Goal: Information Seeking & Learning: Learn about a topic

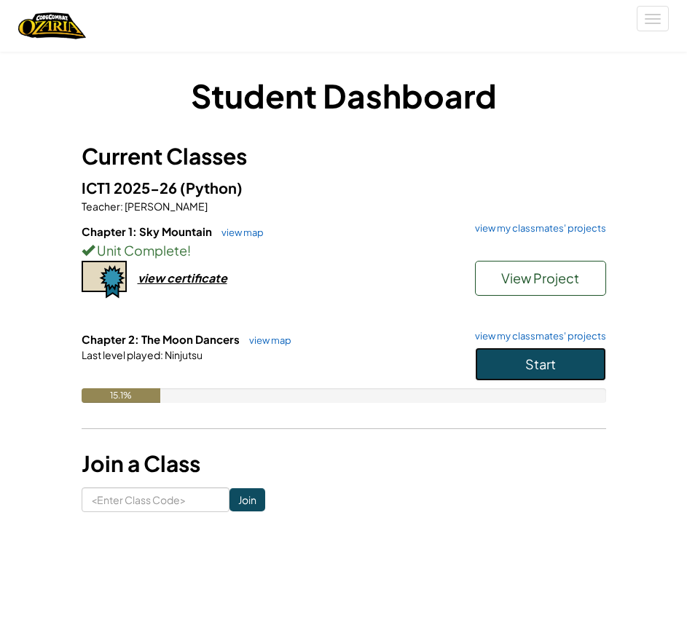
click at [507, 363] on button "Start" at bounding box center [540, 363] width 131 height 33
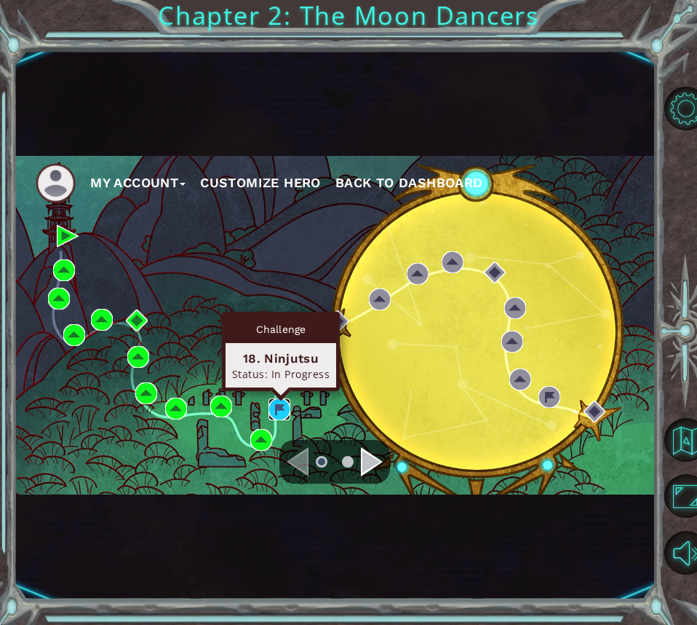
click at [280, 404] on img at bounding box center [280, 409] width 22 height 22
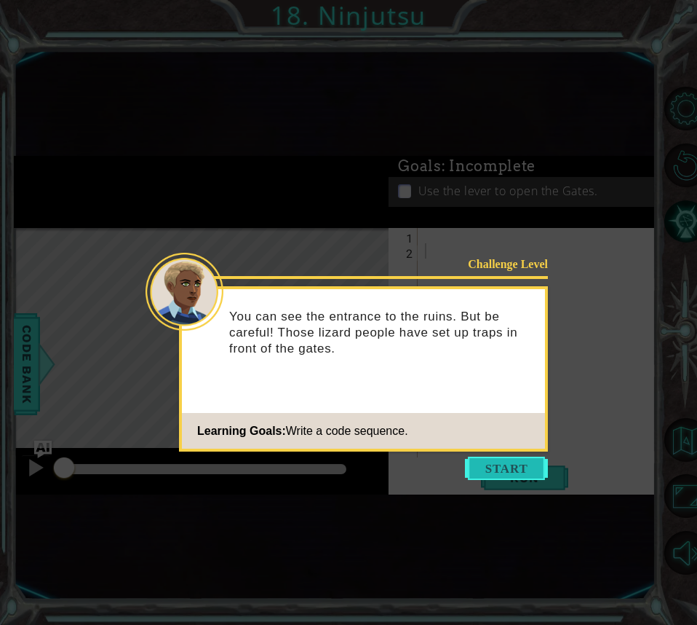
click at [481, 470] on button "Start" at bounding box center [506, 467] width 83 height 23
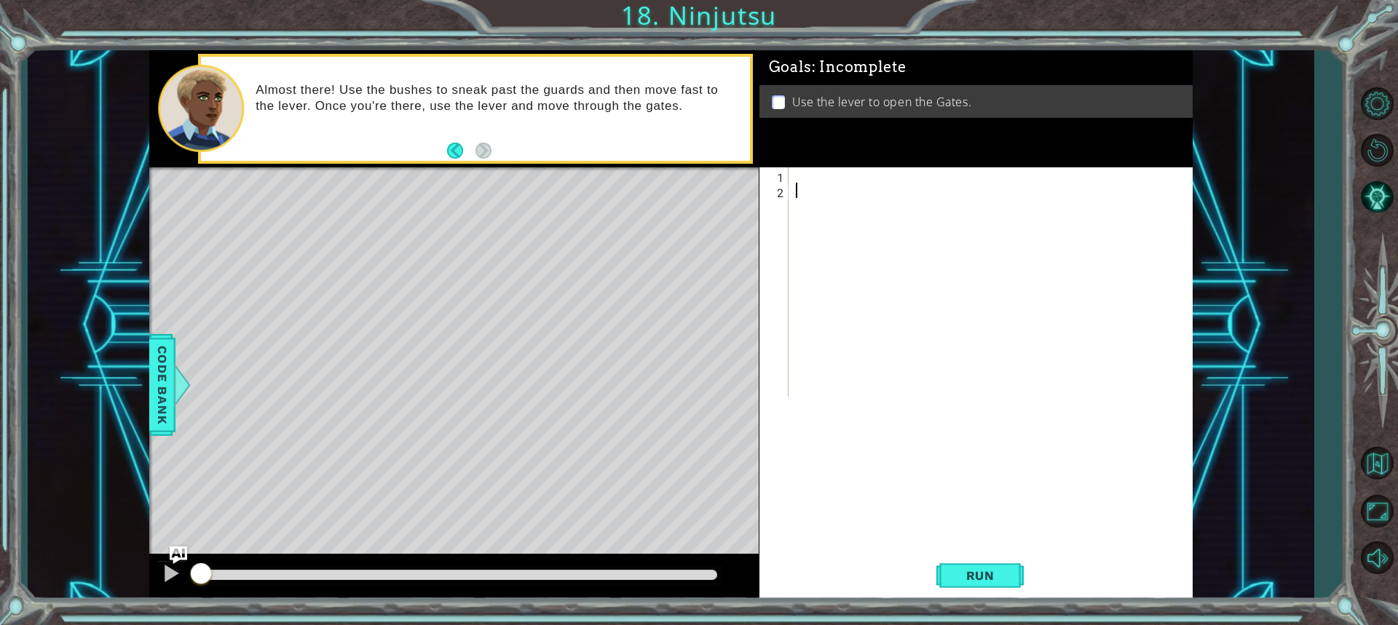
click at [686, 175] on div at bounding box center [994, 297] width 403 height 260
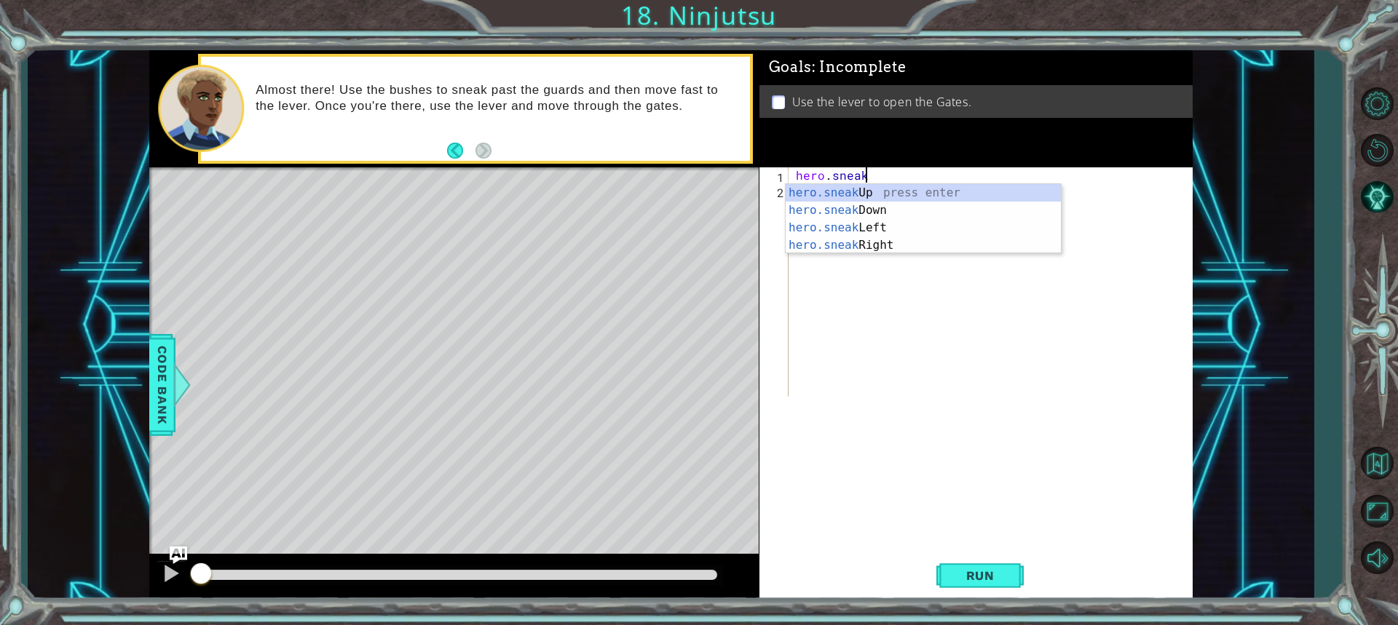
scroll to position [0, 4]
click at [686, 242] on div "hero.sneak Up press enter hero.sneak Down press enter hero.sneak Left press ent…" at bounding box center [923, 236] width 275 height 105
type textarea "hero.sneakRight(1)"
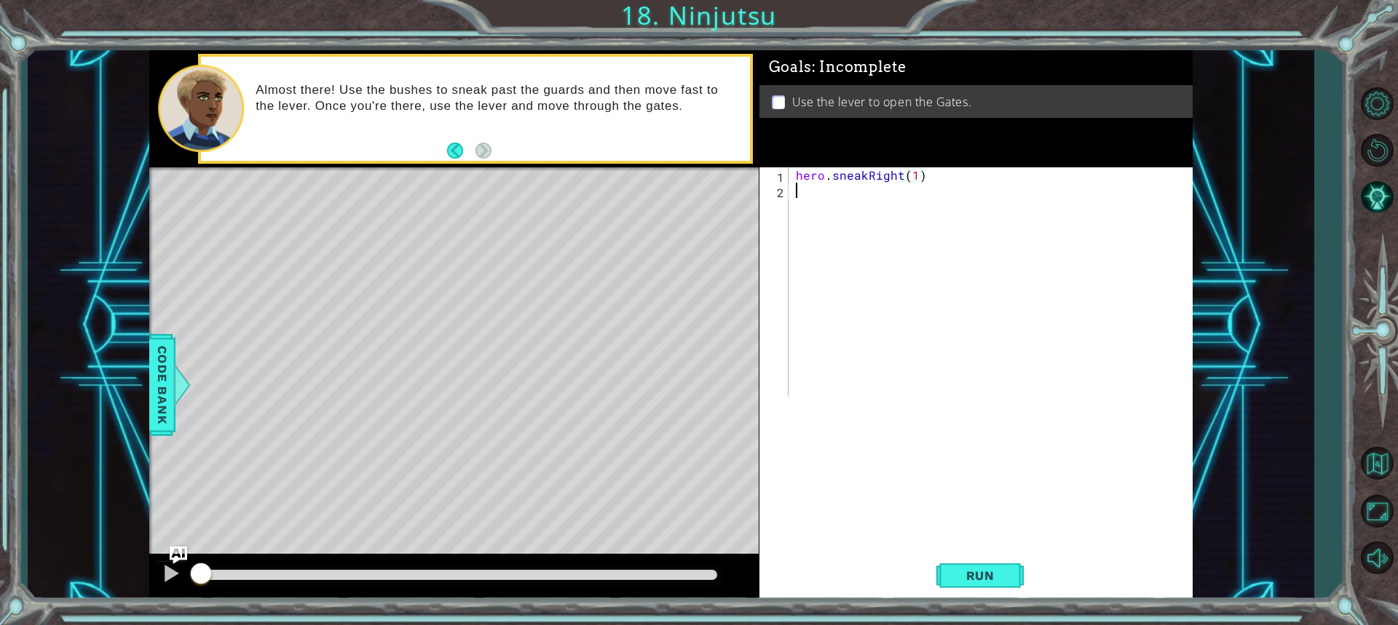
click at [686, 203] on div "hero . sneakRight ( 1 )" at bounding box center [994, 297] width 403 height 260
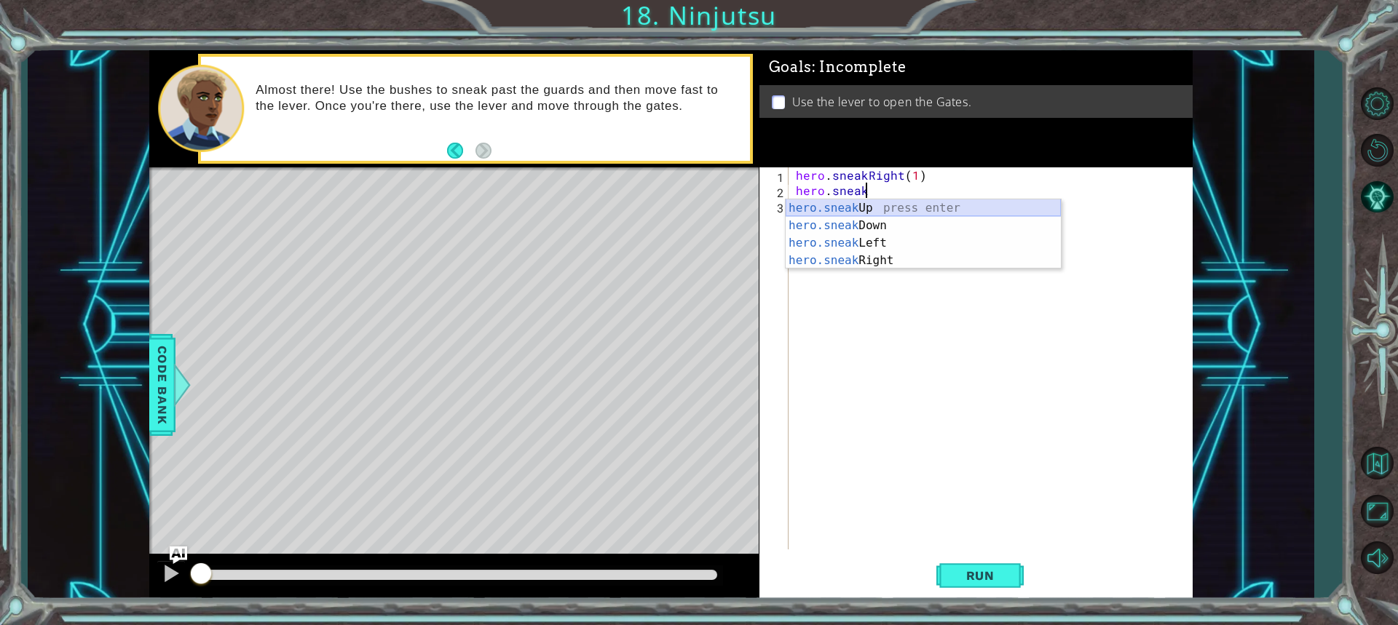
click at [686, 207] on div "hero.sneak Up press enter hero.sneak Down press enter hero.sneak Left press ent…" at bounding box center [923, 251] width 275 height 105
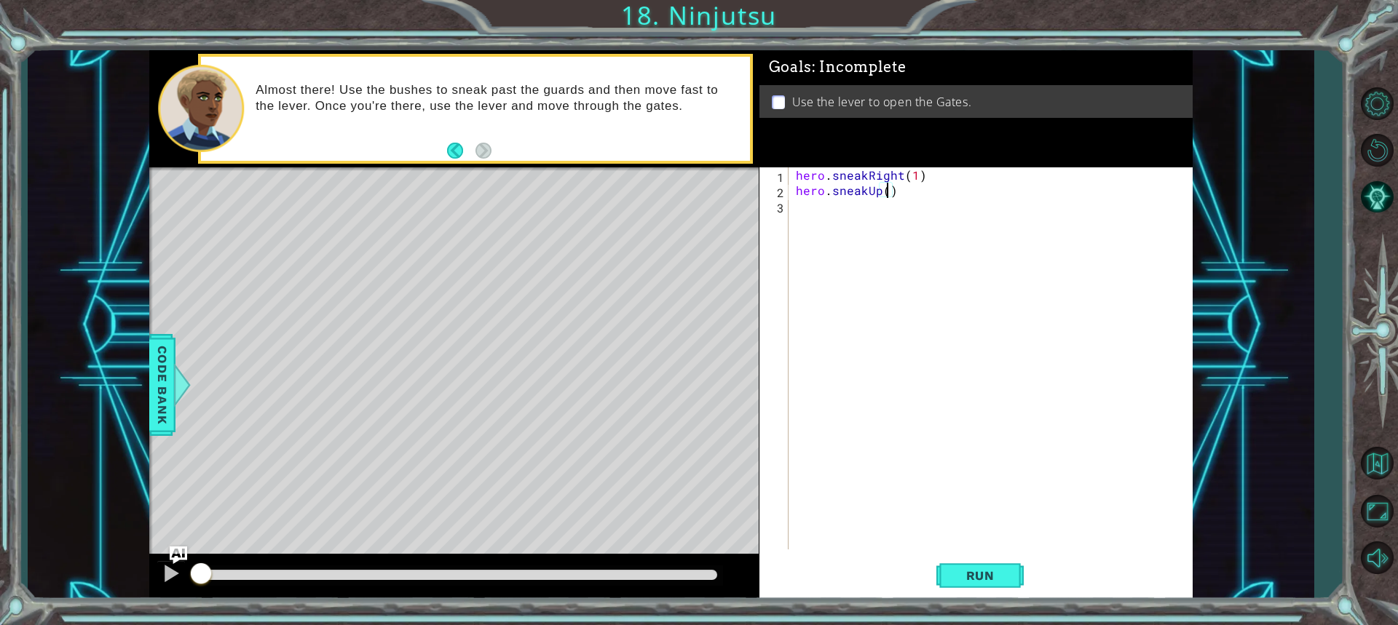
type textarea "hero.sneakUp(2)"
click at [686, 205] on div "hero . sneakRight ( 1 ) hero . sneakUp ( 2 )" at bounding box center [994, 373] width 403 height 413
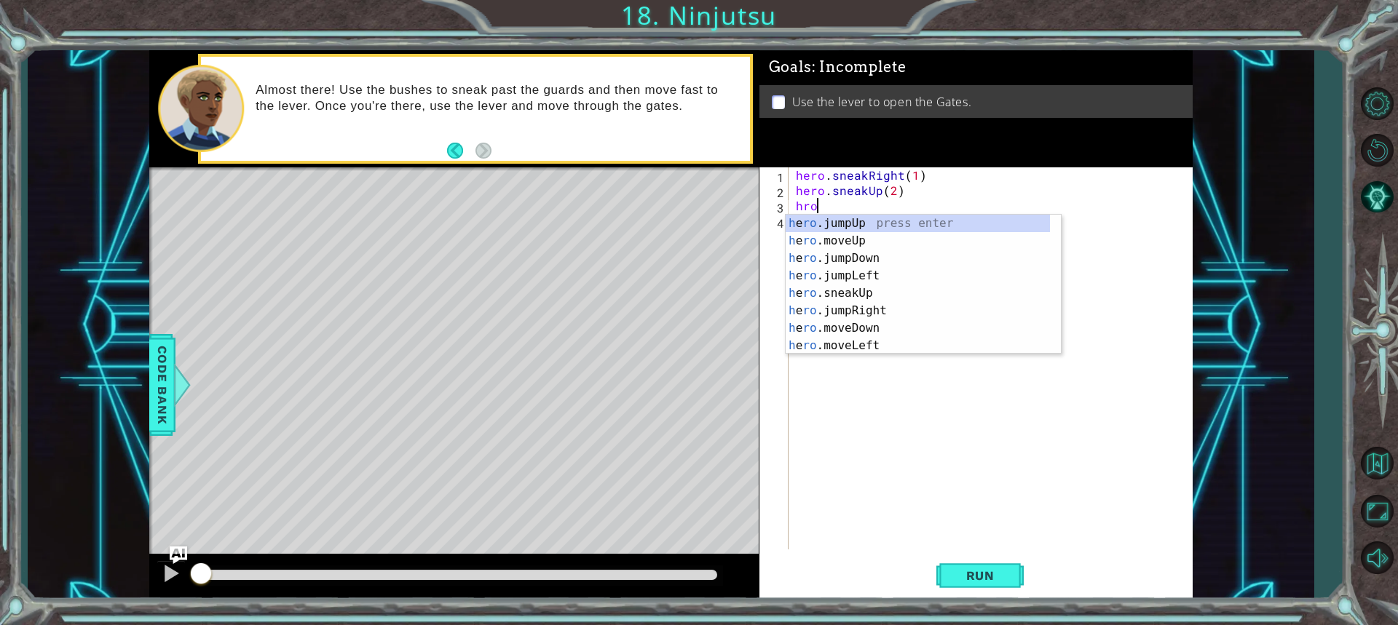
scroll to position [0, 0]
type textarea "h"
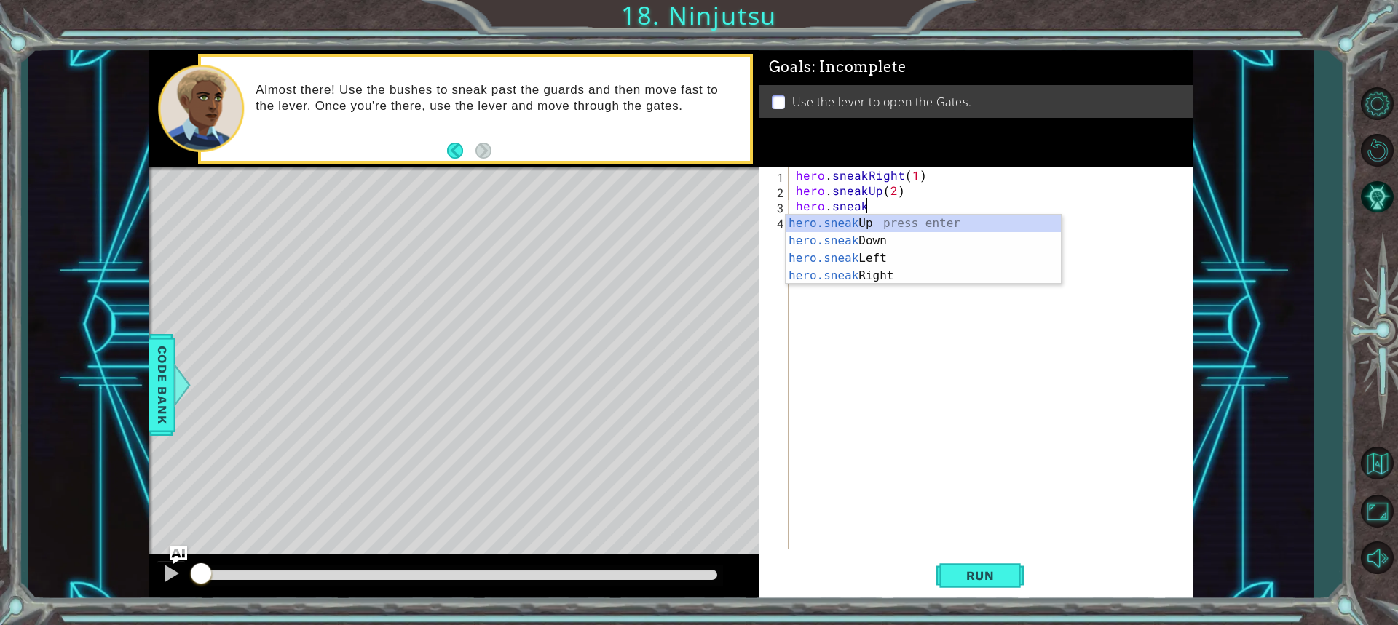
scroll to position [0, 4]
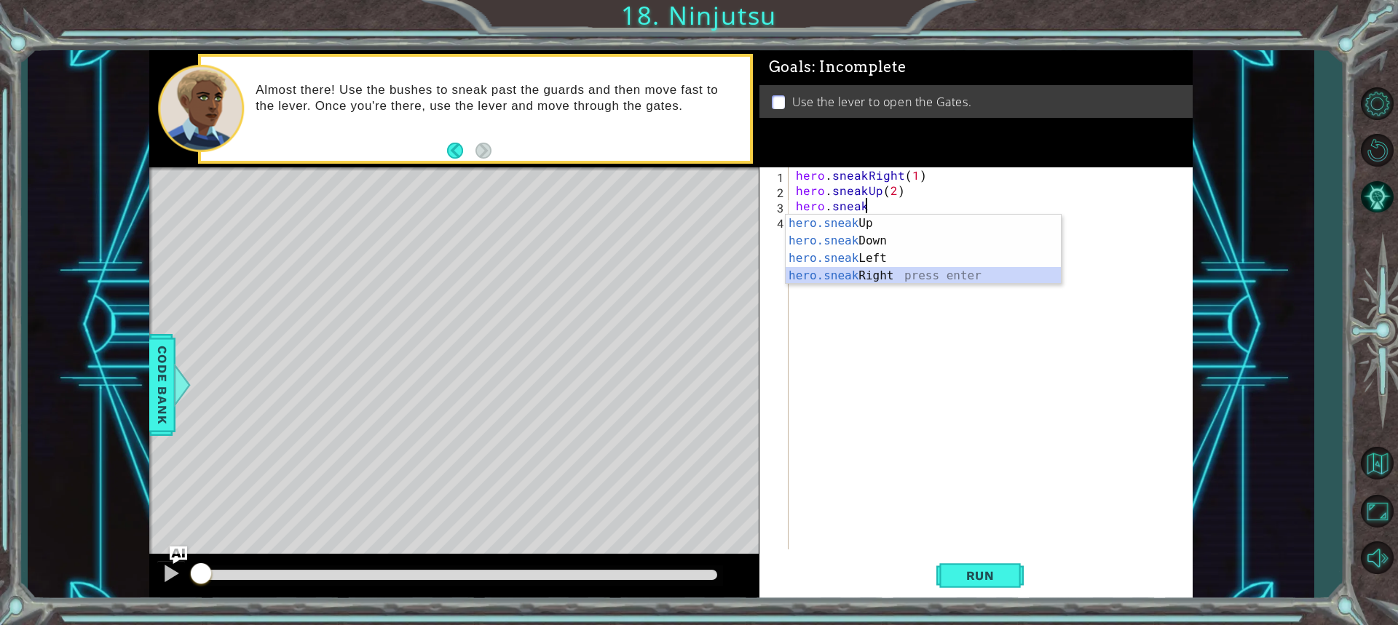
click at [686, 282] on div "hero.sneak Up press enter hero.sneak Down press enter hero.sneak Left press ent…" at bounding box center [923, 267] width 275 height 105
type textarea "hero.sneakRight(1)"
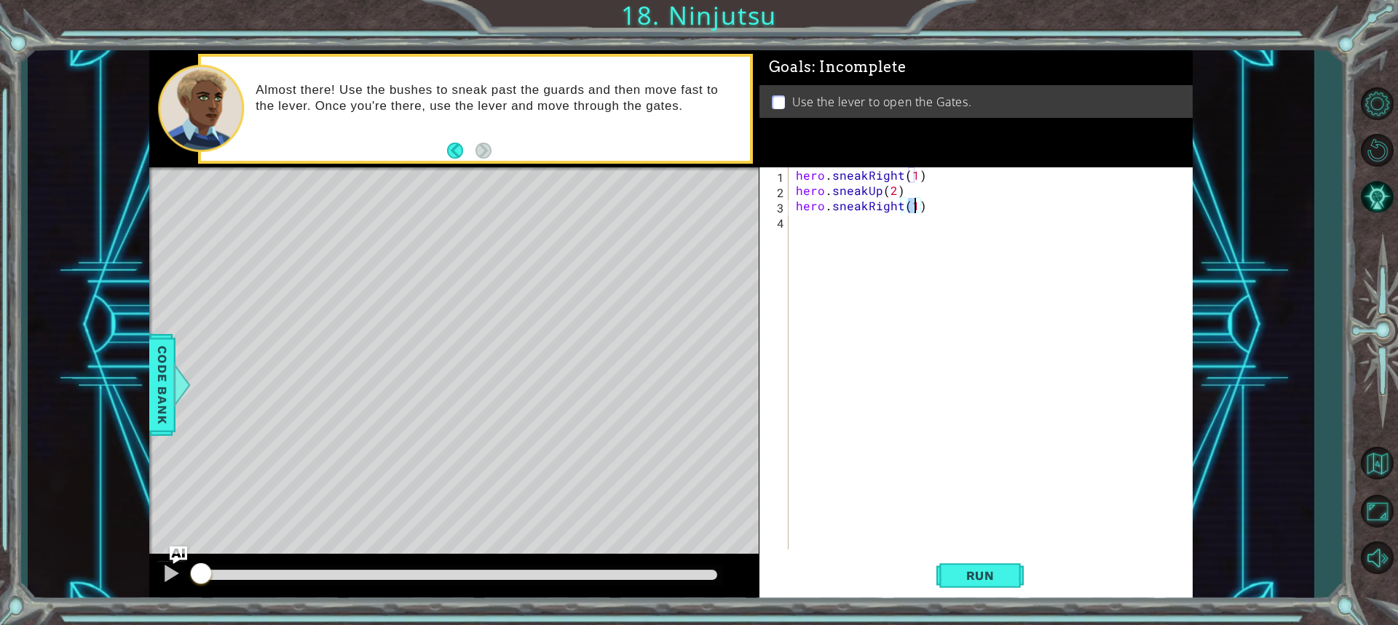
click at [686, 218] on div "hero . sneakRight ( 1 ) hero . sneakUp ( 2 ) hero . sneakRight ( 1 )" at bounding box center [994, 373] width 403 height 413
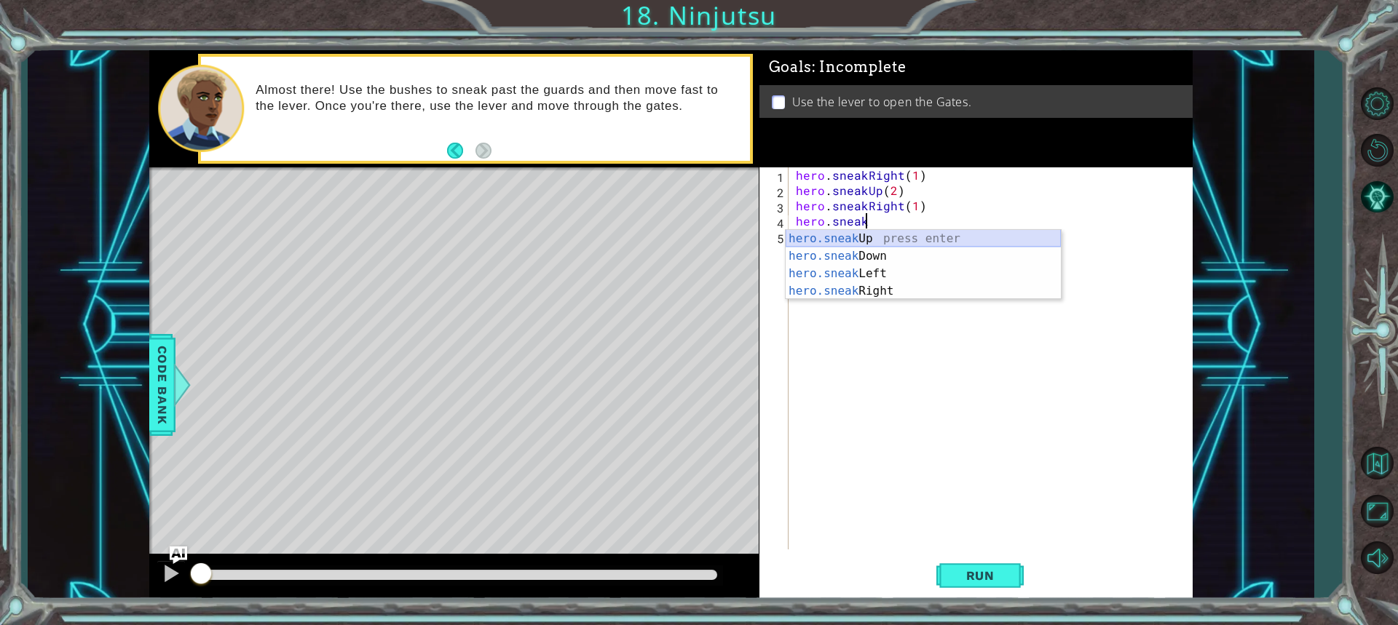
click at [686, 240] on div "hero.sneak Up press enter hero.sneak Down press enter hero.sneak Left press ent…" at bounding box center [923, 282] width 275 height 105
type textarea "hero.sneakUp(1)"
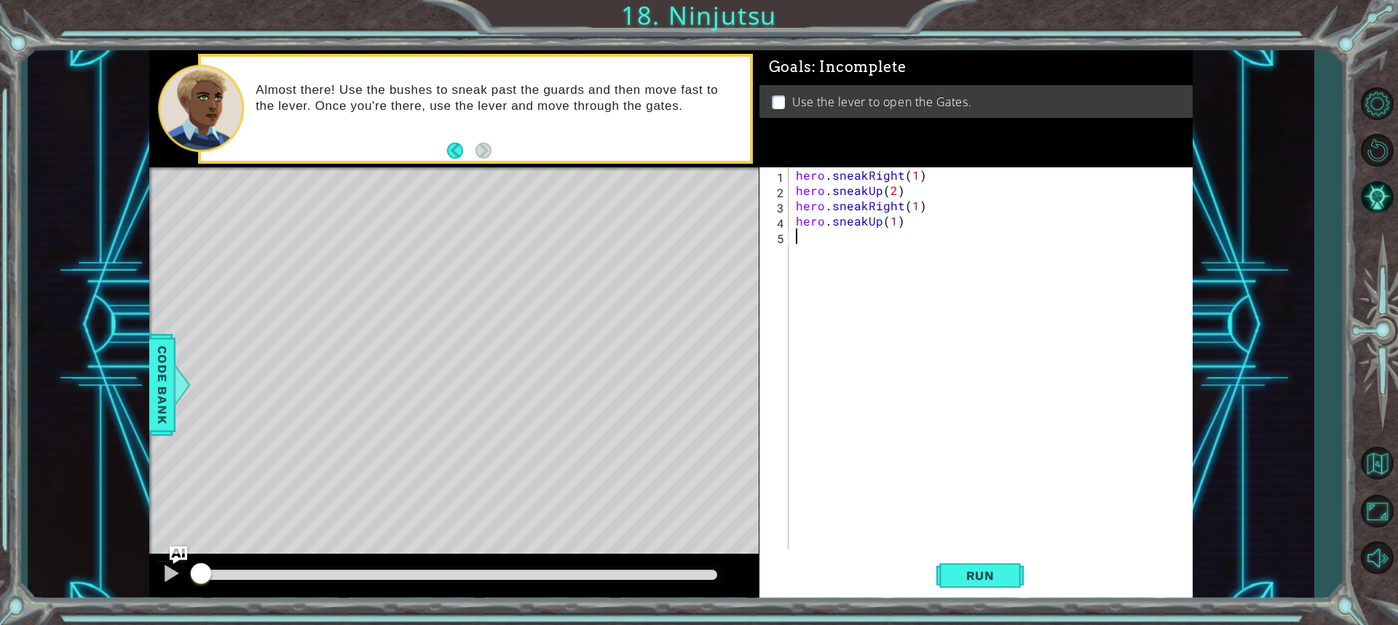
click at [686, 238] on div "hero . sneakRight ( 1 ) hero . sneakUp ( 2 ) hero . sneakRight ( 1 ) hero . sne…" at bounding box center [994, 373] width 403 height 413
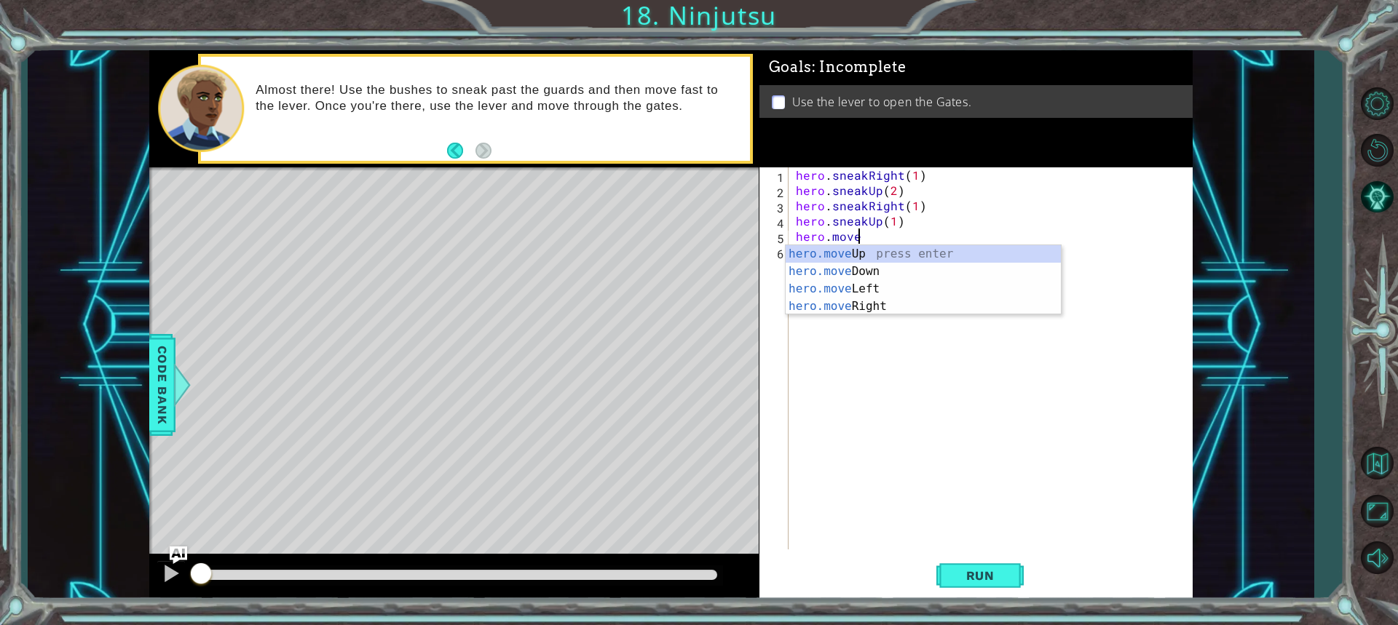
scroll to position [0, 3]
click at [686, 301] on div "hero.move Up press enter hero.move Down press enter hero.move Left press enter …" at bounding box center [923, 297] width 275 height 105
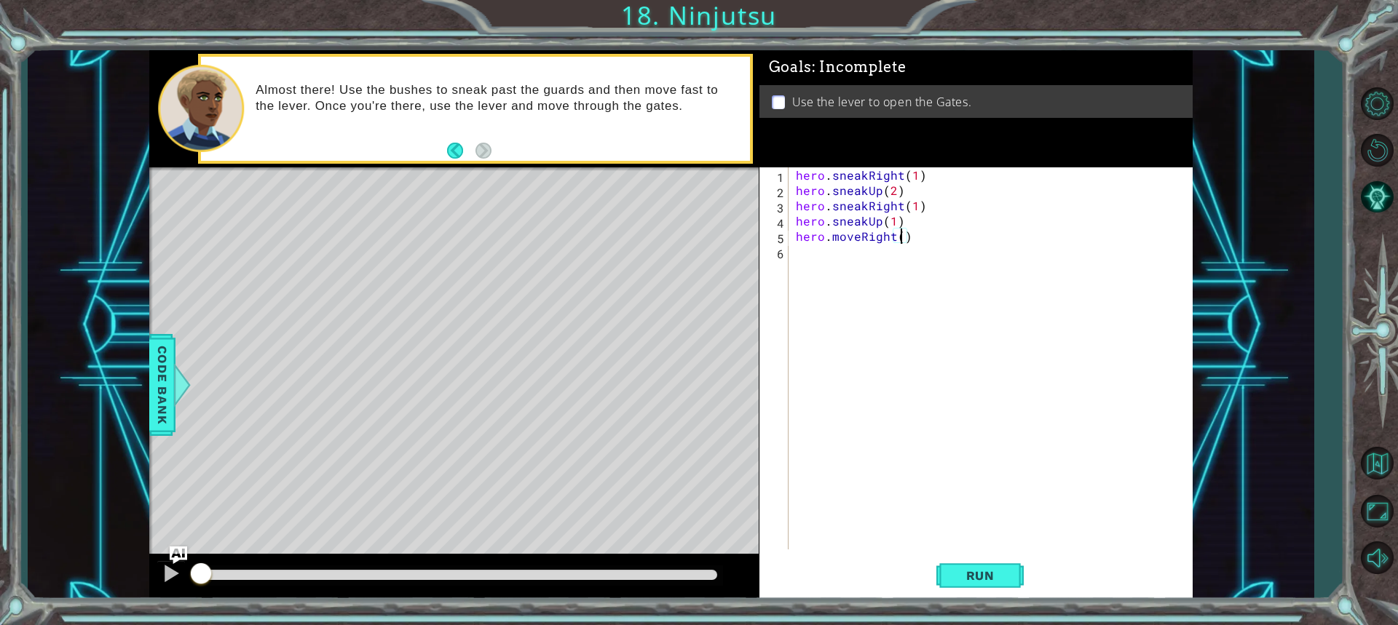
type textarea "hero.moveRight(2)"
click at [686, 247] on div "hero . sneakRight ( 1 ) hero . sneakUp ( 2 ) hero . sneakRight ( 1 ) hero . sne…" at bounding box center [994, 373] width 403 height 413
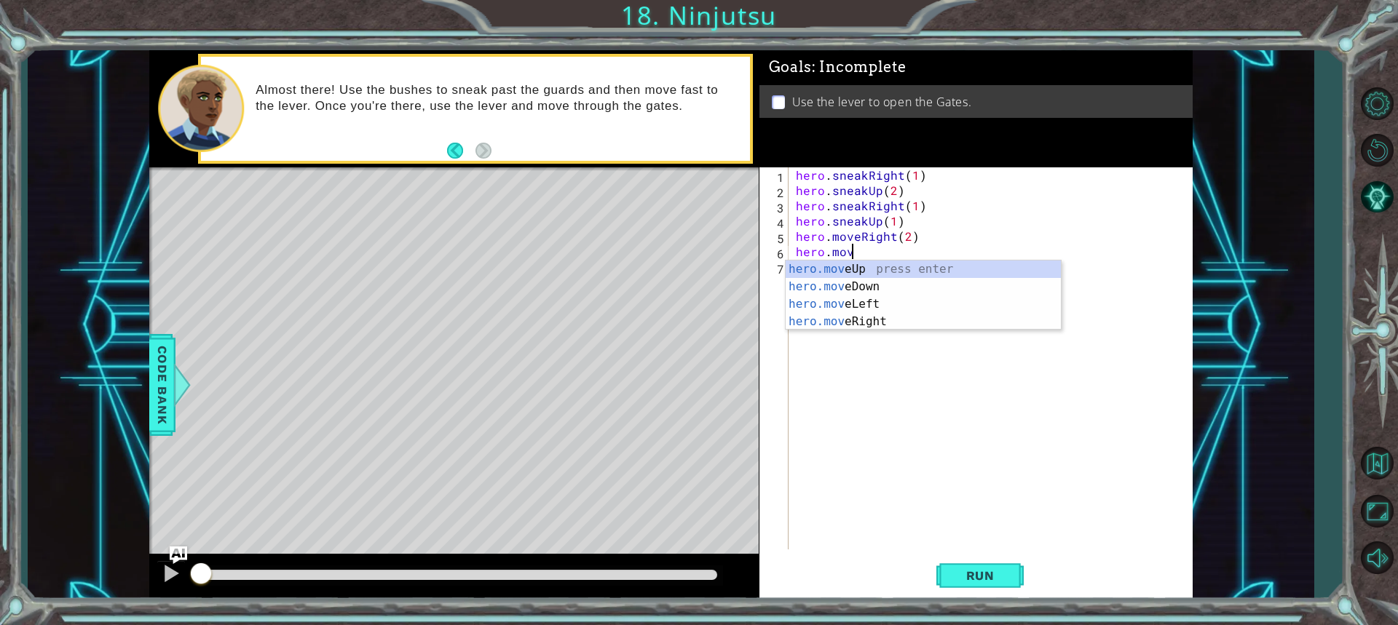
scroll to position [0, 3]
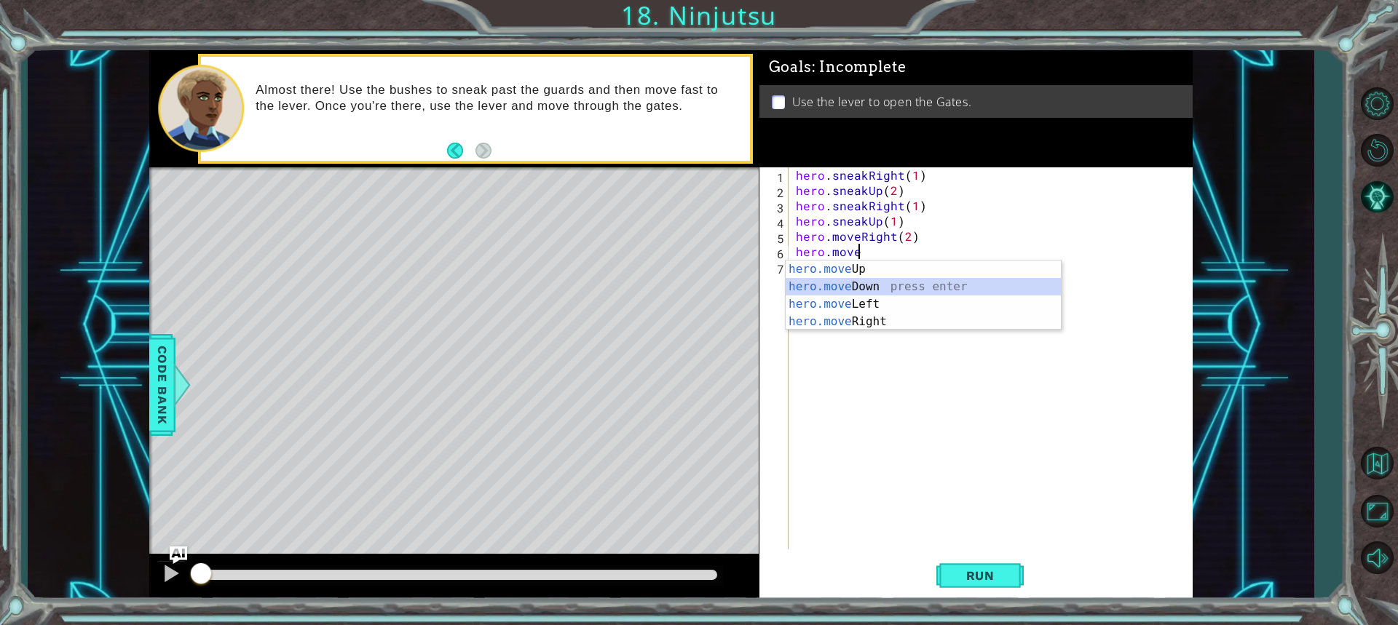
click at [686, 293] on div "hero.move Up press enter hero.move Down press enter hero.move Left press enter …" at bounding box center [923, 313] width 275 height 105
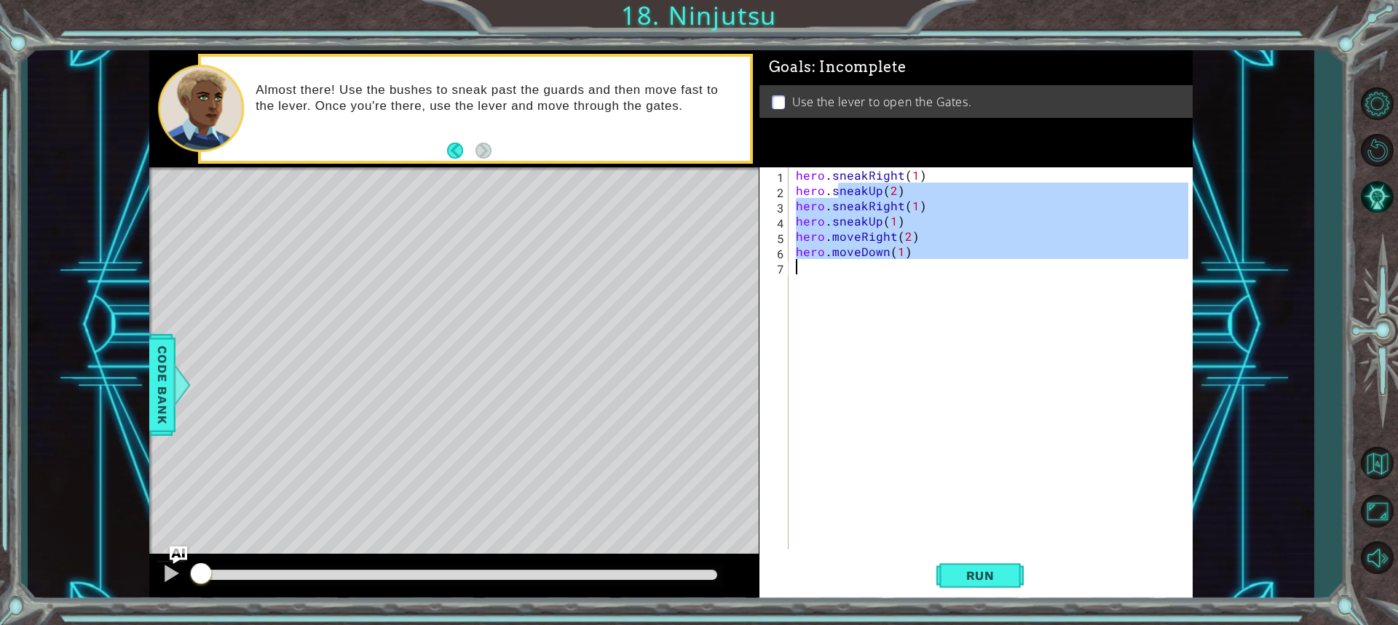
click at [686, 271] on div "hero . sneakRight ( 1 ) hero . sneakUp ( 2 ) hero . sneakRight ( 1 ) hero . sne…" at bounding box center [994, 373] width 403 height 413
type textarea "hero.moveDown(1)"
click at [686, 271] on div "hero . sneakRight ( 1 ) hero . sneakUp ( 2 ) hero . sneakRight ( 1 ) hero . sne…" at bounding box center [990, 358] width 395 height 382
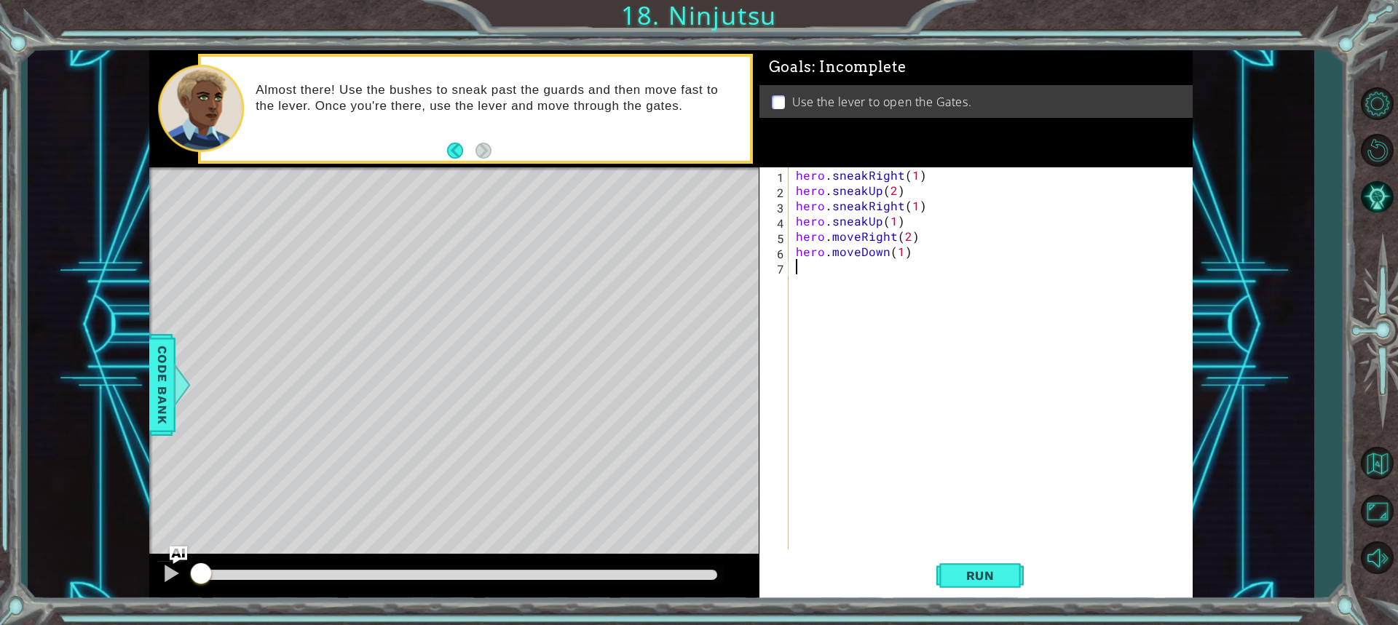
scroll to position [0, 0]
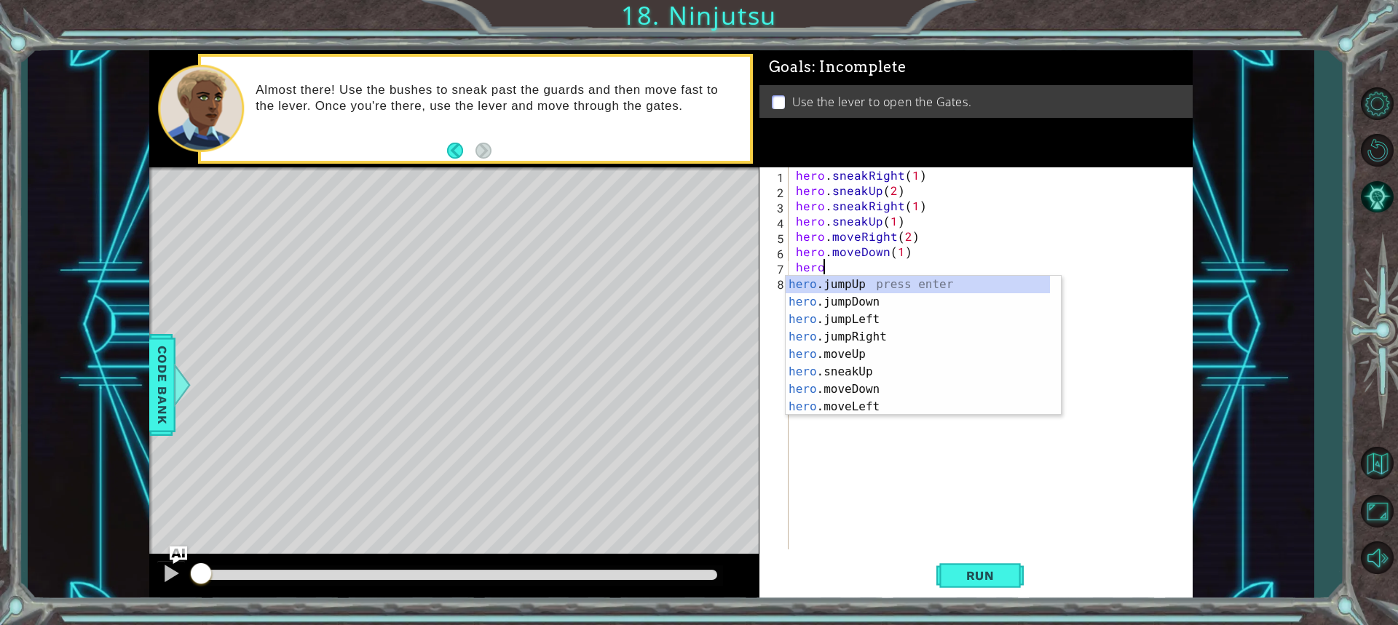
type textarea "hero."
click at [686, 297] on div "hero. jumpUp press enter hero. jumpDown press enter hero. jumpLeft press enter …" at bounding box center [918, 363] width 264 height 175
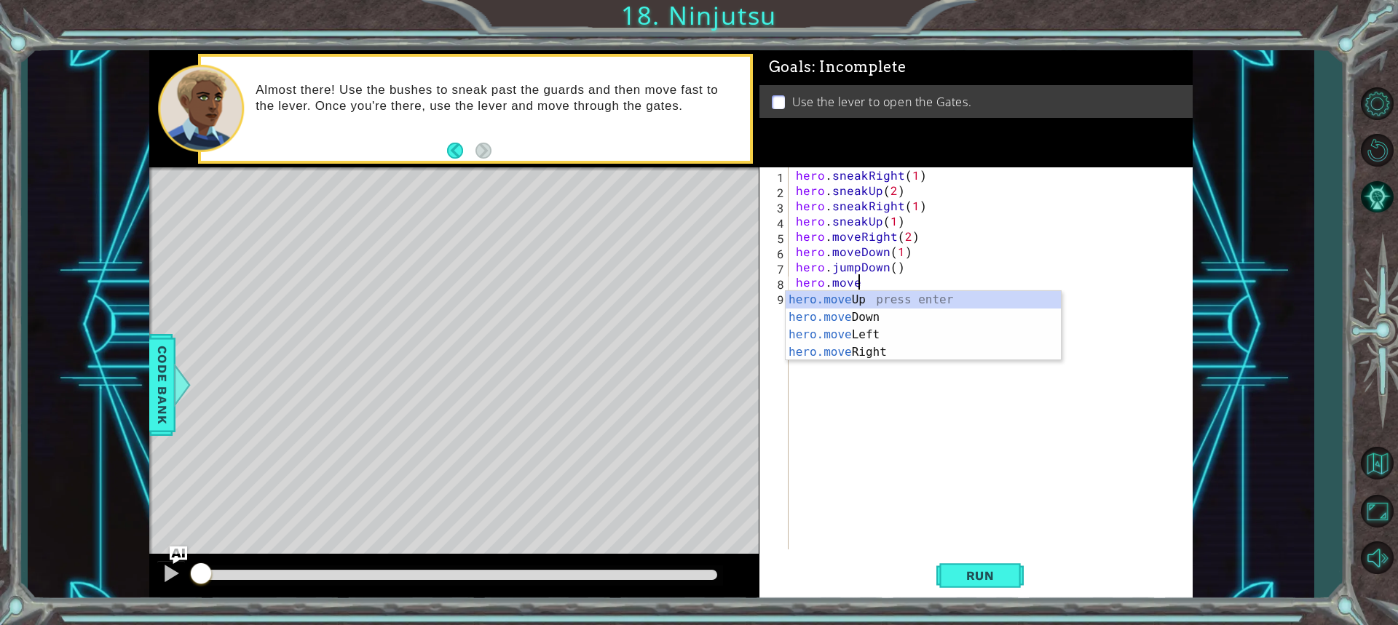
scroll to position [0, 3]
click at [686, 353] on div "hero.move Up press enter hero.move Down press enter hero.move Left press enter …" at bounding box center [923, 343] width 275 height 105
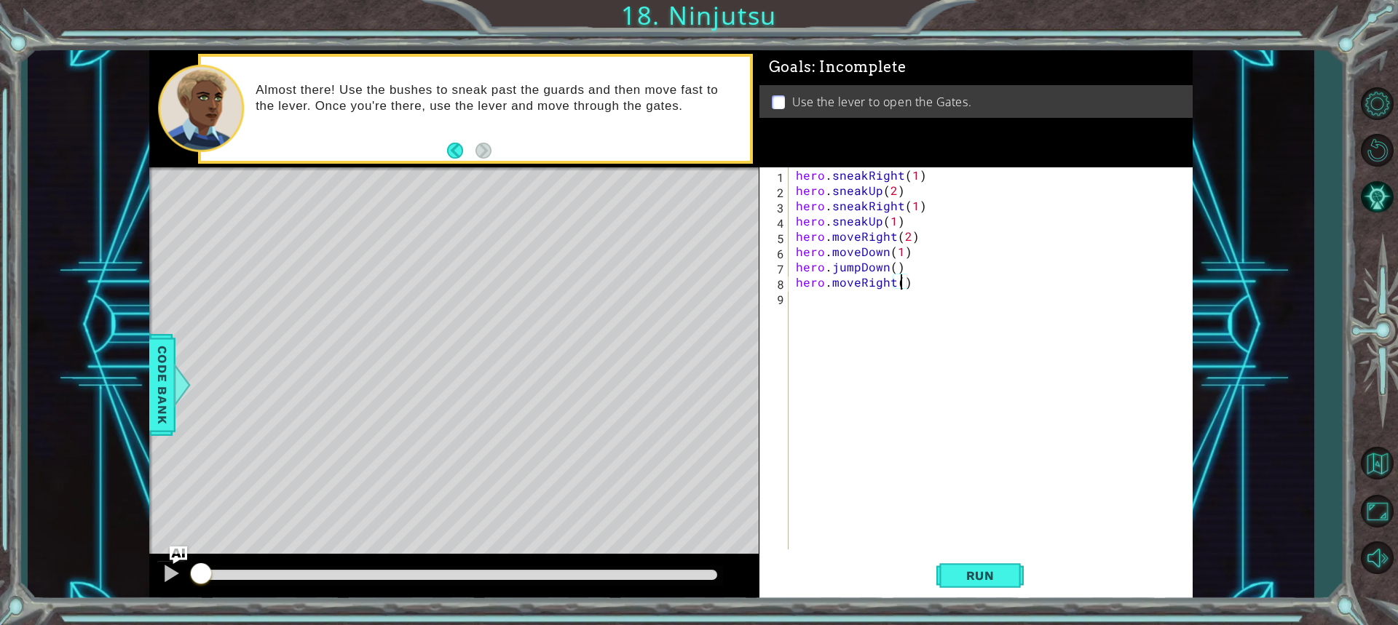
type textarea "hero.moveRight(2)"
click at [686, 306] on div "hero . sneakRight ( 1 ) hero . sneakUp ( 2 ) hero . sneakRight ( 1 ) hero . sne…" at bounding box center [994, 373] width 403 height 413
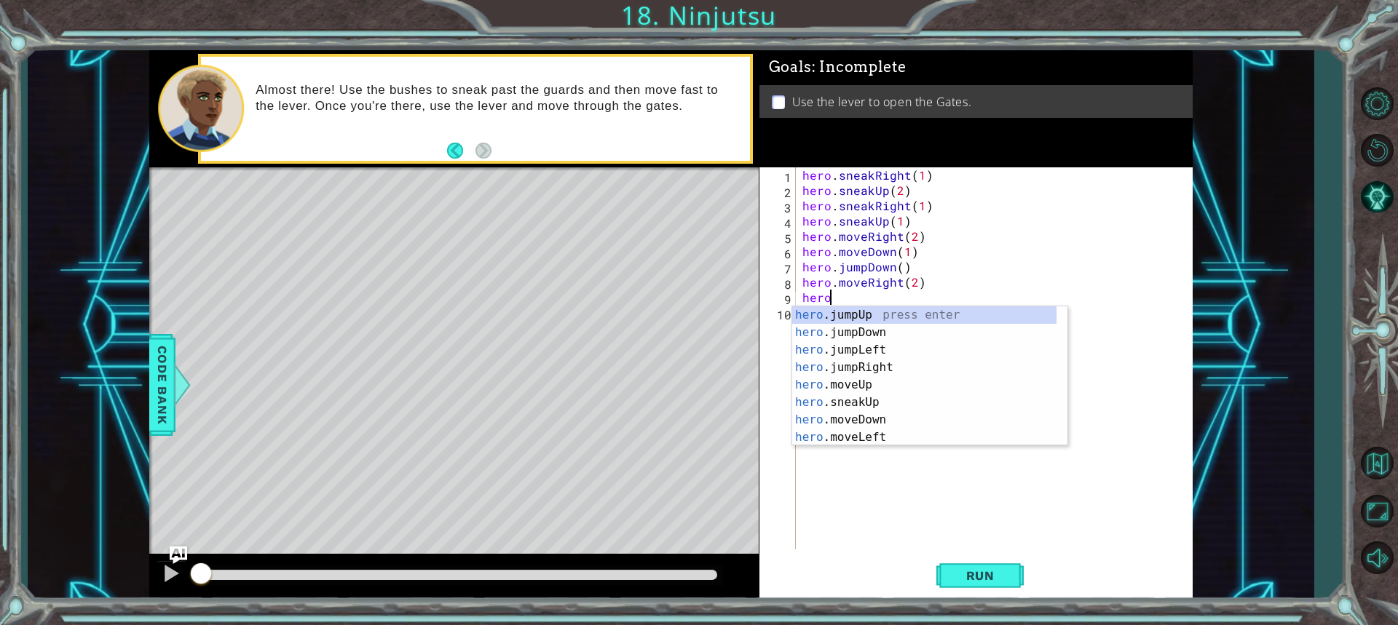
type textarea "hero."
click at [686, 319] on div "hero. jumpUp press enter hero. jumpDown press enter hero. jumpLeft press enter …" at bounding box center [924, 394] width 264 height 175
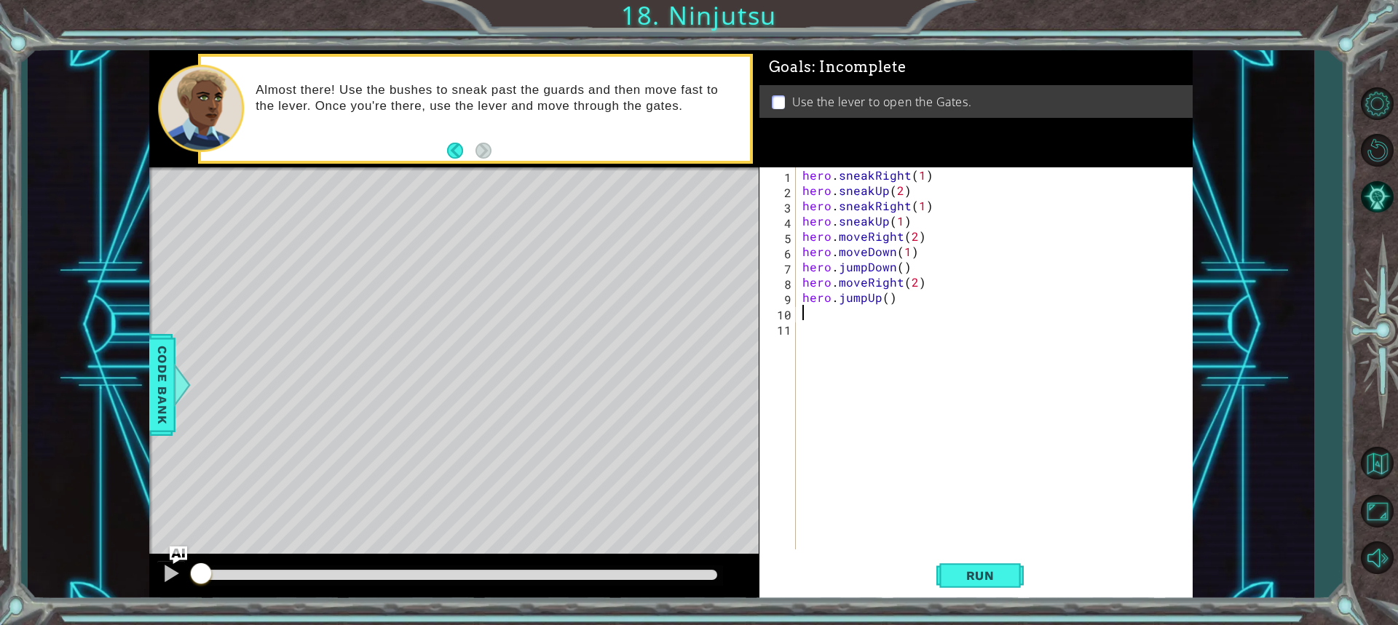
click at [686, 318] on div "hero . sneakRight ( 1 ) hero . sneakUp ( 2 ) hero . sneakRight ( 1 ) hero . sne…" at bounding box center [997, 373] width 396 height 413
type textarea "hero.moveUp()"
click at [686, 339] on div "hero . sneakRight ( 1 ) hero . sneakUp ( 2 ) hero . sneakRight ( 1 ) hero . sne…" at bounding box center [997, 373] width 396 height 413
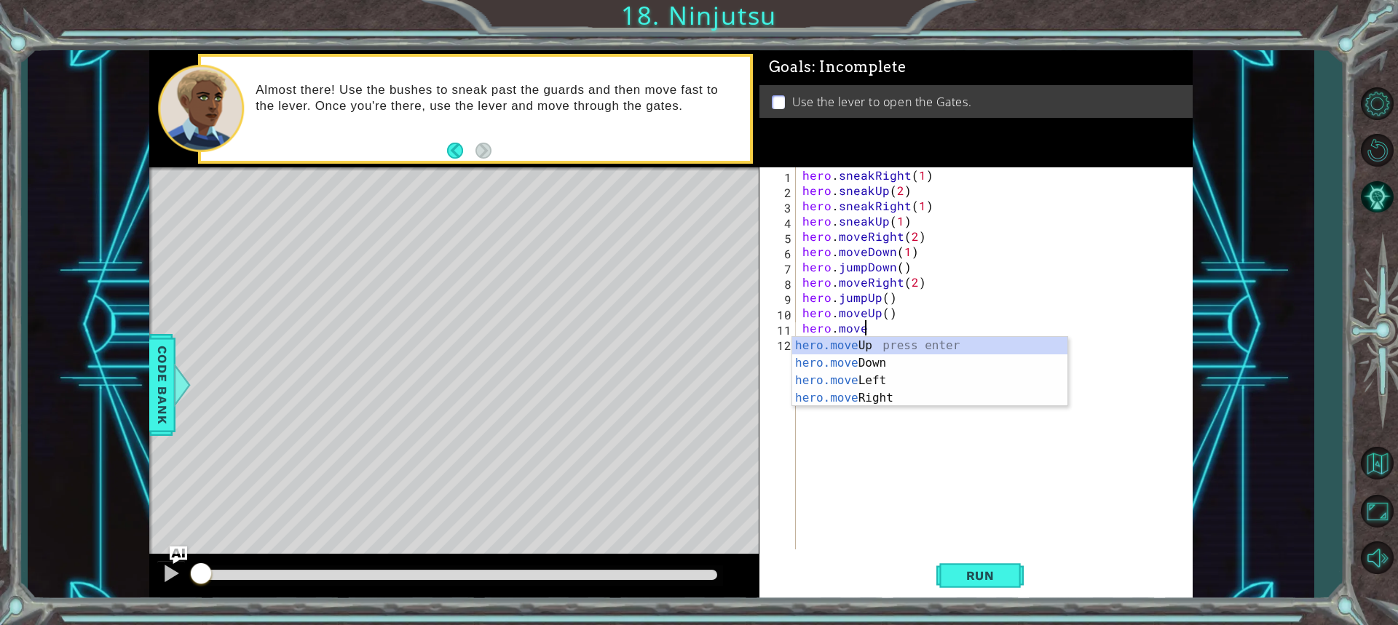
scroll to position [0, 3]
click at [686, 395] on div "hero.move Up press enter hero.move Down press enter hero.move Left press enter …" at bounding box center [929, 389] width 275 height 105
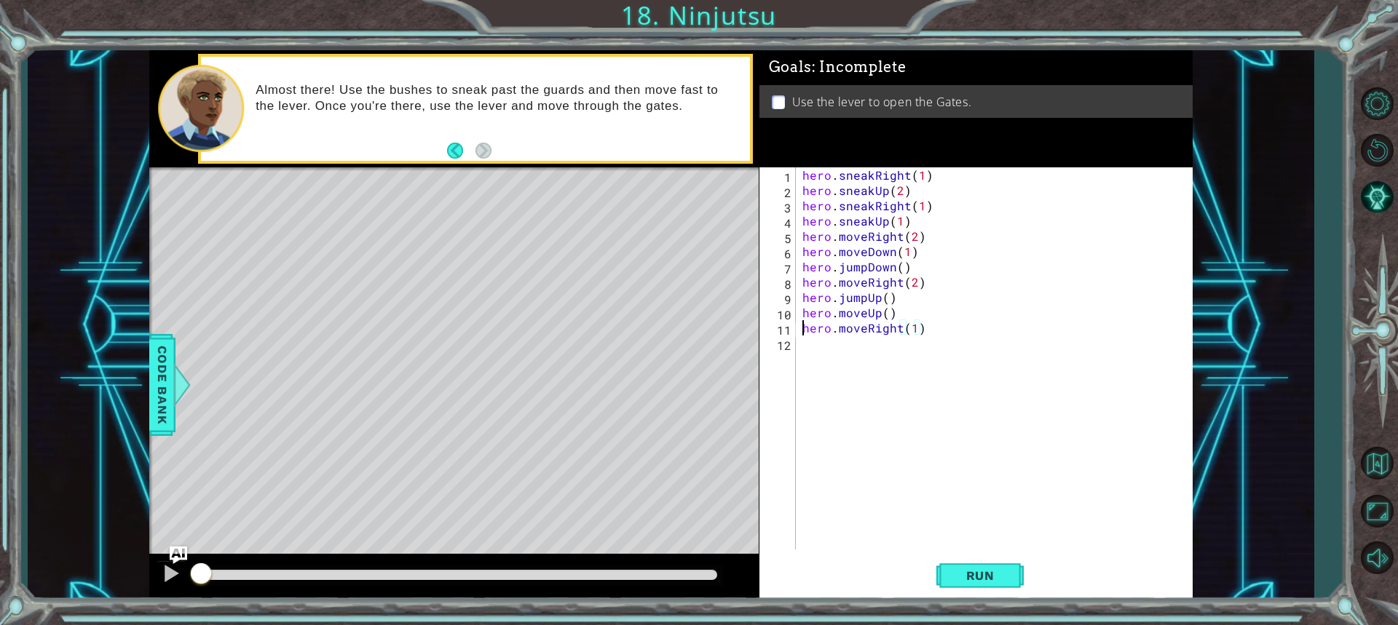
click at [686, 327] on div "hero . sneakRight ( 1 ) hero . sneakUp ( 2 ) hero . sneakRight ( 1 ) hero . sne…" at bounding box center [997, 373] width 396 height 413
type textarea "hero.moveRight(1)"
click at [686, 561] on button "Run" at bounding box center [979, 575] width 87 height 43
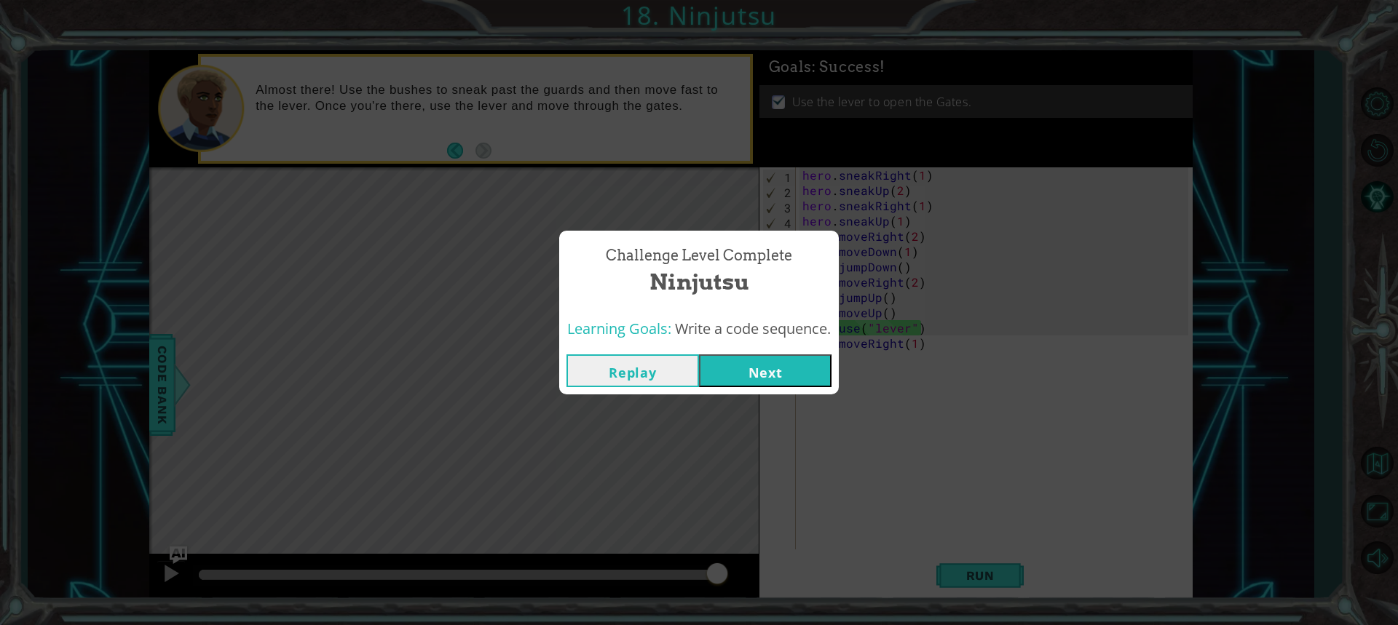
click at [686, 382] on button "Next" at bounding box center [765, 371] width 133 height 33
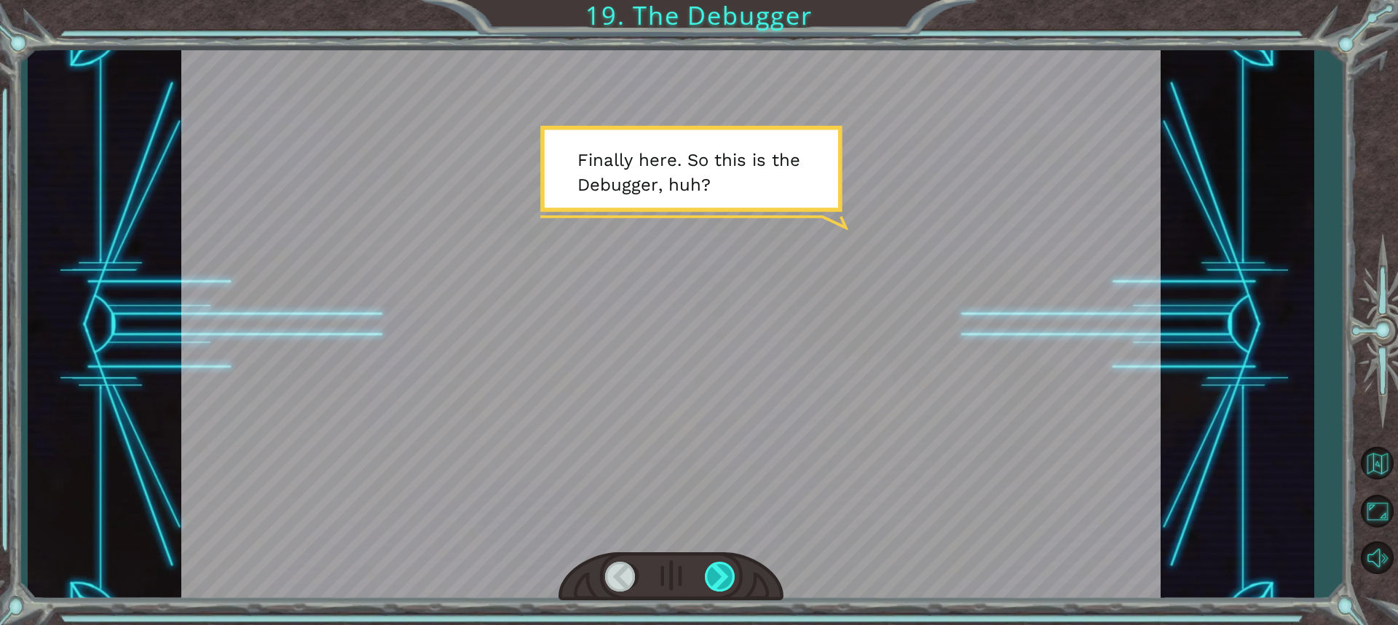
click at [686, 578] on div at bounding box center [721, 577] width 32 height 30
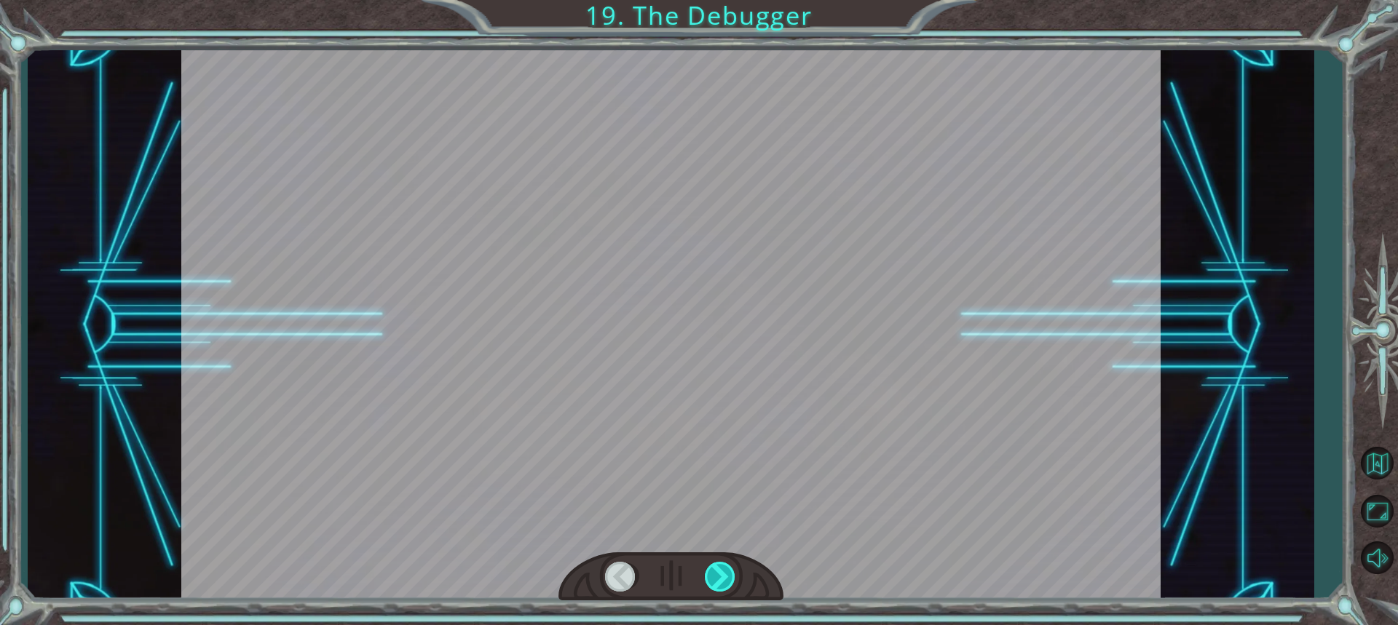
click at [686, 582] on div at bounding box center [721, 577] width 32 height 30
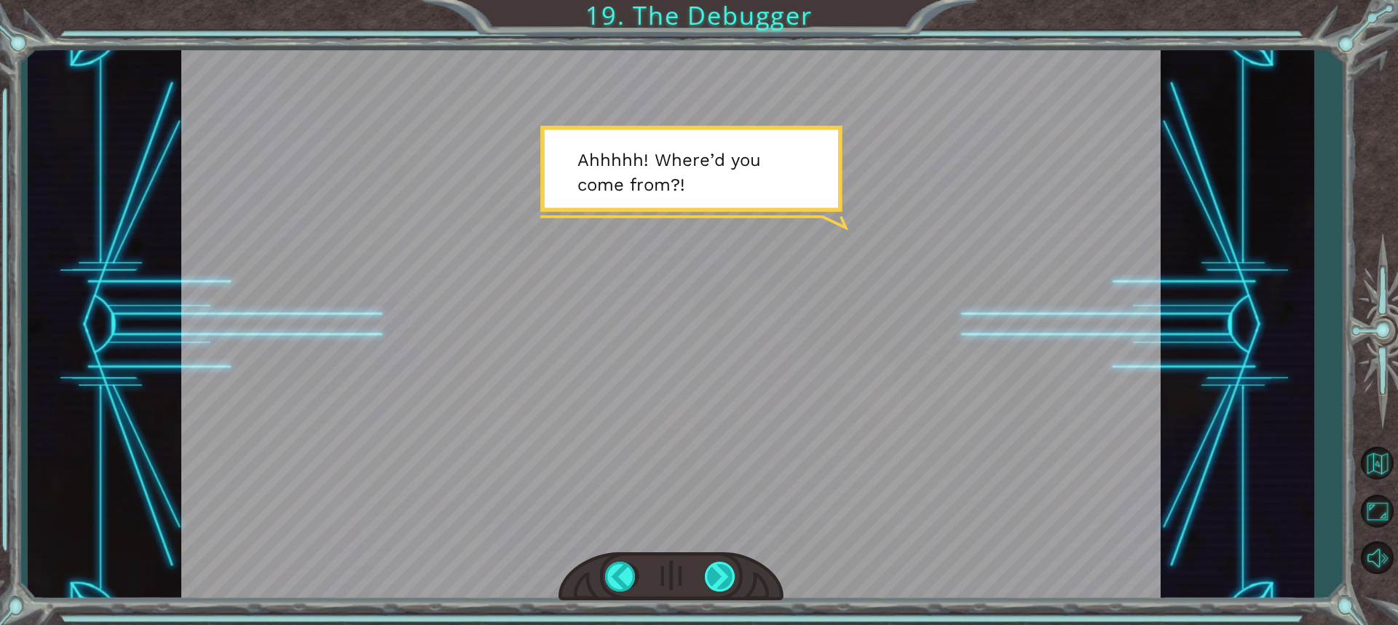
click at [686, 582] on div at bounding box center [721, 577] width 32 height 30
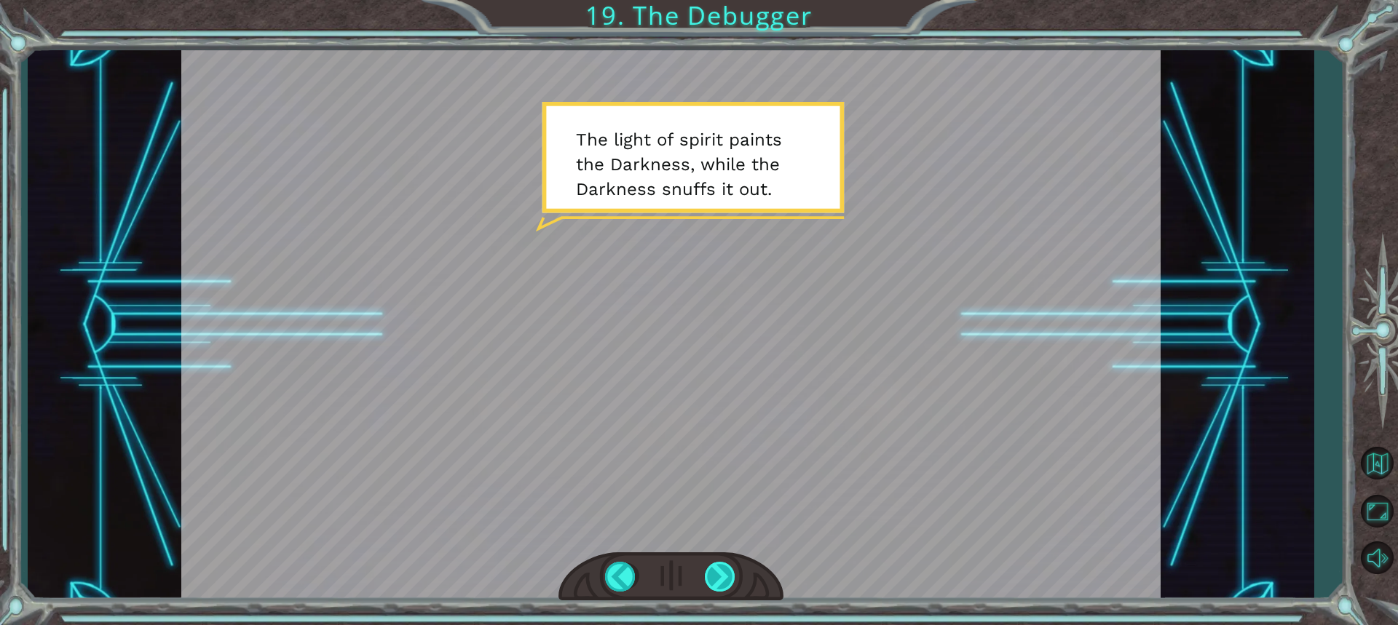
click at [686, 582] on div at bounding box center [721, 577] width 32 height 30
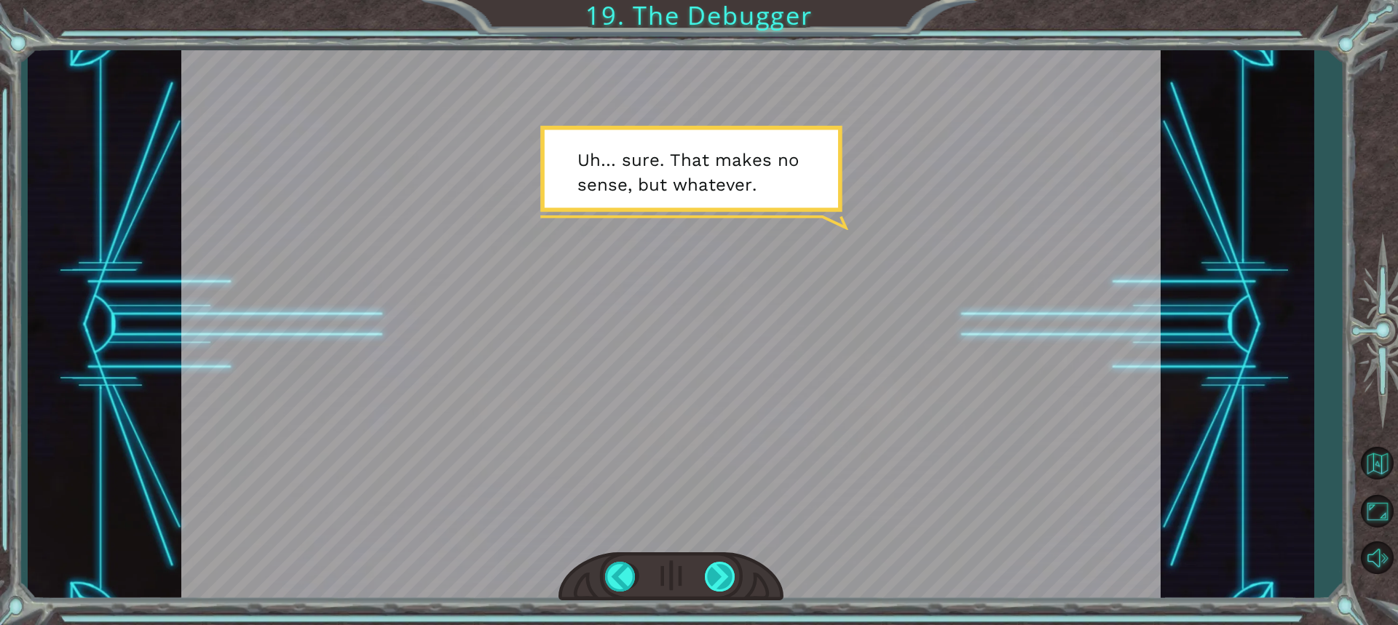
click at [686, 582] on div at bounding box center [721, 577] width 32 height 30
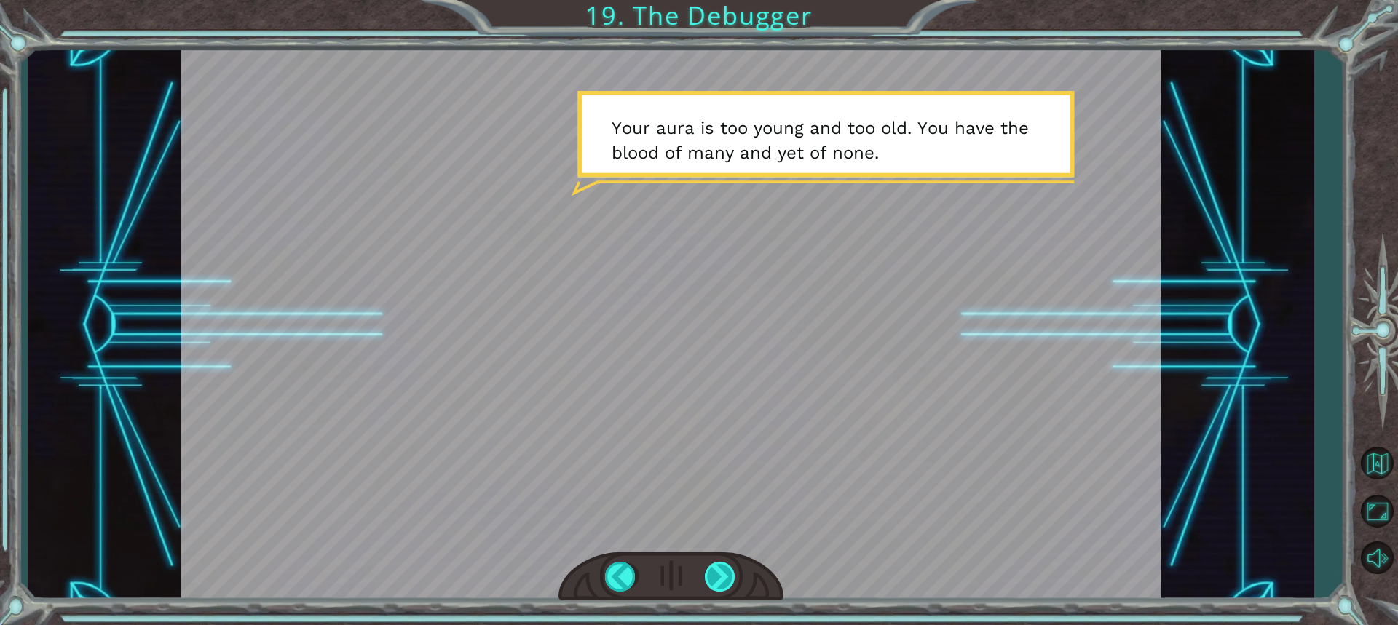
click at [686, 582] on div at bounding box center [721, 577] width 32 height 30
click at [686, 574] on div at bounding box center [721, 577] width 32 height 30
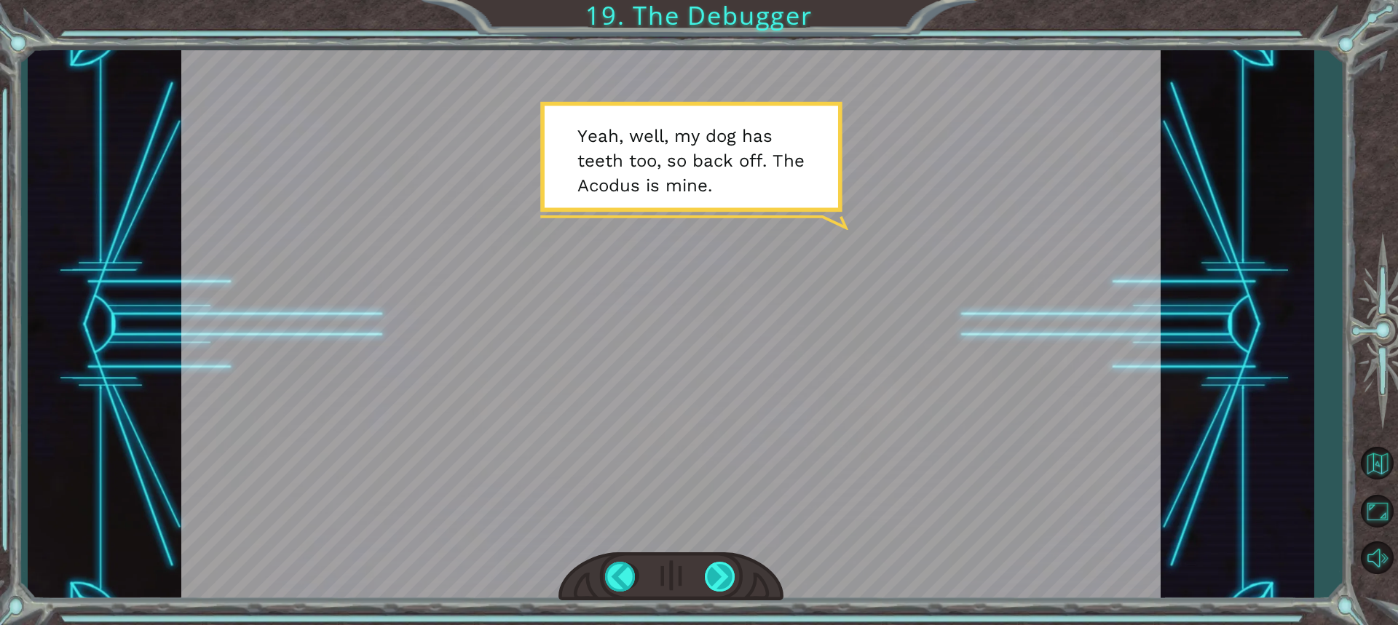
click at [686, 574] on div at bounding box center [721, 577] width 32 height 30
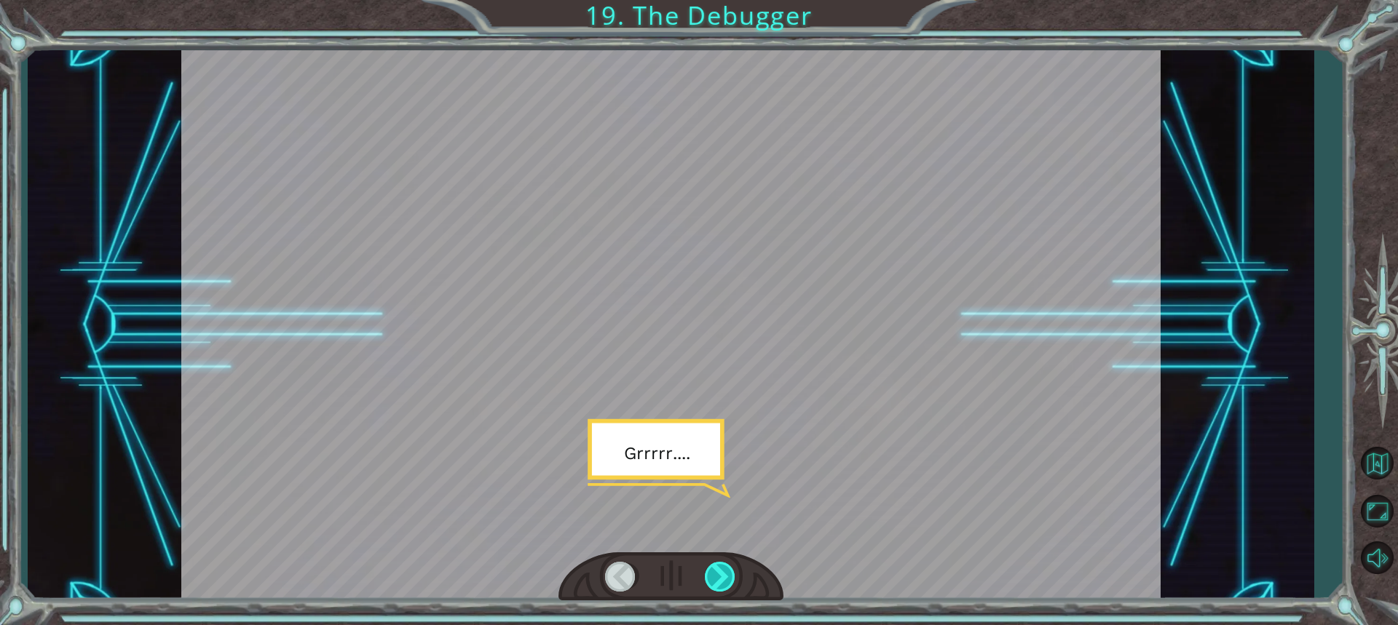
click at [686, 574] on div at bounding box center [721, 577] width 32 height 30
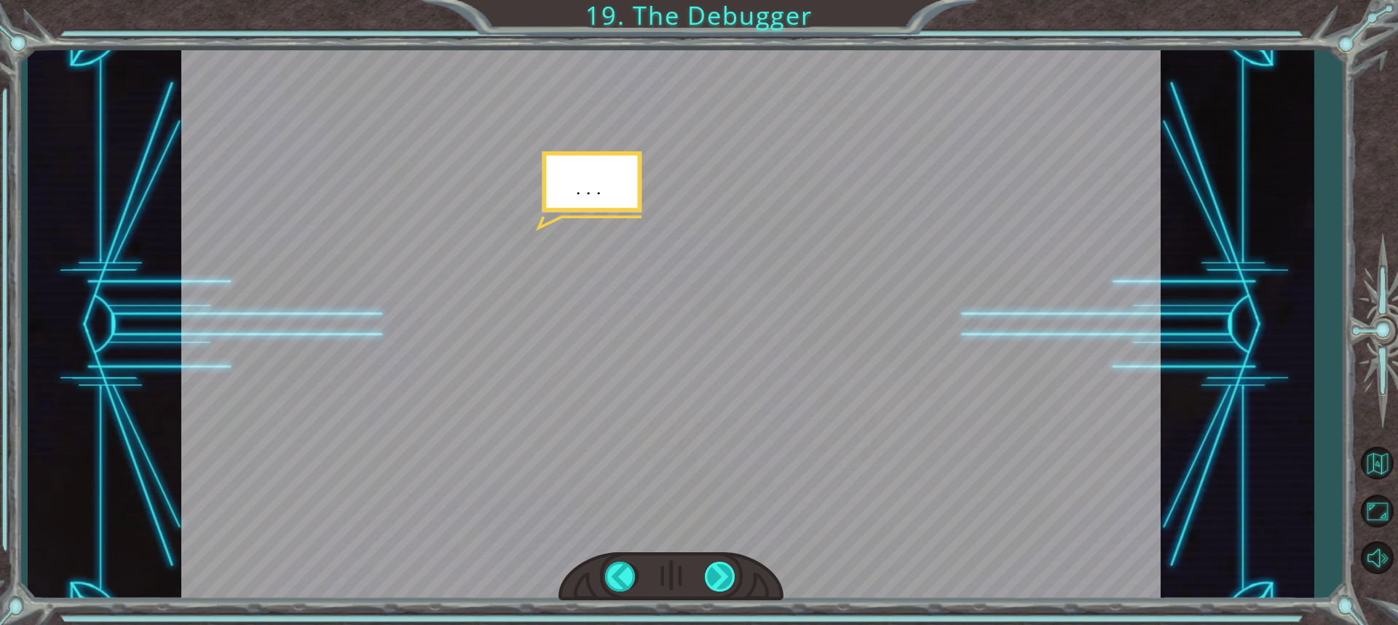
click at [686, 574] on div at bounding box center [721, 577] width 32 height 30
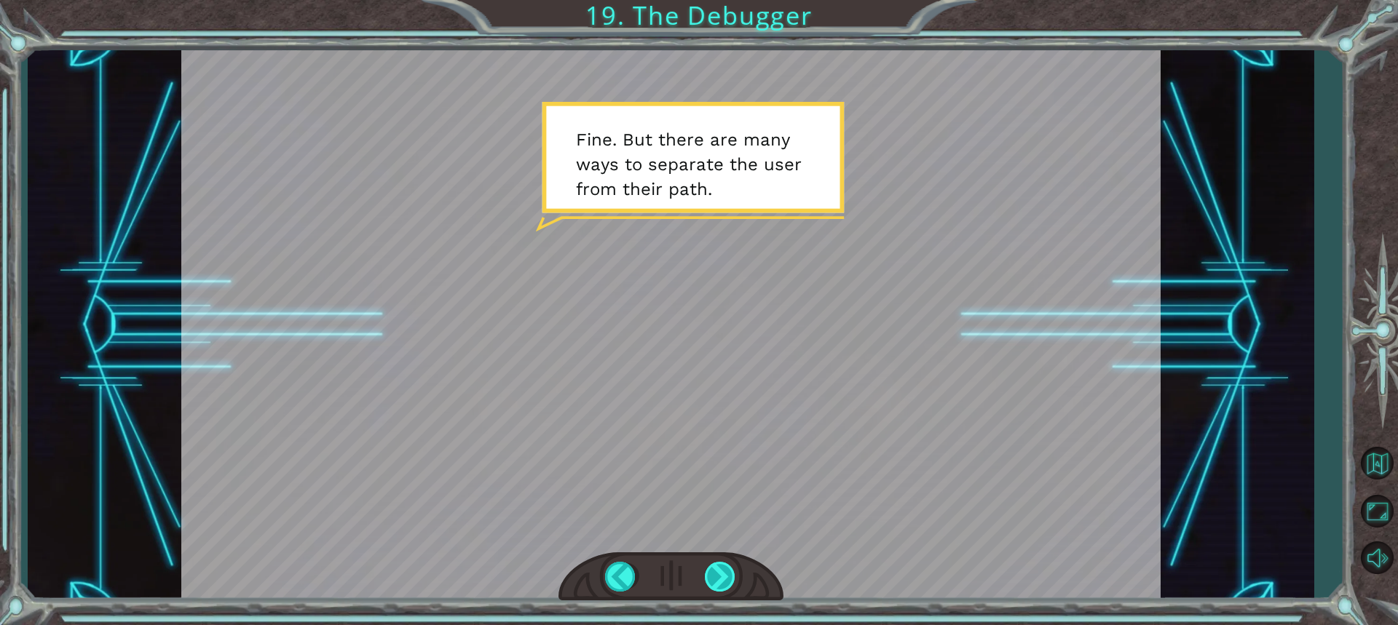
click at [686, 566] on div at bounding box center [721, 577] width 32 height 30
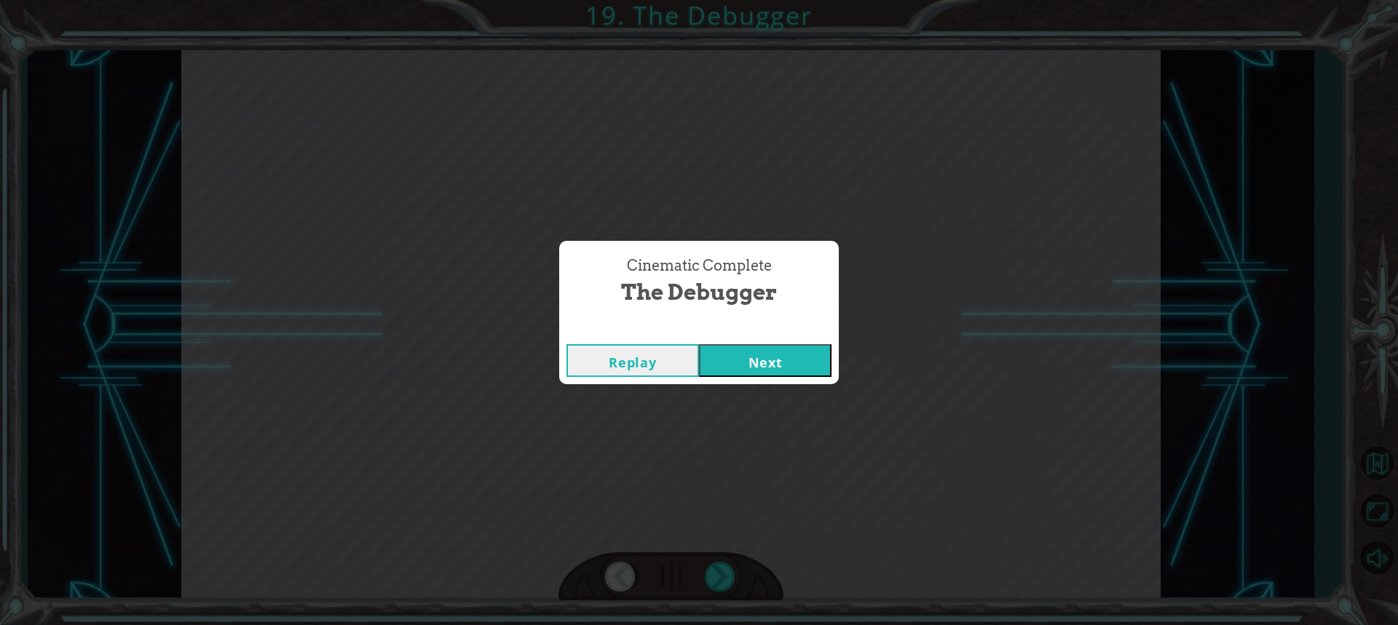
click at [686, 358] on button "Next" at bounding box center [765, 360] width 133 height 33
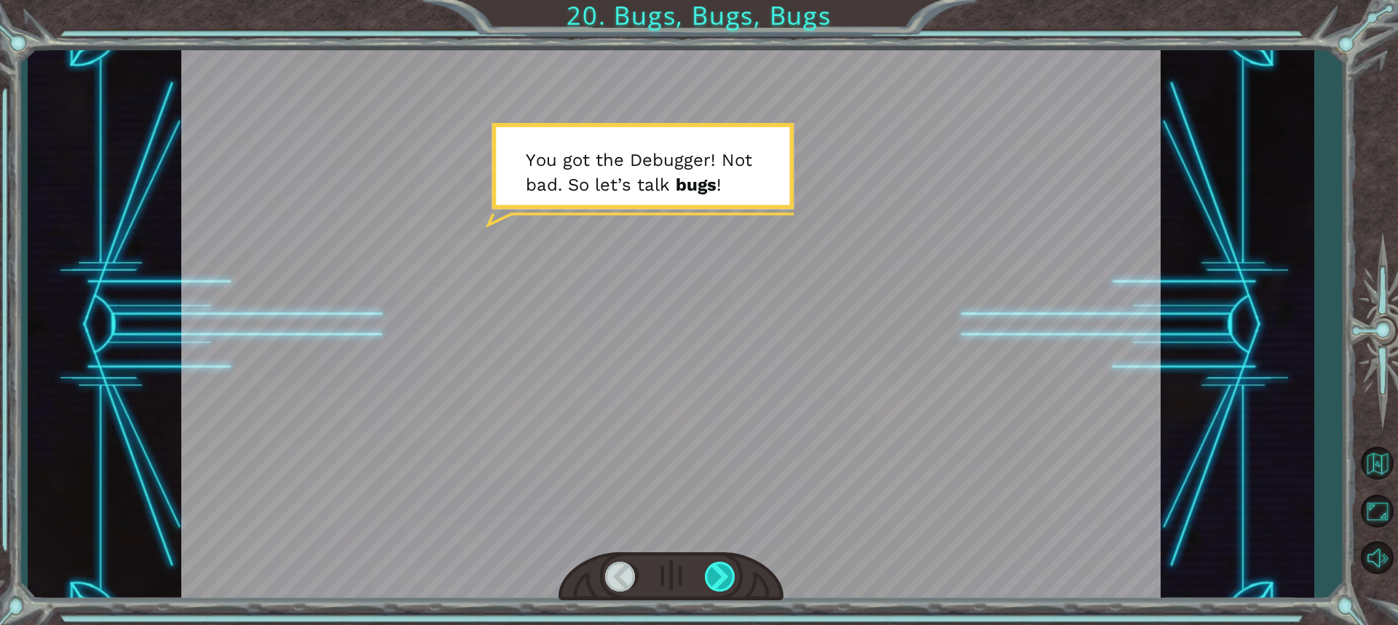
click at [686, 571] on div at bounding box center [721, 577] width 32 height 30
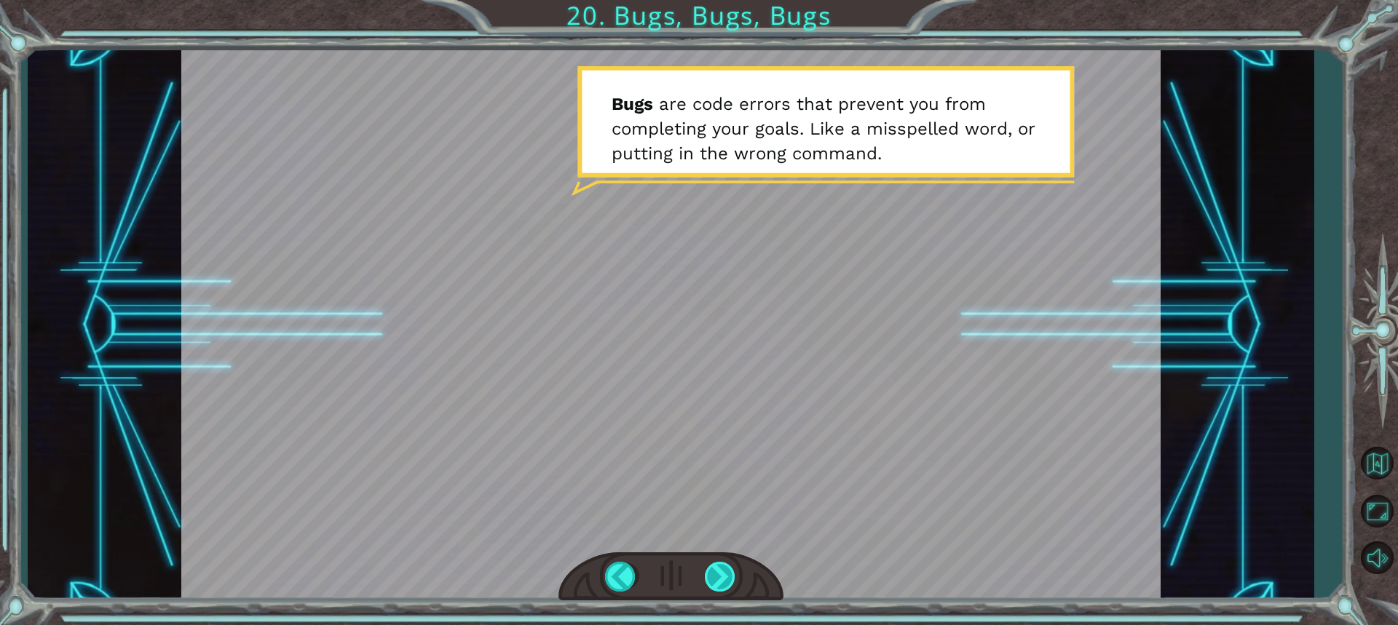
click at [686, 568] on div at bounding box center [721, 577] width 32 height 30
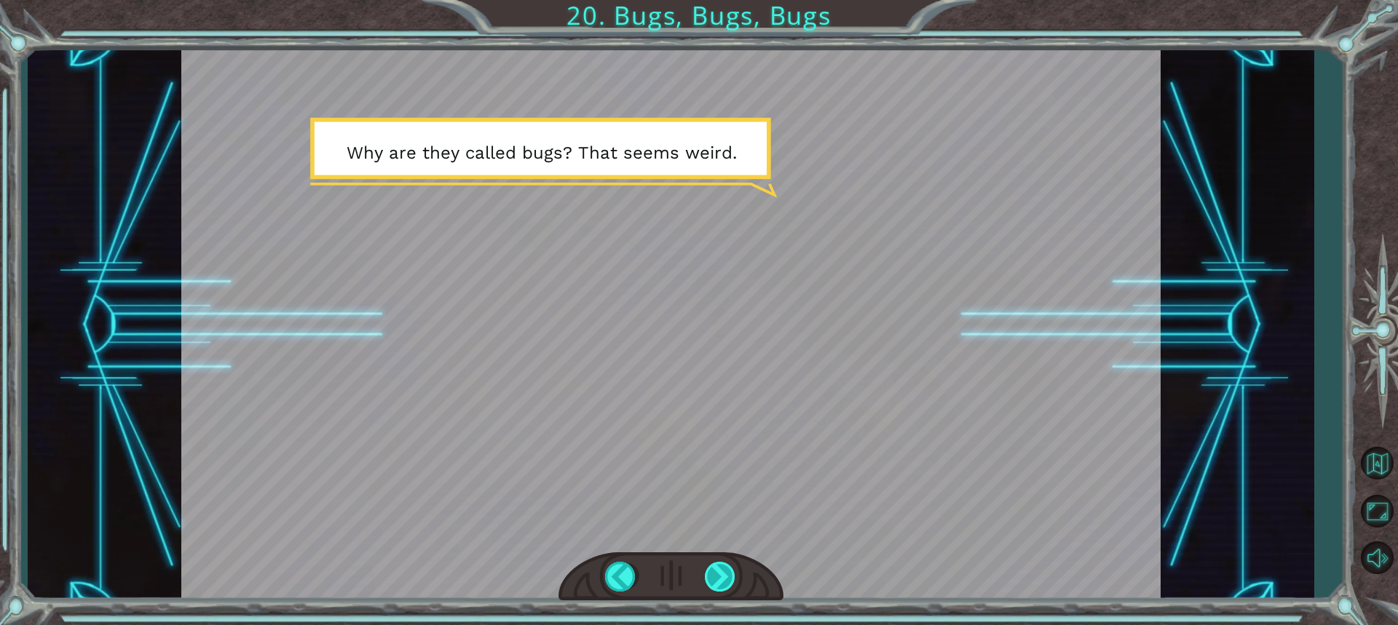
click at [686, 568] on div at bounding box center [721, 577] width 32 height 30
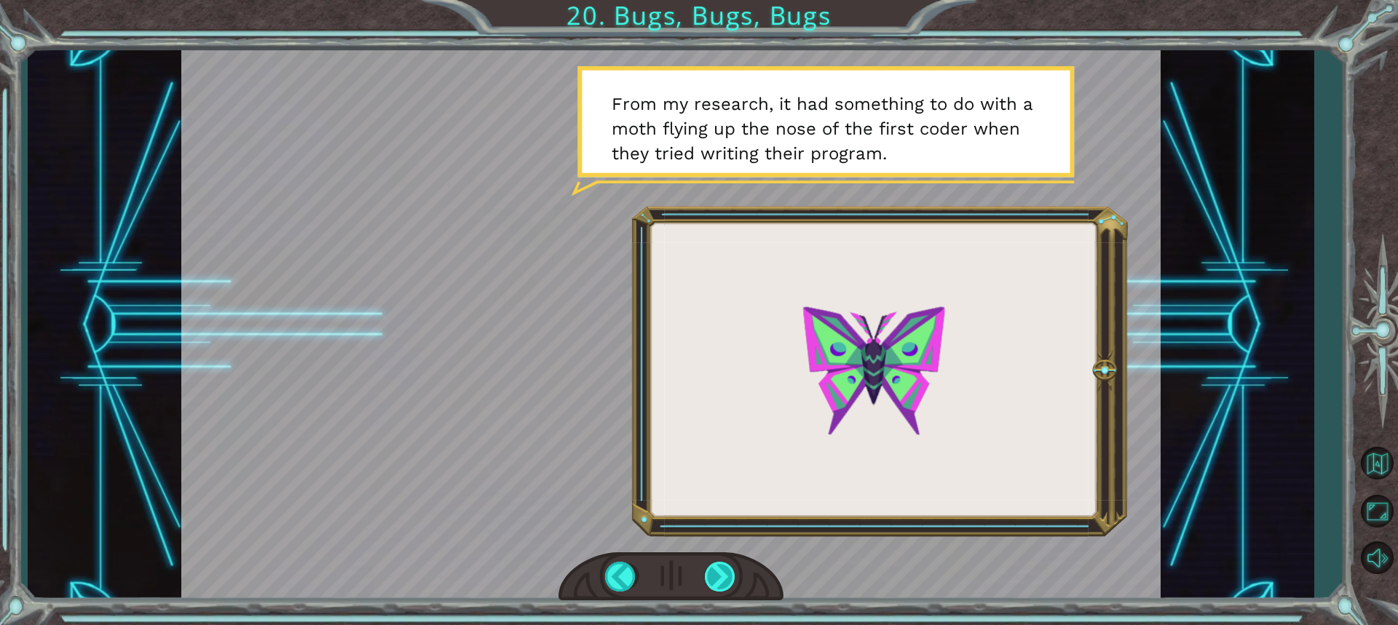
click at [686, 568] on div at bounding box center [721, 577] width 32 height 30
click at [686, 577] on div at bounding box center [721, 577] width 32 height 30
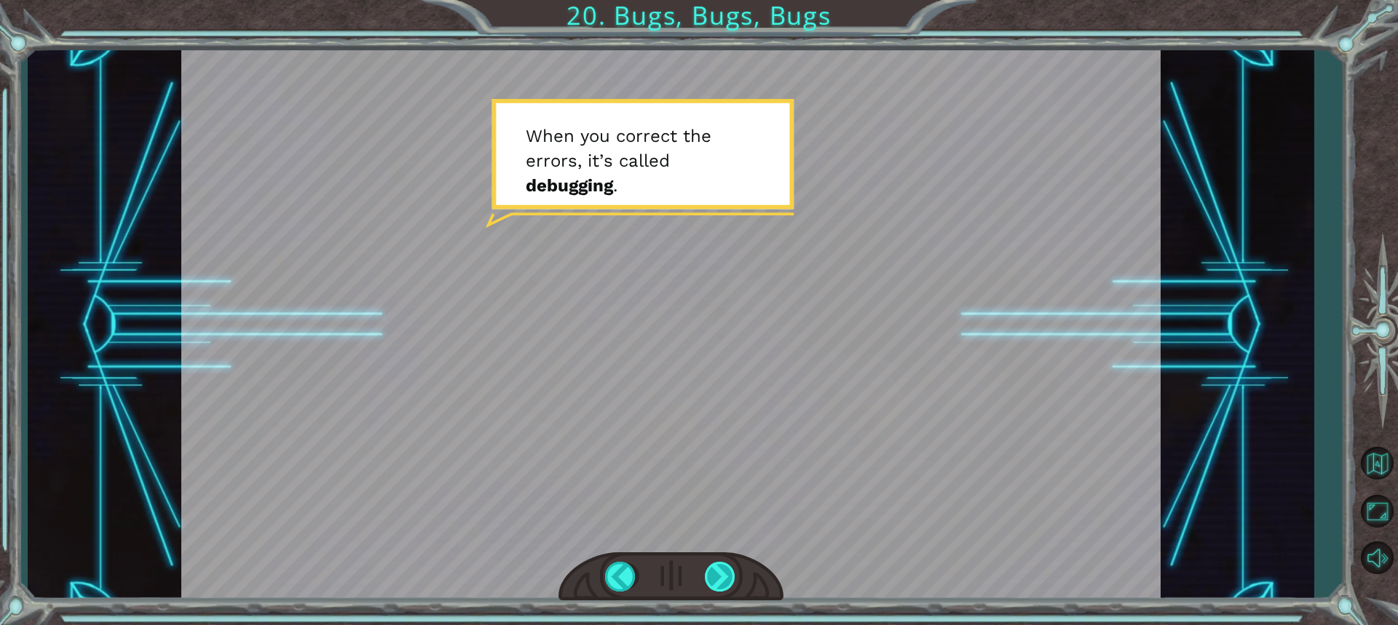
click at [686, 577] on div at bounding box center [721, 577] width 32 height 30
click at [686, 573] on div at bounding box center [721, 577] width 32 height 30
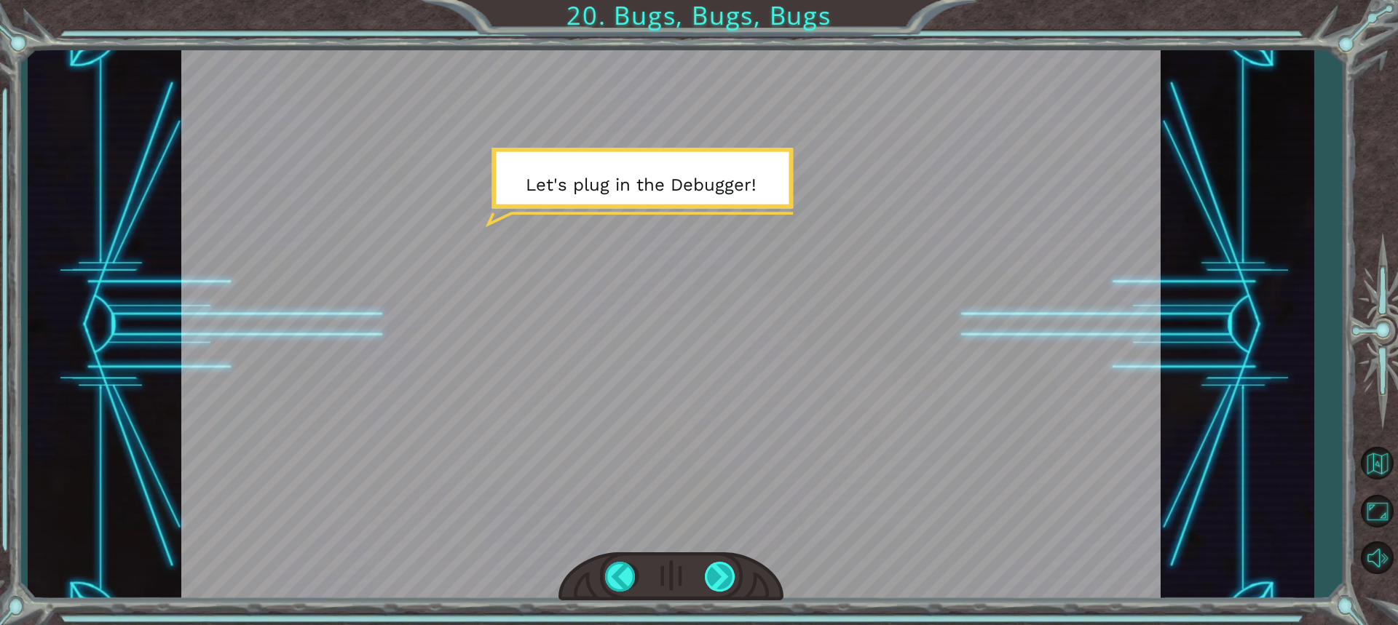
click at [686, 573] on div at bounding box center [721, 577] width 32 height 30
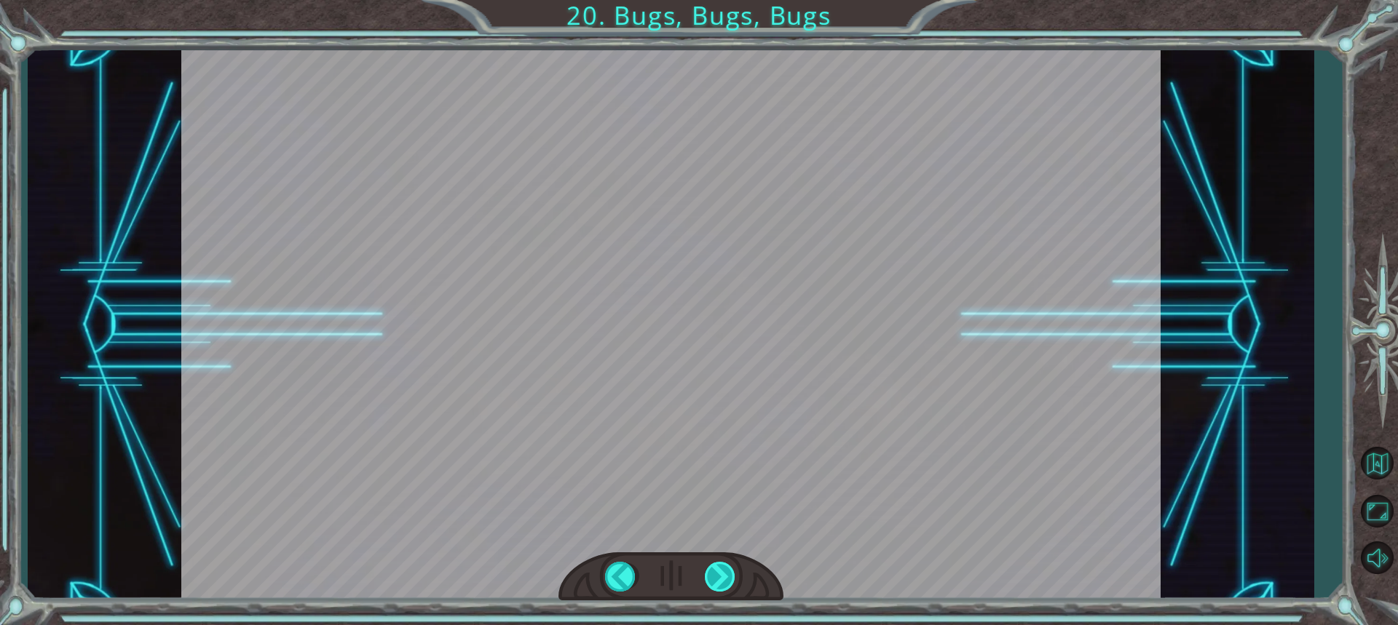
click at [686, 573] on div at bounding box center [721, 577] width 32 height 30
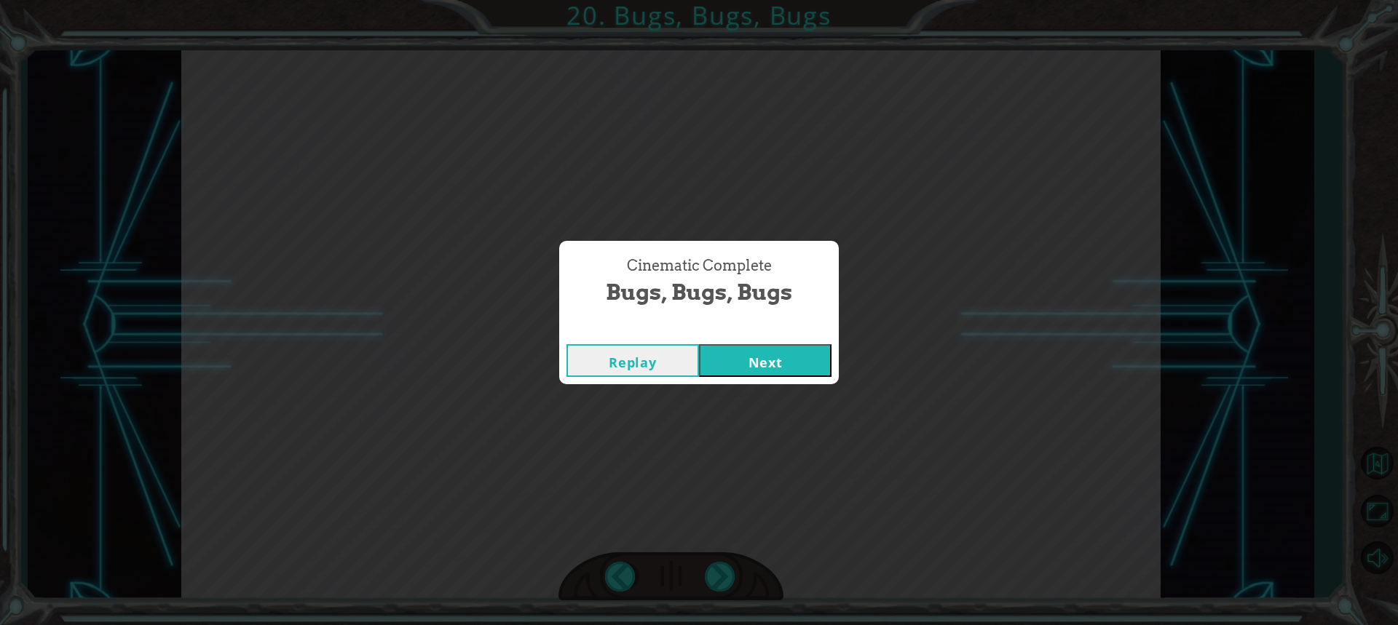
click at [686, 352] on button "Next" at bounding box center [765, 360] width 133 height 33
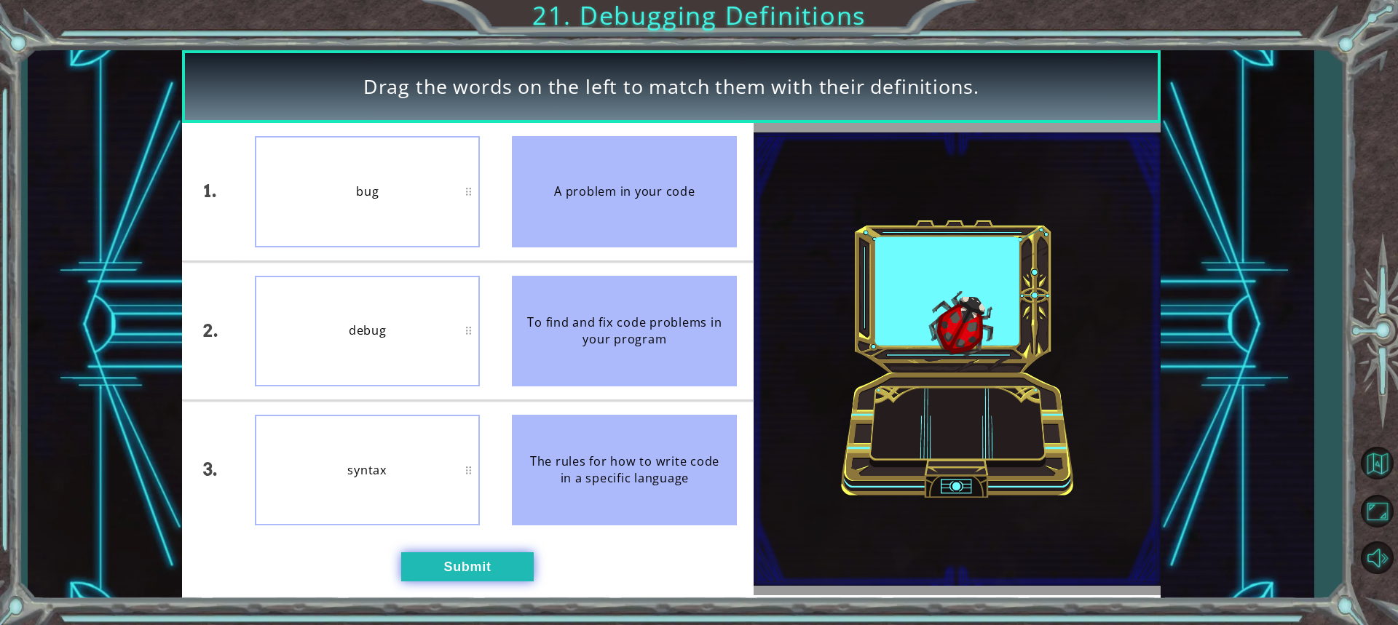
click at [451, 558] on button "Submit" at bounding box center [467, 567] width 133 height 29
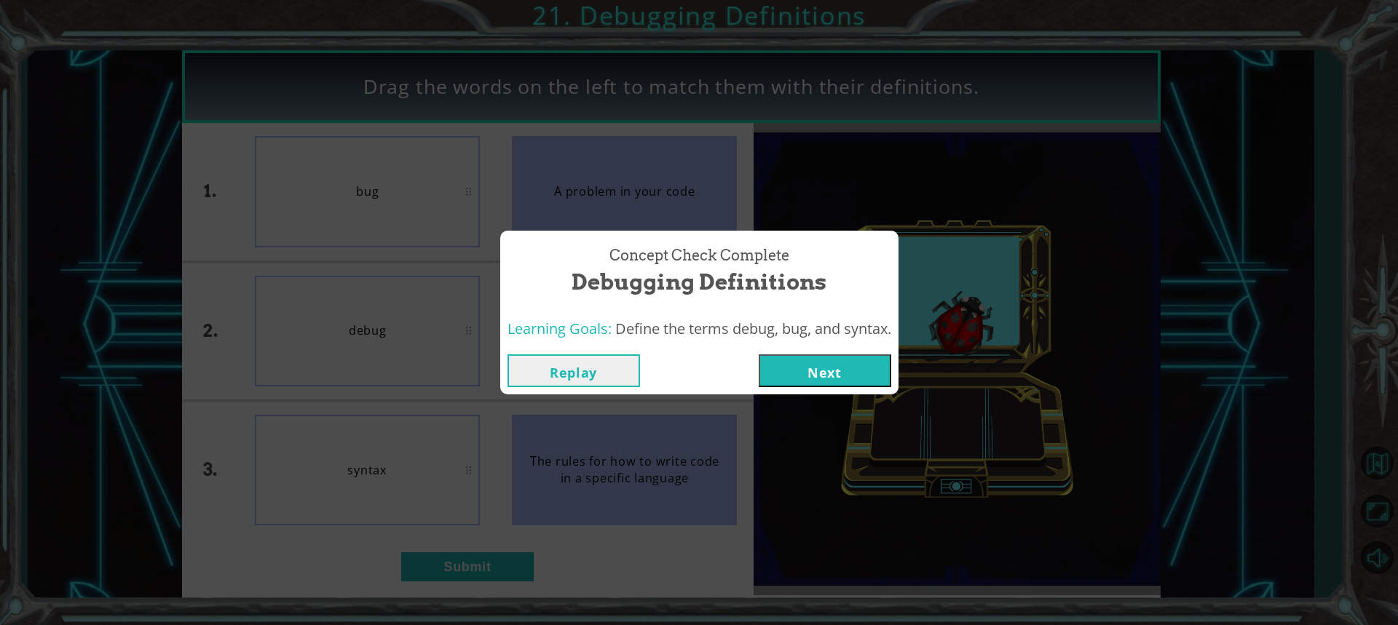
click at [686, 353] on div "Replay Next" at bounding box center [699, 370] width 398 height 47
click at [686, 357] on button "Next" at bounding box center [825, 371] width 133 height 33
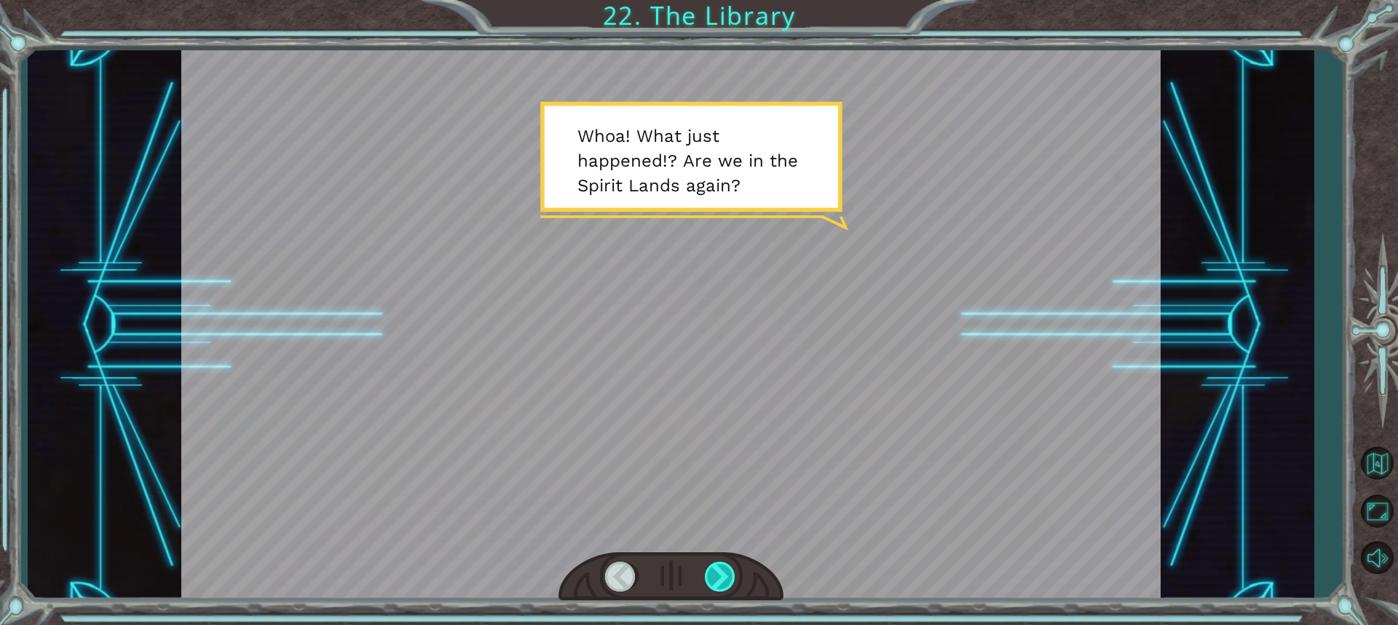
click at [686, 584] on div at bounding box center [721, 577] width 32 height 30
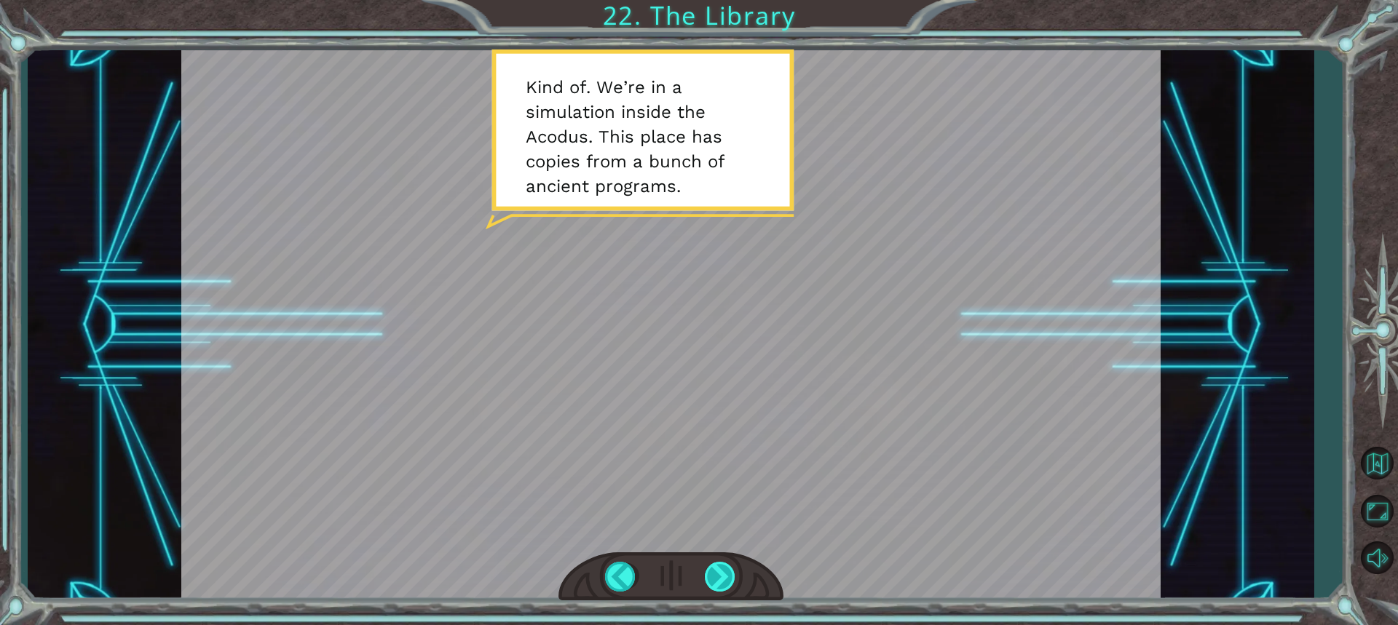
click at [686, 569] on div at bounding box center [721, 577] width 32 height 30
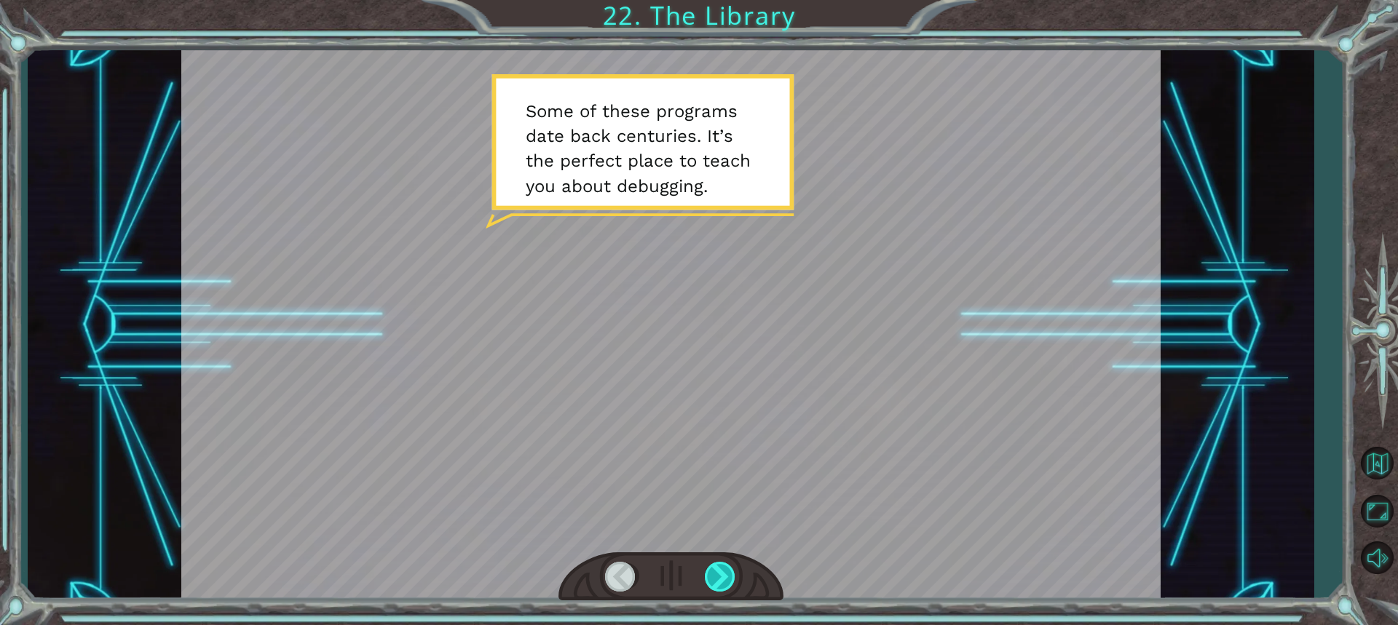
click at [686, 569] on div at bounding box center [721, 577] width 32 height 30
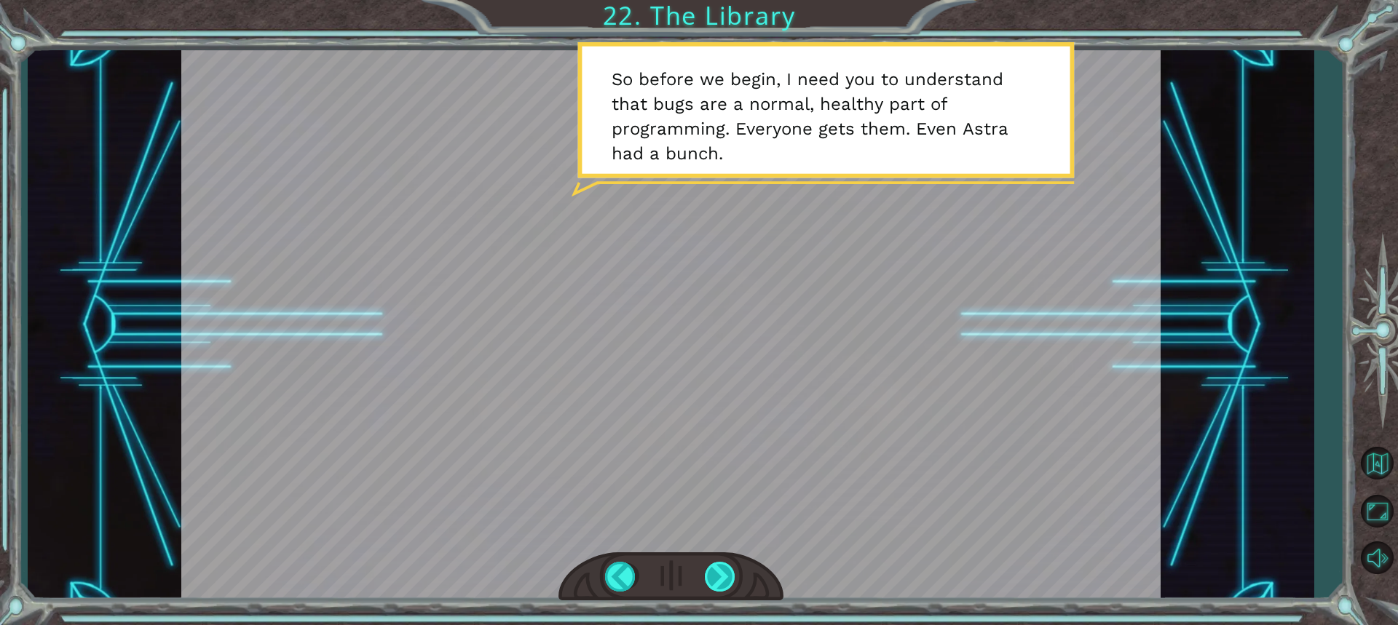
click at [686, 569] on div at bounding box center [721, 577] width 32 height 30
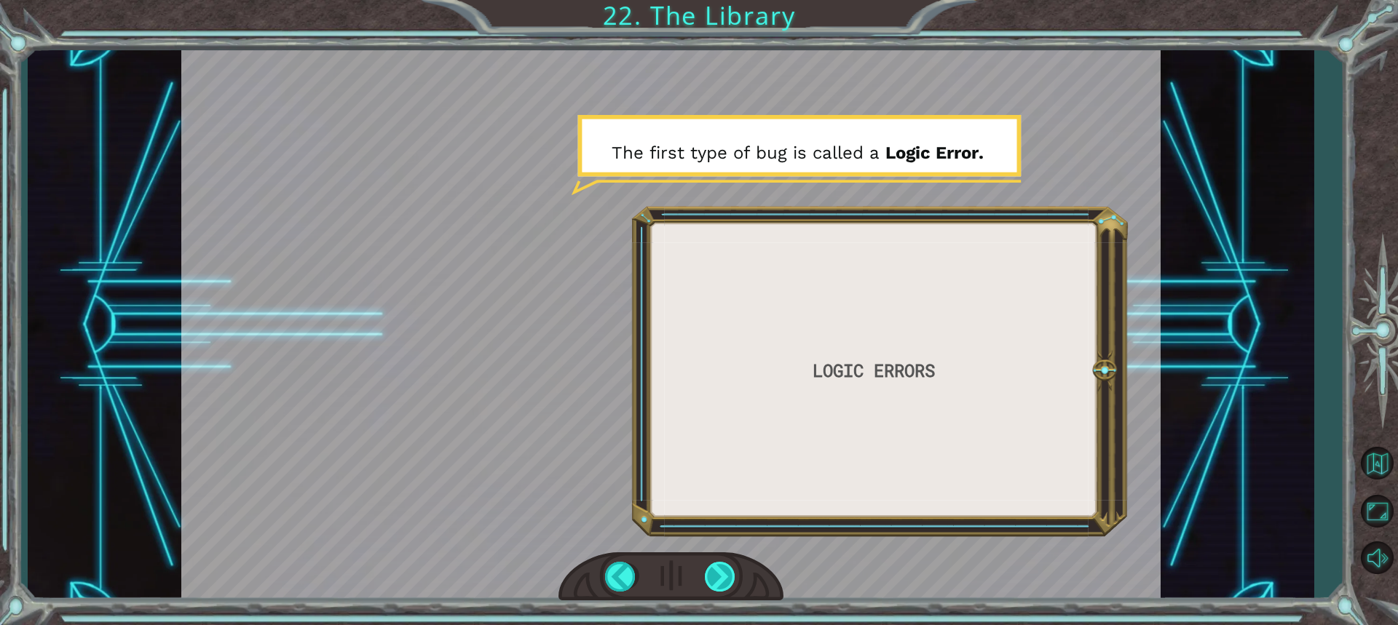
click at [686, 569] on div at bounding box center [721, 577] width 32 height 30
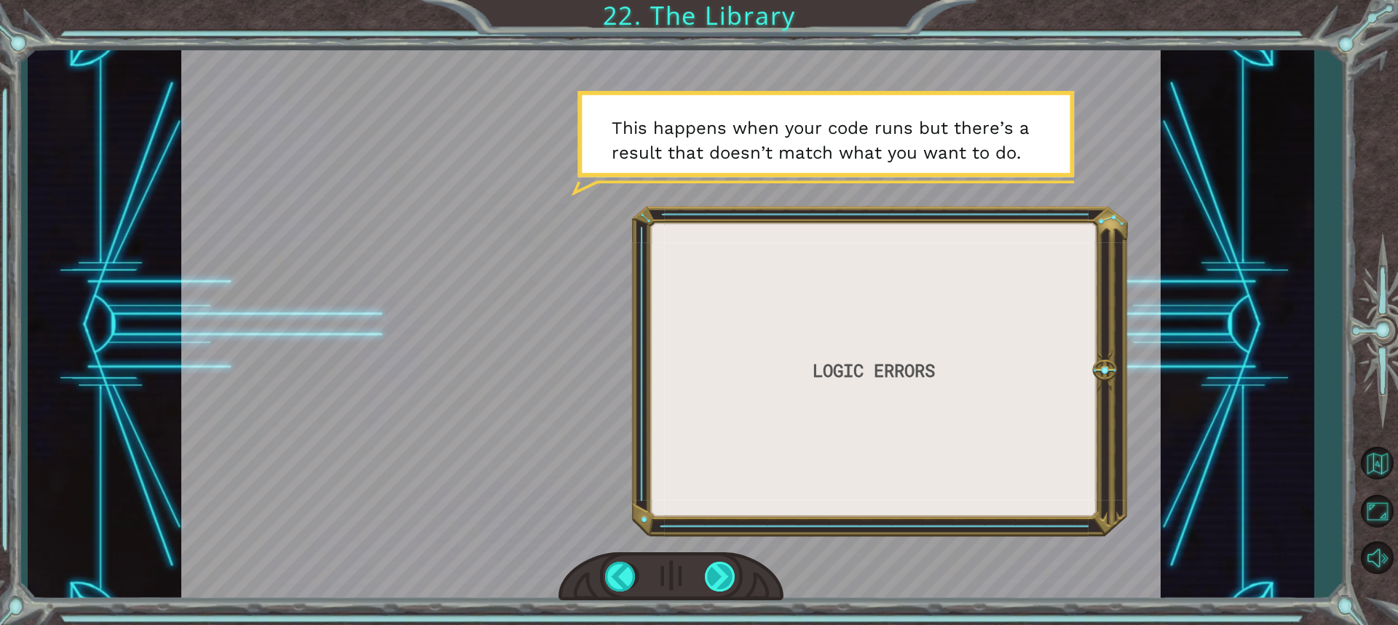
click at [686, 569] on div at bounding box center [721, 577] width 32 height 30
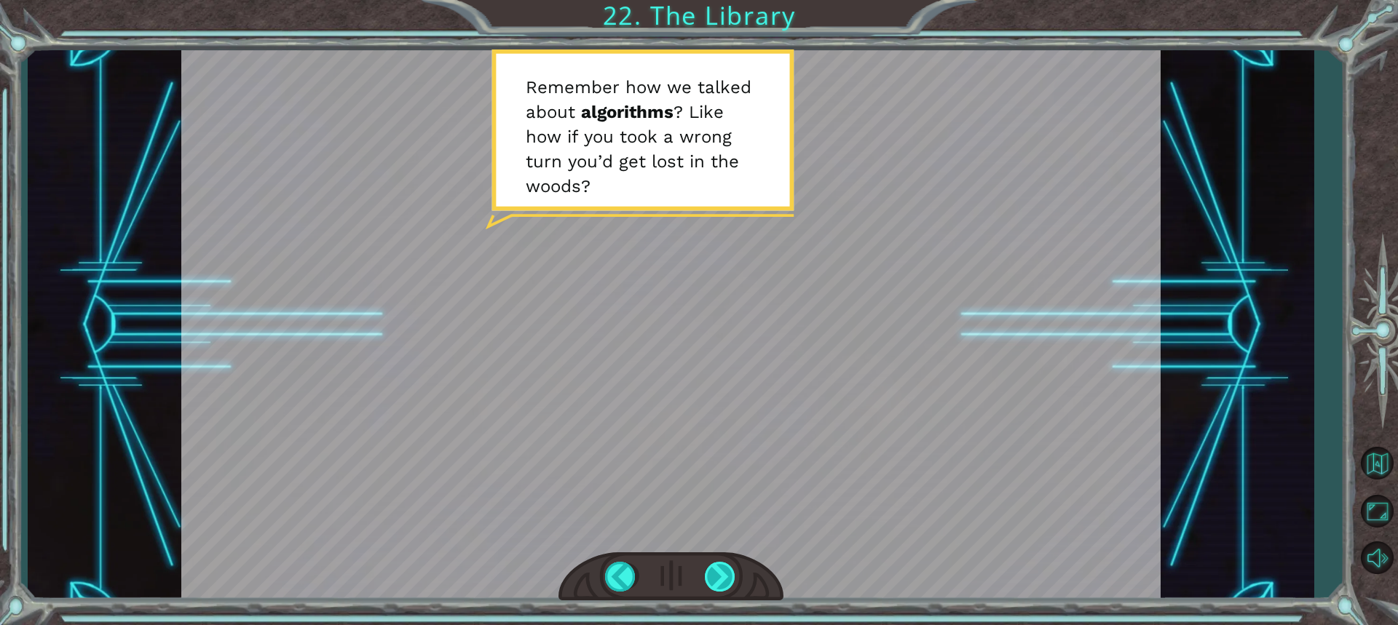
click at [686, 569] on div at bounding box center [721, 577] width 32 height 30
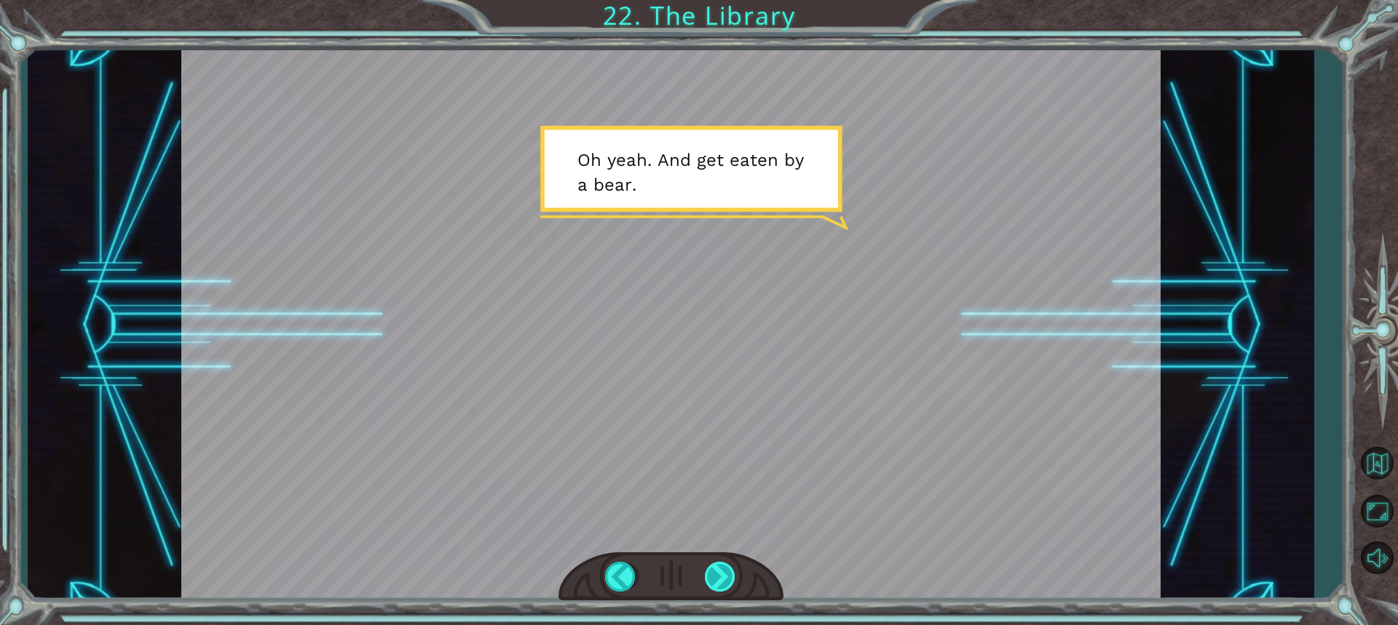
click at [686, 569] on div at bounding box center [721, 577] width 32 height 30
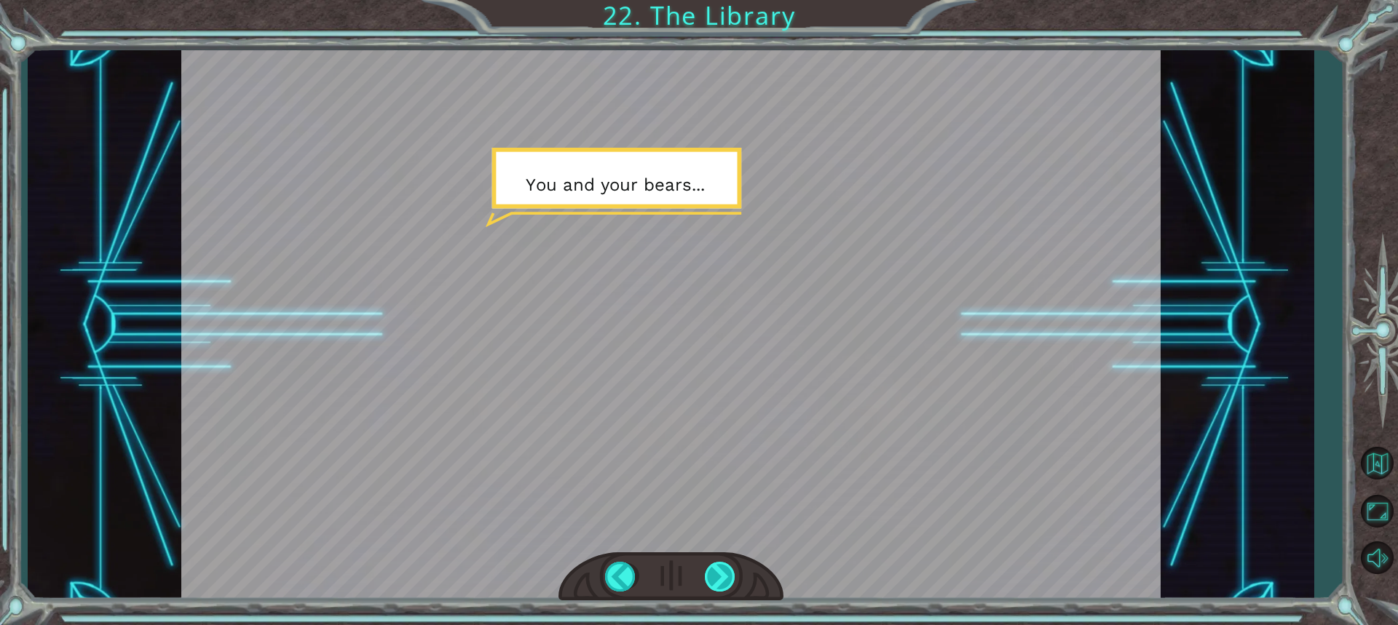
click at [686, 569] on div at bounding box center [721, 577] width 32 height 30
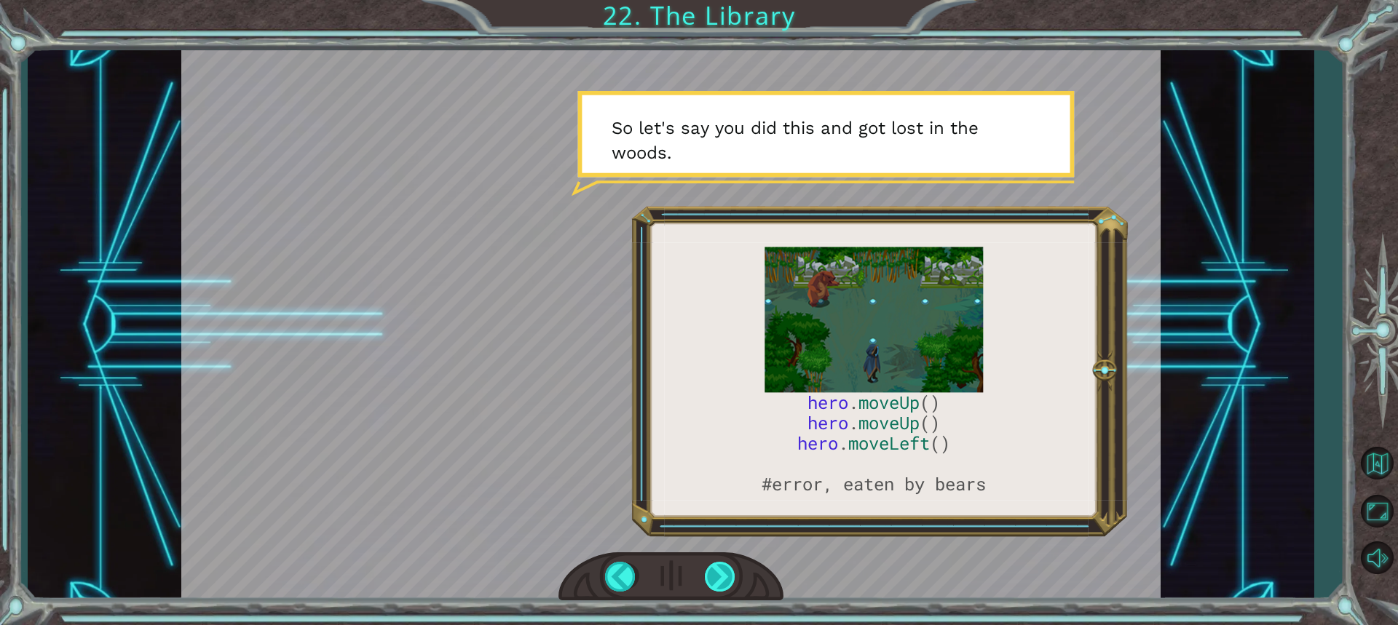
click at [686, 569] on div at bounding box center [721, 577] width 32 height 30
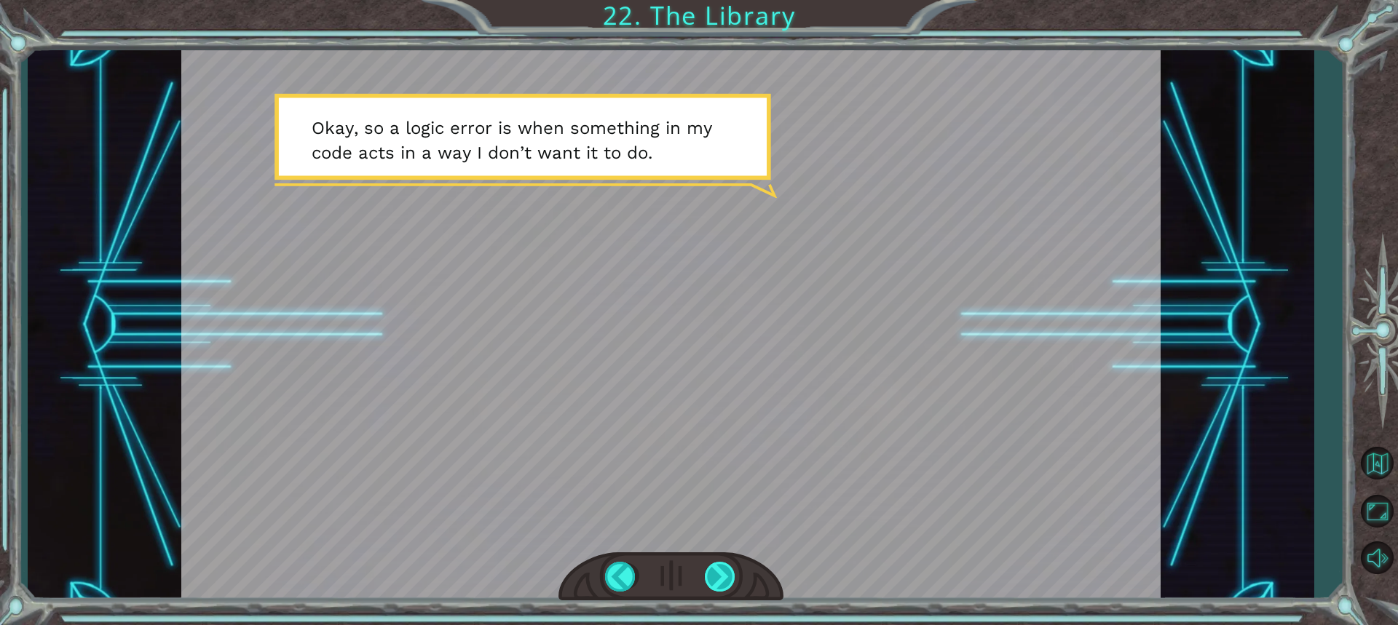
click at [686, 569] on div at bounding box center [721, 577] width 32 height 30
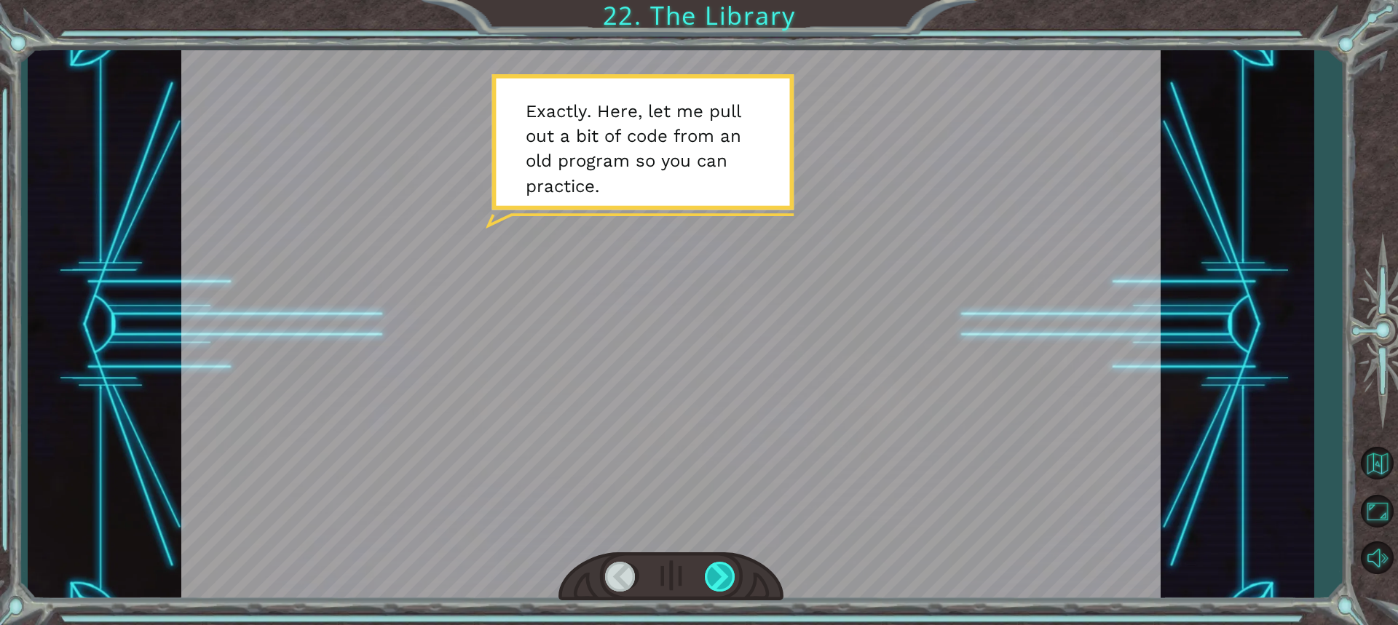
click at [686, 569] on div at bounding box center [721, 577] width 32 height 30
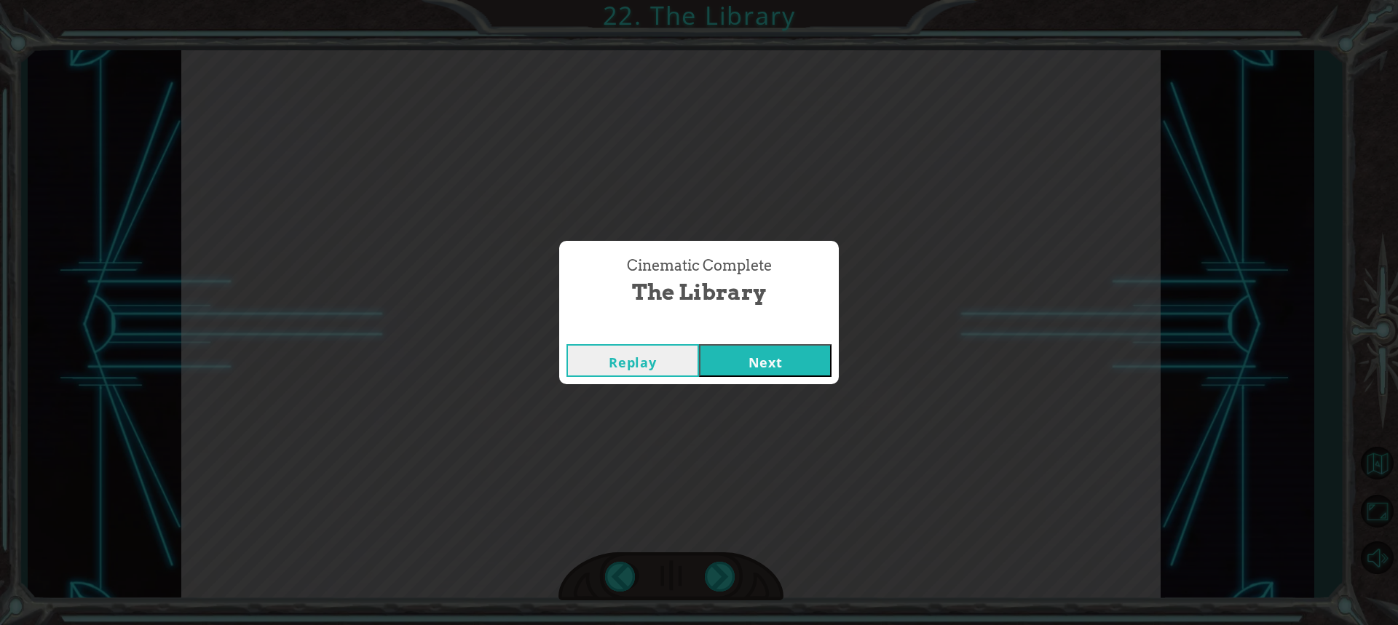
click at [686, 363] on button "Next" at bounding box center [765, 360] width 133 height 33
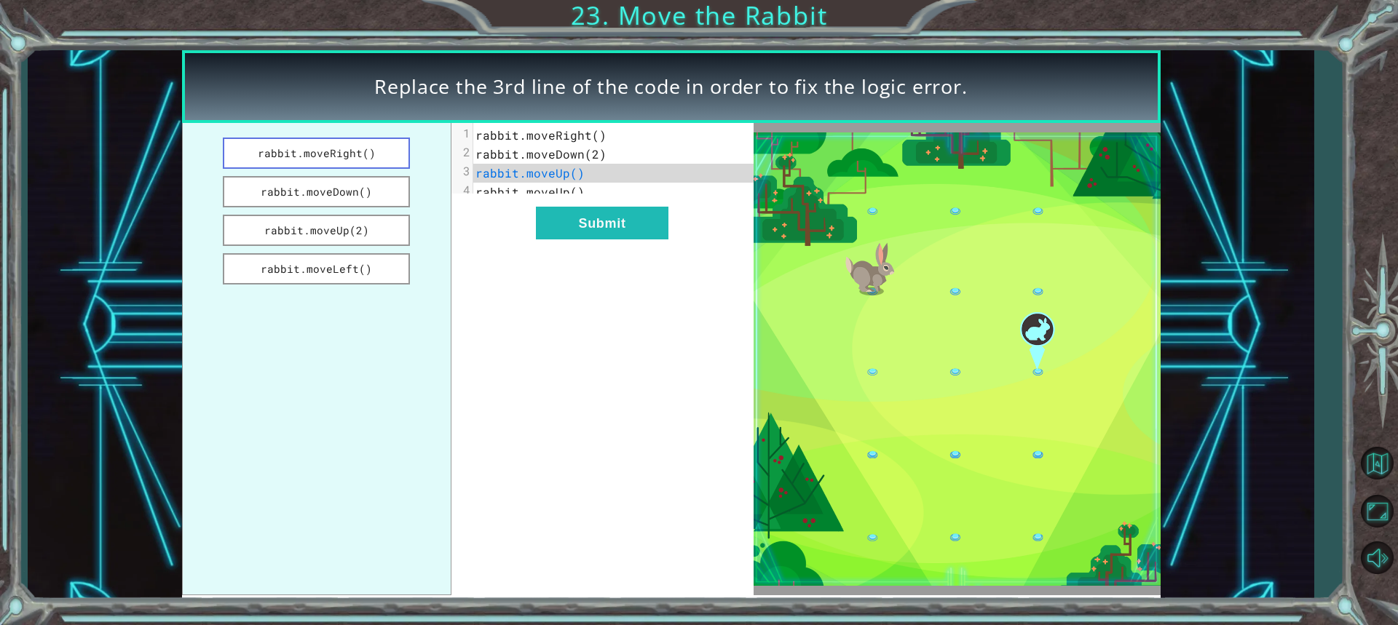
click at [366, 157] on button "rabbit.moveRight()" at bounding box center [317, 153] width 188 height 31
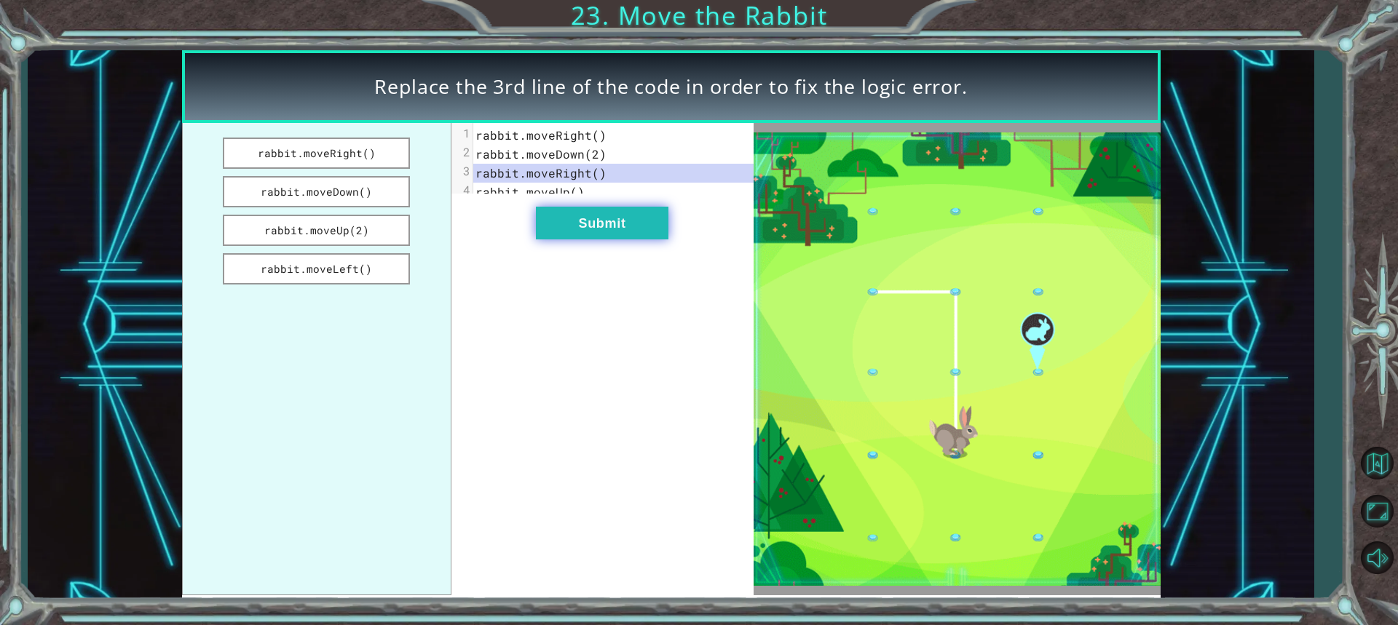
click at [576, 234] on button "Submit" at bounding box center [602, 223] width 133 height 33
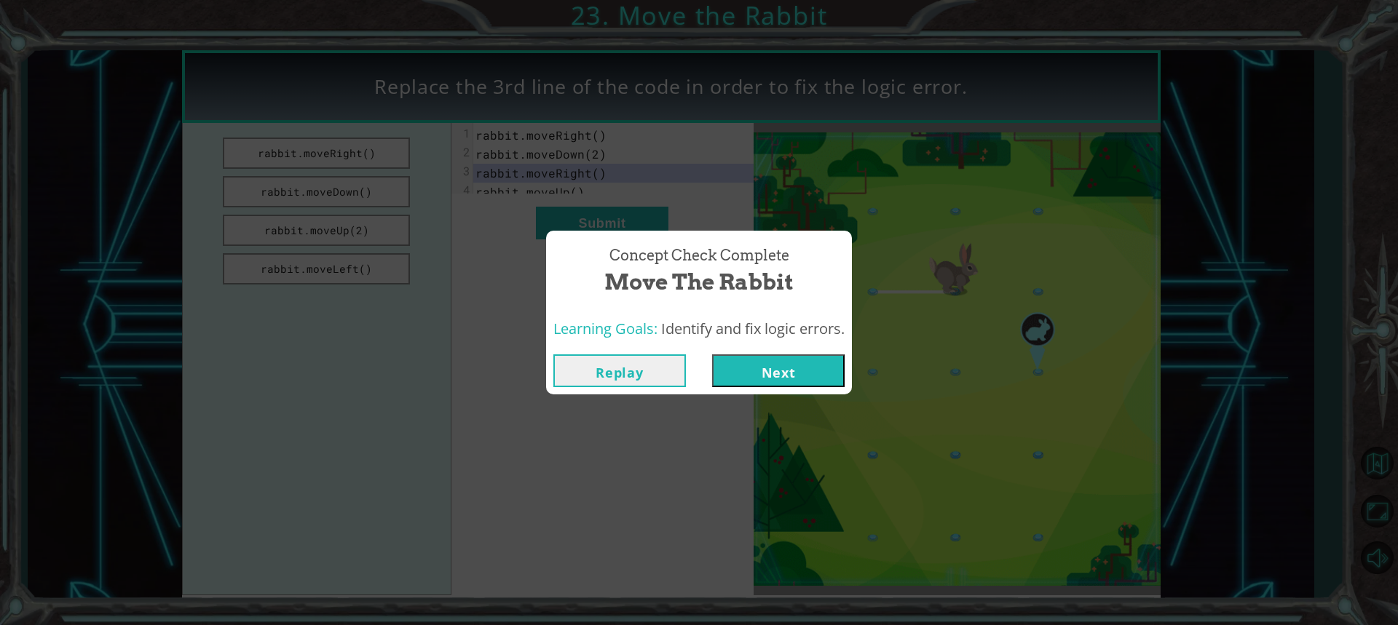
click at [686, 357] on button "Next" at bounding box center [778, 371] width 133 height 33
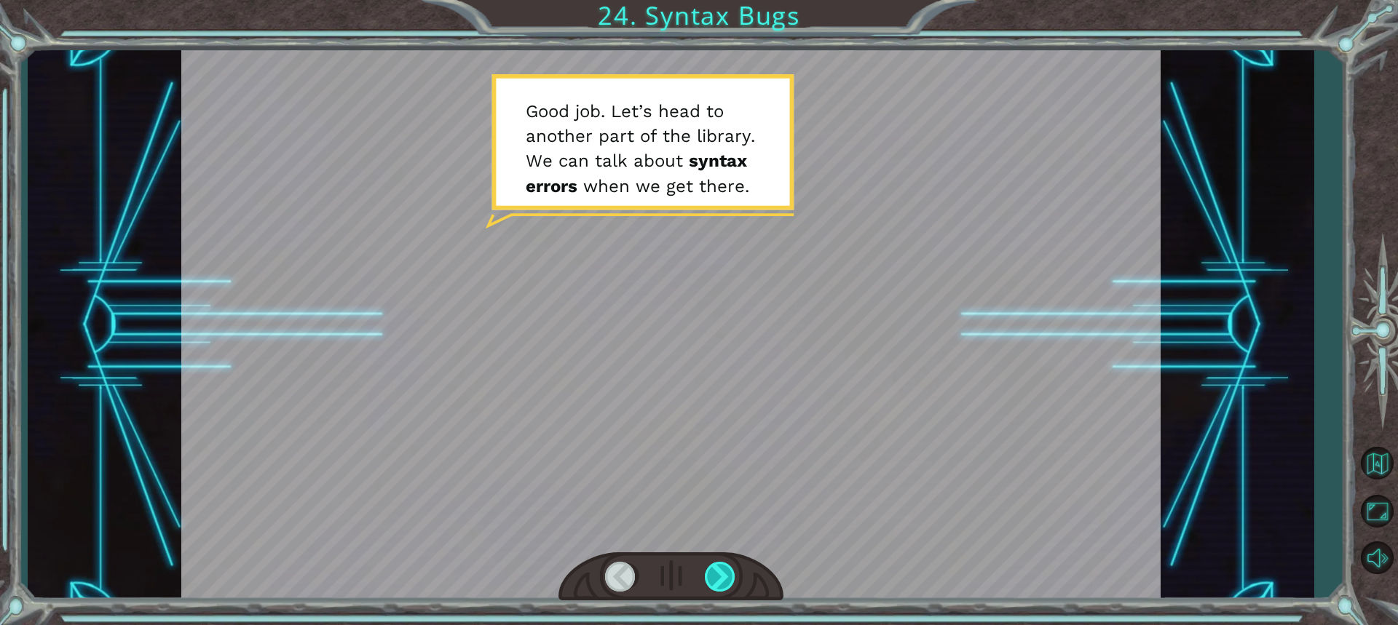
click at [686, 564] on div at bounding box center [721, 577] width 32 height 30
click at [686, 567] on div at bounding box center [721, 577] width 32 height 30
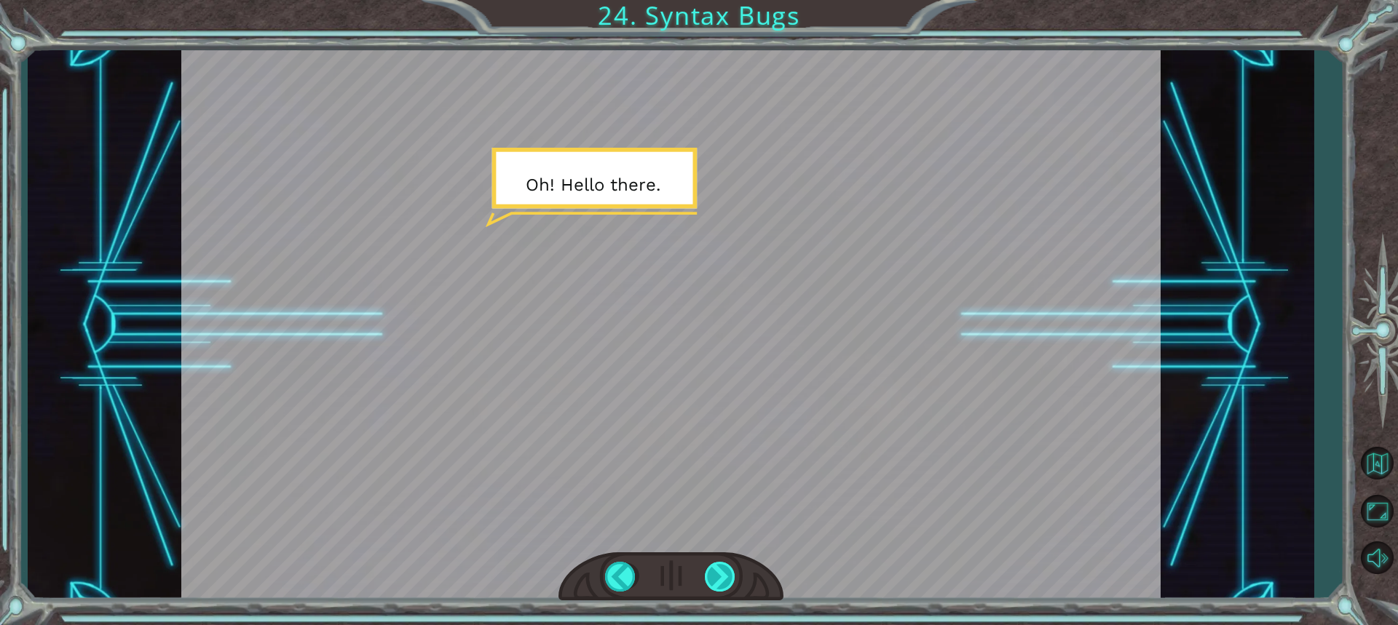
click at [686, 567] on div at bounding box center [721, 577] width 32 height 30
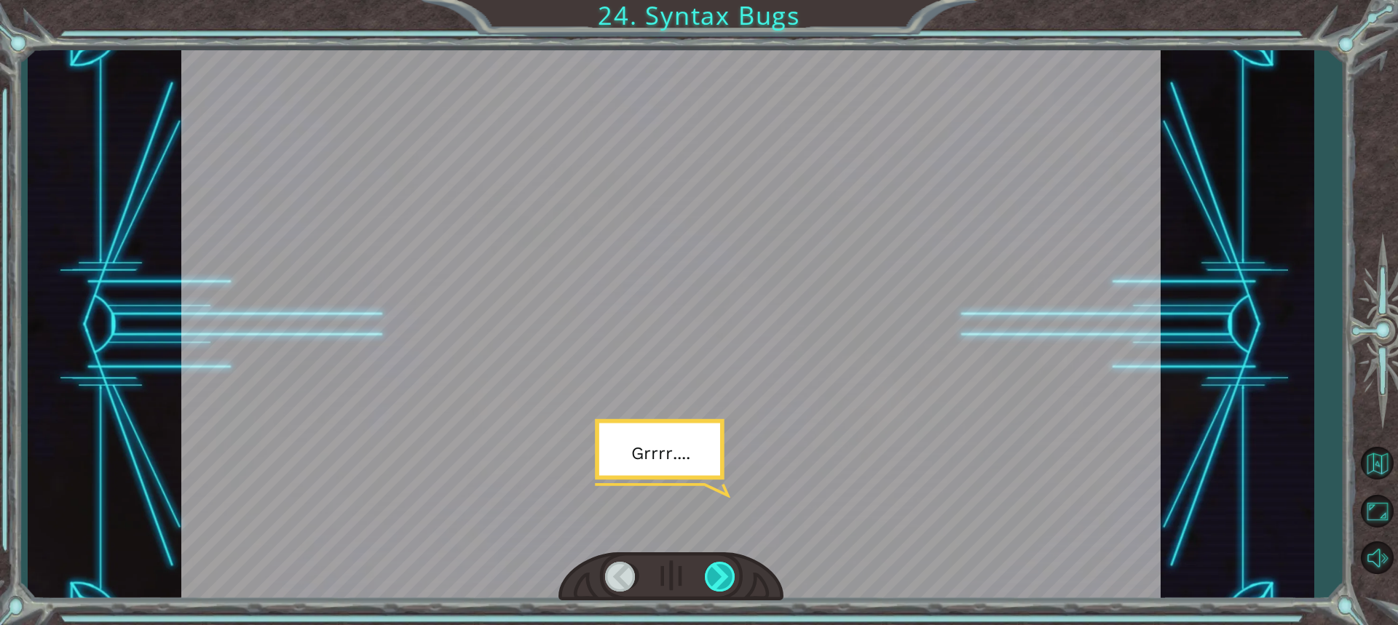
click at [686, 567] on div at bounding box center [721, 577] width 32 height 30
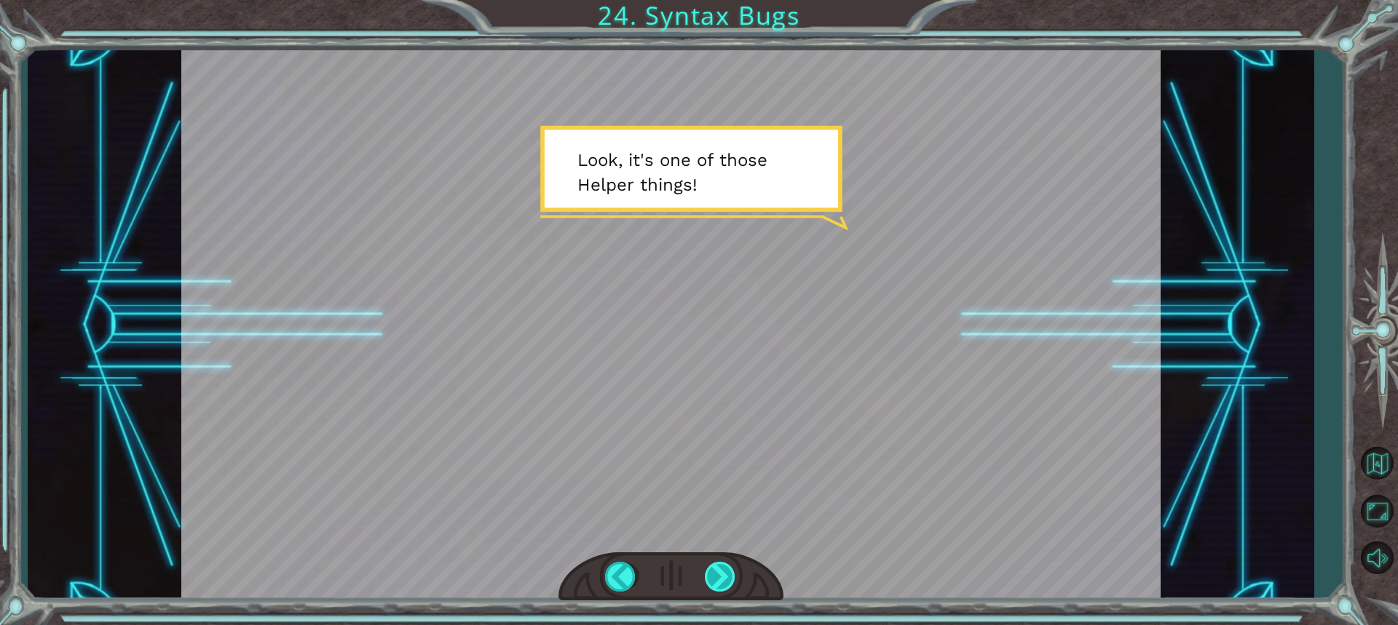
click at [686, 567] on div at bounding box center [721, 577] width 32 height 30
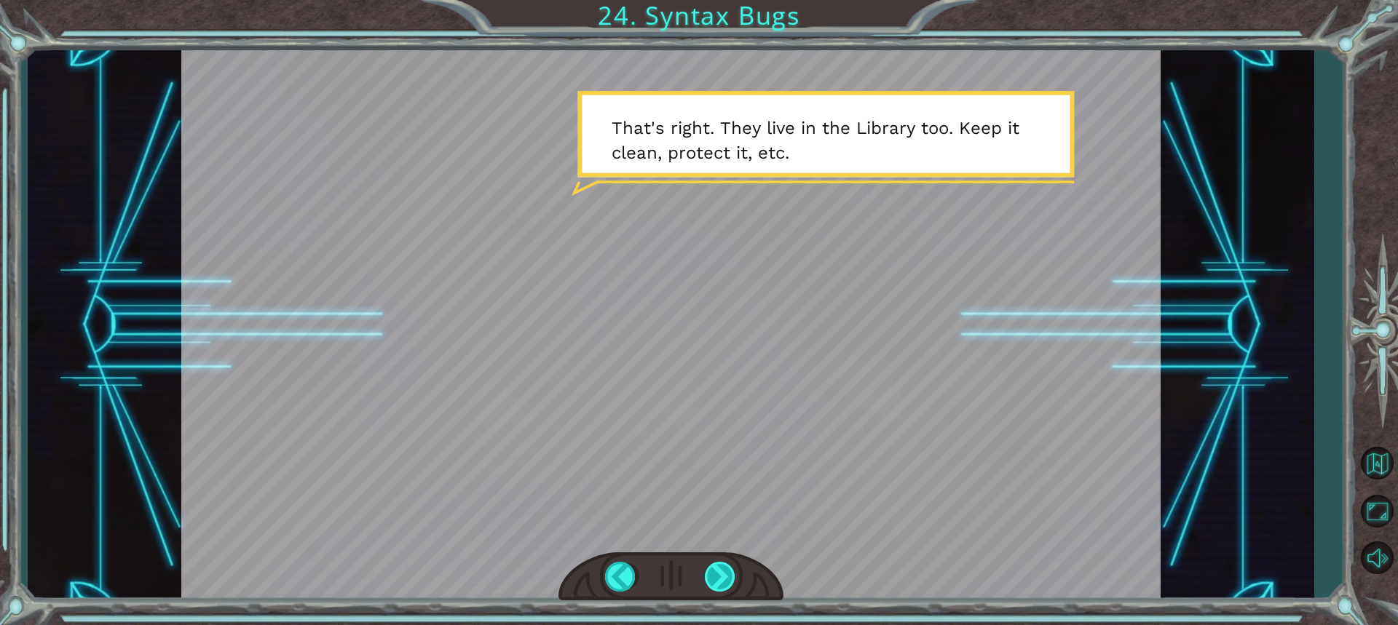
click at [686, 570] on div at bounding box center [721, 577] width 32 height 30
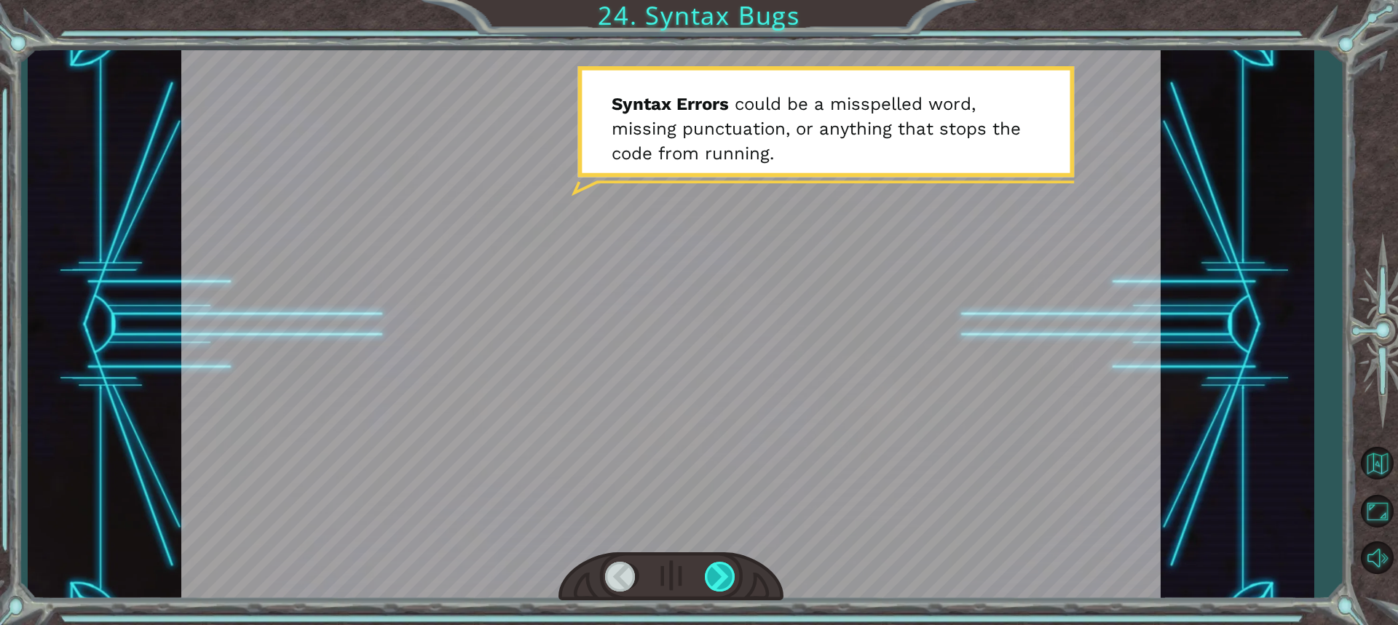
click at [686, 570] on div at bounding box center [721, 577] width 32 height 30
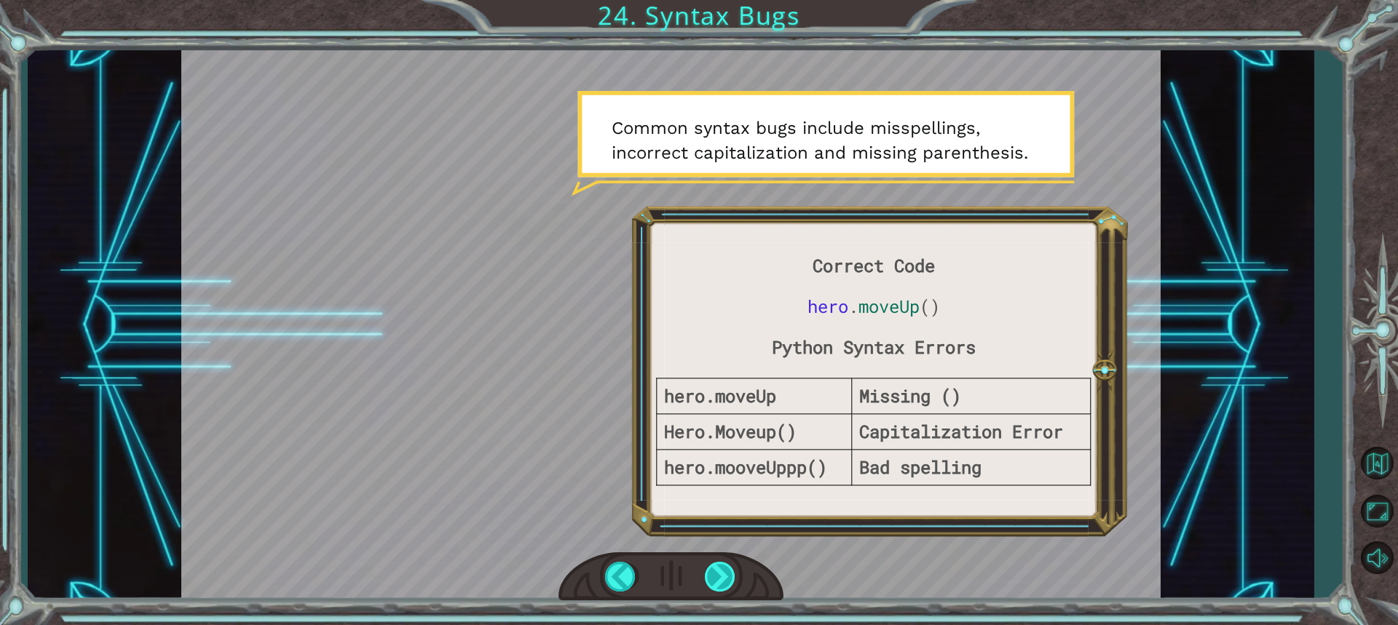
click at [686, 570] on div at bounding box center [721, 577] width 32 height 30
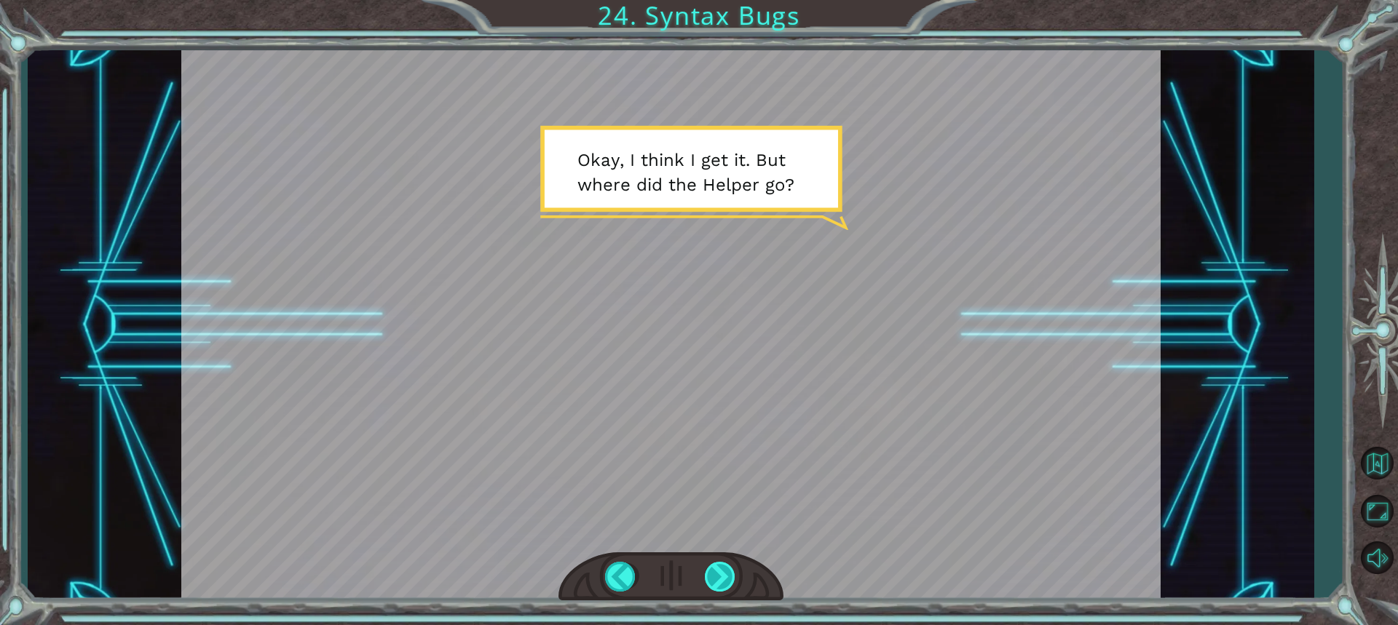
click at [686, 570] on div at bounding box center [721, 577] width 32 height 30
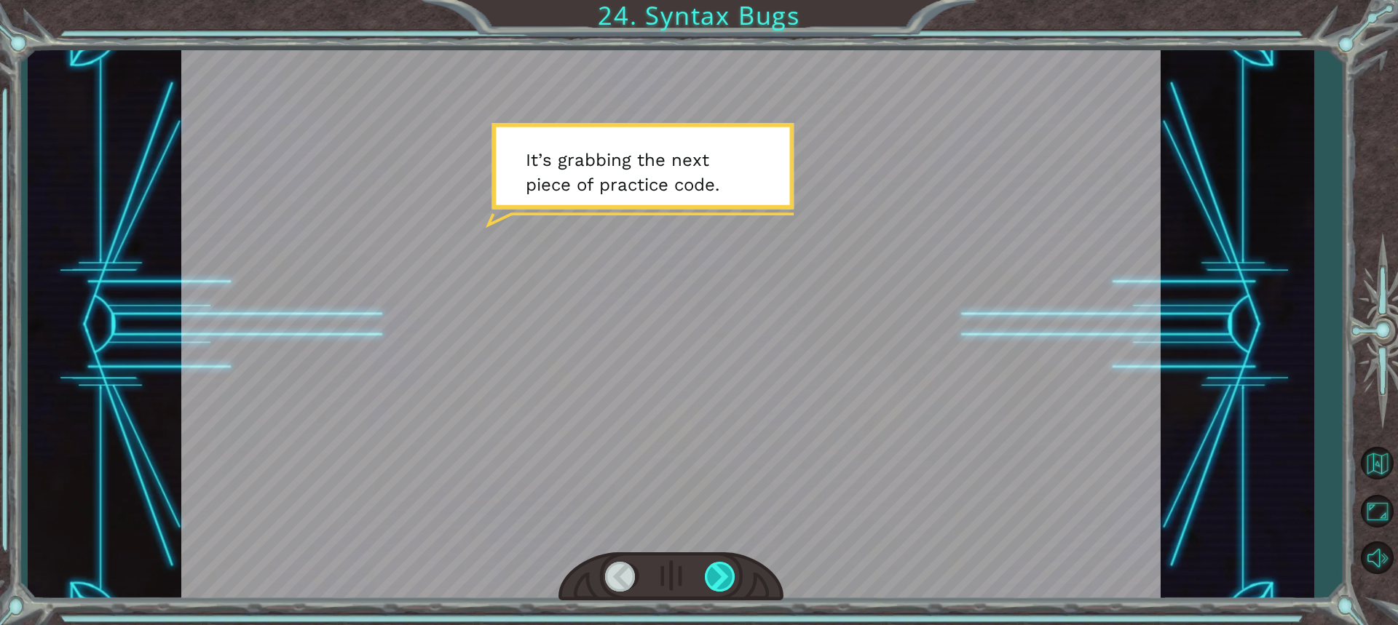
click at [686, 570] on div at bounding box center [721, 577] width 32 height 30
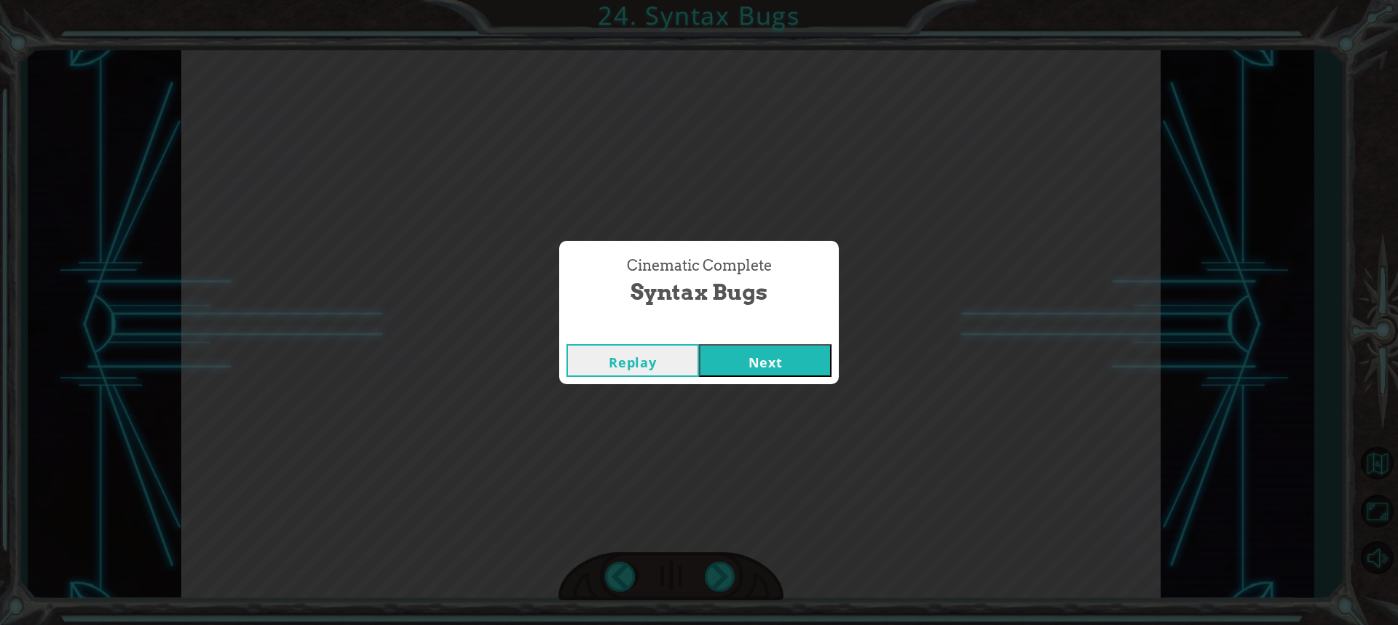
click at [686, 371] on button "Next" at bounding box center [765, 360] width 133 height 33
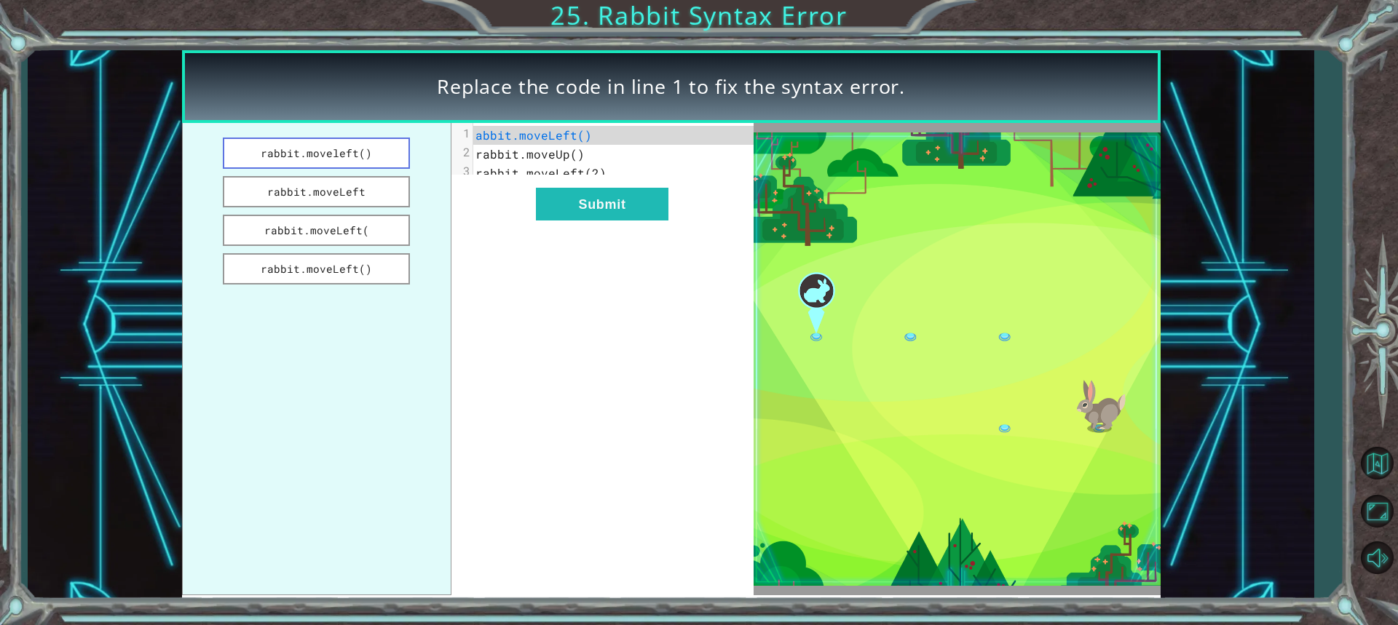
click at [374, 151] on button "rabbit.moveleft()" at bounding box center [317, 153] width 188 height 31
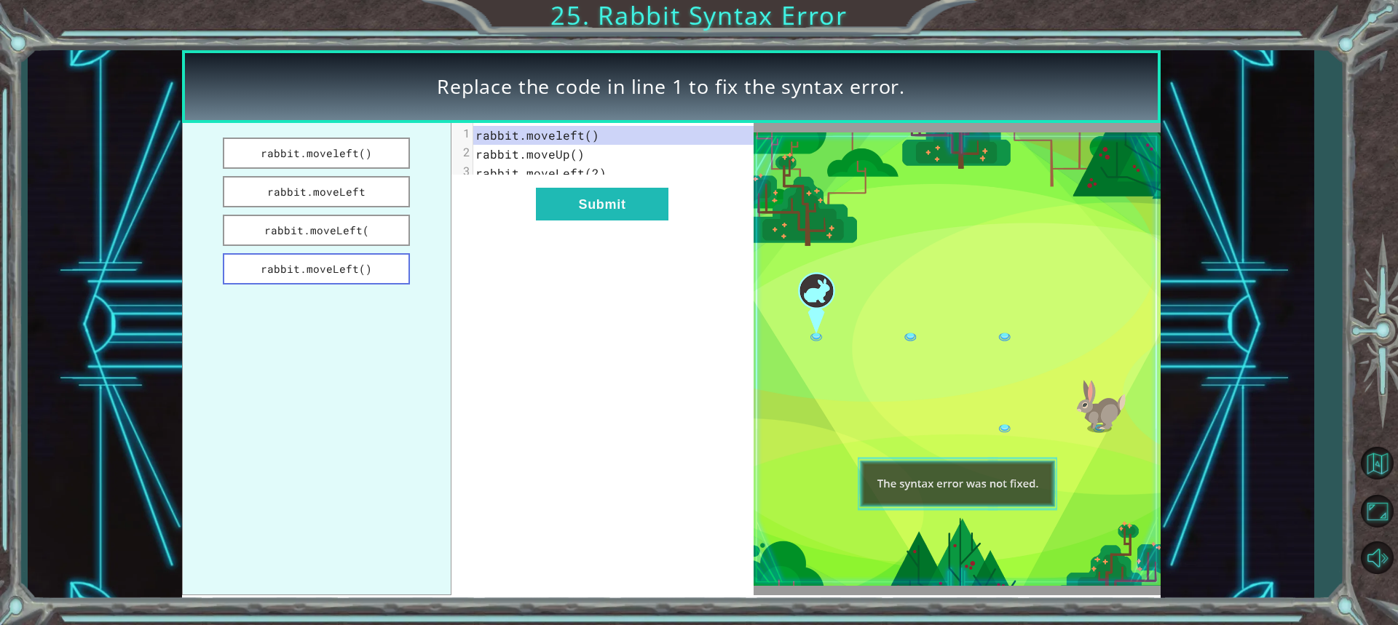
click at [379, 264] on button "rabbit.moveLeft()" at bounding box center [317, 268] width 188 height 31
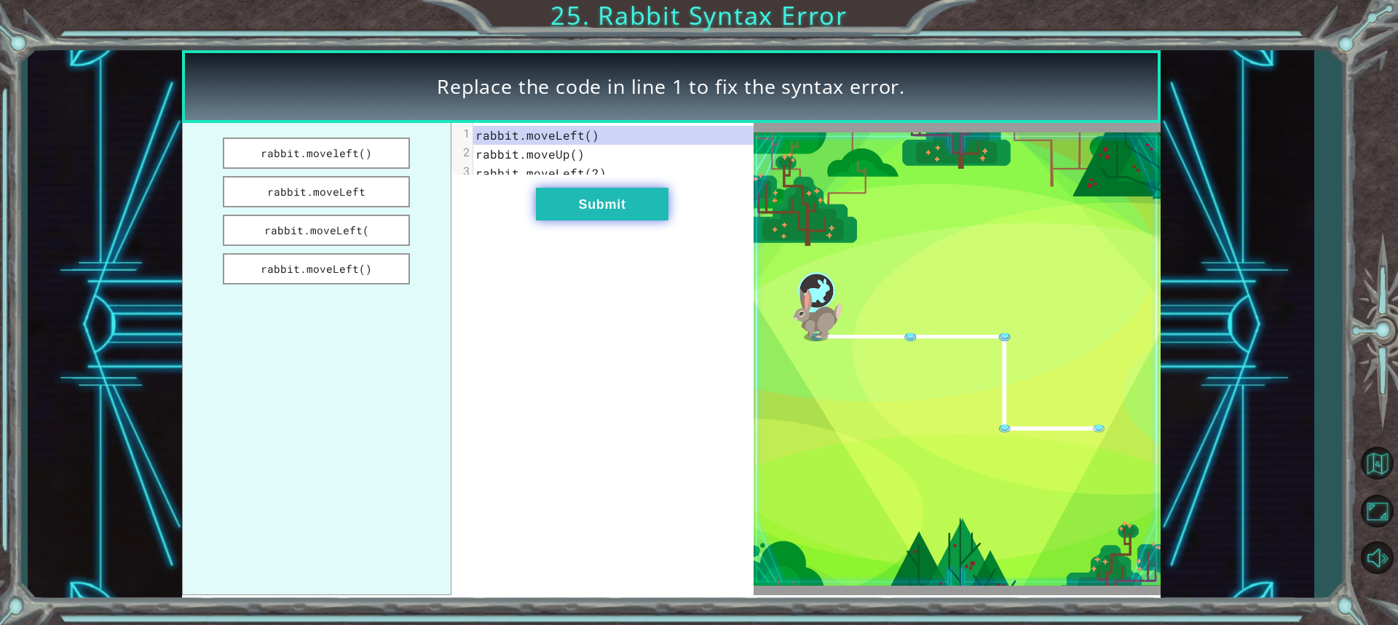
click at [594, 220] on button "Submit" at bounding box center [602, 204] width 133 height 33
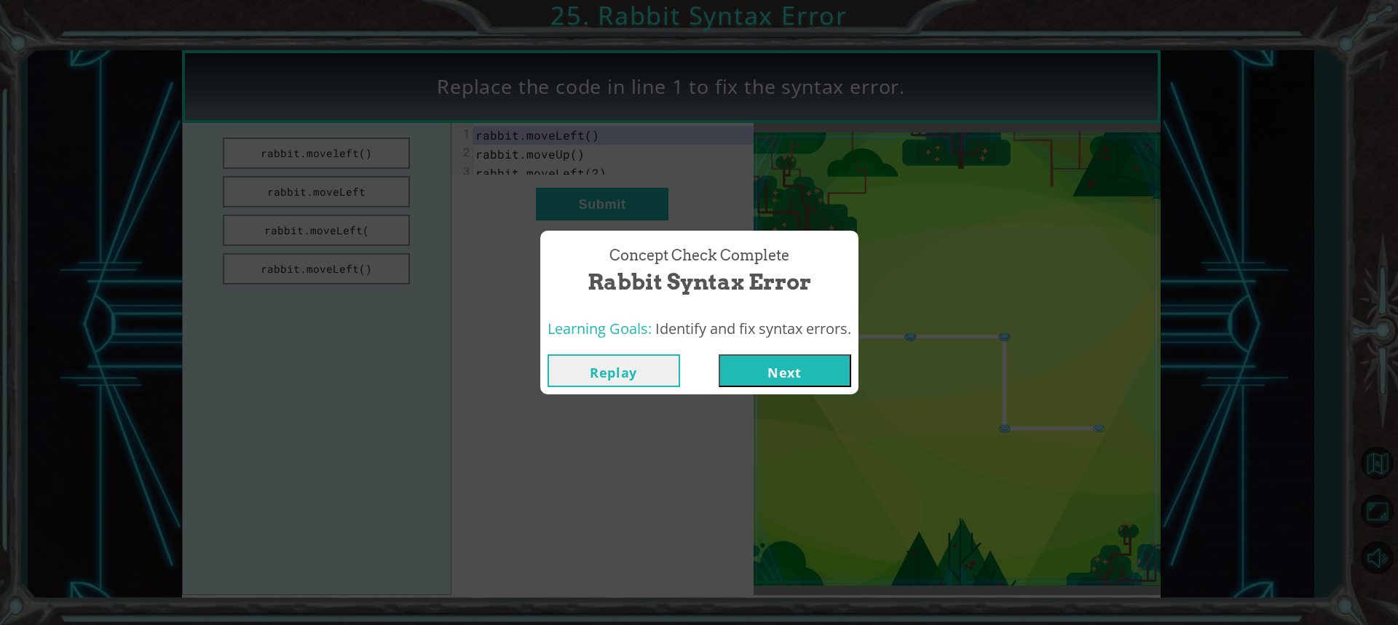
click at [686, 357] on button "Next" at bounding box center [785, 371] width 133 height 33
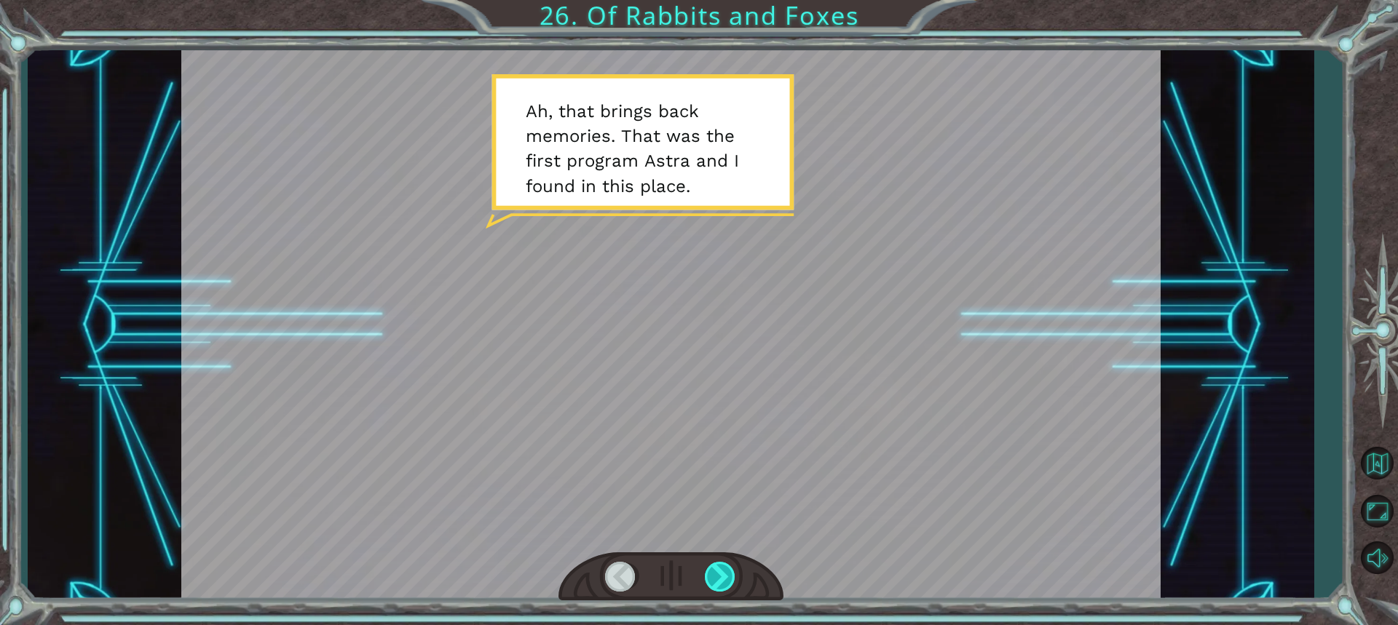
click at [686, 574] on div at bounding box center [721, 577] width 32 height 30
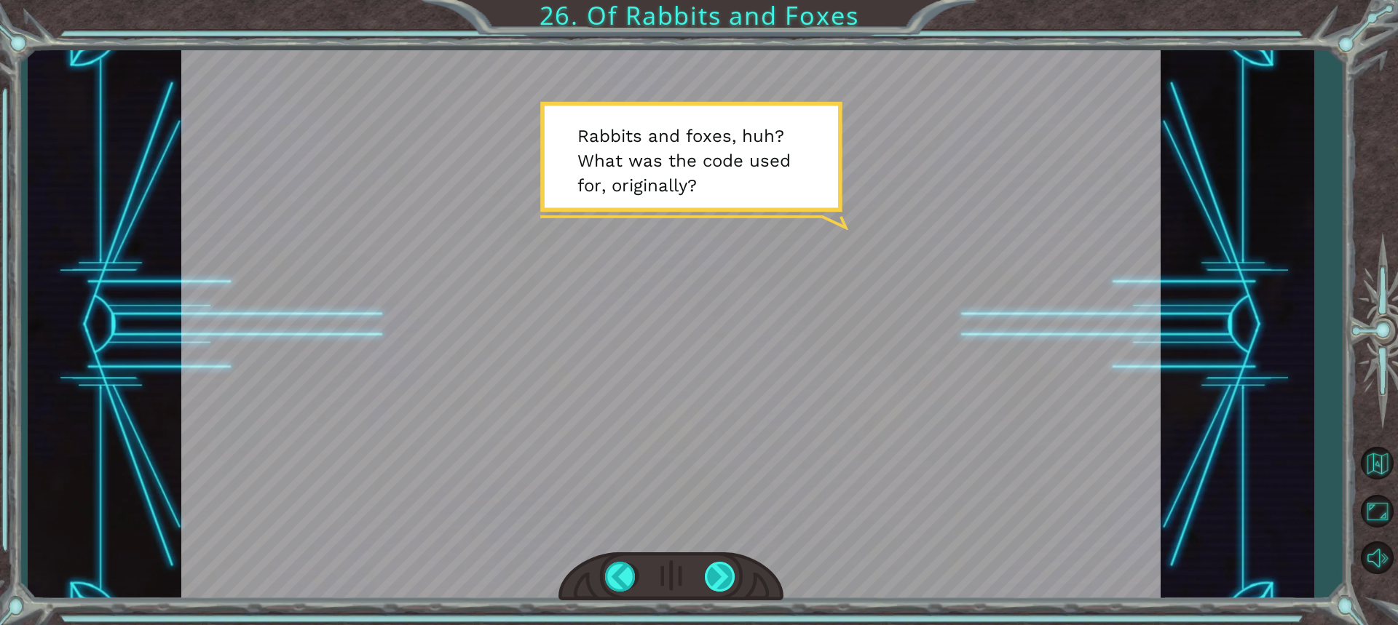
click at [686, 567] on div at bounding box center [721, 577] width 32 height 30
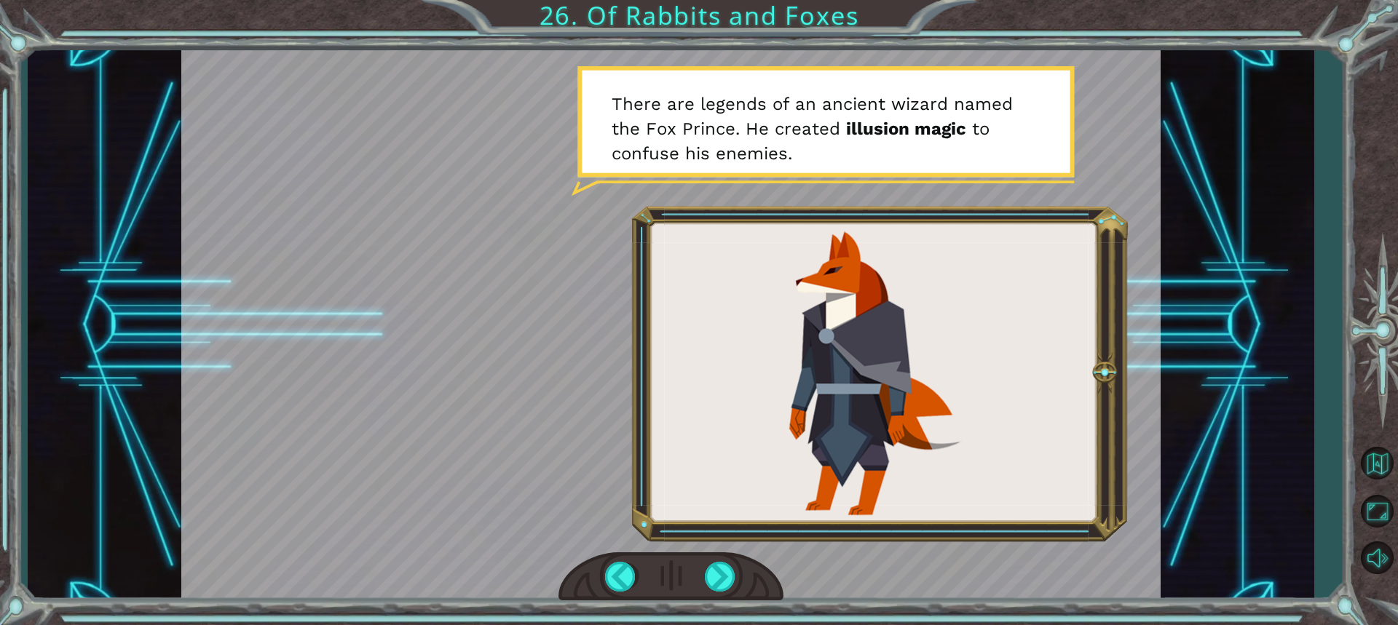
click at [686, 546] on div at bounding box center [670, 325] width 979 height 550
click at [686, 572] on div at bounding box center [721, 577] width 32 height 30
click at [686, 582] on div at bounding box center [721, 577] width 32 height 30
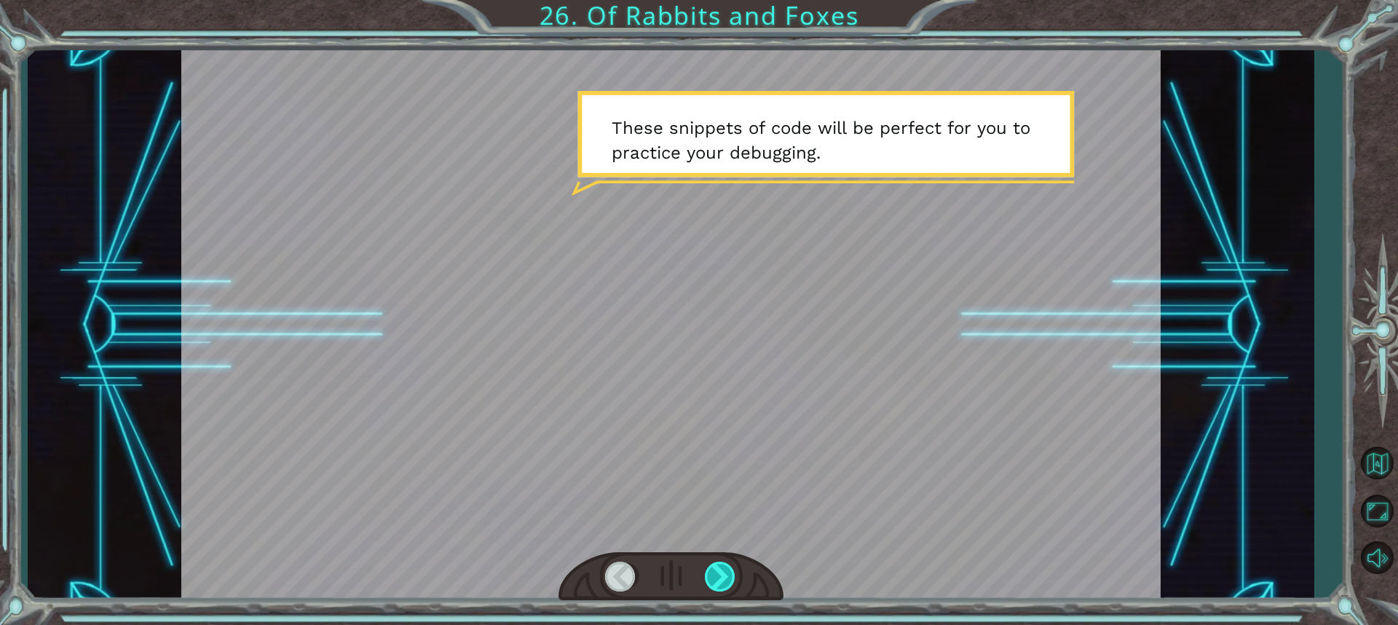
click at [686, 575] on div at bounding box center [721, 577] width 32 height 30
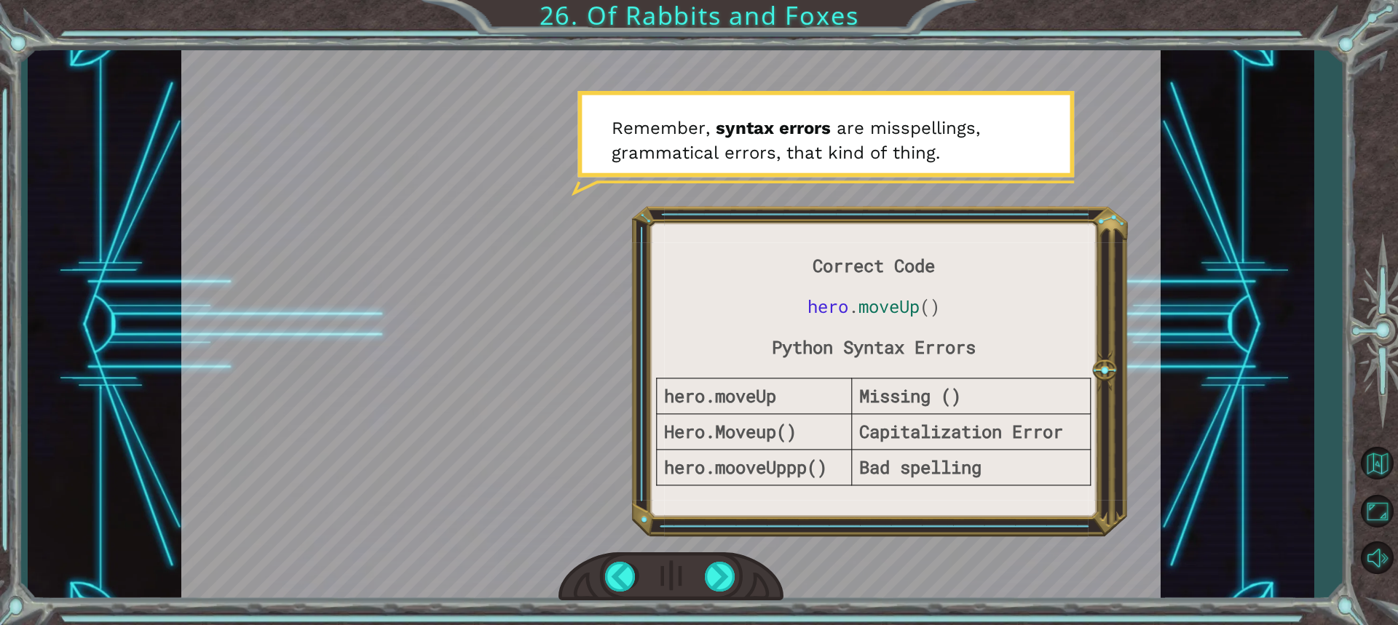
click at [686, 550] on div at bounding box center [670, 325] width 979 height 550
click at [686, 573] on div at bounding box center [721, 577] width 32 height 30
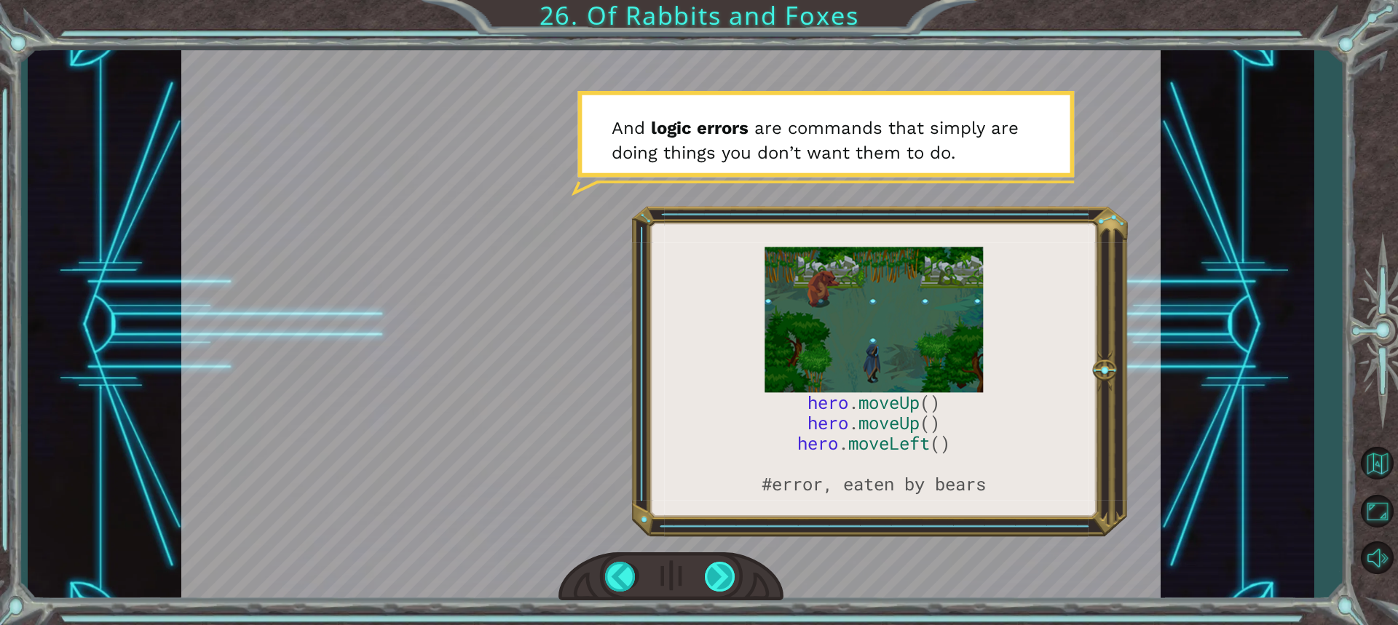
click at [686, 570] on div at bounding box center [721, 577] width 32 height 30
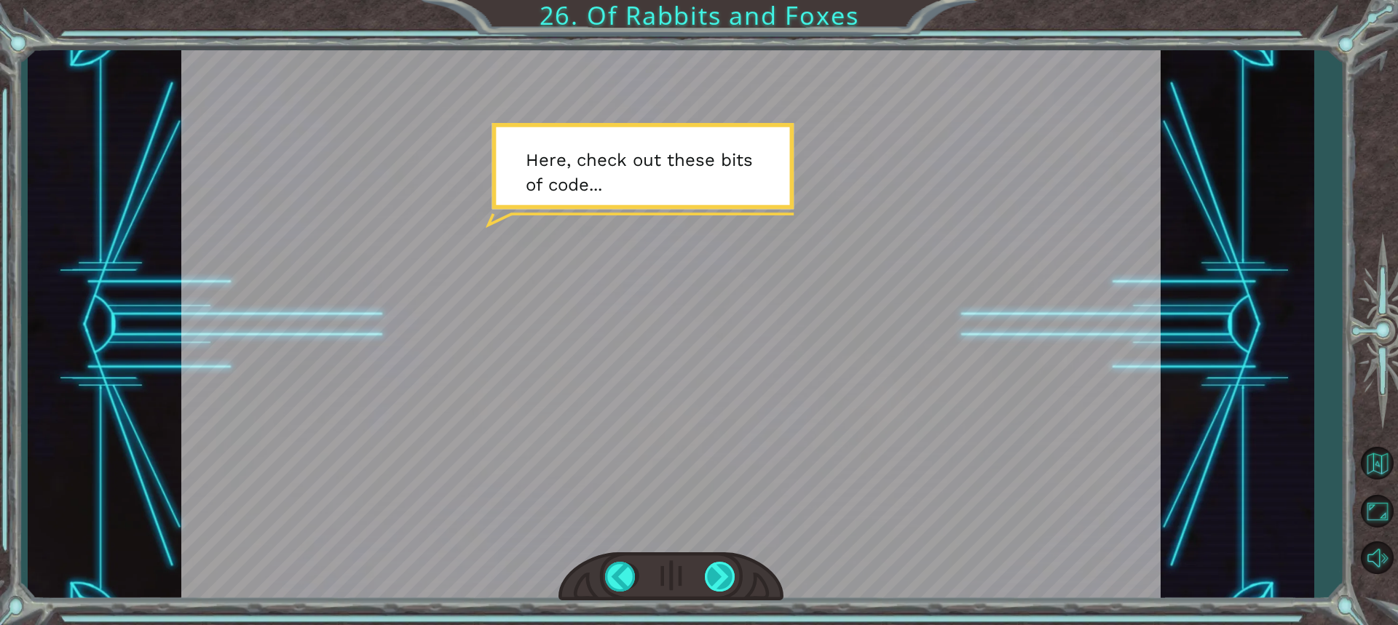
click at [686, 570] on div at bounding box center [721, 577] width 32 height 30
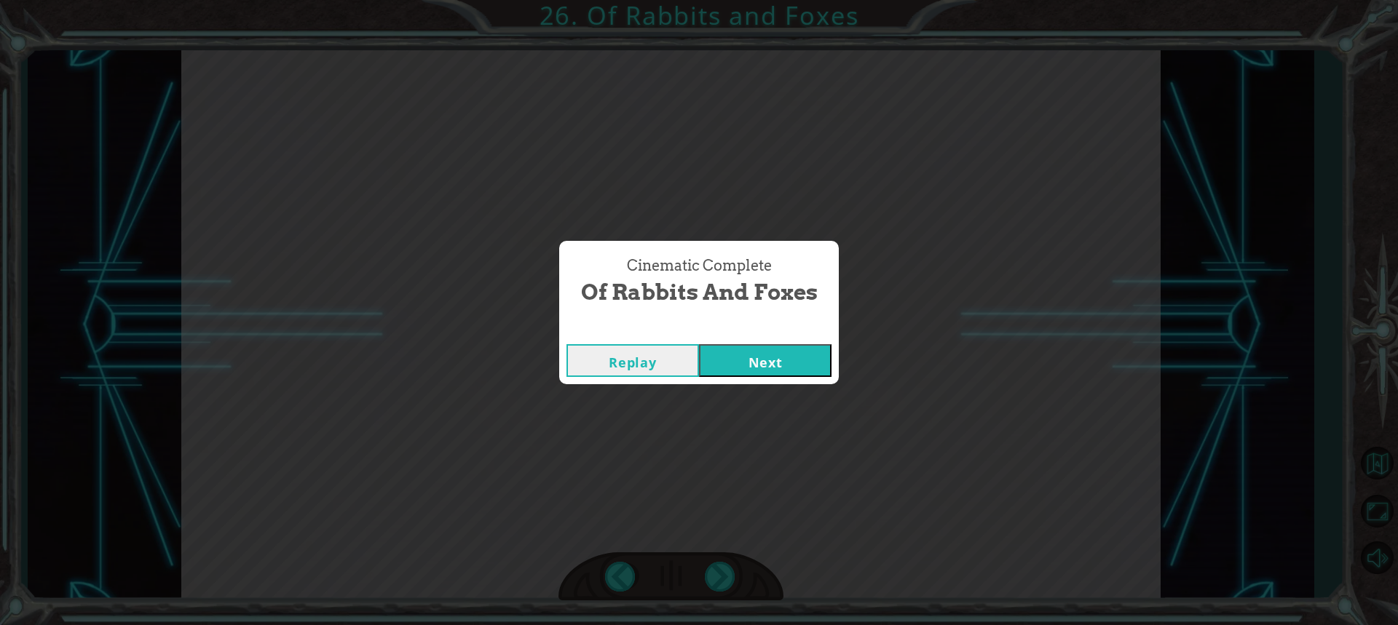
click at [686, 371] on button "Next" at bounding box center [765, 360] width 133 height 33
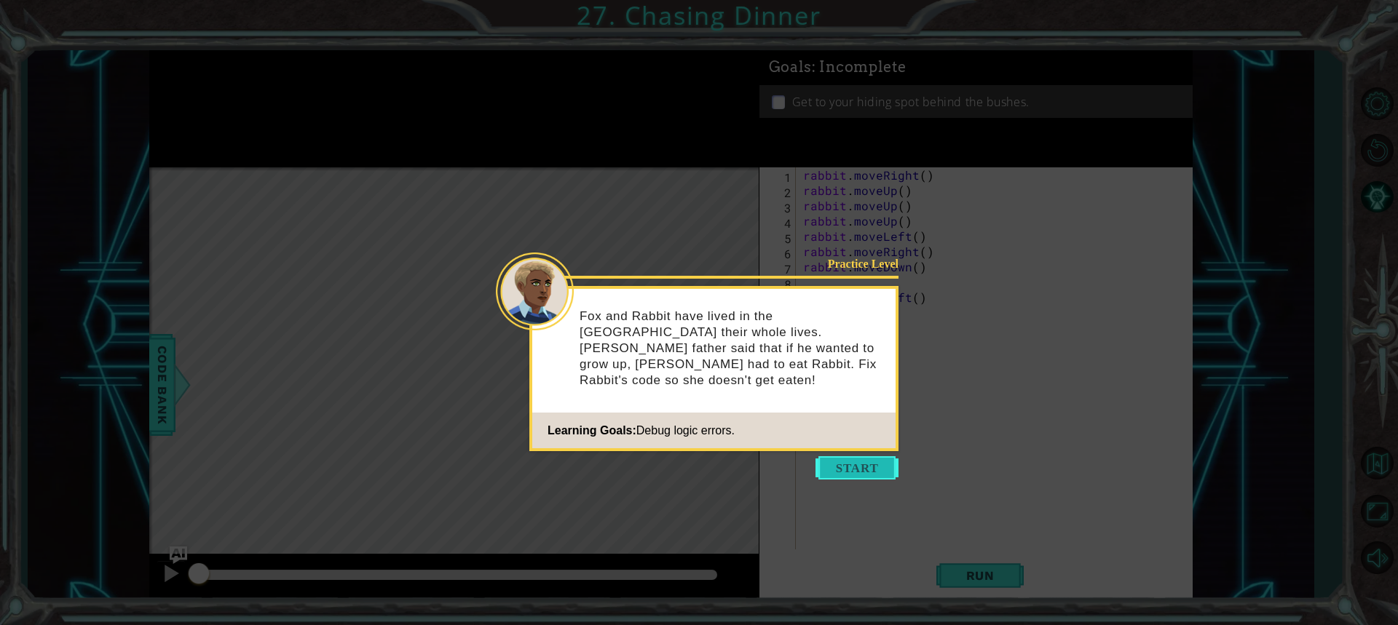
click at [686, 469] on button "Start" at bounding box center [856, 467] width 83 height 23
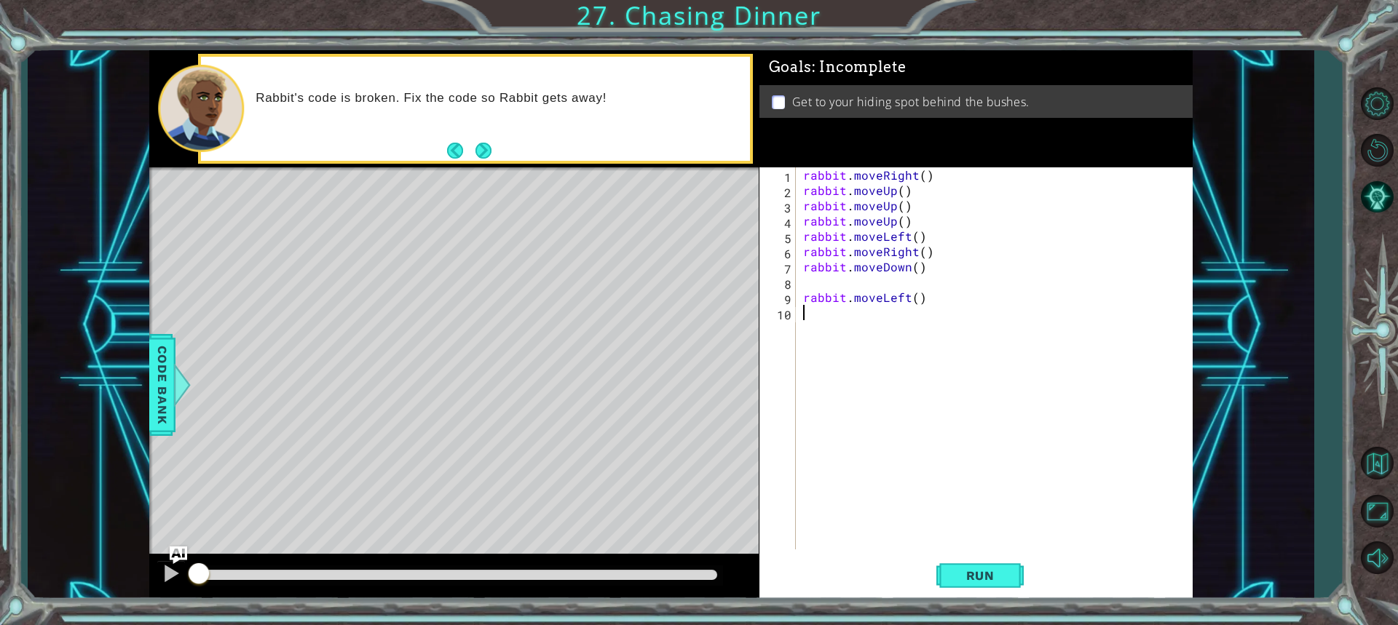
click at [686, 183] on div "rabbit . moveRight ( ) rabbit . moveUp ( ) rabbit . moveUp ( ) rabbit . moveUp …" at bounding box center [997, 373] width 395 height 413
click at [686, 173] on div "rabbit . moveRight ( ) rabbit . moveUp ( ) rabbit . moveUp ( ) rabbit . moveUp …" at bounding box center [997, 373] width 395 height 413
drag, startPoint x: 927, startPoint y: 218, endPoint x: 795, endPoint y: 228, distance: 132.2
click at [686, 228] on div "rabbit.moveRight(2) 1 2 3 4 5 6 7 8 9 10 rabbit . moveRight ( 2 ) rabbit . move…" at bounding box center [973, 358] width 429 height 382
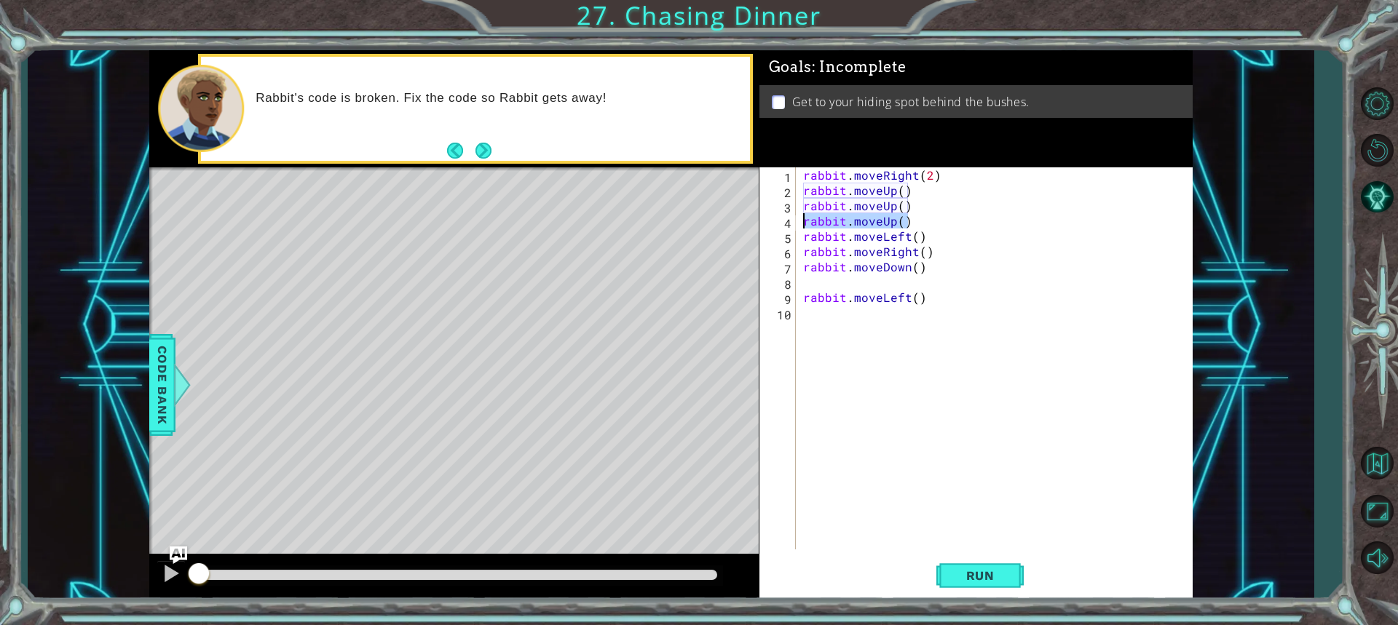
type textarea "rabbit.moveUp()"
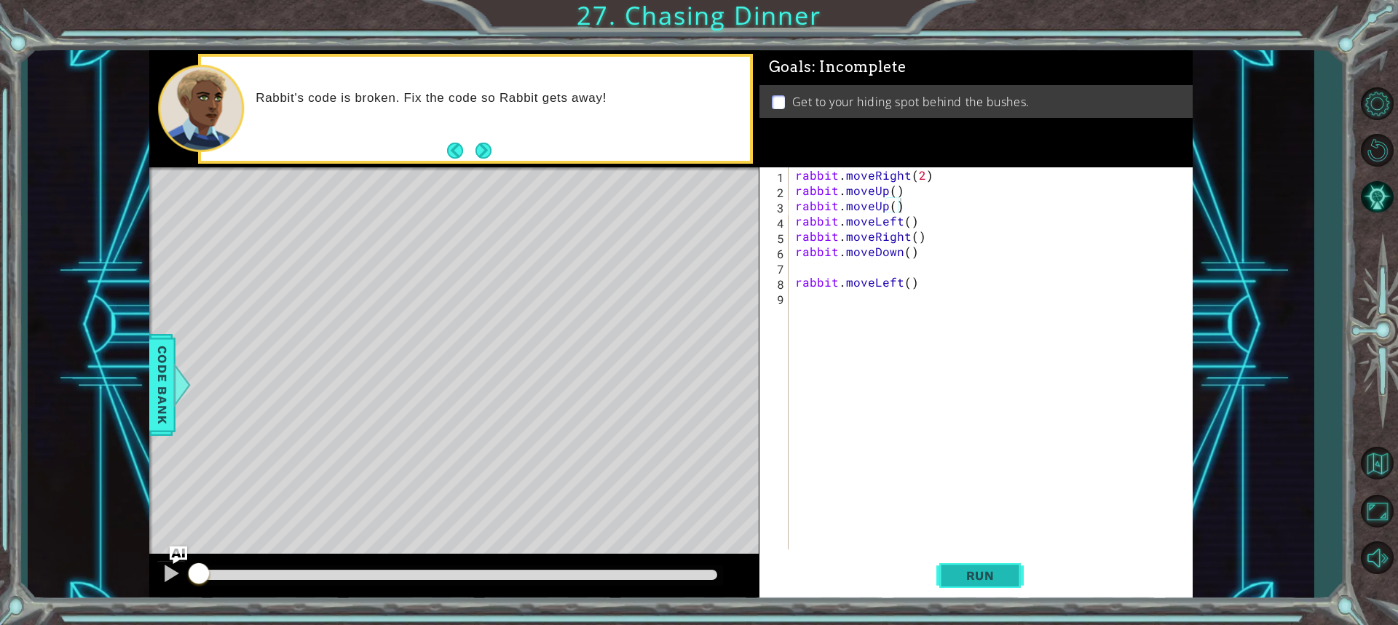
click at [686, 574] on button "Run" at bounding box center [979, 575] width 87 height 43
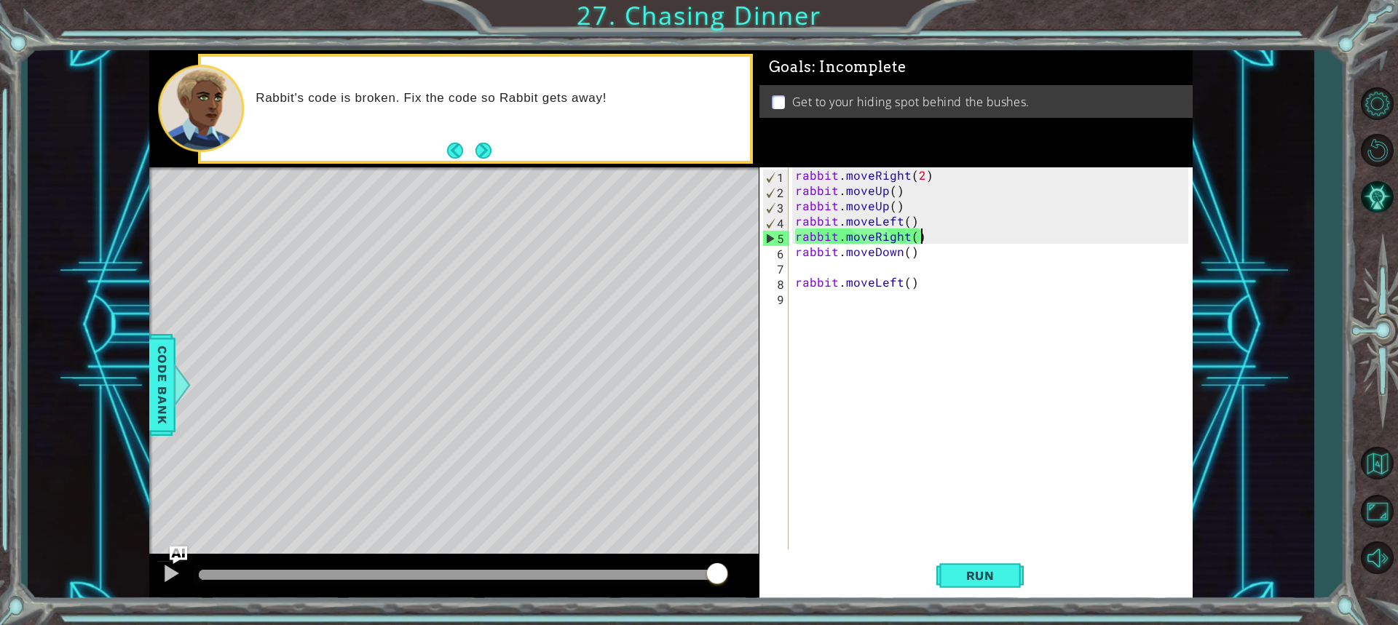
click at [686, 237] on div "rabbit . moveRight ( 2 ) rabbit . moveUp ( ) rabbit . moveUp ( ) rabbit . moveL…" at bounding box center [993, 373] width 403 height 413
click at [686, 223] on div "rabbit . moveRight ( 2 ) rabbit . moveUp ( ) rabbit . moveUp ( ) rabbit . moveL…" at bounding box center [993, 373] width 403 height 413
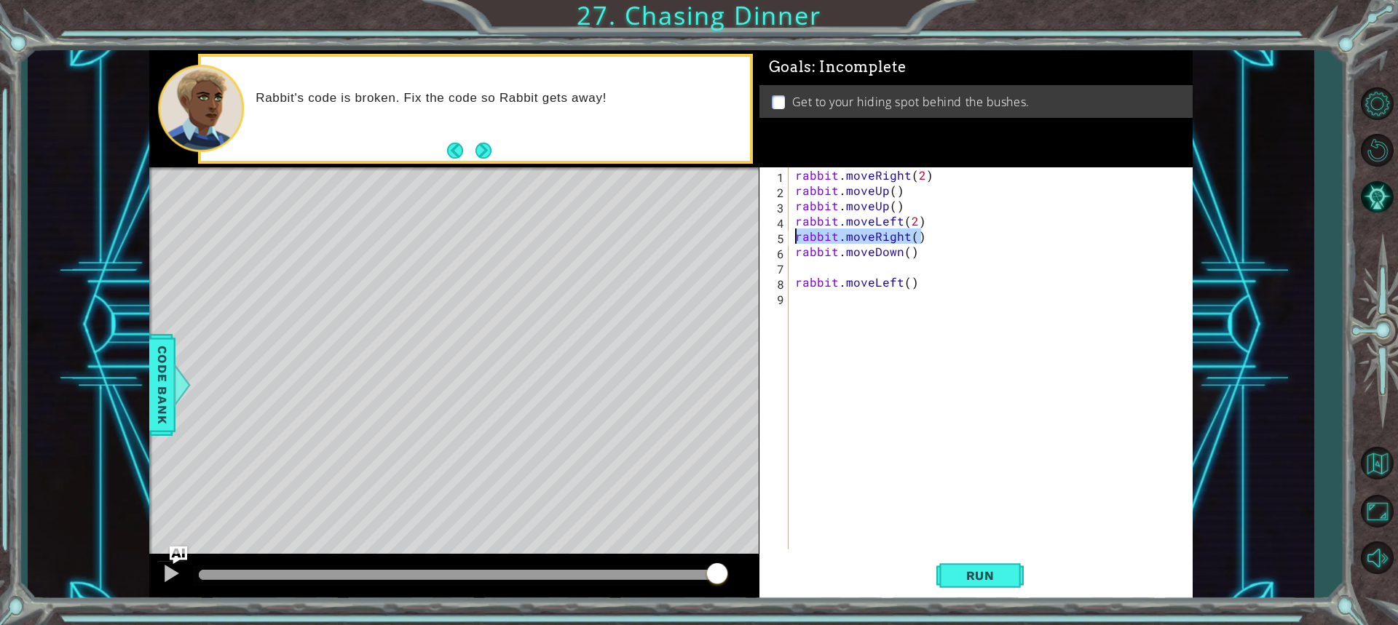
drag, startPoint x: 925, startPoint y: 241, endPoint x: 786, endPoint y: 232, distance: 139.4
click at [686, 232] on div "rabbit.moveLeft(2) 1 2 3 4 5 6 7 8 9 rabbit . moveRight ( 2 ) rabbit . moveUp (…" at bounding box center [973, 358] width 429 height 382
type textarea "rabbit.moveRight()"
type textarea "rabbit.moveLeft(2)"
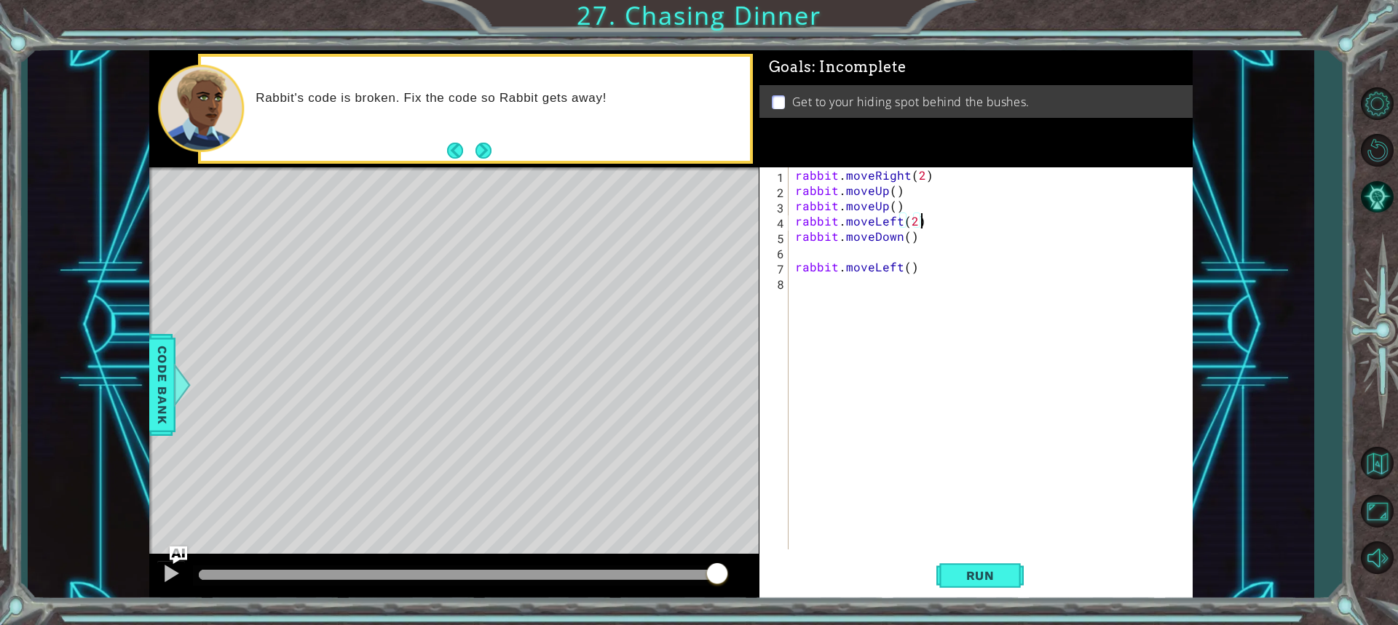
click at [686, 287] on div "rabbit . moveRight ( 2 ) rabbit . moveUp ( ) rabbit . moveUp ( ) rabbit . moveL…" at bounding box center [993, 373] width 403 height 413
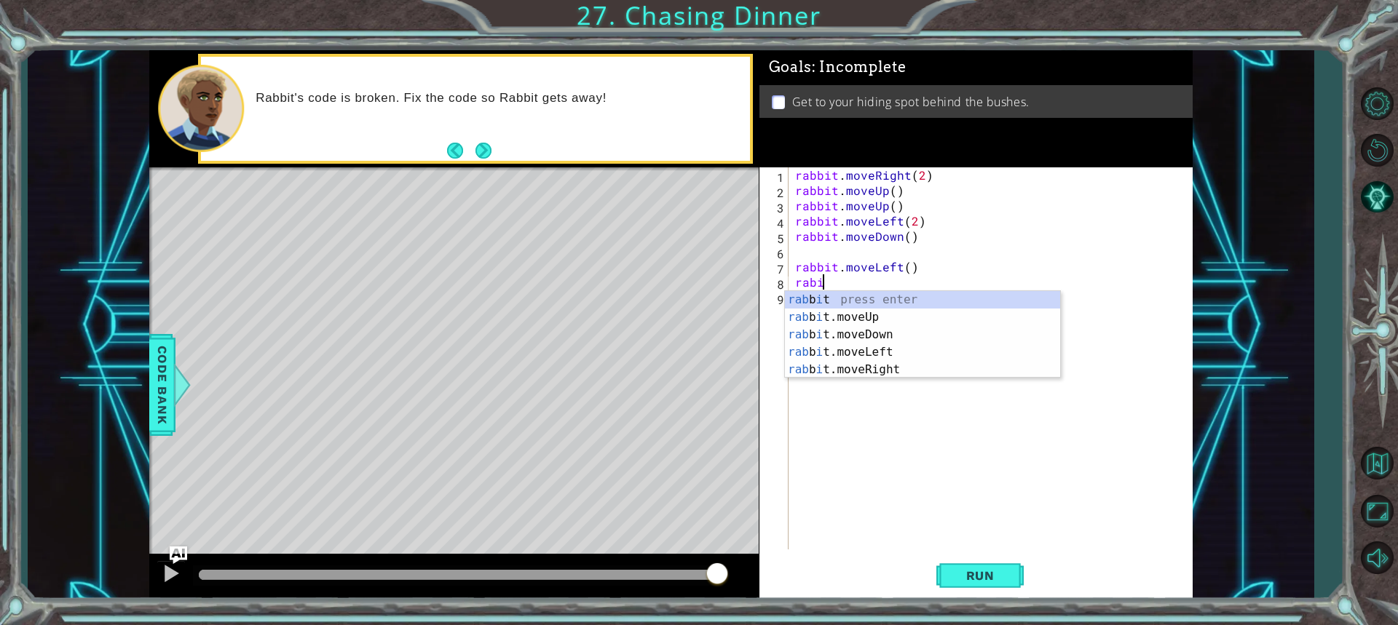
scroll to position [0, 1]
click at [686, 309] on div "rab b i t press enter rab b i t.moveUp press enter rab b i t.moveDown press ent…" at bounding box center [922, 352] width 275 height 122
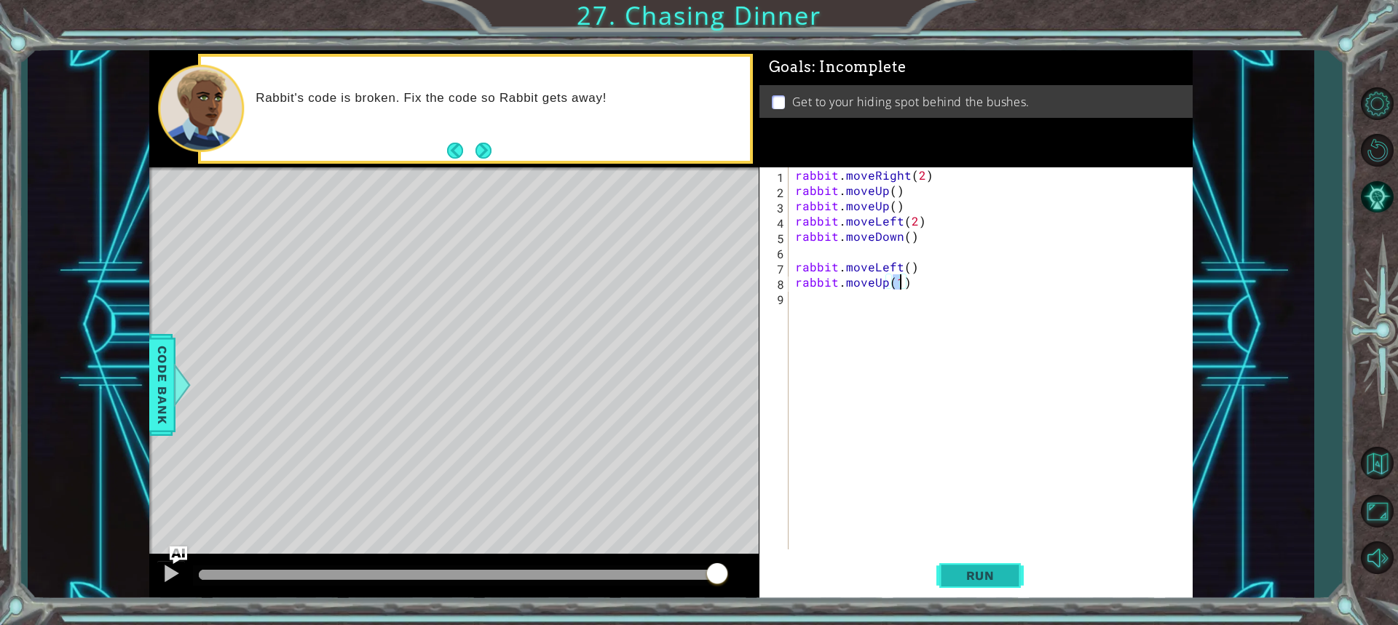
type textarea "rabbit.moveUp(1)"
click at [686, 566] on button "Run" at bounding box center [979, 575] width 87 height 43
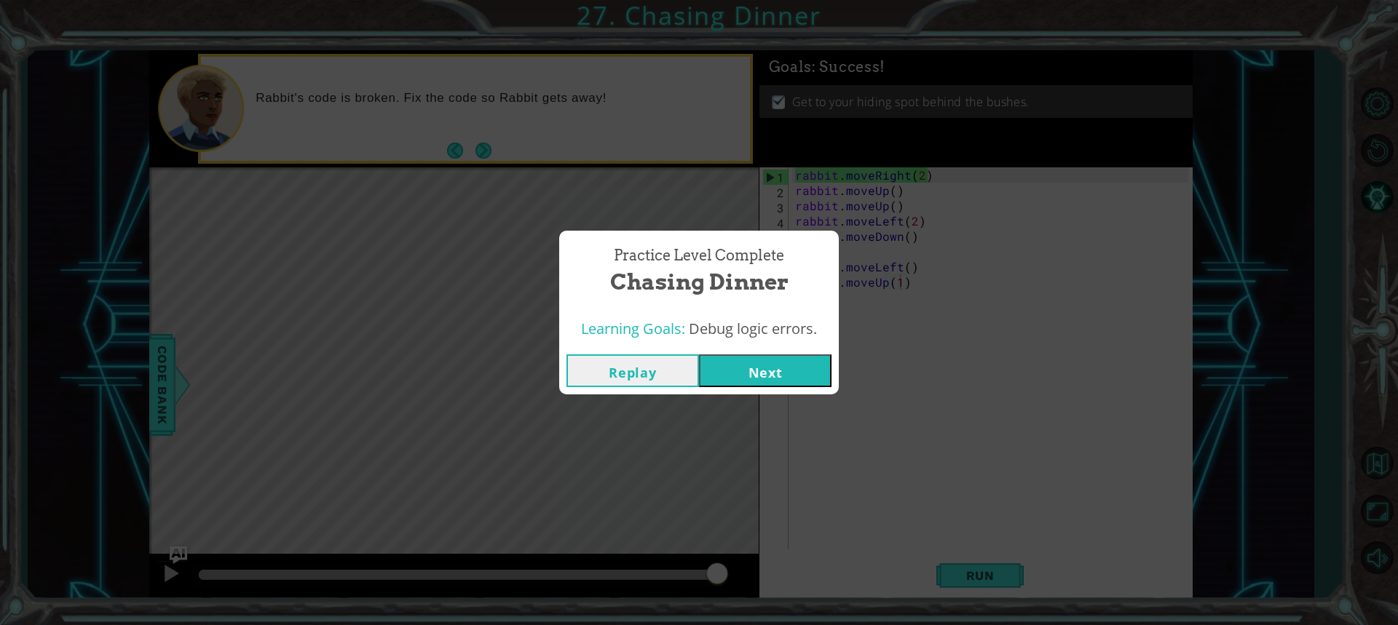
click at [686, 365] on button "Next" at bounding box center [765, 371] width 133 height 33
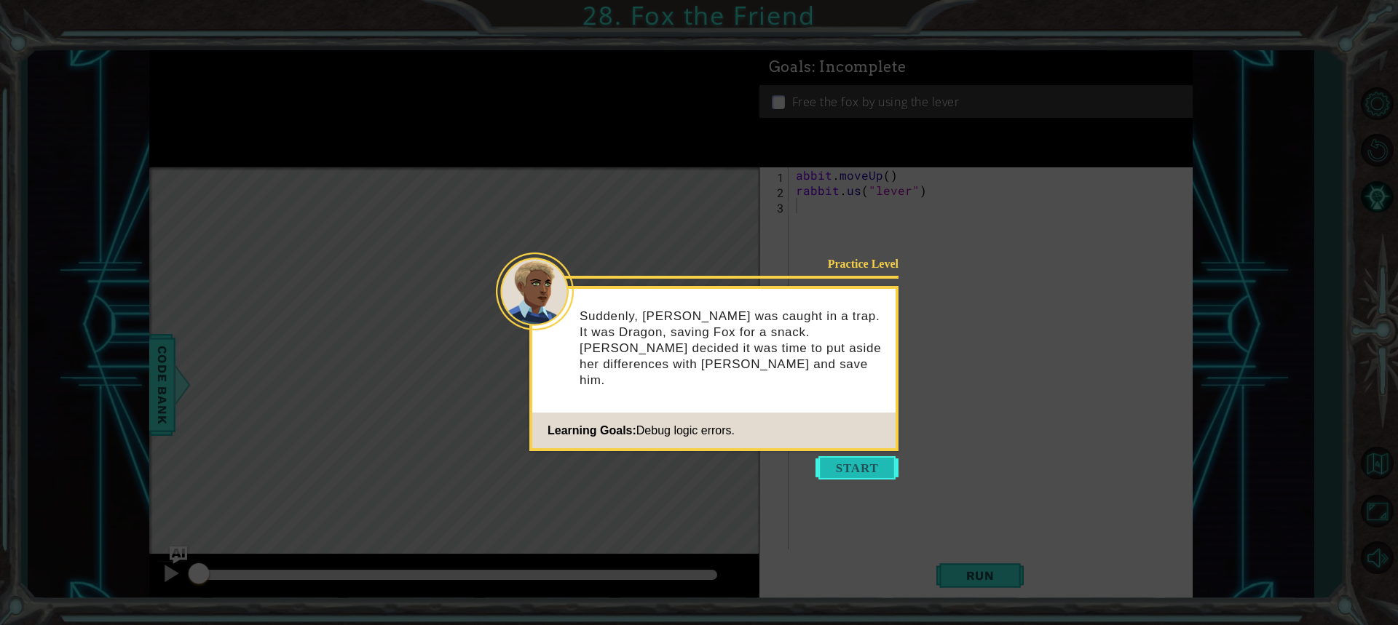
click at [686, 467] on button "Start" at bounding box center [856, 467] width 83 height 23
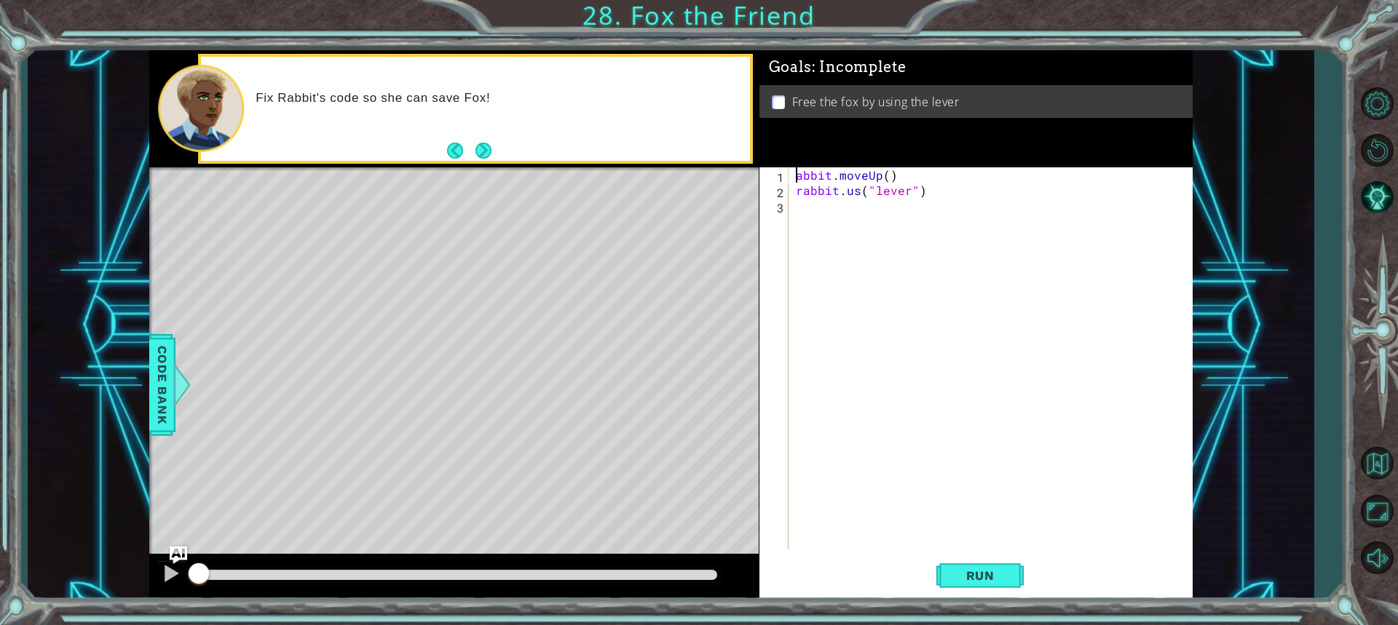
click at [686, 175] on div "abbit . moveUp ( ) rabbit . us ( "lever" )" at bounding box center [994, 373] width 403 height 413
type textarea "rabbit.moveUp()"
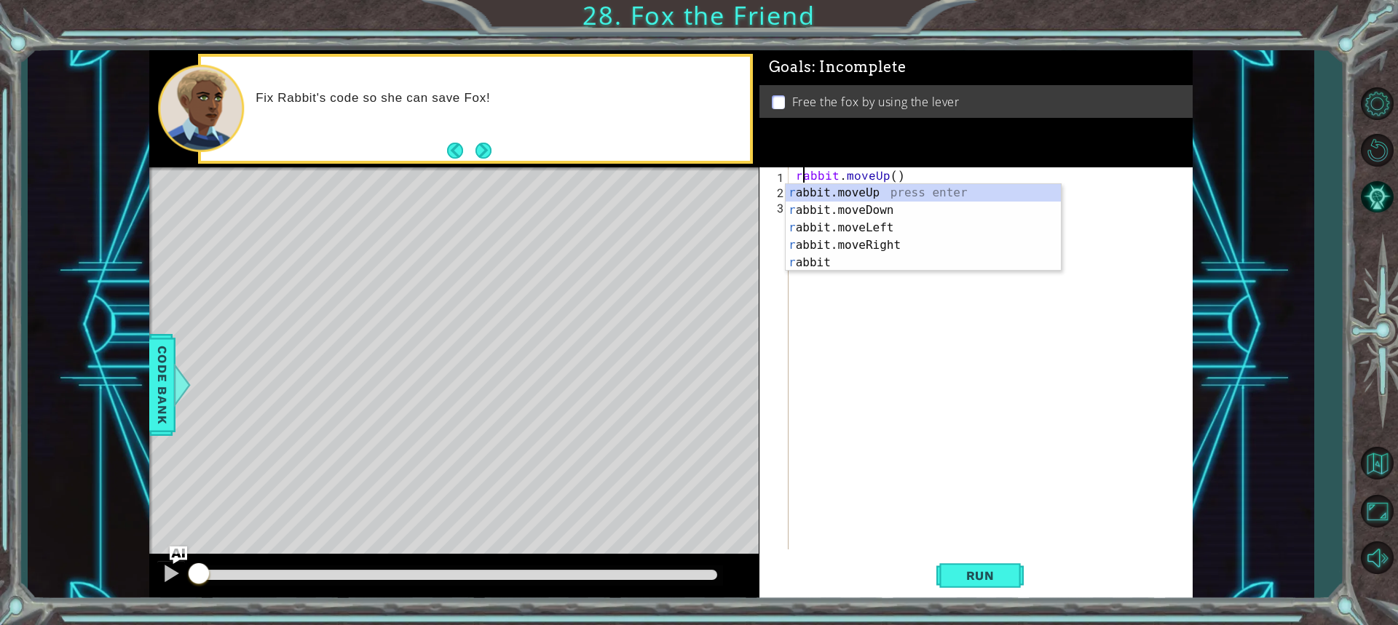
click at [686, 344] on div "rabbit . moveUp ( ) rabbit . us ( "lever" )" at bounding box center [994, 373] width 403 height 413
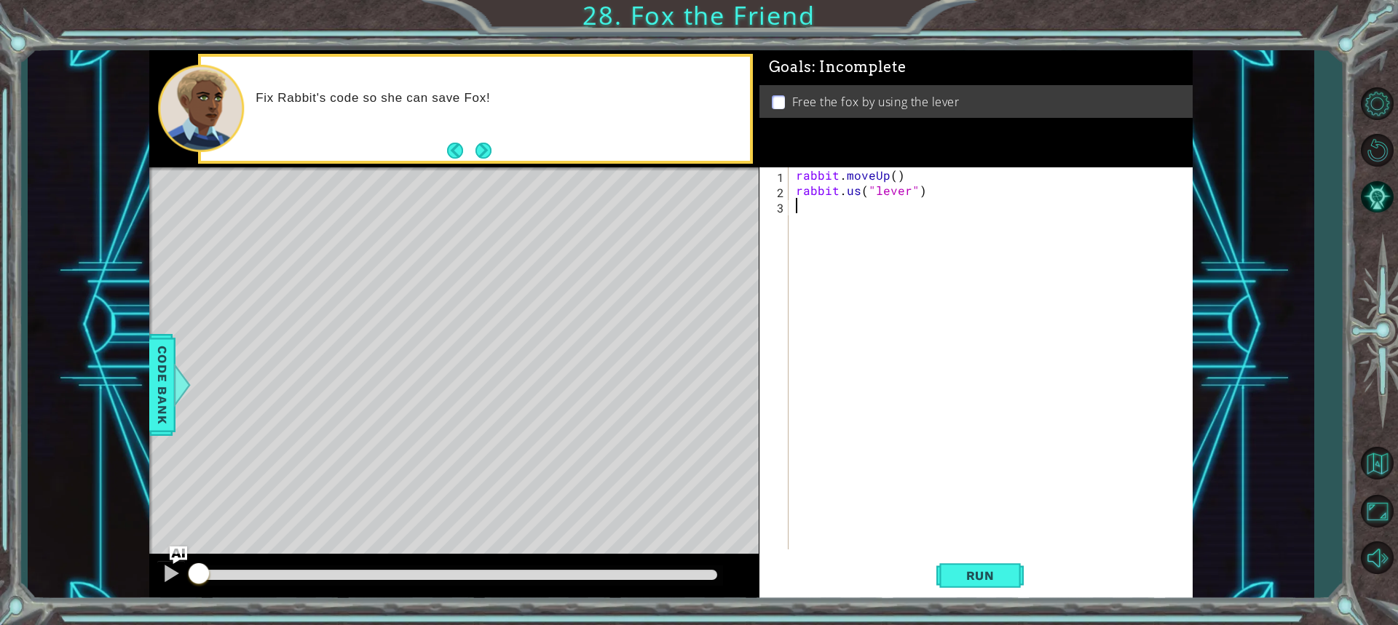
click at [686, 191] on div "rabbit . moveUp ( ) rabbit . us ( "lever" )" at bounding box center [994, 373] width 403 height 413
type textarea "rabbit.use("lever")"
click at [686, 345] on div "rabbit . moveUp ( ) rabbit . use ( "lever" )" at bounding box center [994, 373] width 403 height 413
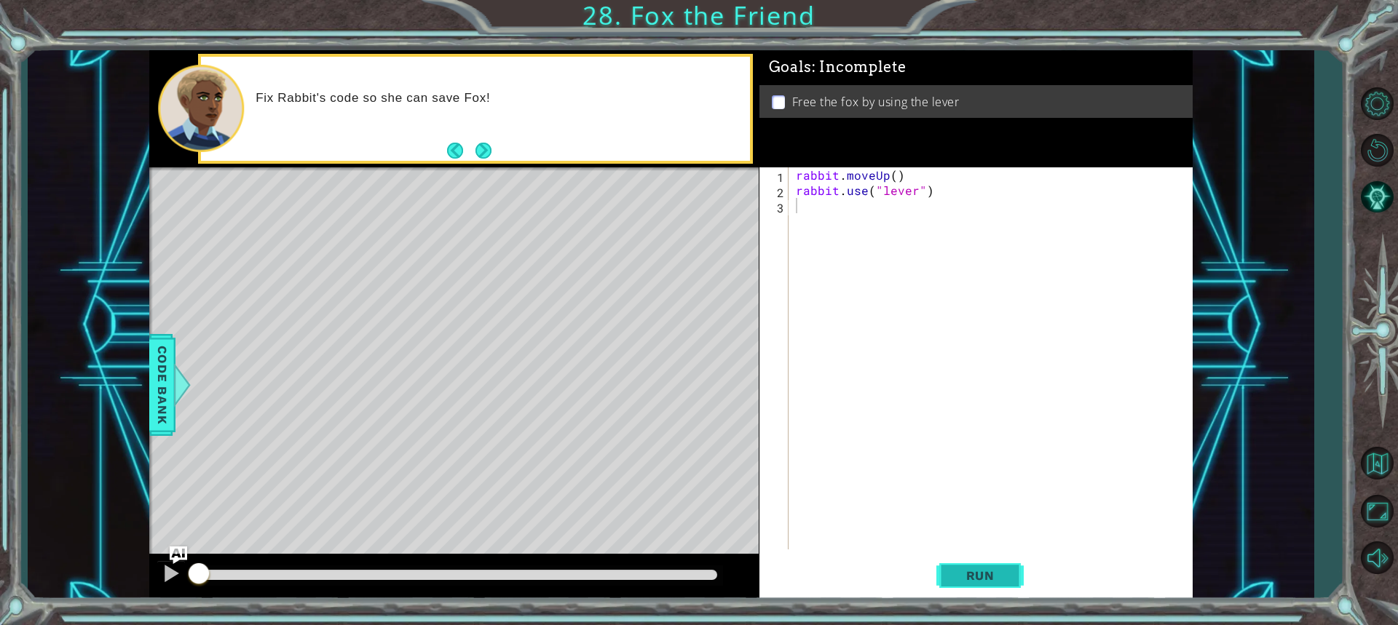
click at [686, 579] on span "Run" at bounding box center [981, 576] width 58 height 15
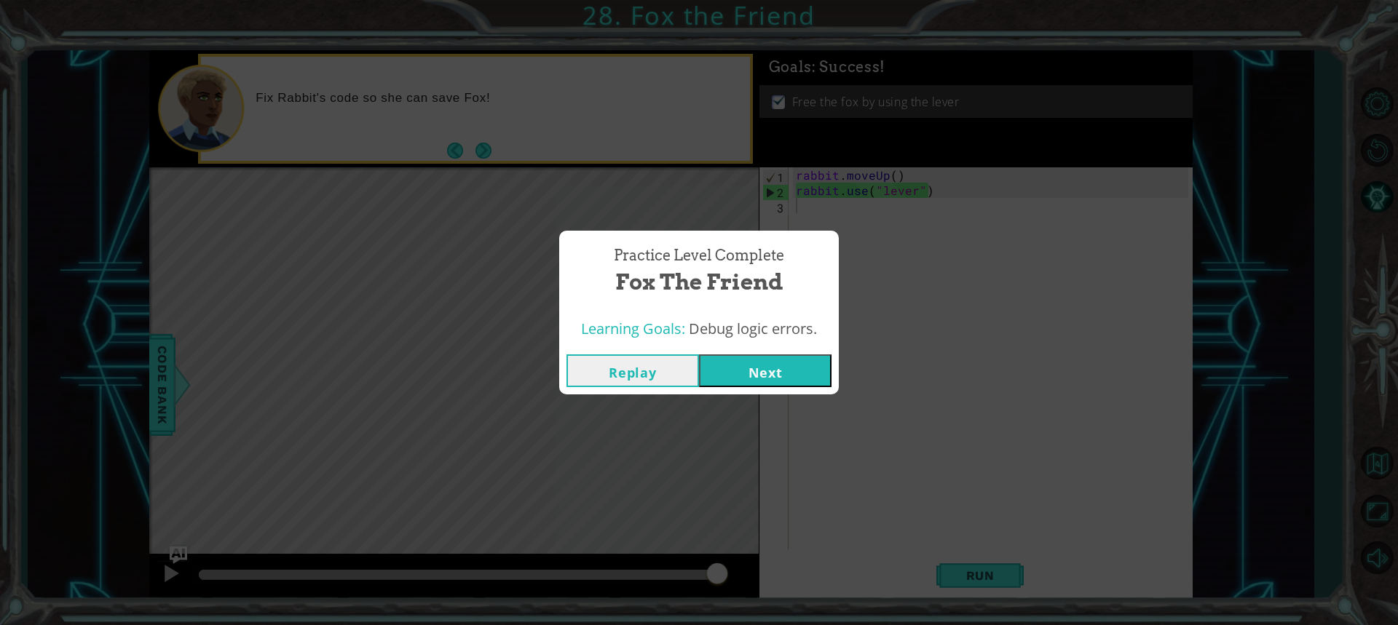
click at [686, 367] on button "Next" at bounding box center [765, 371] width 133 height 33
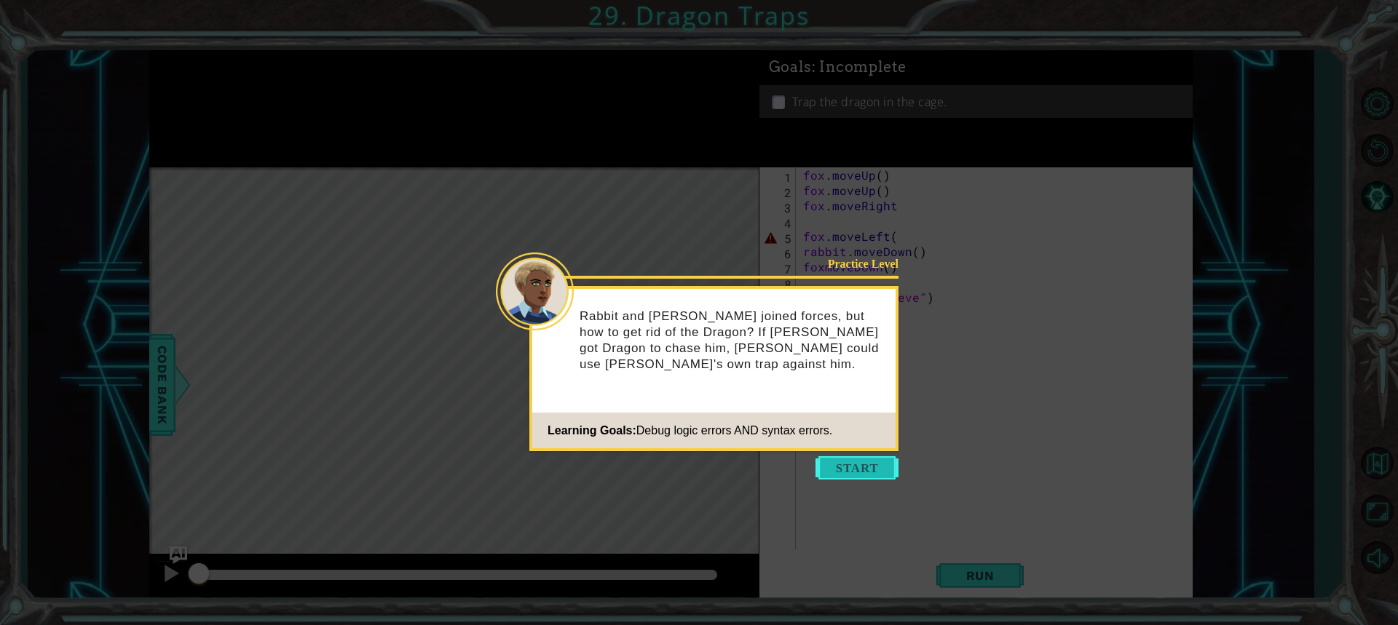
click at [686, 467] on button "Start" at bounding box center [856, 467] width 83 height 23
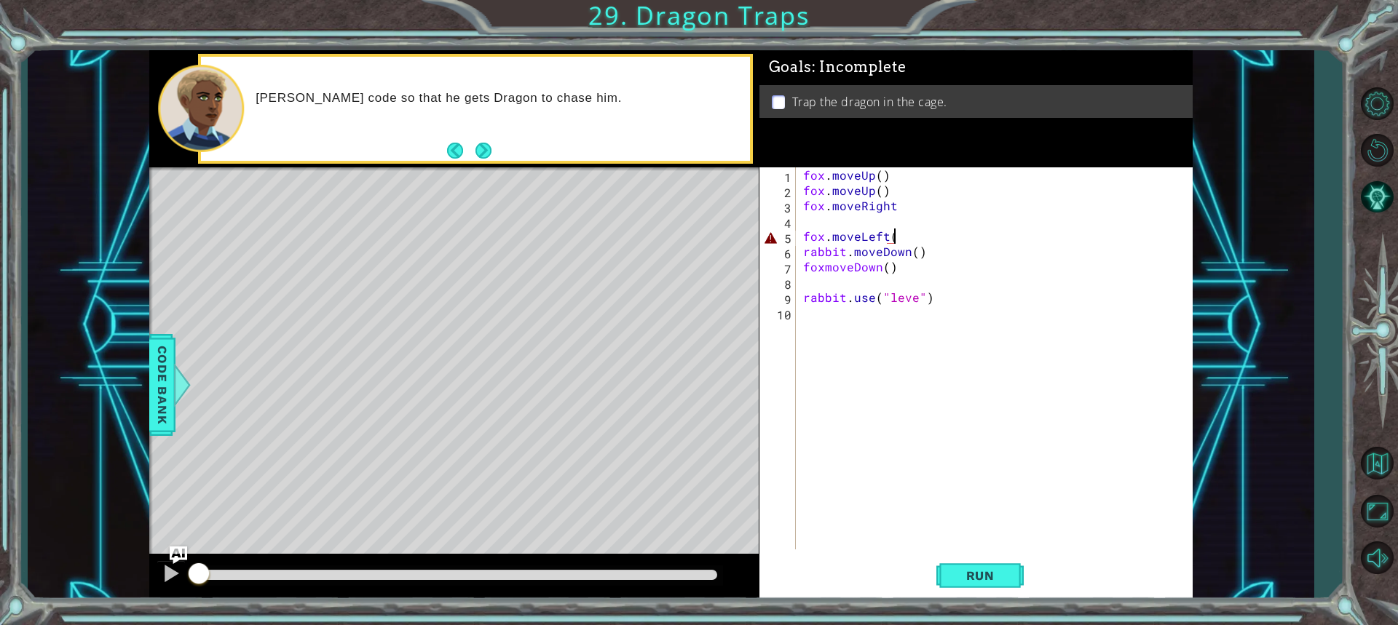
click at [686, 238] on div "fox . moveUp ( ) fox . moveUp ( ) fox . moveRight fox . moveLeft ( rabbit . mov…" at bounding box center [997, 373] width 395 height 413
drag, startPoint x: 893, startPoint y: 206, endPoint x: 855, endPoint y: 199, distance: 37.7
click at [686, 199] on div "fox . moveUp ( ) fox . moveUp ( ) fox . moveRight fox . moveLeft ( ) rabbit . m…" at bounding box center [997, 373] width 395 height 413
drag, startPoint x: 925, startPoint y: 253, endPoint x: 788, endPoint y: 253, distance: 137.6
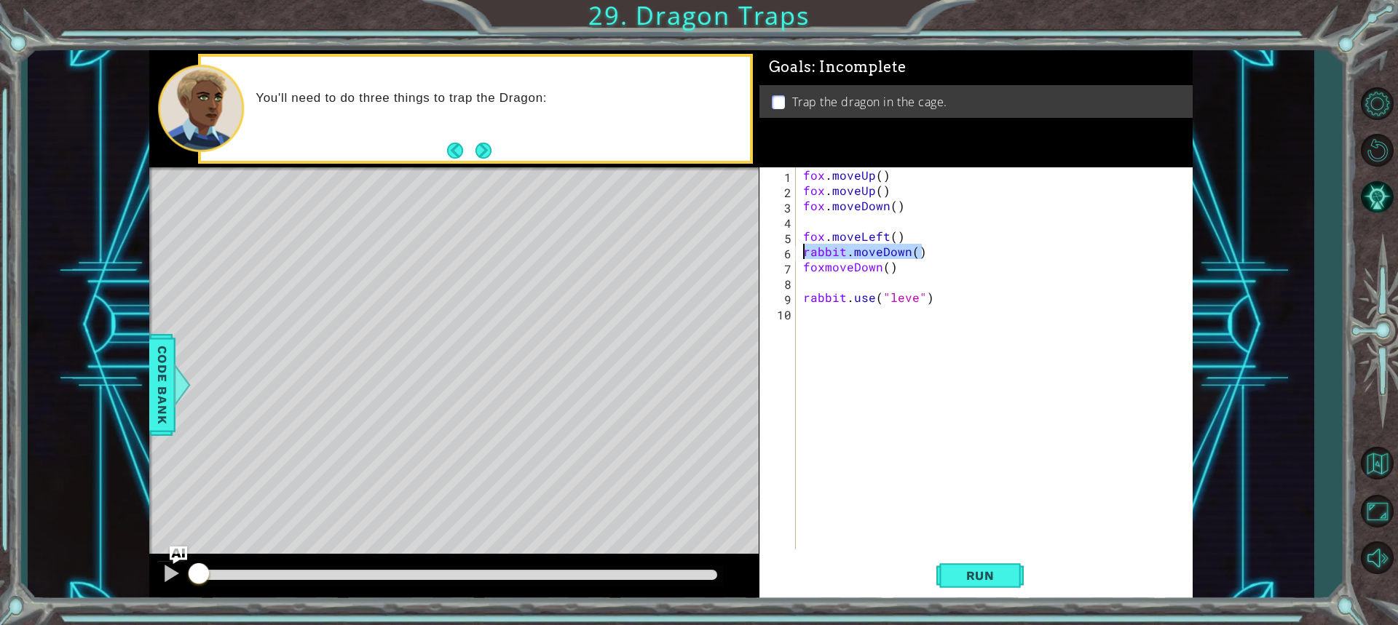
click at [686, 253] on div "fox.moveDown() 1 2 3 4 5 6 7 8 9 10 fox . moveUp ( ) fox . moveUp ( ) fox . mov…" at bounding box center [973, 358] width 429 height 382
type textarea "rabbit.moveDown()"
drag, startPoint x: 906, startPoint y: 269, endPoint x: 794, endPoint y: 245, distance: 114.8
click at [686, 245] on div "1 2 3 4 5 6 7 8 9 10 fox . moveUp ( ) fox . moveUp ( ) fox . moveDown ( ) fox .…" at bounding box center [973, 358] width 429 height 382
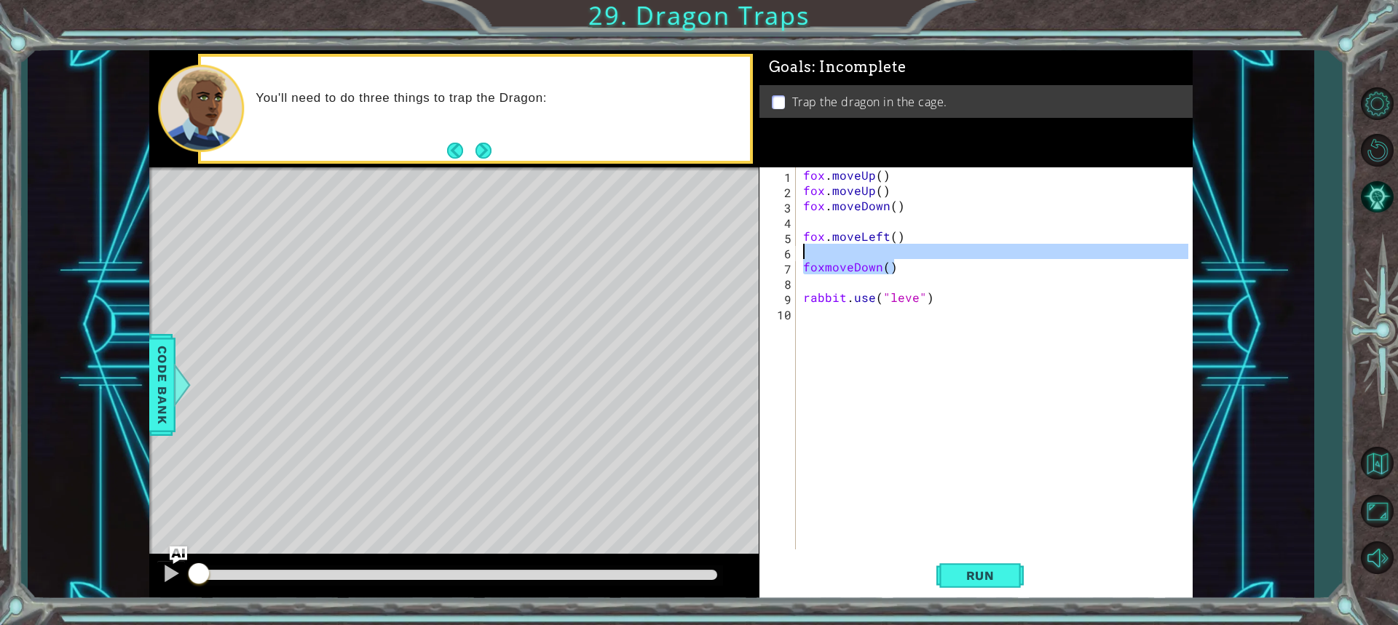
type textarea "foxmoveDown()"
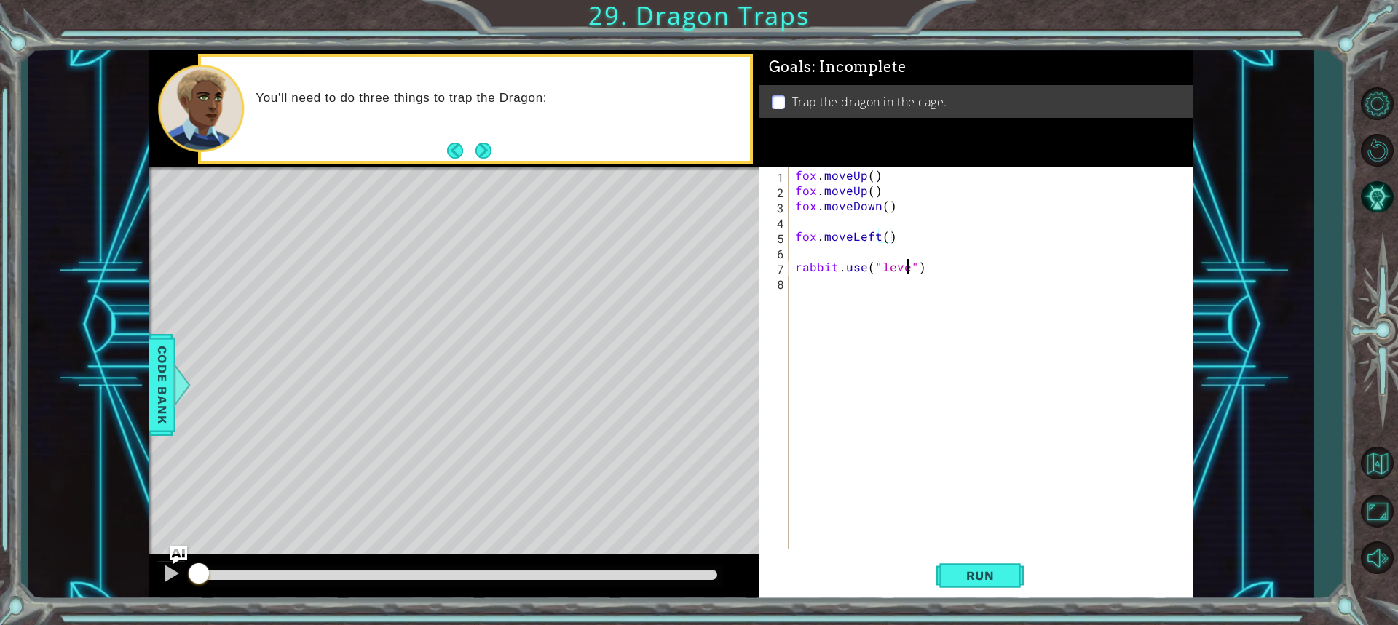
click at [686, 270] on div "fox . moveUp ( ) fox . moveUp ( ) fox . moveDown ( ) fox . moveLeft ( ) rabbit …" at bounding box center [993, 373] width 403 height 413
click at [686, 590] on button "Run" at bounding box center [979, 575] width 87 height 43
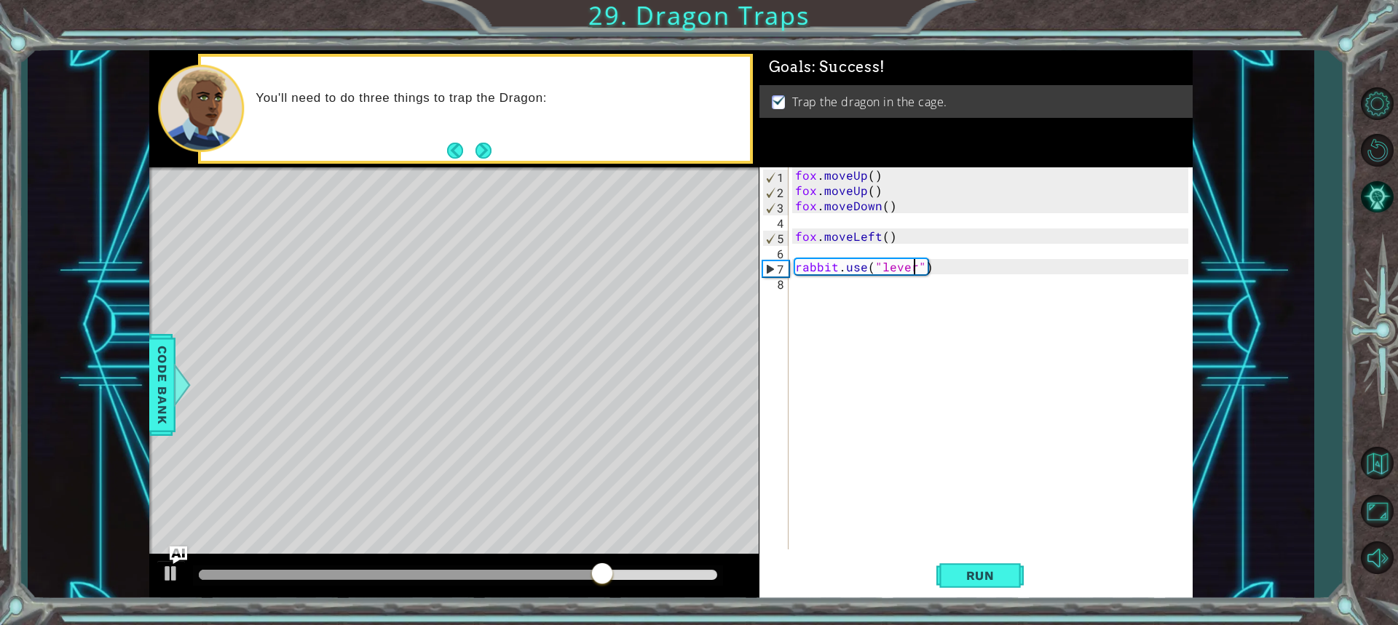
click at [686, 208] on div "fox . moveUp ( ) fox . moveUp ( ) fox . moveDown ( ) fox . moveLeft ( ) rabbit …" at bounding box center [993, 373] width 403 height 413
type textarea "fox.moveDown()"
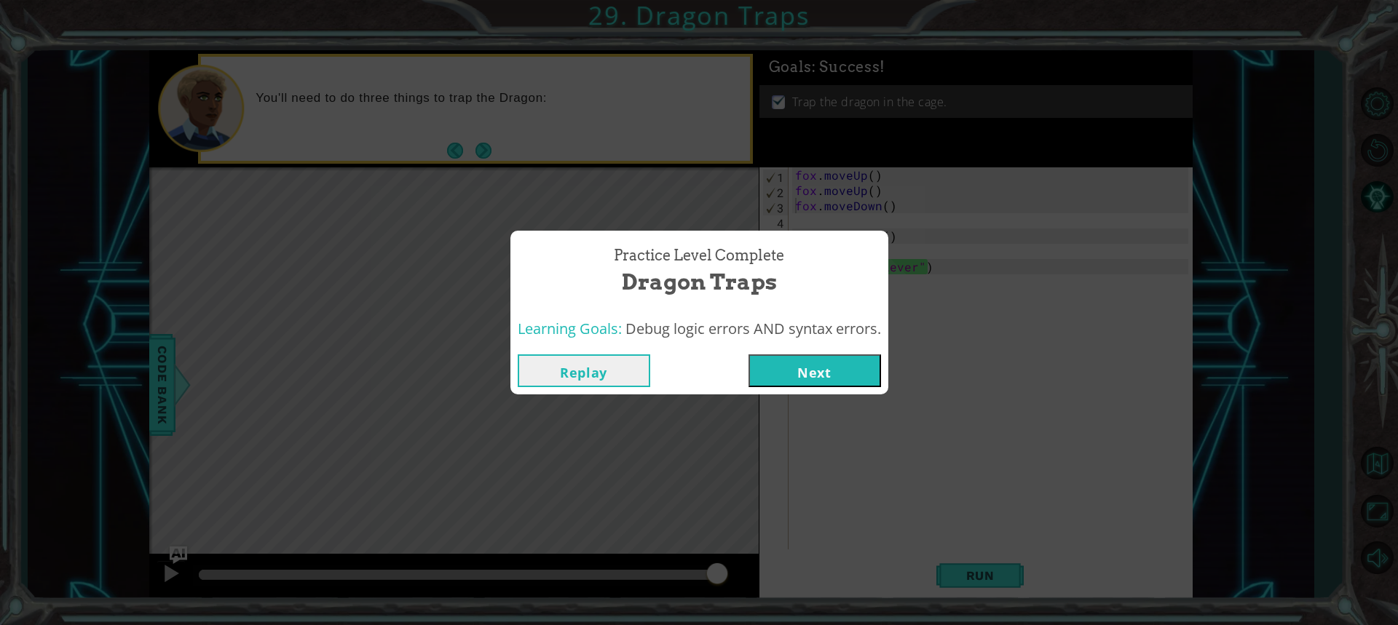
click at [686, 357] on button "Next" at bounding box center [814, 371] width 133 height 33
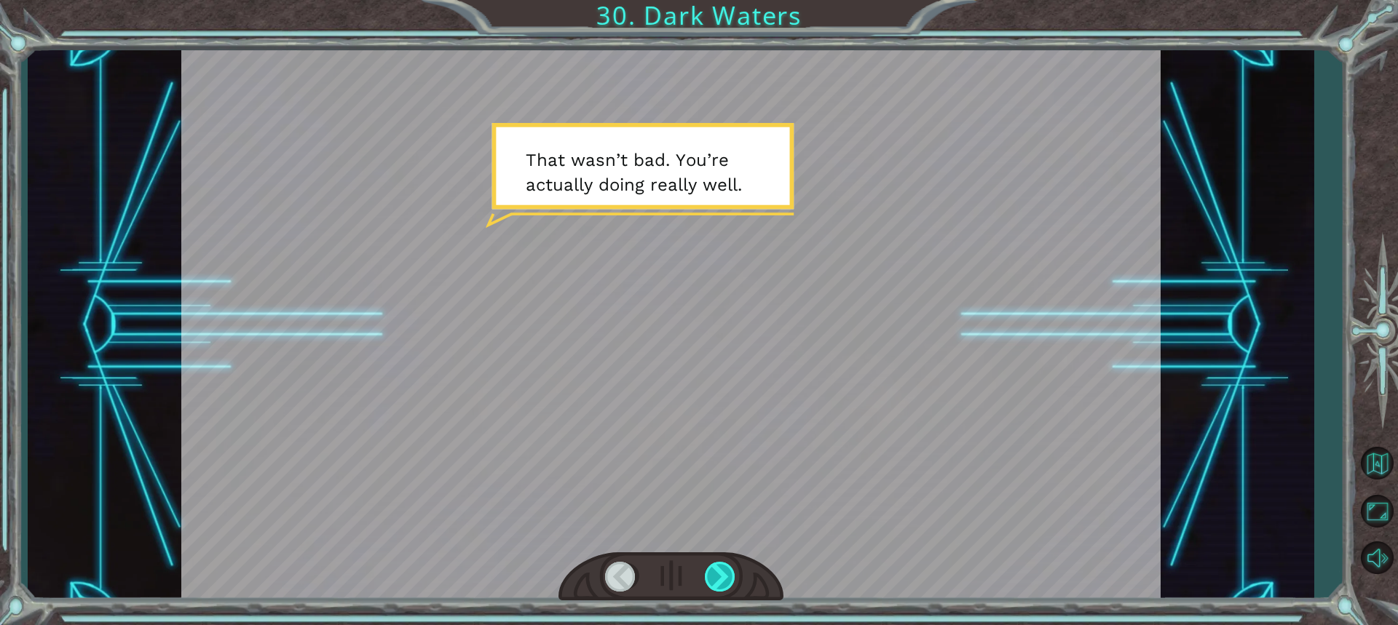
click at [686, 577] on div at bounding box center [721, 577] width 32 height 30
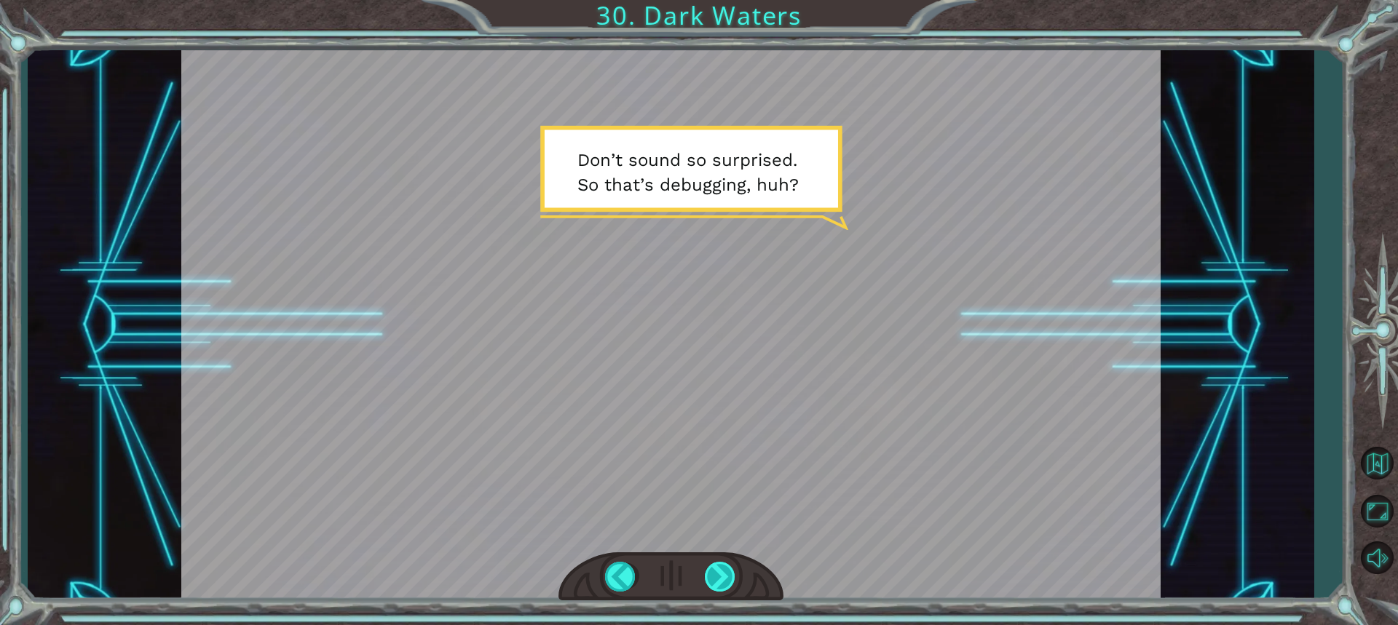
click at [686, 576] on div at bounding box center [721, 577] width 32 height 30
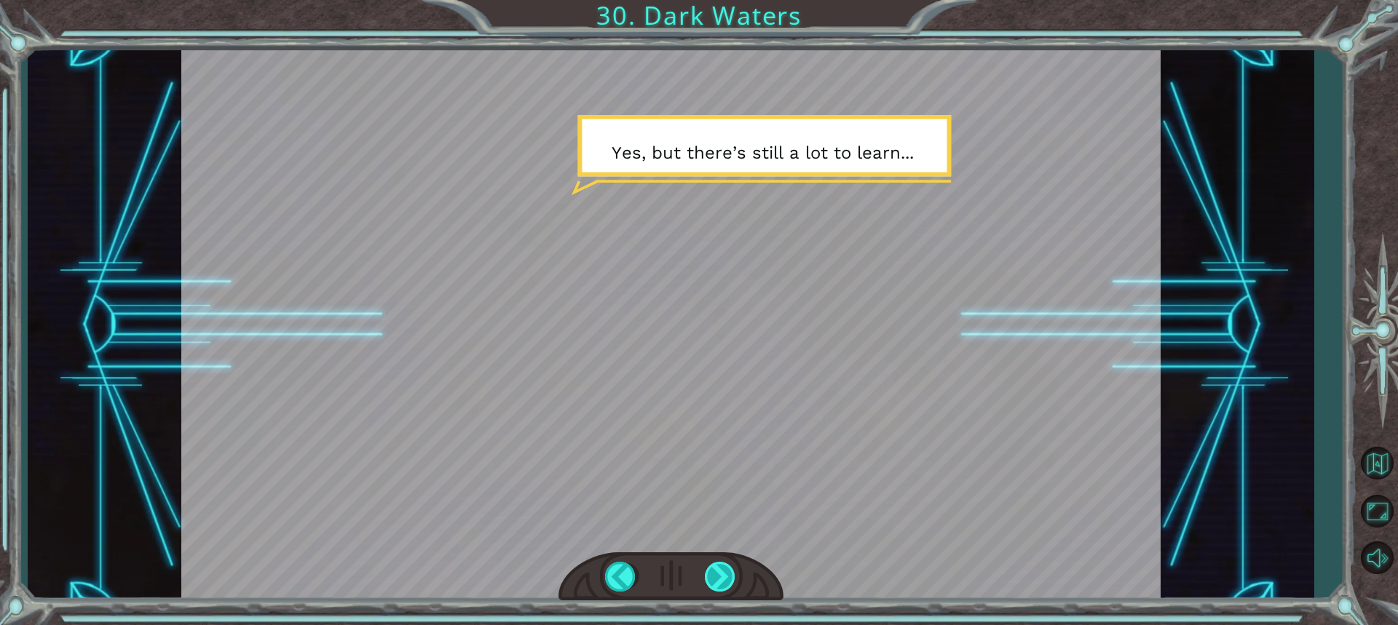
click at [686, 576] on div at bounding box center [721, 577] width 32 height 30
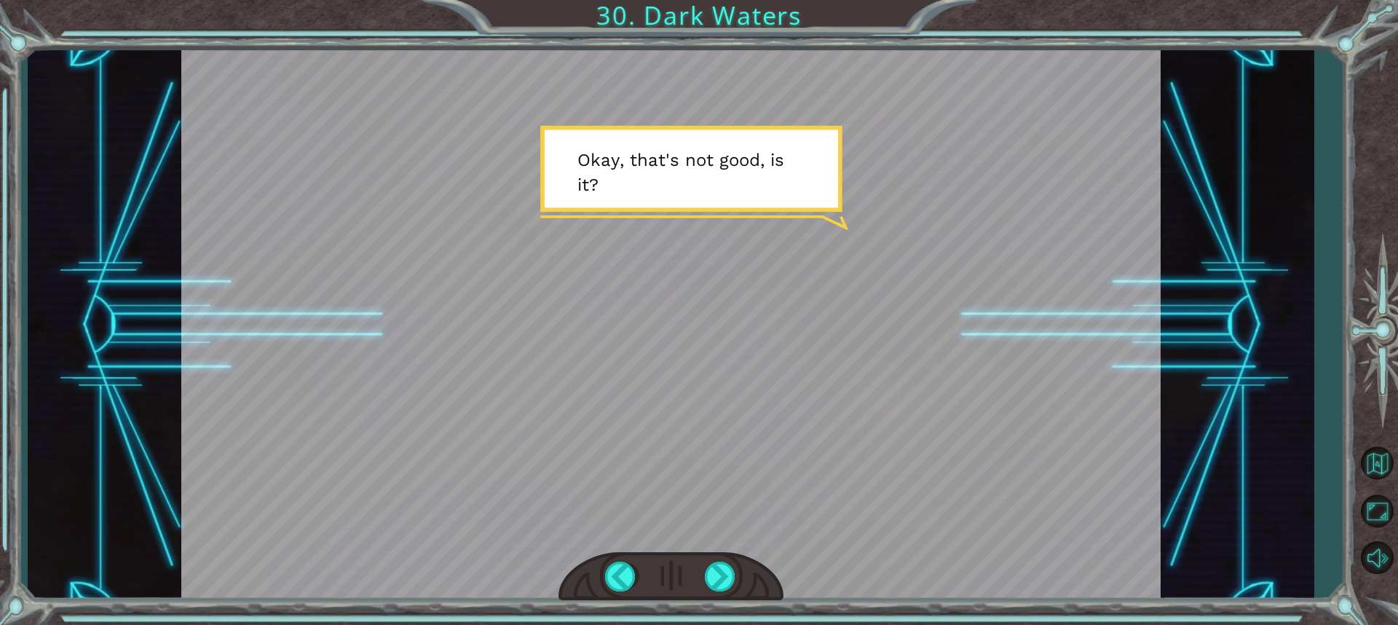
click at [686, 565] on div at bounding box center [670, 578] width 225 height 50
click at [686, 589] on div at bounding box center [721, 577] width 32 height 30
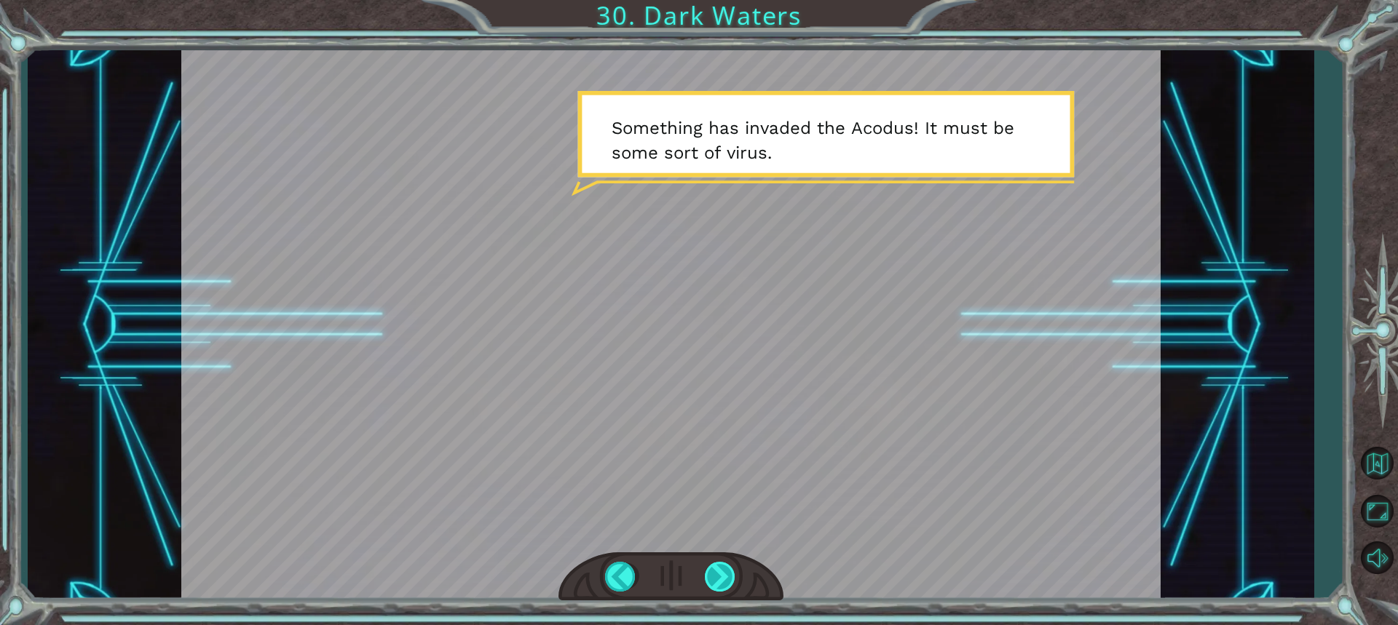
click at [686, 585] on div at bounding box center [721, 577] width 32 height 30
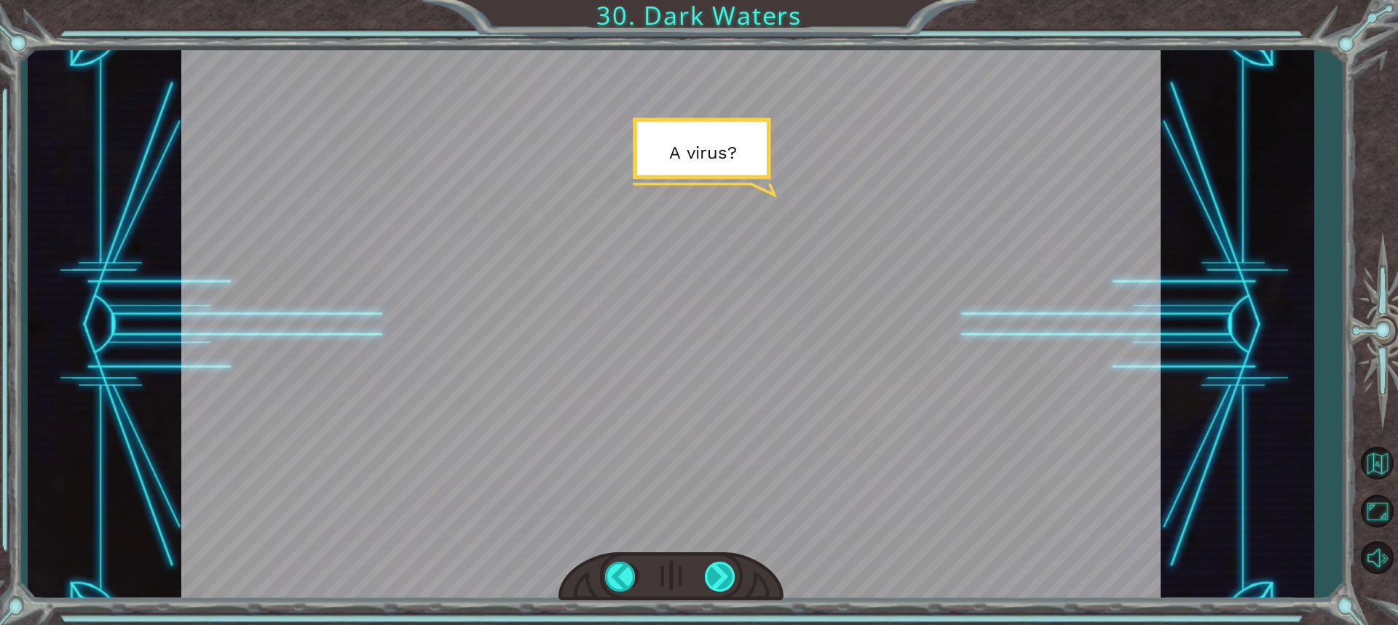
click at [686, 585] on div at bounding box center [721, 577] width 32 height 30
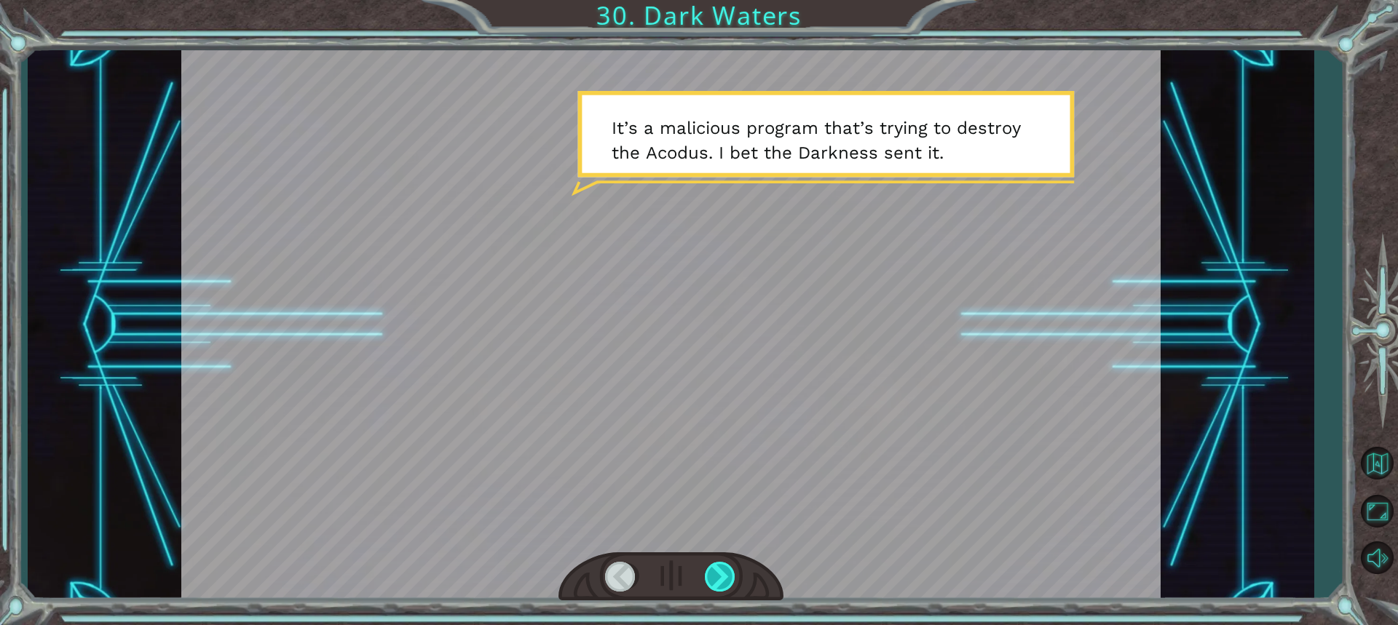
click at [686, 585] on div at bounding box center [721, 577] width 32 height 30
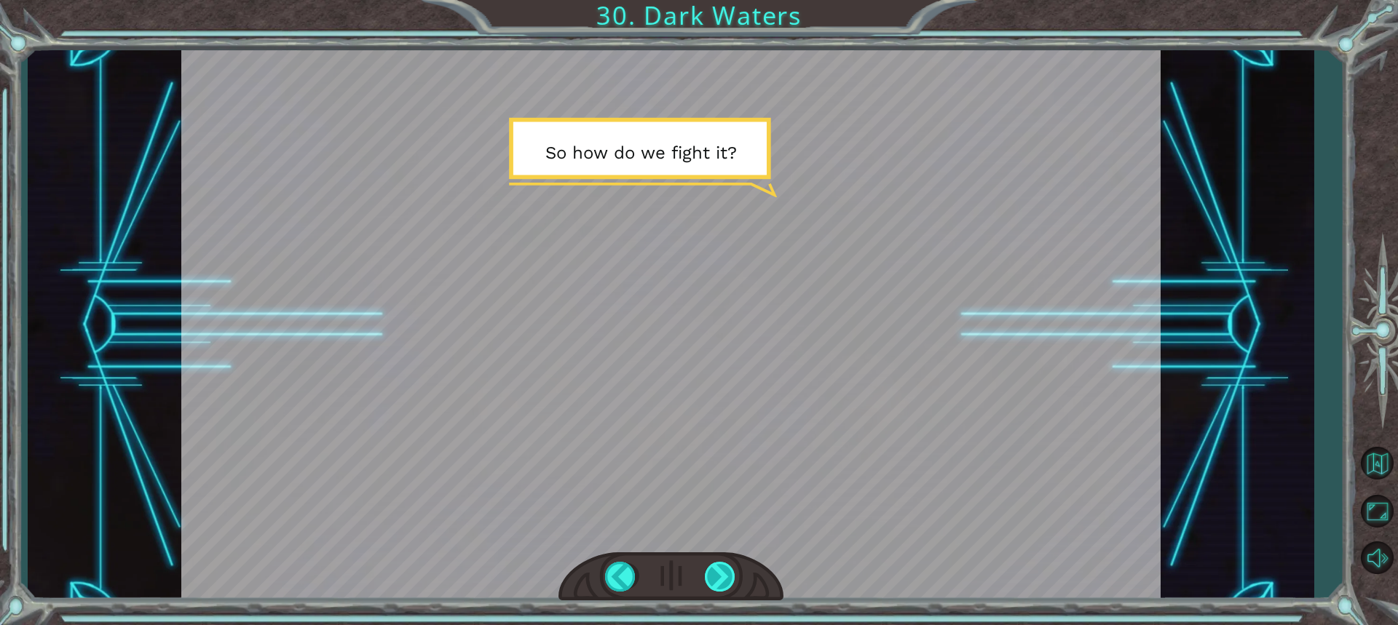
click at [686, 585] on div at bounding box center [721, 577] width 32 height 30
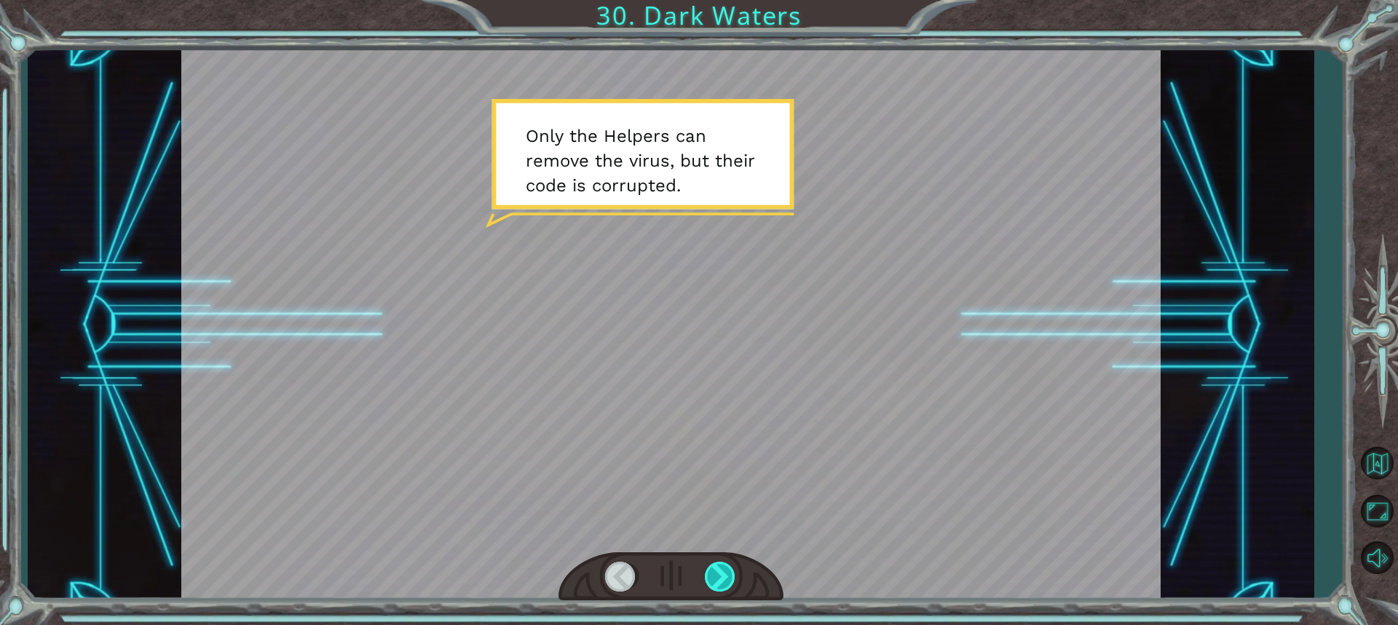
click at [686, 585] on div at bounding box center [721, 577] width 32 height 30
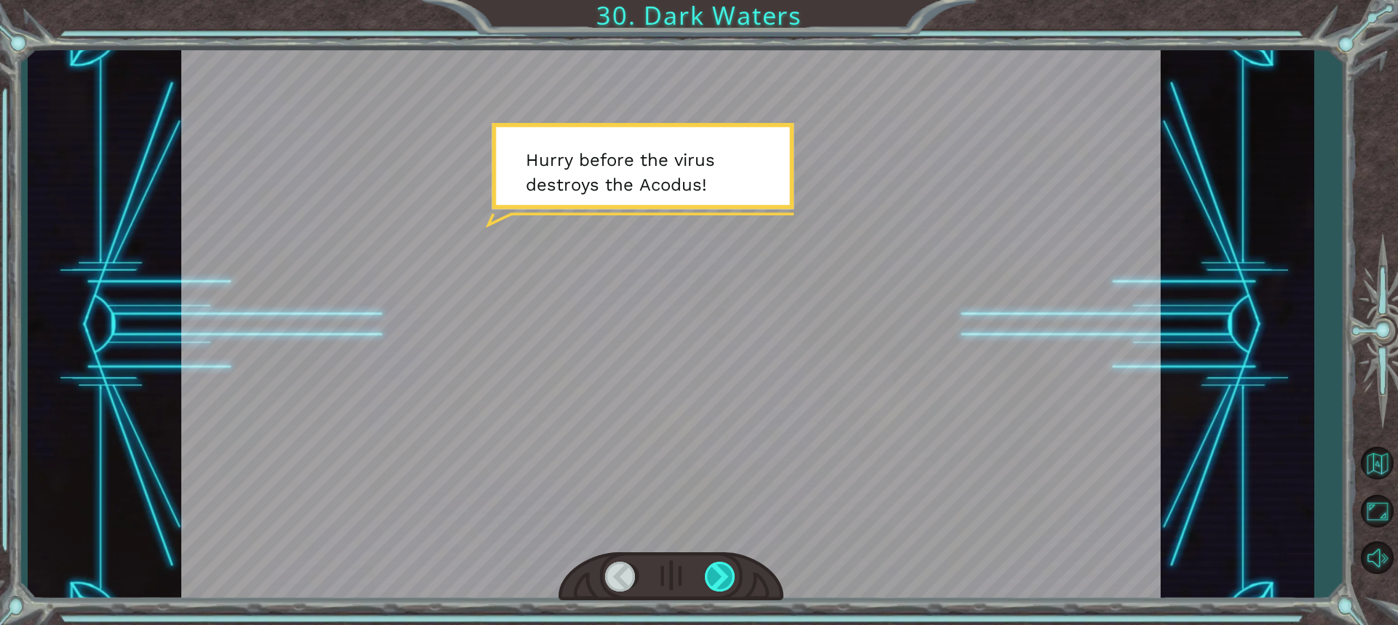
click at [686, 585] on div at bounding box center [721, 577] width 32 height 30
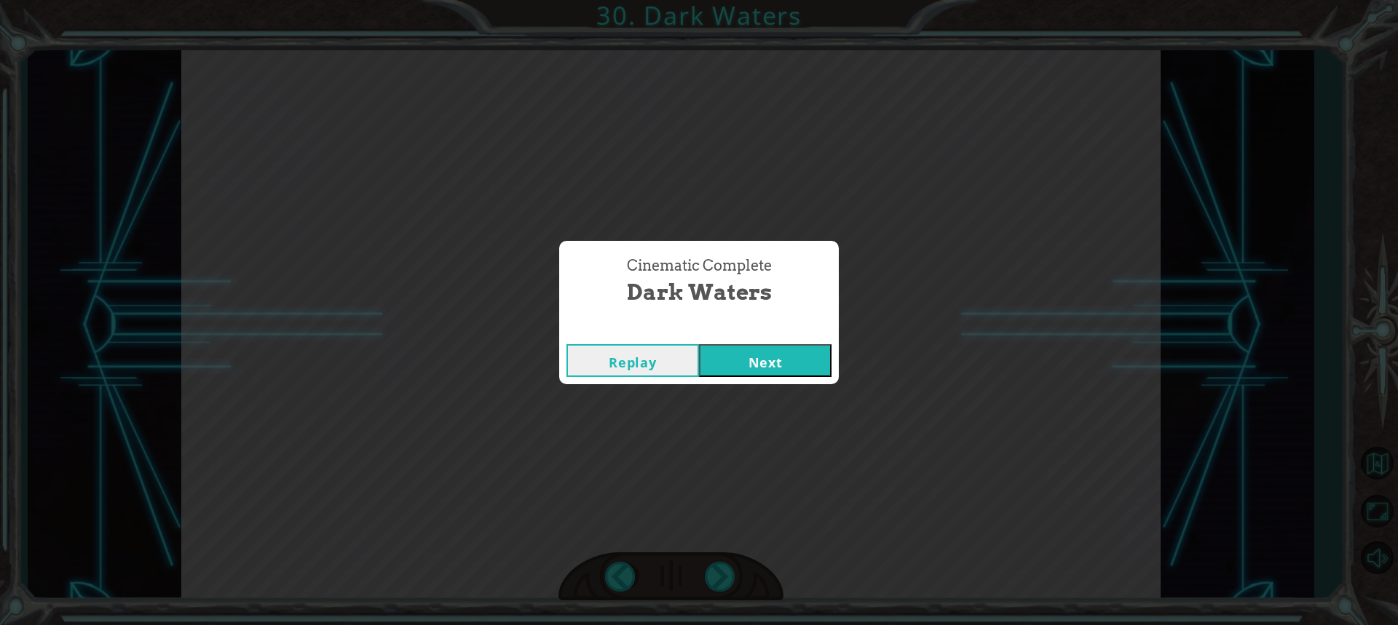
click at [686, 358] on button "Next" at bounding box center [765, 360] width 133 height 33
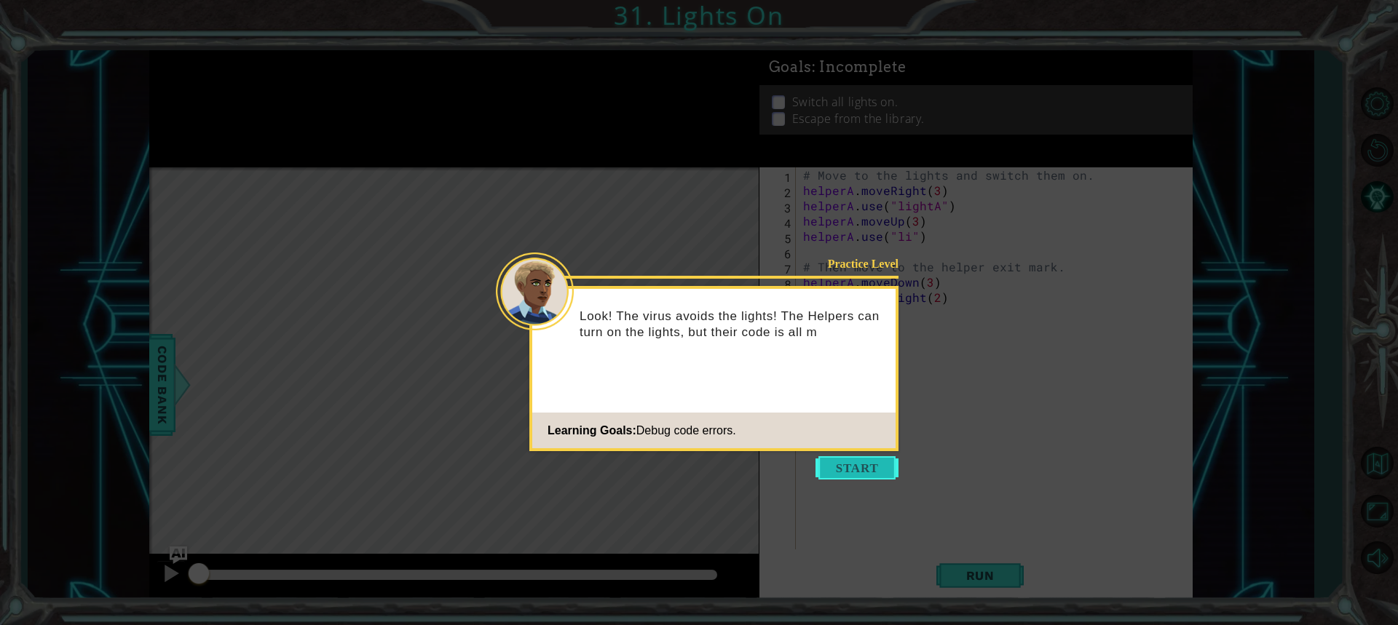
click at [686, 458] on button "Start" at bounding box center [856, 467] width 83 height 23
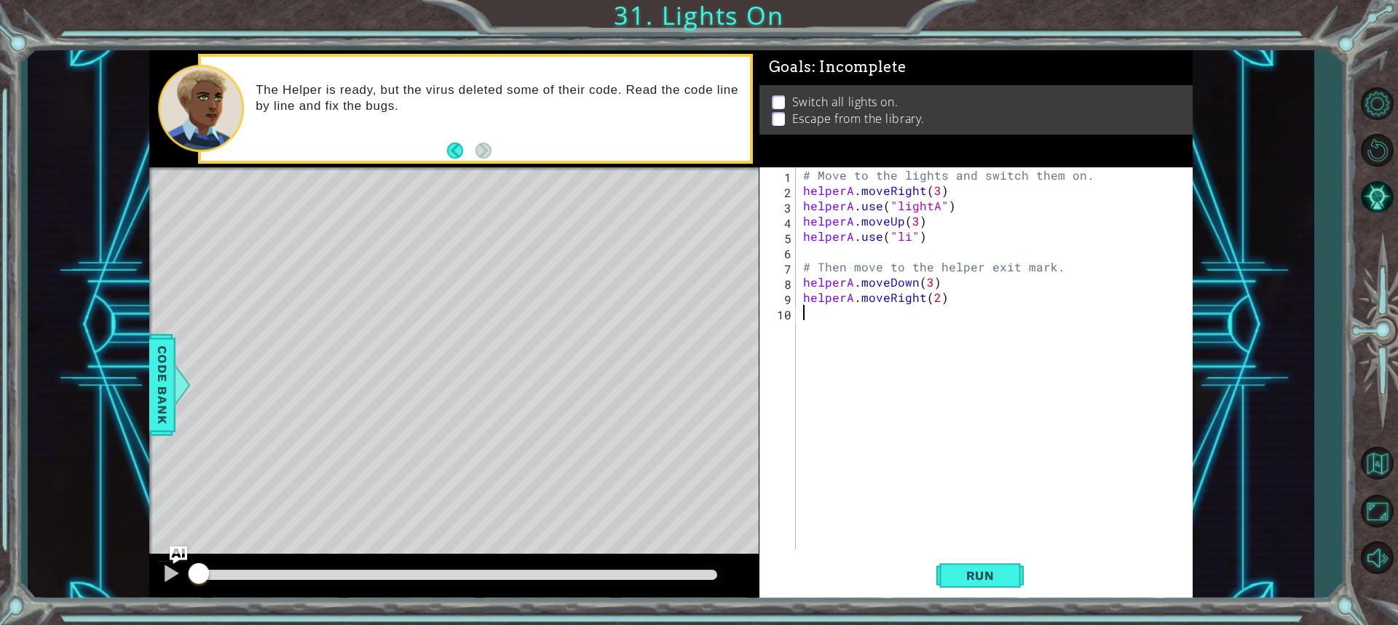
click at [686, 237] on div "# Move to the lights and switch them on. helperA . moveRight ( 3 ) helperA . us…" at bounding box center [997, 373] width 395 height 413
click at [686, 283] on div "# Move to the lights and switch them on. helperA . moveRight ( 3 ) helperA . us…" at bounding box center [997, 373] width 395 height 413
type textarea "helperA.moveDown(1)"
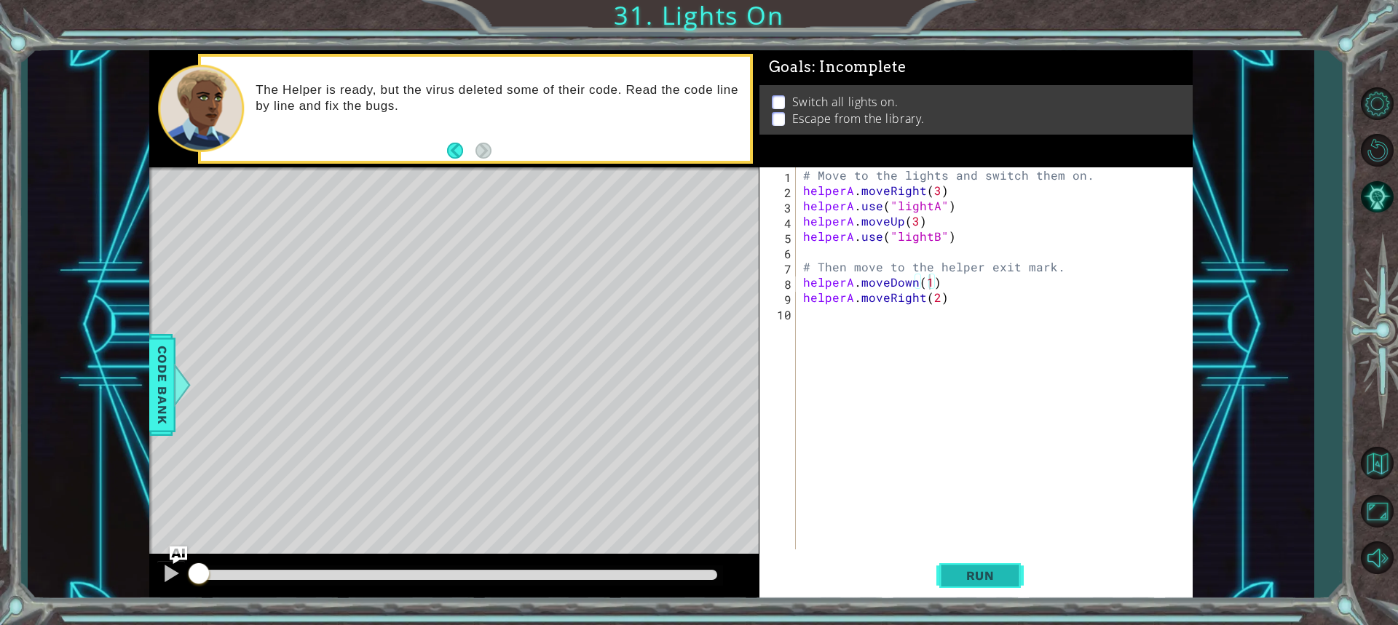
click at [686, 572] on span "Run" at bounding box center [981, 576] width 58 height 15
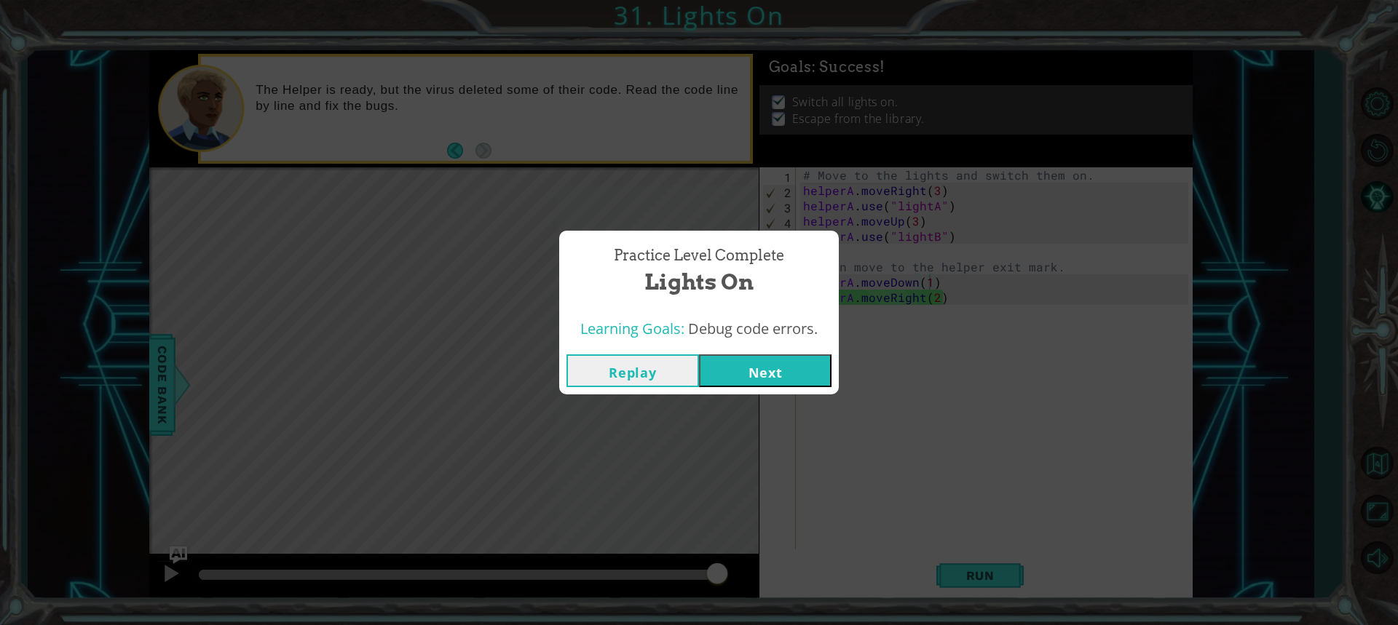
click at [686, 363] on button "Next" at bounding box center [765, 371] width 133 height 33
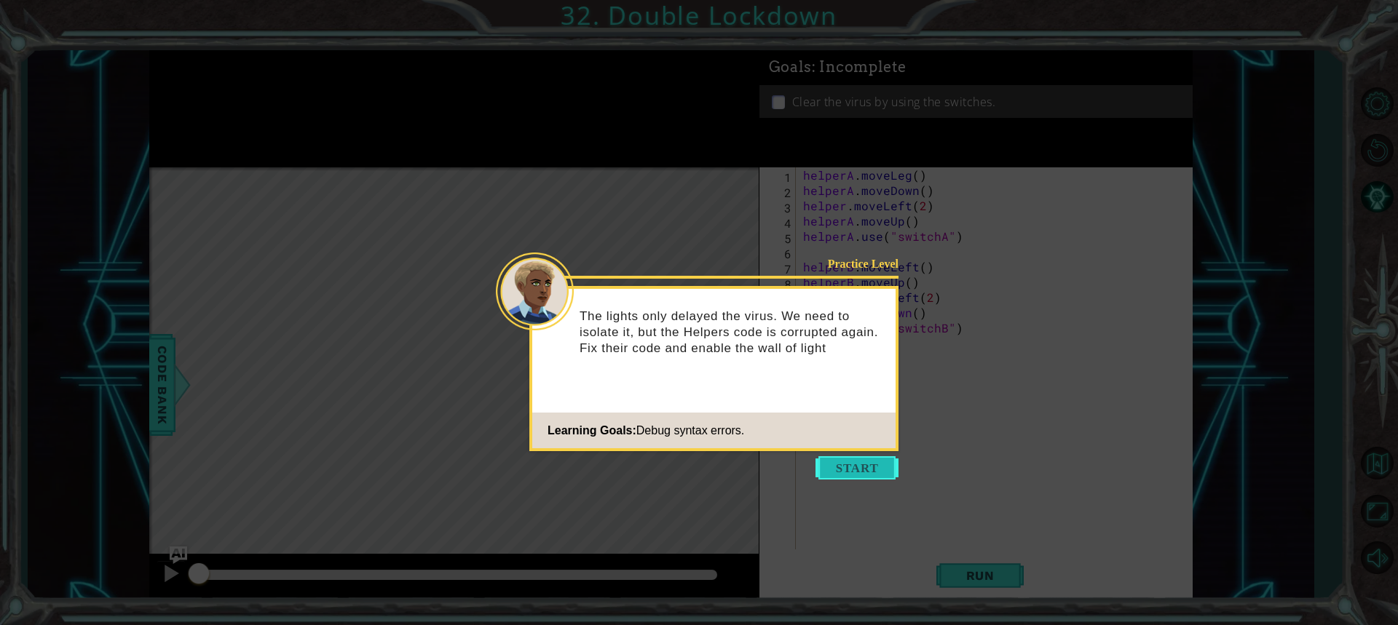
click at [686, 461] on button "Start" at bounding box center [856, 467] width 83 height 23
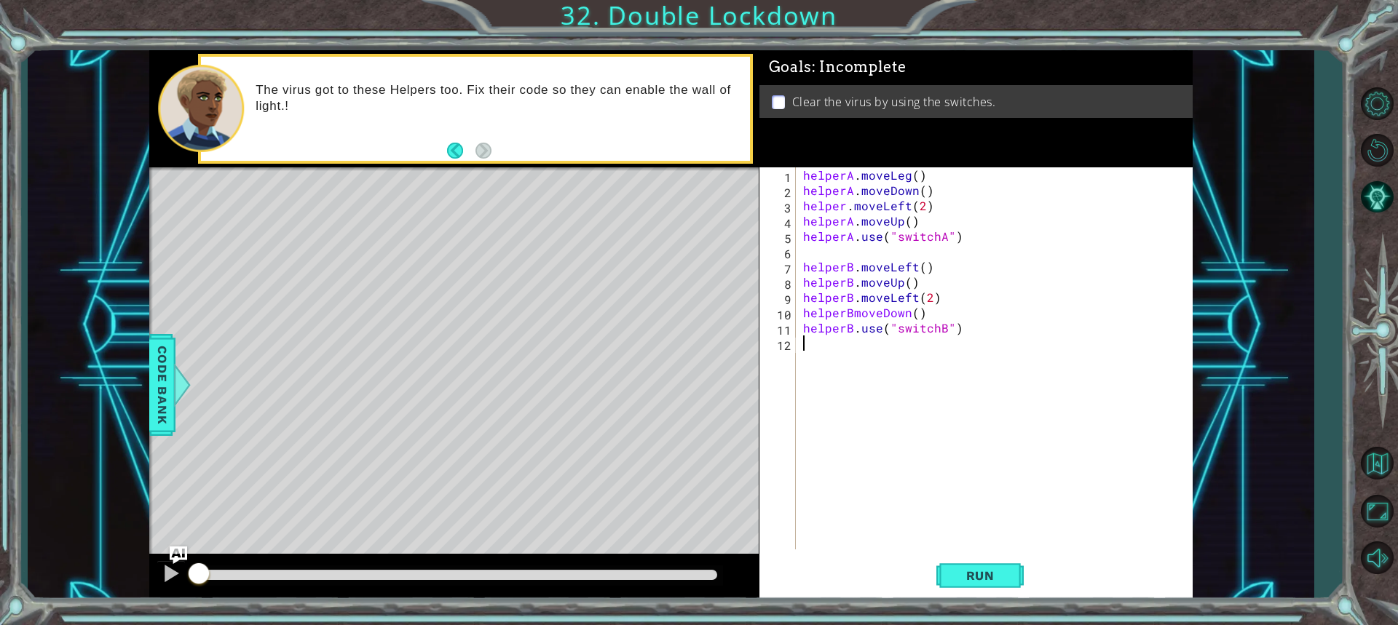
click at [686, 176] on div "helperA . moveLeg ( ) helperA . moveDown ( ) helper . moveLeft ( 2 ) helperA . …" at bounding box center [997, 373] width 395 height 413
click at [686, 175] on div "helperA . moveLeg ( ) helperA . moveDown ( ) helper . moveLeft ( 2 ) helperA . …" at bounding box center [997, 373] width 395 height 413
click at [686, 569] on span "Run" at bounding box center [981, 576] width 58 height 15
drag, startPoint x: 912, startPoint y: 188, endPoint x: 890, endPoint y: 187, distance: 22.6
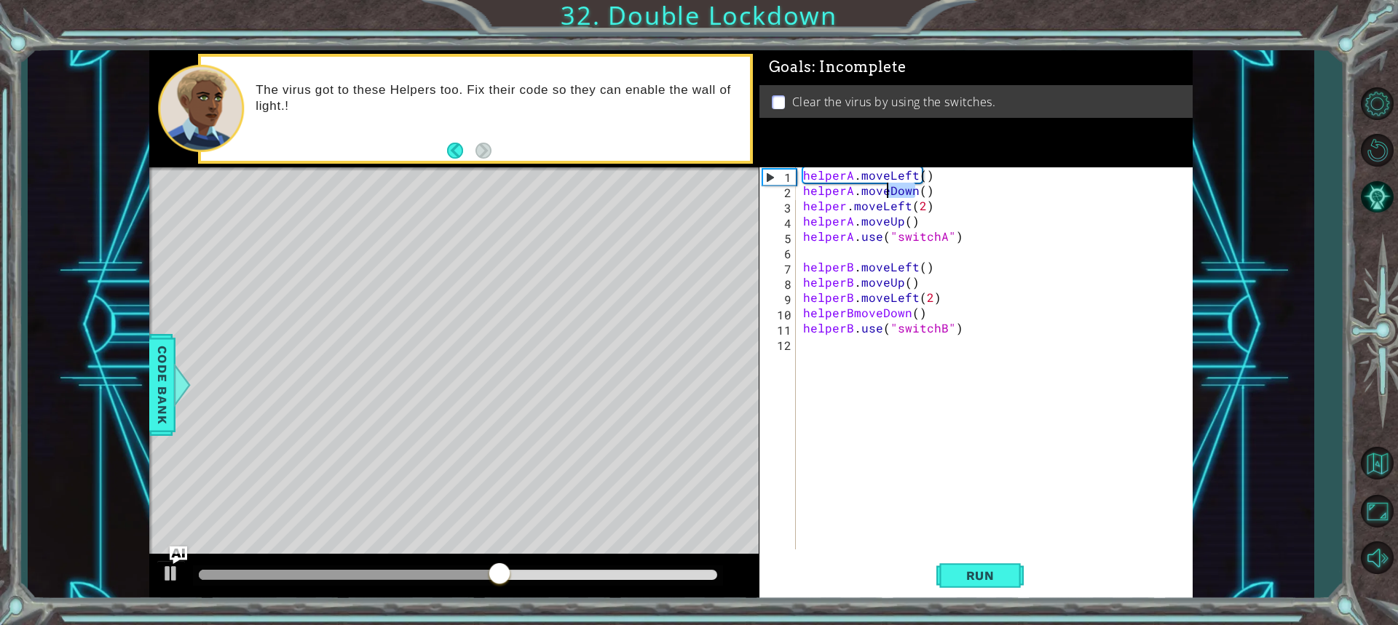
click at [686, 187] on div "helperA . moveLeft ( ) helperA . moveDown ( ) helper . moveLeft ( 2 ) helperA .…" at bounding box center [997, 373] width 395 height 413
drag, startPoint x: 901, startPoint y: 220, endPoint x: 890, endPoint y: 220, distance: 11.6
click at [686, 220] on div "helperA . moveLeft ( ) helperA . moveUp ( ) helper . moveLeft ( 2 ) helperA . m…" at bounding box center [997, 373] width 395 height 413
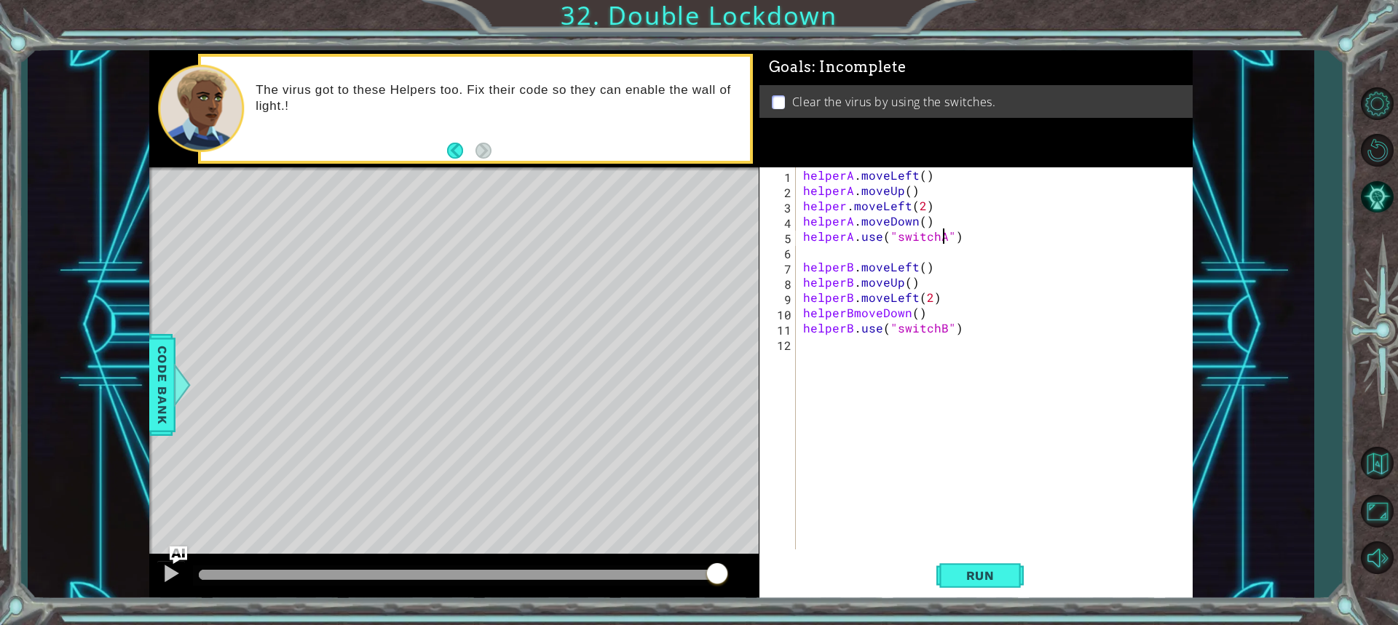
click at [686, 234] on div "helperA . moveLeft ( ) helperA . moveUp ( ) helper . moveLeft ( 2 ) helperA . m…" at bounding box center [997, 373] width 395 height 413
click at [686, 313] on div "helperA . moveLeft ( ) helperA . moveUp ( ) helper . moveLeft ( 2 ) helperA . m…" at bounding box center [997, 373] width 395 height 413
click at [686, 264] on div "helperA . moveLeft ( ) helperA . moveUp ( ) helper . moveLeft ( 2 ) helperA . m…" at bounding box center [997, 373] width 395 height 413
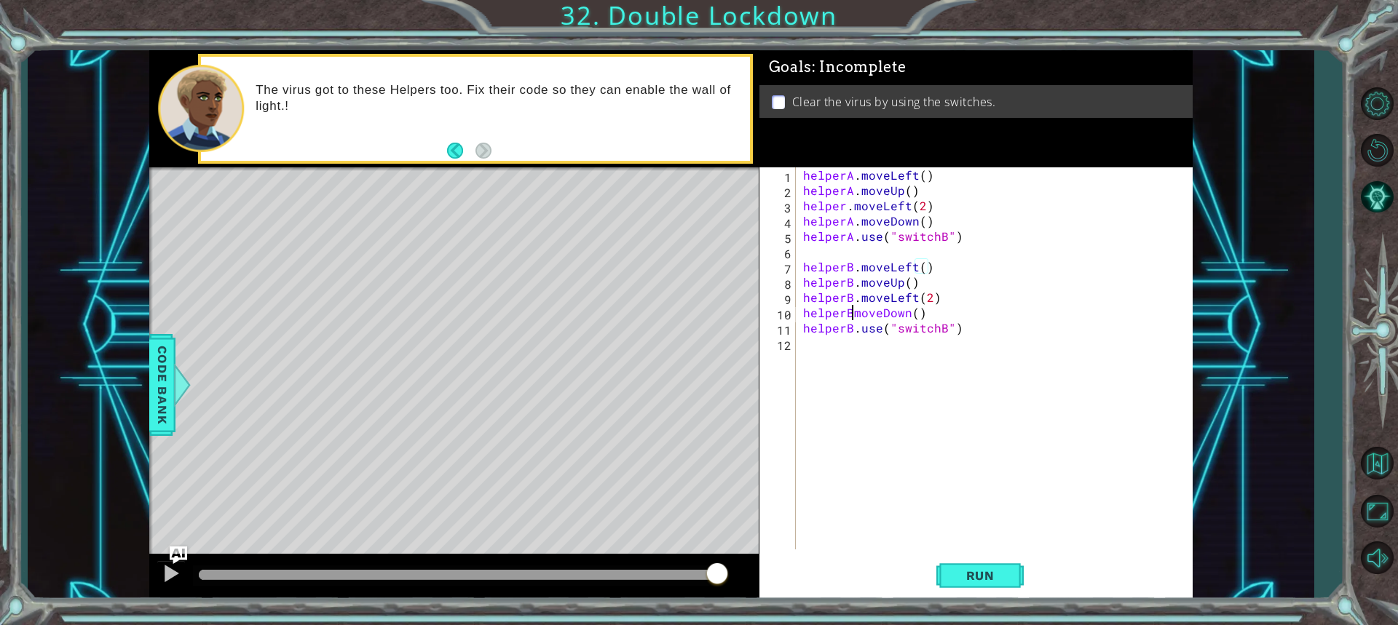
click at [686, 316] on div "helperA . moveLeft ( ) helperA . moveUp ( ) helper . moveLeft ( 2 ) helperA . m…" at bounding box center [997, 373] width 395 height 413
drag, startPoint x: 917, startPoint y: 314, endPoint x: 885, endPoint y: 312, distance: 32.1
click at [686, 312] on div "helperA . moveLeft ( ) helperA . moveUp ( ) helper . moveLeft ( 2 ) helperA . m…" at bounding box center [997, 373] width 395 height 413
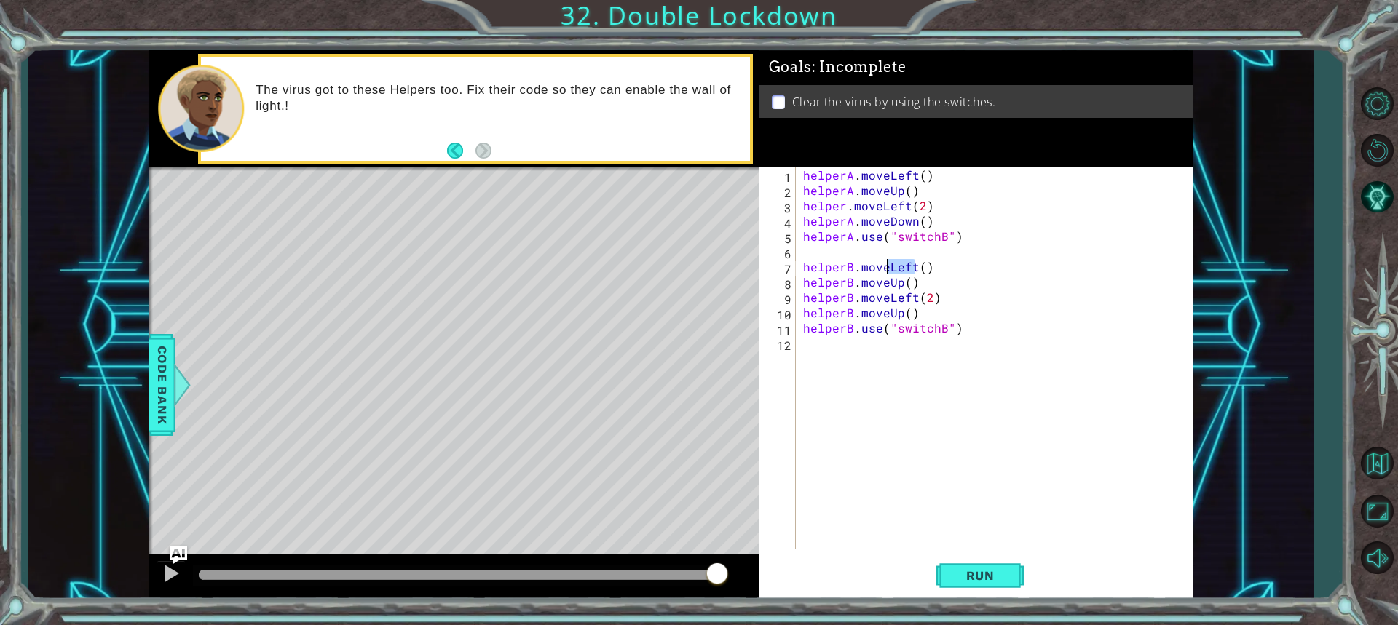
drag, startPoint x: 914, startPoint y: 267, endPoint x: 886, endPoint y: 264, distance: 28.6
click at [686, 264] on div "helperA . moveLeft ( ) helperA . moveUp ( ) helper . moveLeft ( 2 ) helperA . m…" at bounding box center [997, 373] width 395 height 413
drag, startPoint x: 899, startPoint y: 277, endPoint x: 884, endPoint y: 280, distance: 15.6
click at [686, 280] on div "helperA . moveLeft ( ) helperA . moveUp ( ) helper . moveLeft ( 2 ) helperA . m…" at bounding box center [997, 373] width 395 height 413
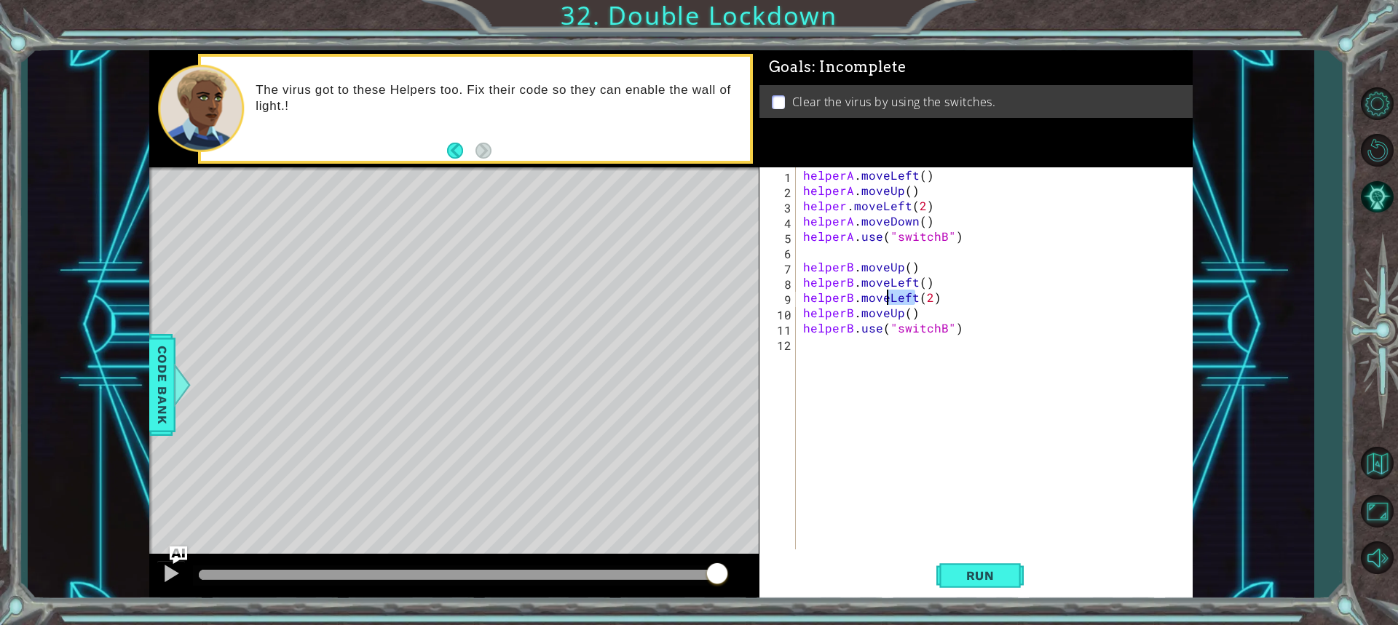
drag, startPoint x: 912, startPoint y: 301, endPoint x: 889, endPoint y: 303, distance: 22.6
click at [686, 303] on div "helperA . moveLeft ( ) helperA . moveUp ( ) helper . moveLeft ( 2 ) helperA . m…" at bounding box center [997, 373] width 395 height 413
drag, startPoint x: 898, startPoint y: 312, endPoint x: 888, endPoint y: 315, distance: 10.6
click at [686, 315] on div "helperA . moveLeft ( ) helperA . moveUp ( ) helper . moveLeft ( 2 ) helperA . m…" at bounding box center [997, 373] width 395 height 413
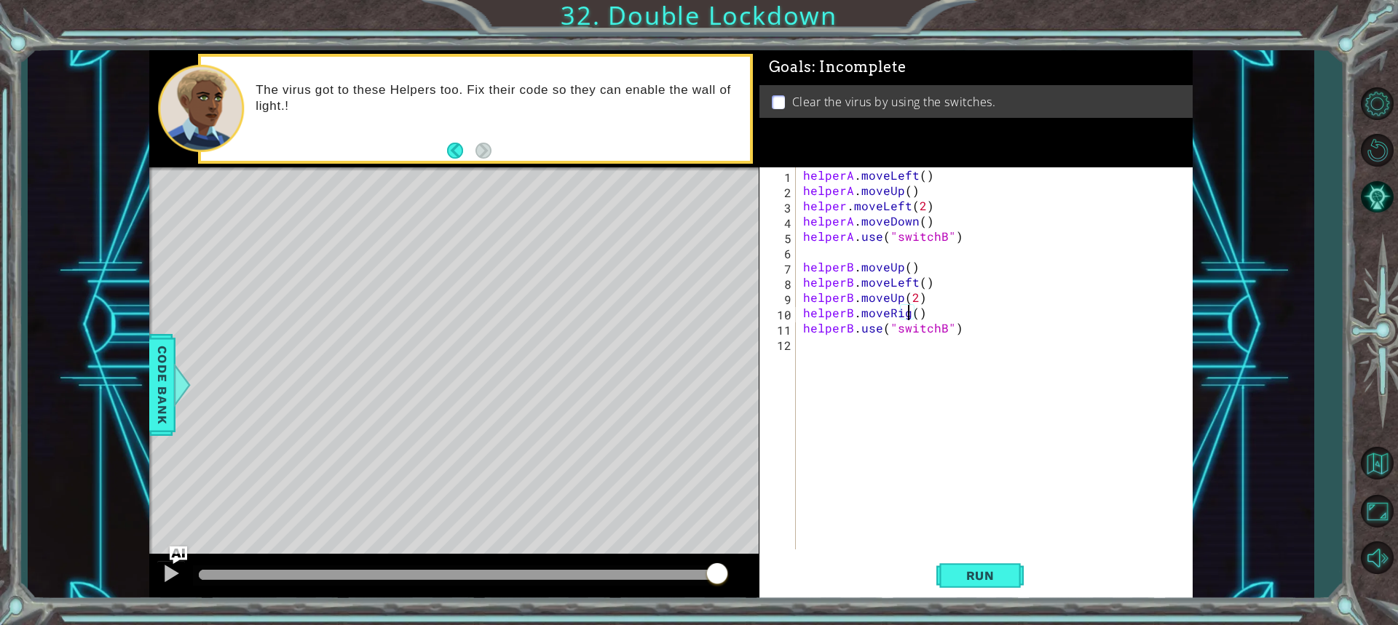
type textarea "helperB.moveRight()"
click at [686, 306] on div "helperA . moveLeft ( ) helperA . moveUp ( ) helper . moveLeft ( 2 ) helperA . m…" at bounding box center [997, 373] width 395 height 413
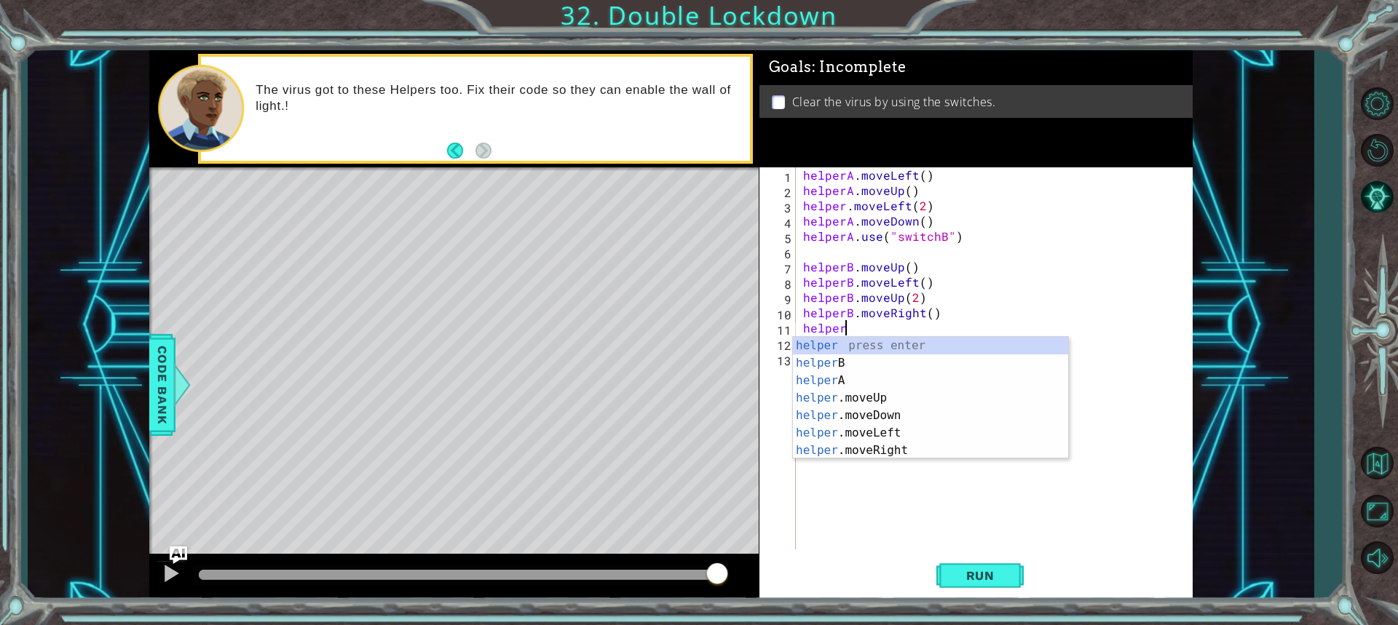
scroll to position [0, 2]
click at [686, 341] on div "helper. moveUp press enter helper. moveDown press enter helper. moveLeft press …" at bounding box center [930, 389] width 275 height 105
type textarea "helper.moveUp(1)"
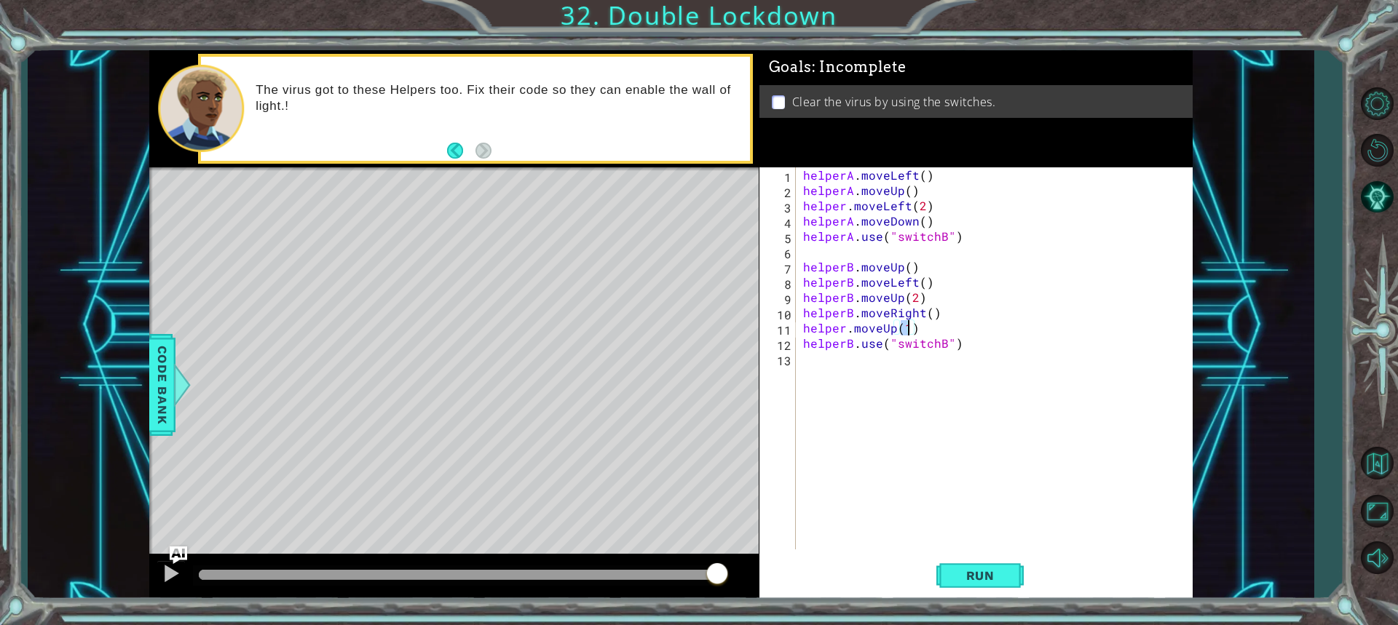
click at [686, 351] on div "helperA . moveLeft ( ) helperA . moveUp ( ) helper . moveLeft ( 2 ) helperA . m…" at bounding box center [997, 373] width 395 height 413
click at [686, 342] on div "helperA . moveLeft ( ) helperA . moveUp ( ) helper . moveLeft ( 2 ) helperA . m…" at bounding box center [997, 373] width 395 height 413
type textarea "helperB.use("switchA")"
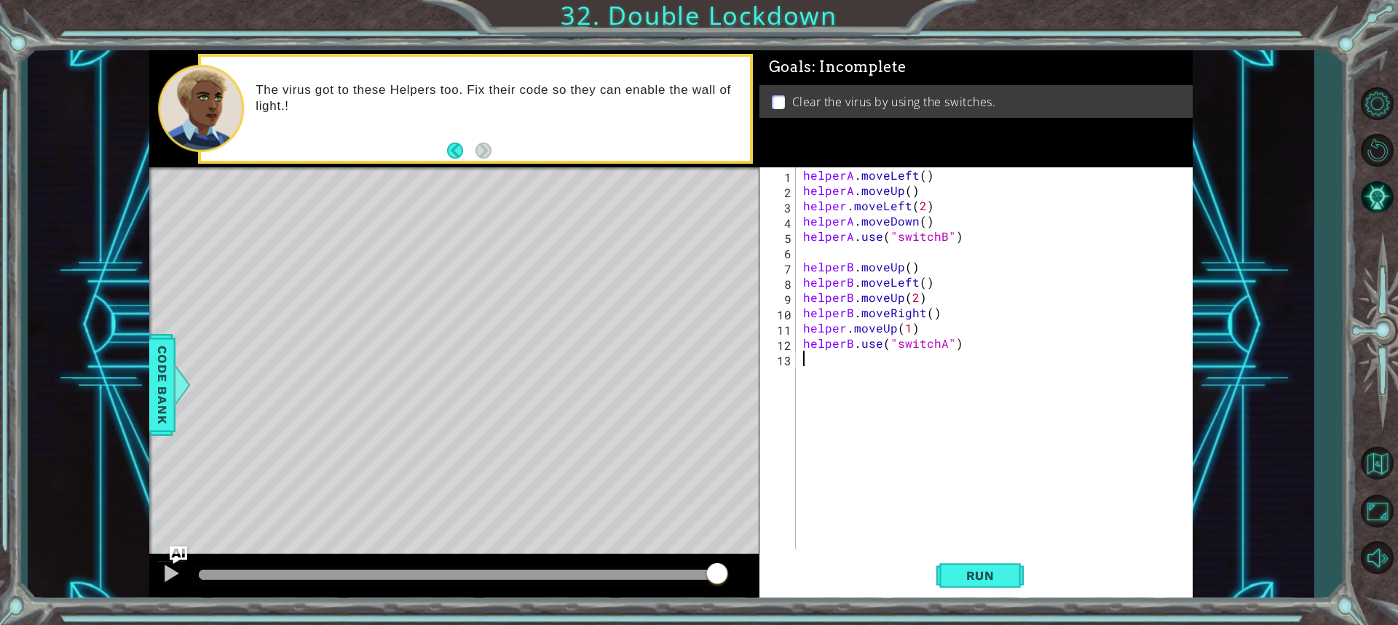
click at [686, 362] on div "helperA . moveLeft ( ) helperA . moveUp ( ) helper . moveLeft ( 2 ) helperA . m…" at bounding box center [997, 373] width 395 height 413
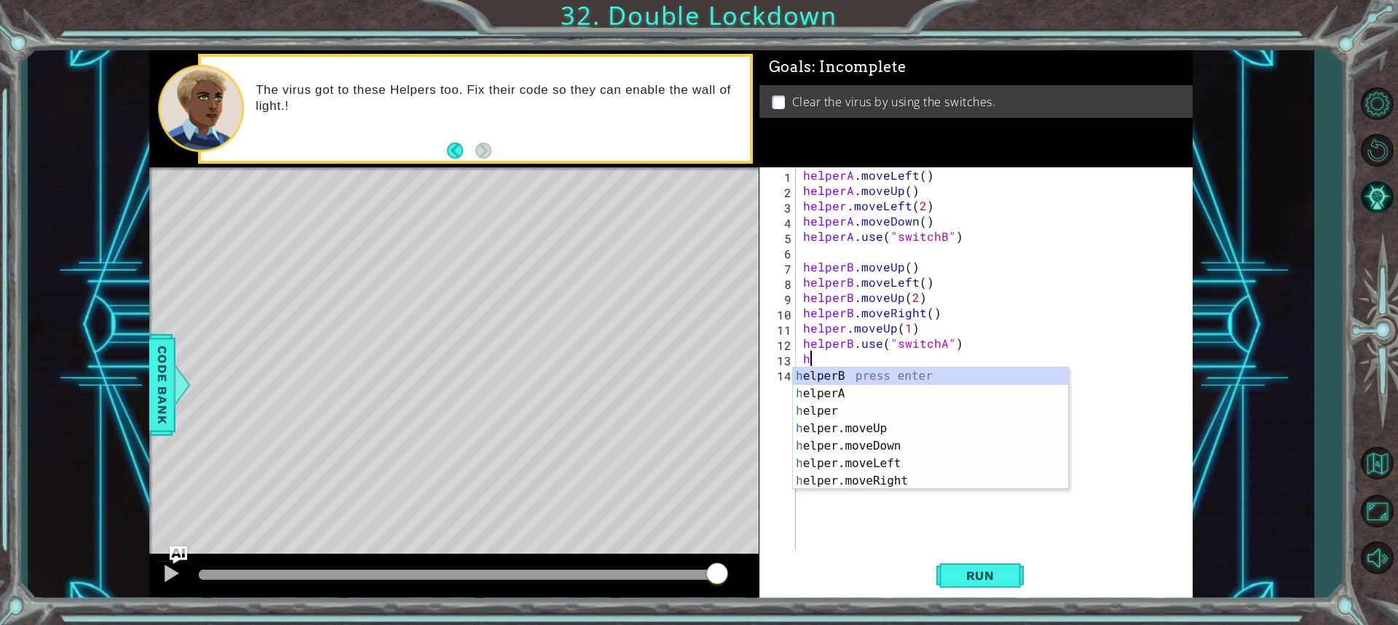
type textarea "hl"
click at [686, 373] on div "h e l perB press enter h e l perA press enter h e l per press enter h e l per.m…" at bounding box center [930, 446] width 275 height 157
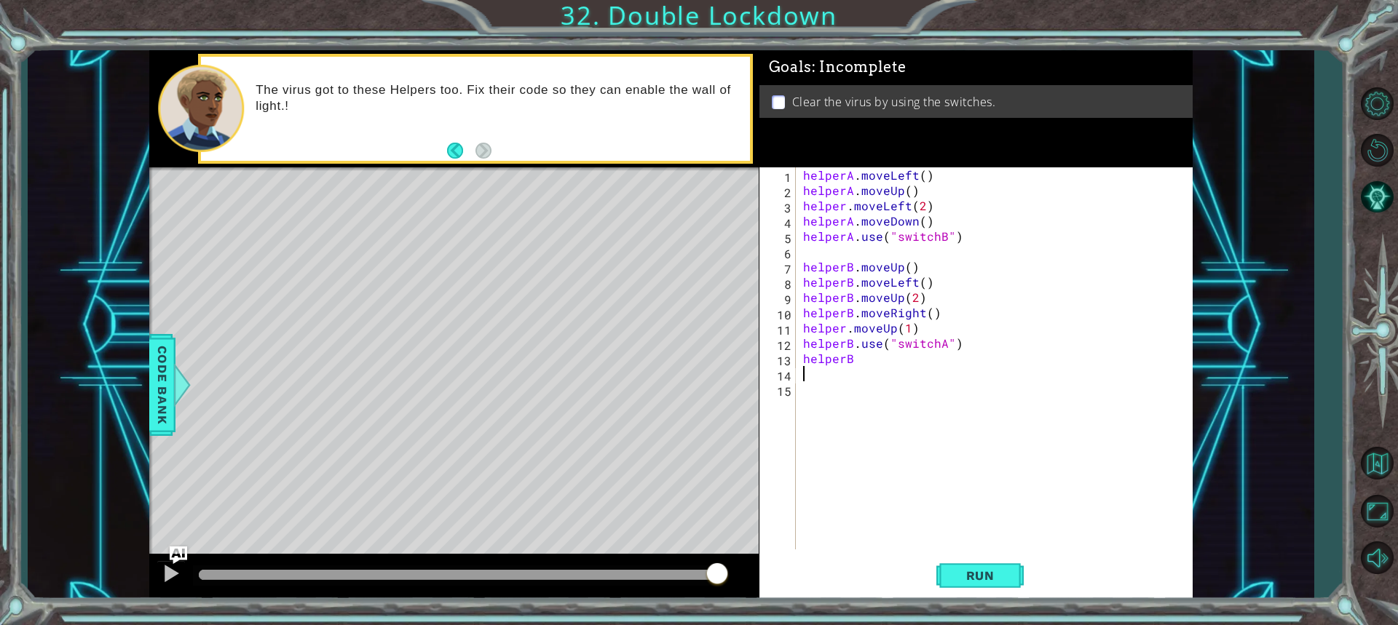
click at [686, 362] on div "helperA . moveLeft ( ) helperA . moveUp ( ) helper . moveLeft ( 2 ) helperA . m…" at bounding box center [997, 373] width 395 height 413
type textarea "helperB.moveDown()"
click at [686, 369] on div "helperA . moveLeft ( ) helperA . moveUp ( ) helper . moveLeft ( 2 ) helperA . m…" at bounding box center [997, 373] width 395 height 413
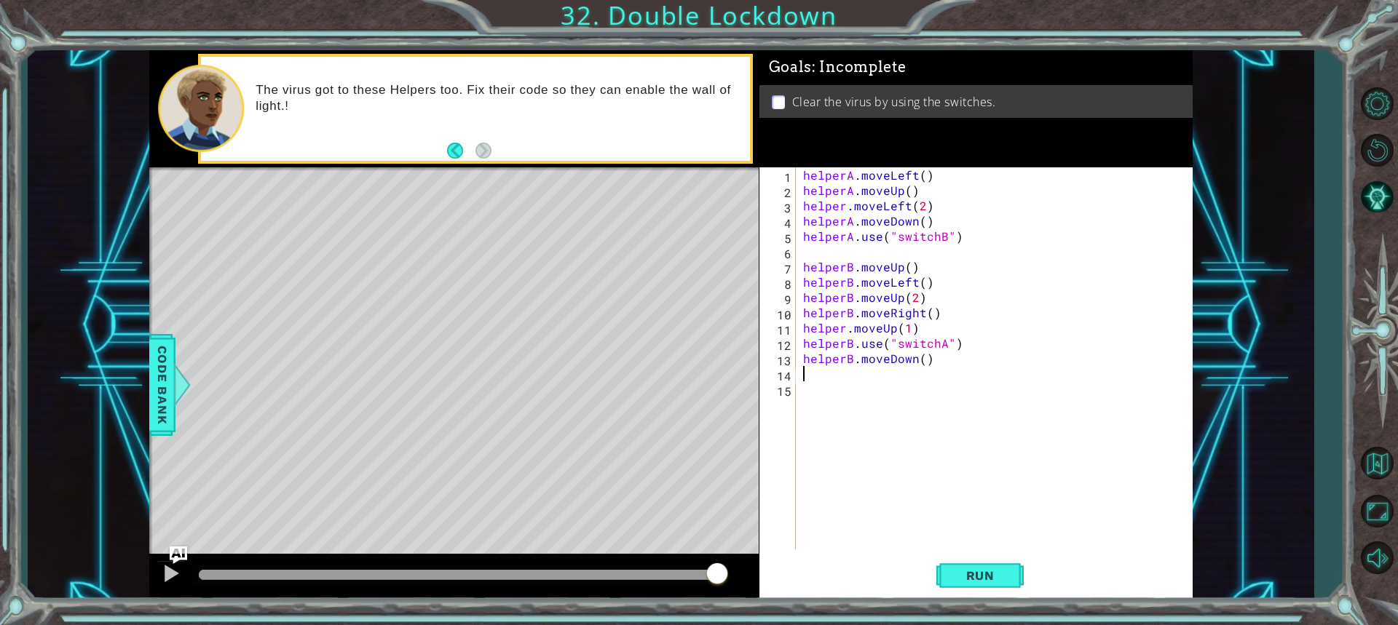
click at [686, 327] on div "helperA . moveLeft ( ) helperA . moveUp ( ) helper . moveLeft ( 2 ) helperA . m…" at bounding box center [997, 373] width 395 height 413
click at [686, 358] on div "helperA . moveLeft ( ) helperA . moveUp ( ) helper . moveLeft ( 2 ) helperA . m…" at bounding box center [997, 373] width 395 height 413
click at [686, 359] on div "helperA . moveLeft ( ) helperA . moveUp ( ) helper . moveLeft ( 2 ) helperA . m…" at bounding box center [997, 373] width 395 height 413
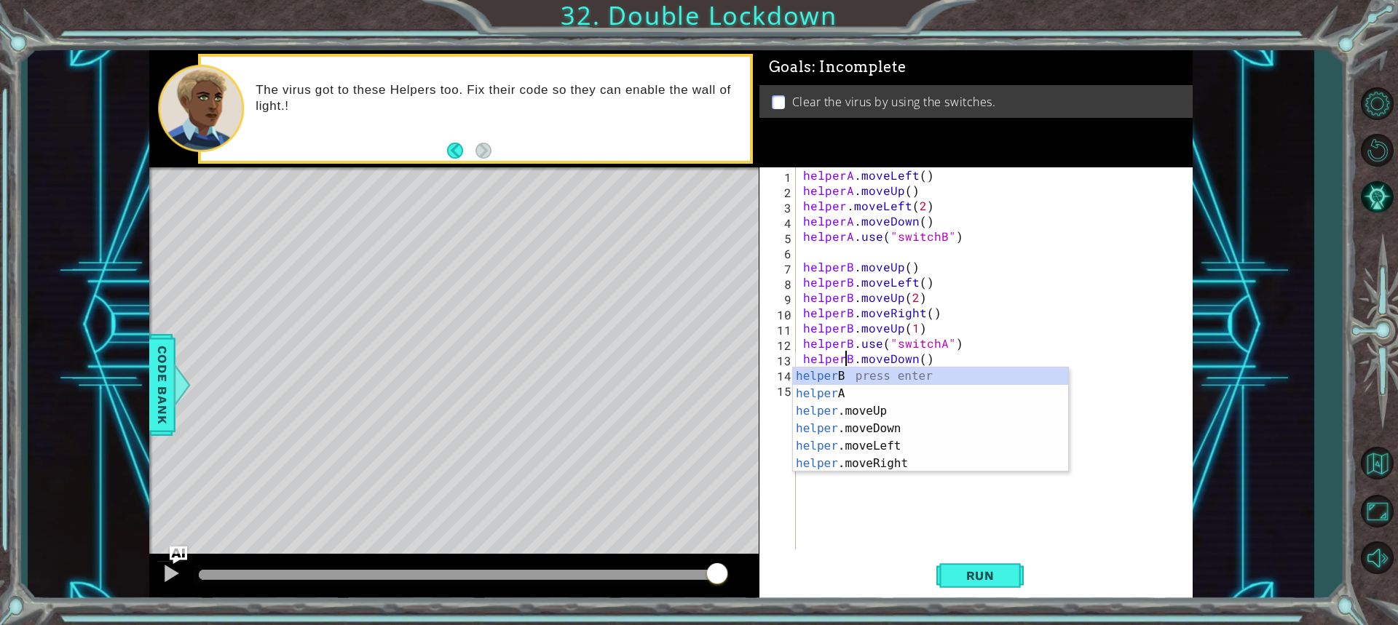
scroll to position [0, 2]
click at [686, 382] on div "helper B press enter helper A press enter helper .moveUp press enter helper .mo…" at bounding box center [930, 438] width 275 height 140
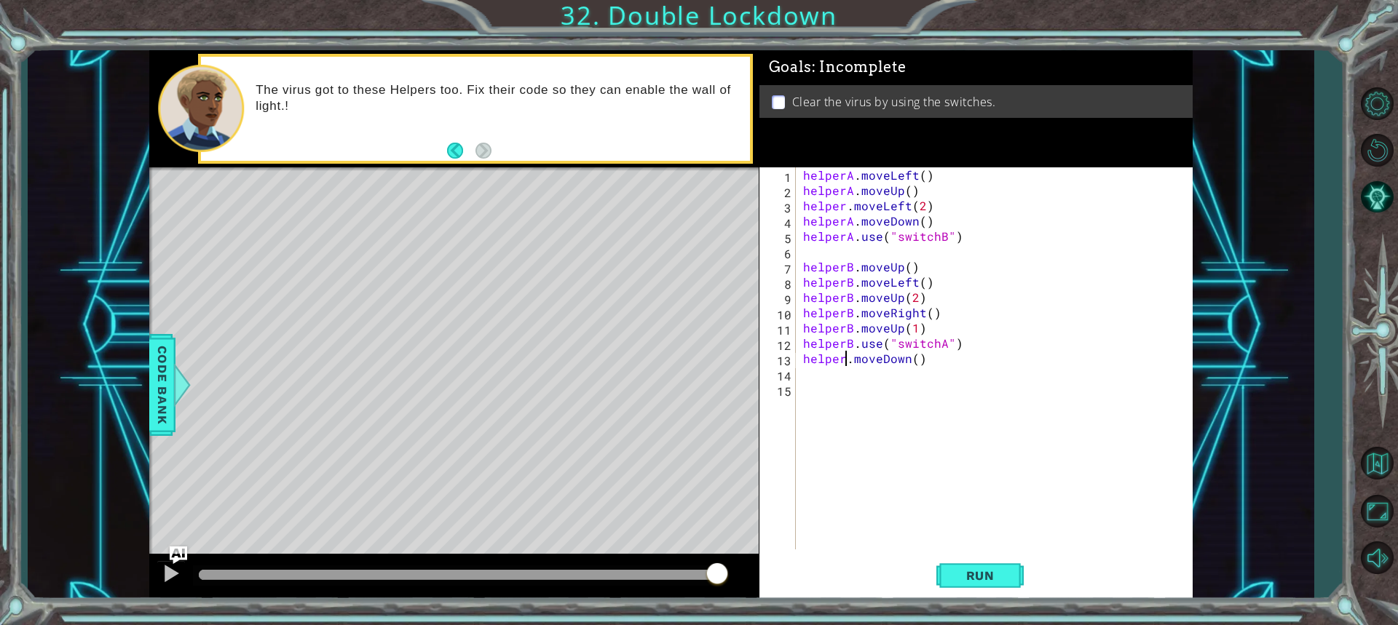
type textarea "helperB.moveDown()"
click at [686, 376] on div "helperB press enter" at bounding box center [930, 394] width 275 height 52
click at [686, 376] on div "helperA . moveLeft ( ) helperA . moveUp ( ) helper . moveLeft ( 2 ) helperA . m…" at bounding box center [997, 373] width 395 height 413
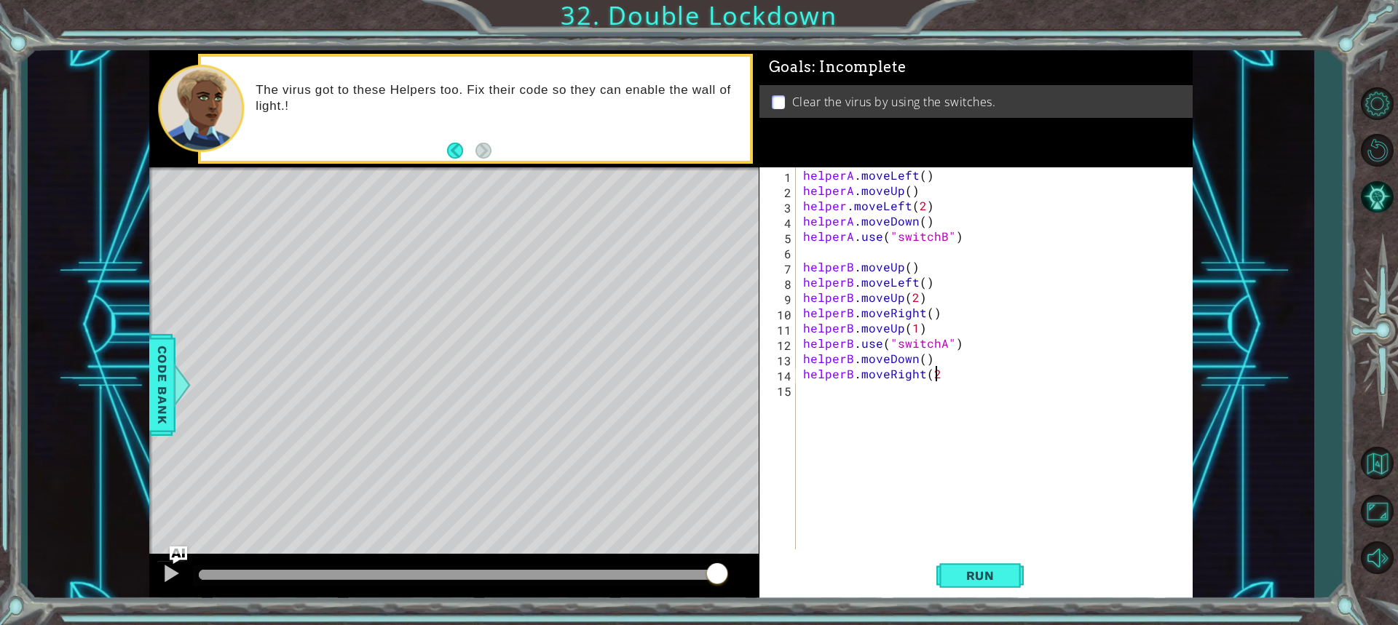
type textarea "helperB.moveRight(2)"
click at [686, 403] on div "helperA . moveLeft ( ) helperA . moveUp ( ) helper . moveLeft ( 2 ) helperA . m…" at bounding box center [997, 373] width 395 height 413
type textarea "helperB.moveUp"
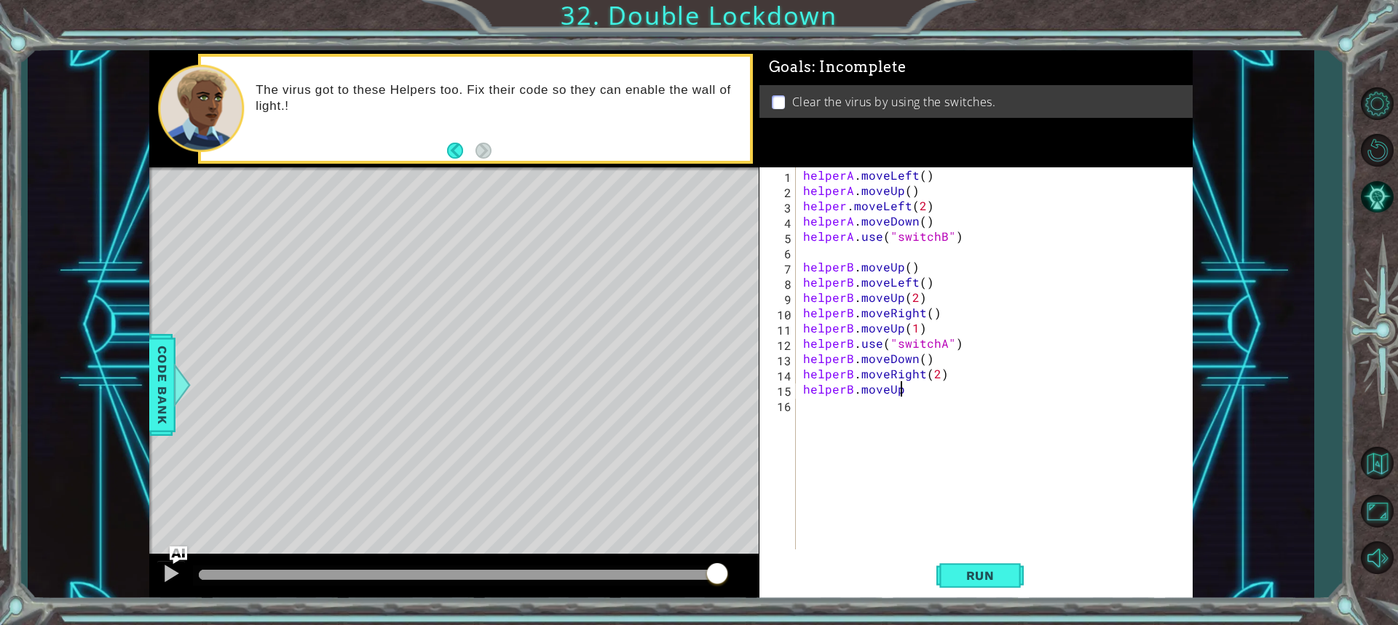
scroll to position [0, 5]
click at [686, 409] on div "helperA . moveLeft ( ) helperA . moveUp ( ) helper . moveLeft ( 2 ) helperA . m…" at bounding box center [997, 373] width 395 height 413
click at [686, 177] on div "helperA . moveLeft ( ) helperA . moveUp ( ) helper . moveLeft ( 2 ) helperA . m…" at bounding box center [997, 373] width 395 height 413
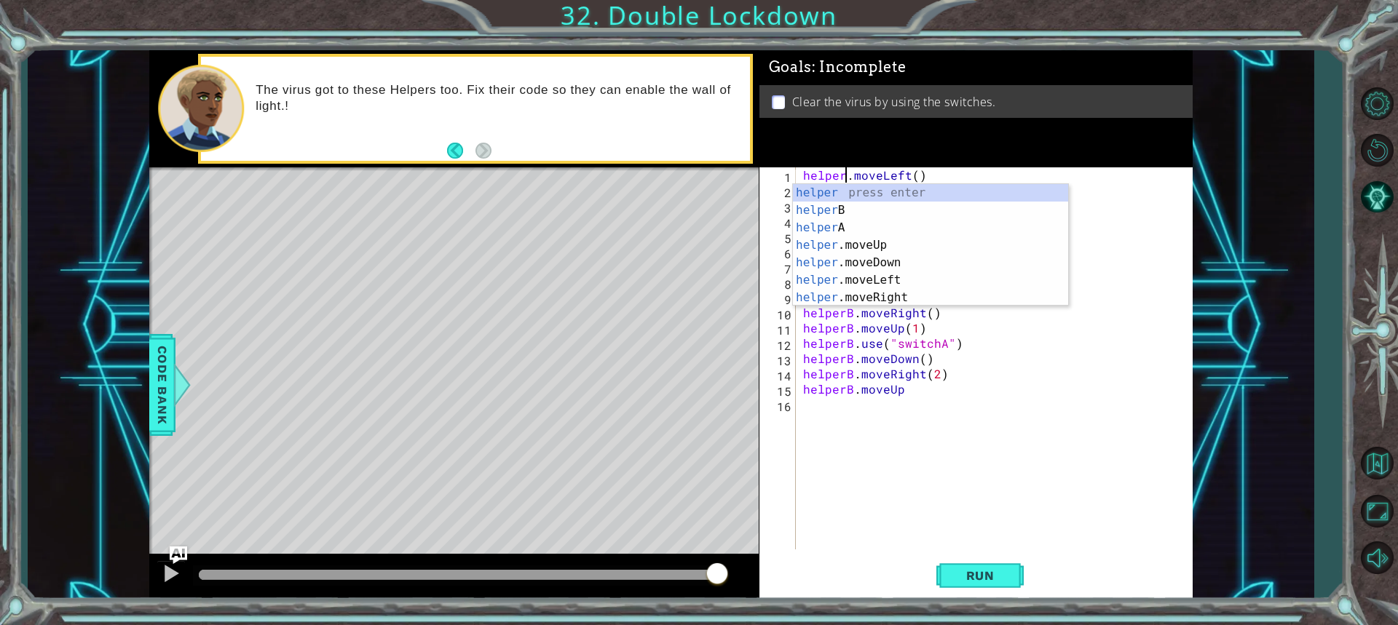
scroll to position [0, 3]
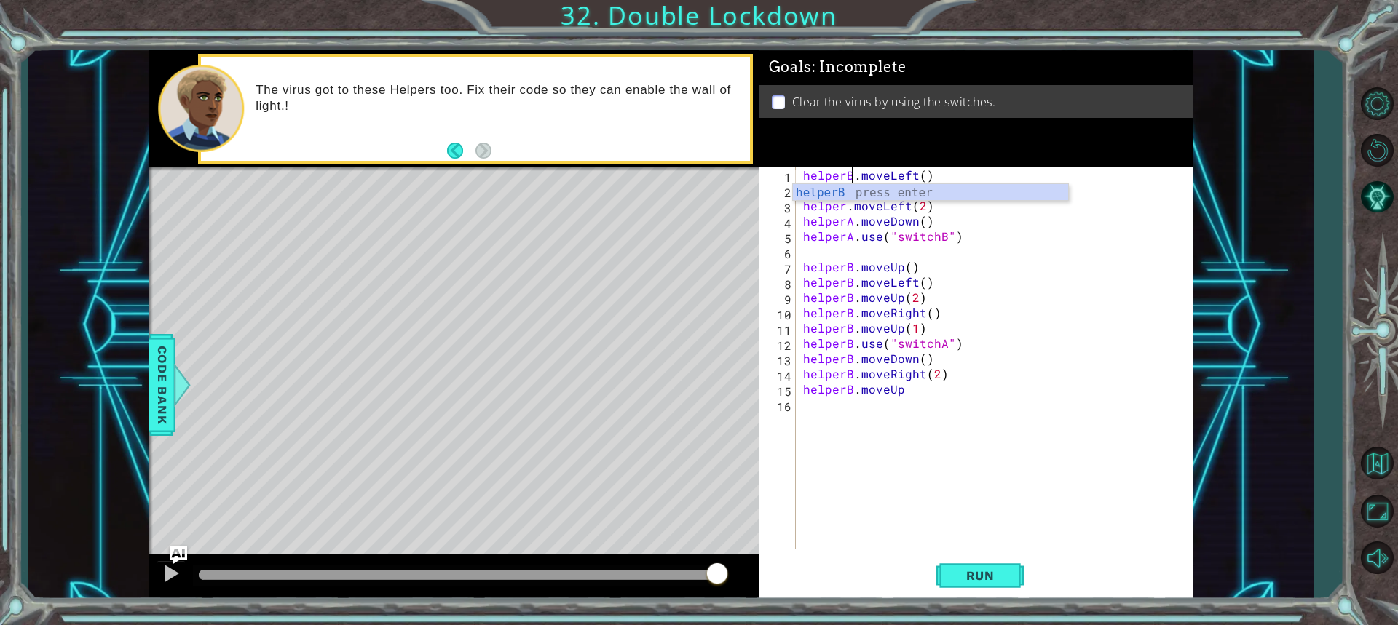
click at [686, 220] on div "helperB . moveLeft ( ) helperA . moveUp ( ) helper . moveLeft ( 2 ) helperA . m…" at bounding box center [997, 373] width 395 height 413
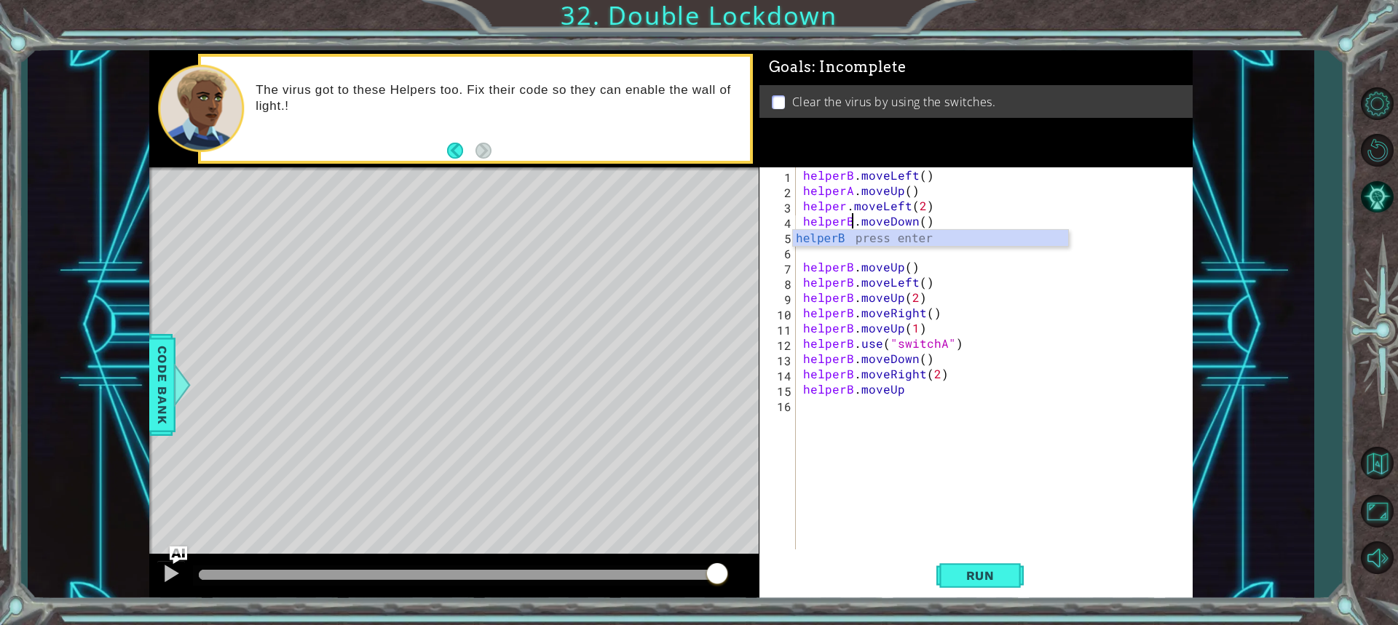
click at [686, 205] on div "helperB . moveLeft ( ) helperA . moveUp ( ) helper . moveLeft ( 2 ) helperB . m…" at bounding box center [997, 373] width 395 height 413
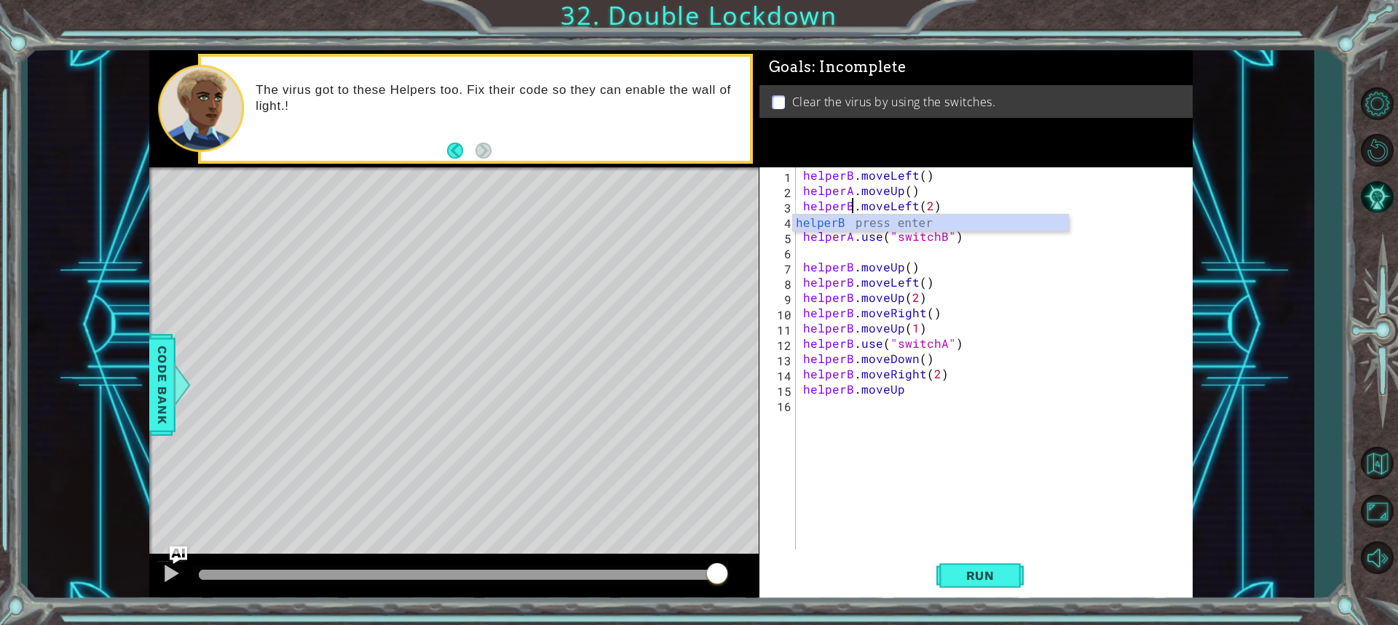
click at [686, 192] on div "helperB . moveLeft ( ) helperA . moveUp ( ) helperB . moveLeft ( 2 ) helperB . …" at bounding box center [997, 373] width 395 height 413
click at [686, 189] on div "helperB . moveLeft ( ) helperA . moveUp ( ) helperB . moveLeft ( 2 ) helperB . …" at bounding box center [997, 373] width 395 height 413
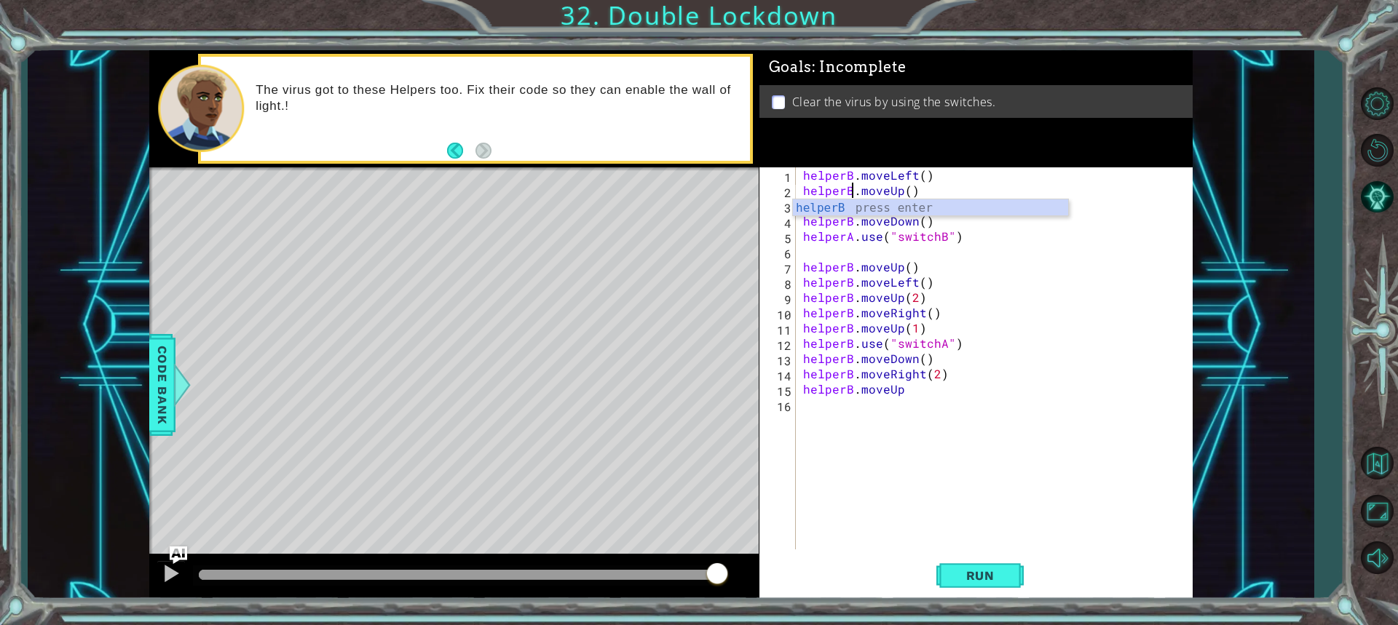
click at [686, 237] on div "helperB . moveLeft ( ) helperB . moveUp ( ) helperB . moveLeft ( 2 ) helperB . …" at bounding box center [997, 373] width 395 height 413
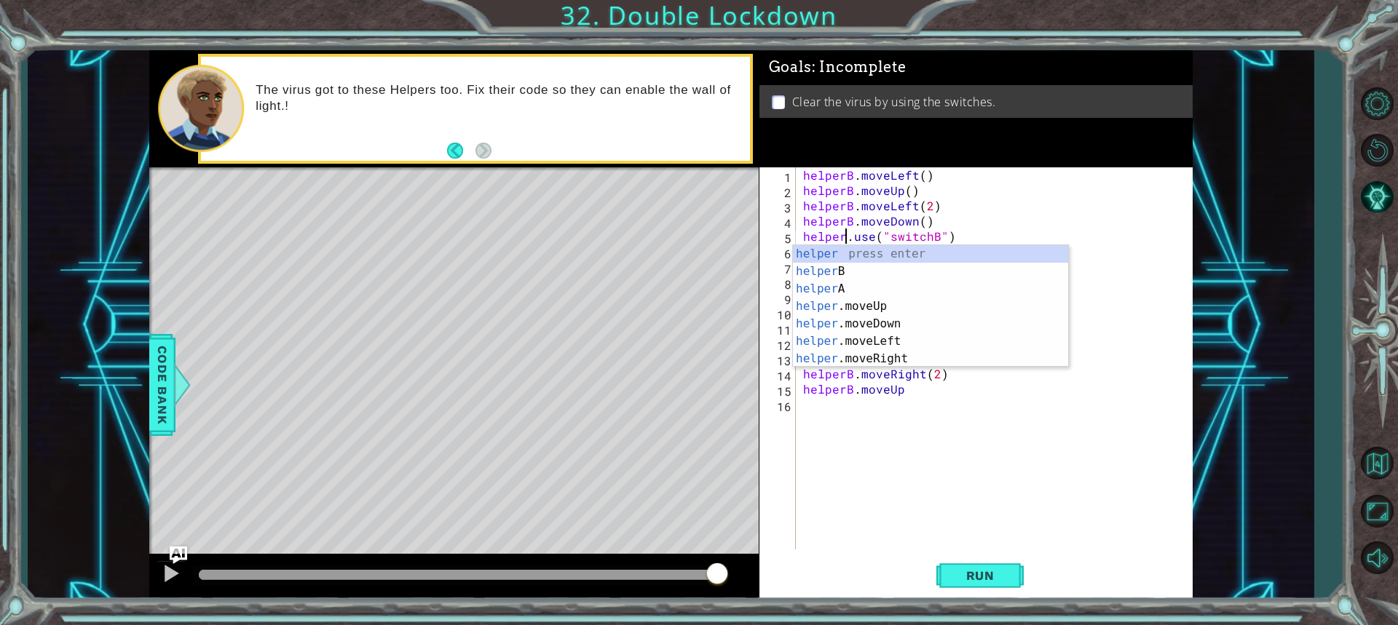
type textarea "helperB.use("switchB")"
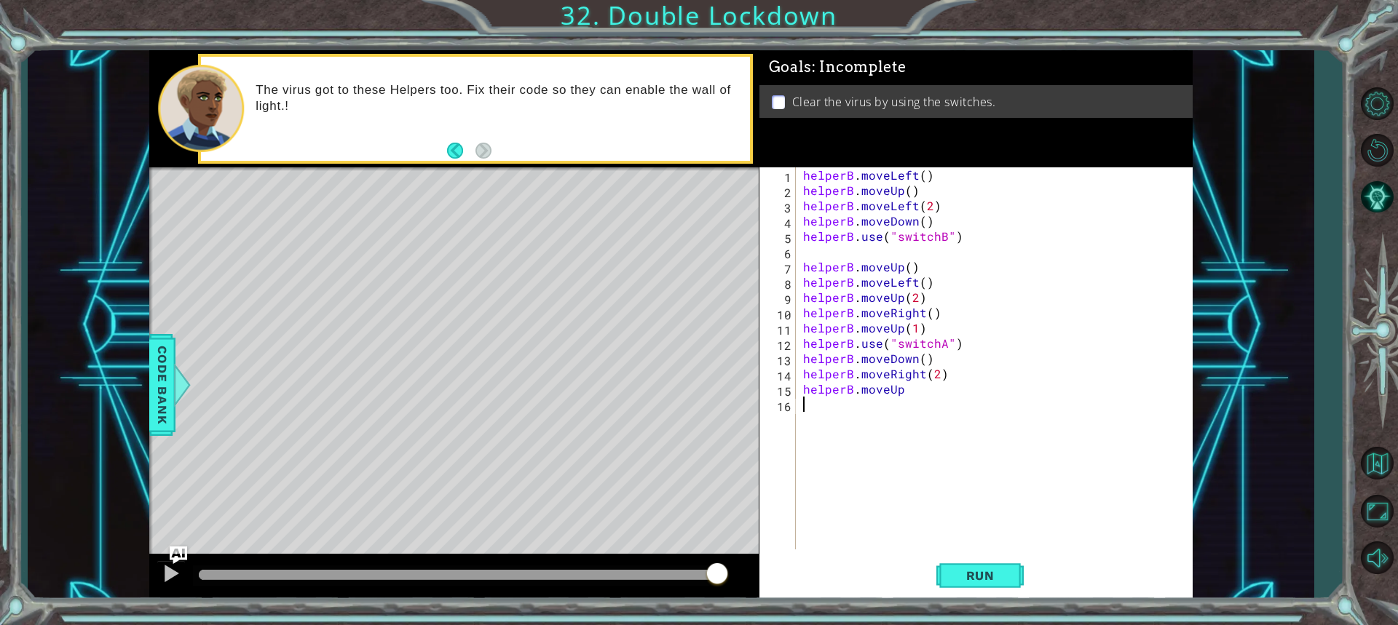
click at [686, 407] on div "helperB . moveLeft ( ) helperB . moveUp ( ) helperB . moveLeft ( 2 ) helperB . …" at bounding box center [997, 373] width 395 height 413
click at [686, 582] on span "Run" at bounding box center [981, 576] width 58 height 15
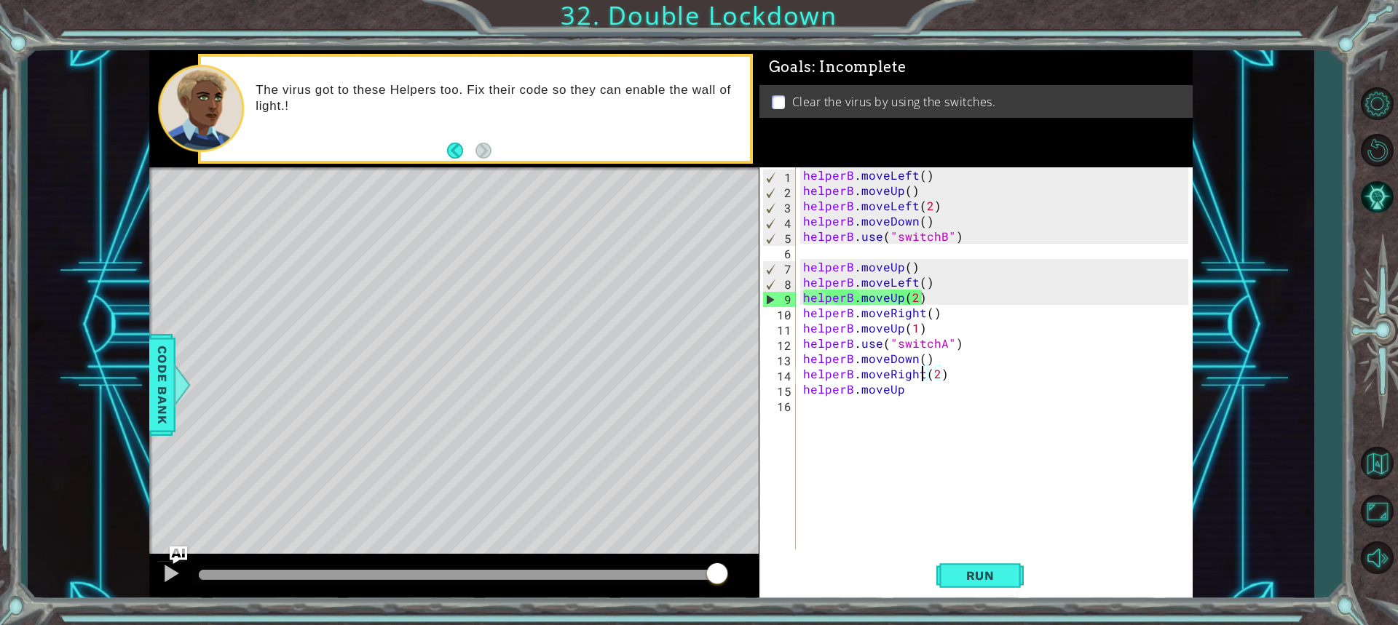
click at [686, 374] on div "helperB . moveLeft ( ) helperB . moveUp ( ) helperB . moveLeft ( 2 ) helperB . …" at bounding box center [997, 373] width 395 height 413
type textarea "helperB.moveRight(2)"
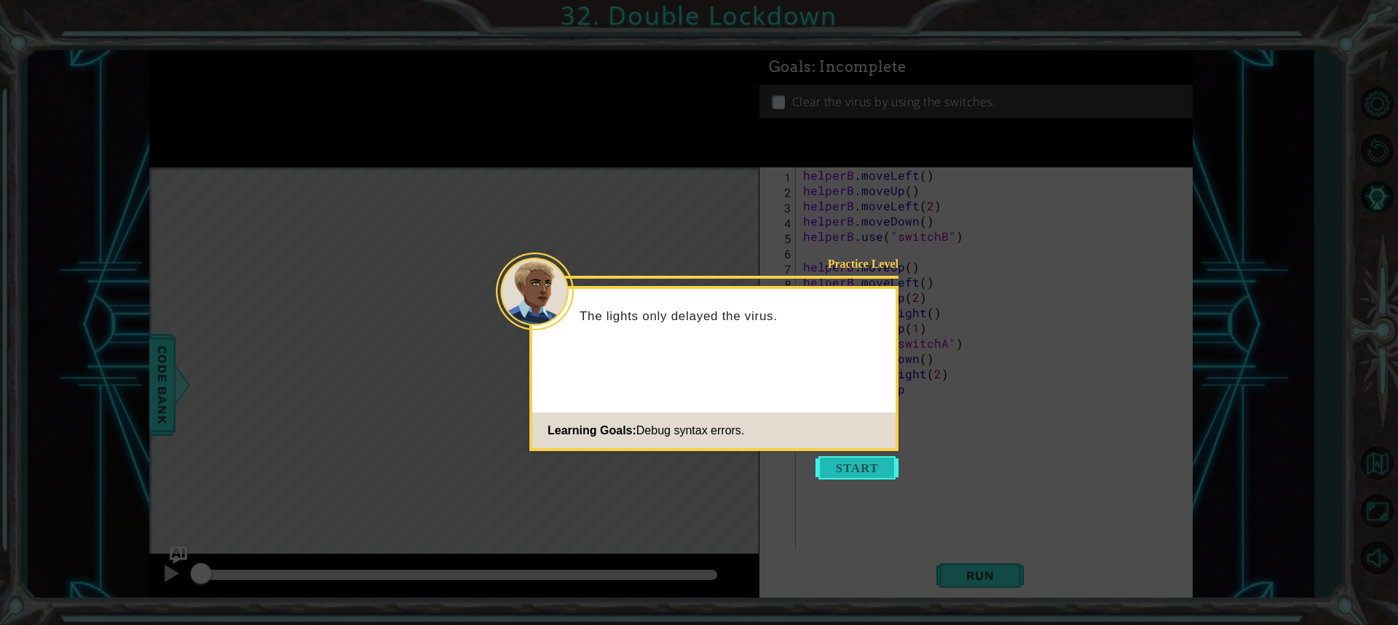
click at [862, 465] on button "Start" at bounding box center [856, 467] width 83 height 23
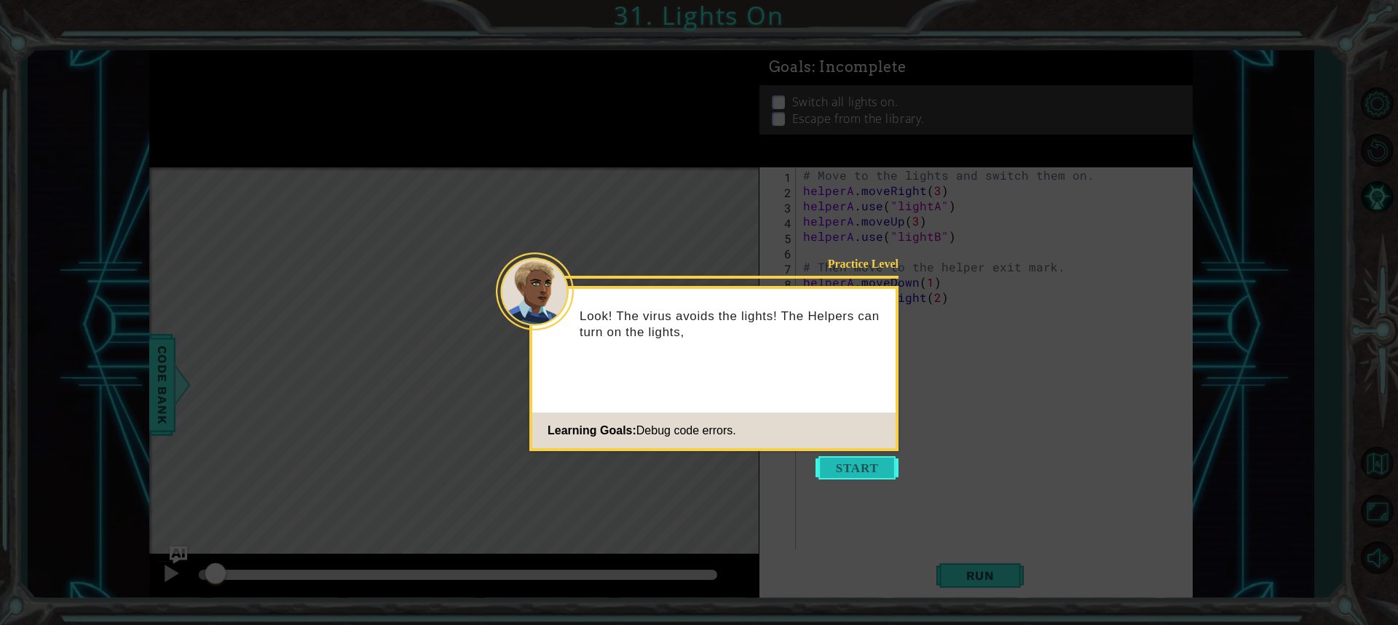
click at [857, 470] on button "Start" at bounding box center [856, 467] width 83 height 23
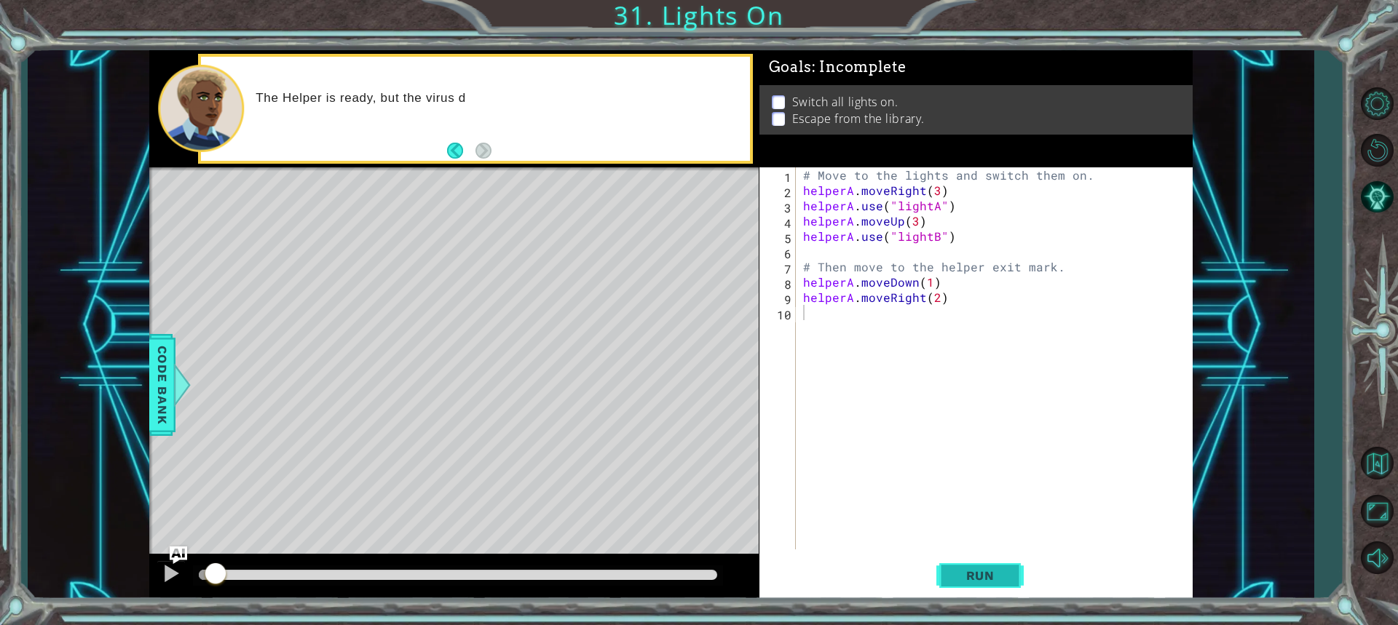
click at [953, 585] on button "Run" at bounding box center [979, 575] width 87 height 43
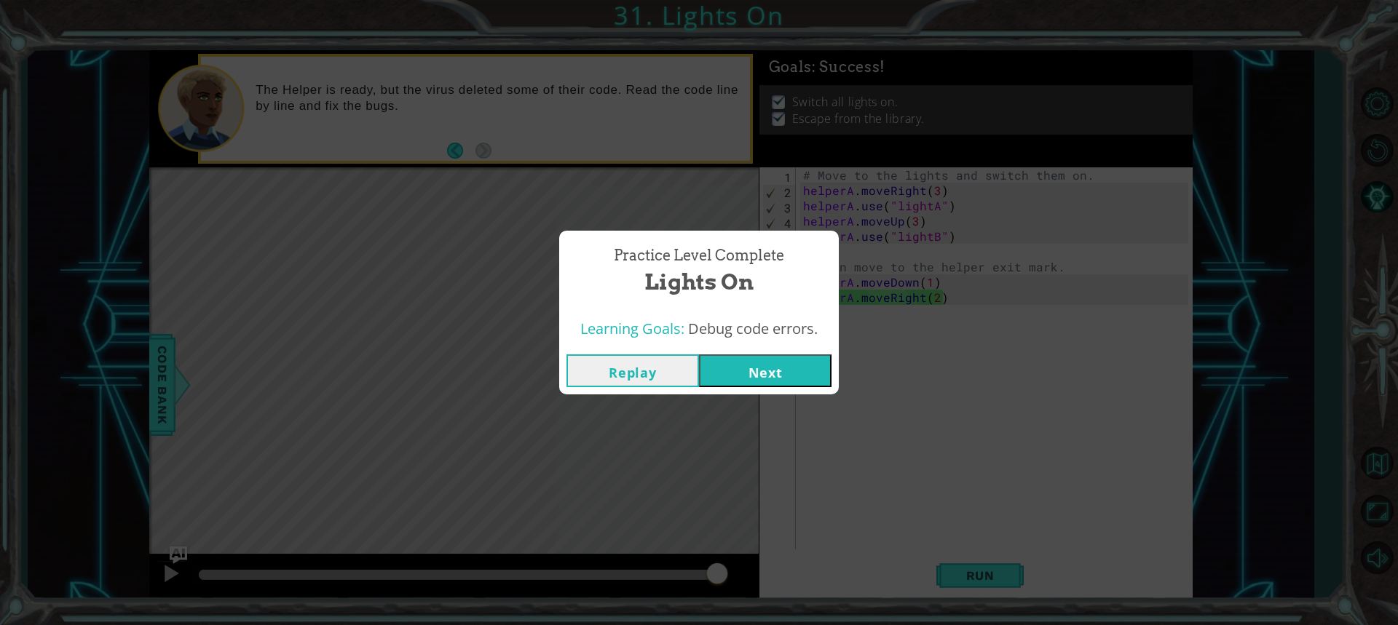
click at [789, 375] on button "Next" at bounding box center [765, 371] width 133 height 33
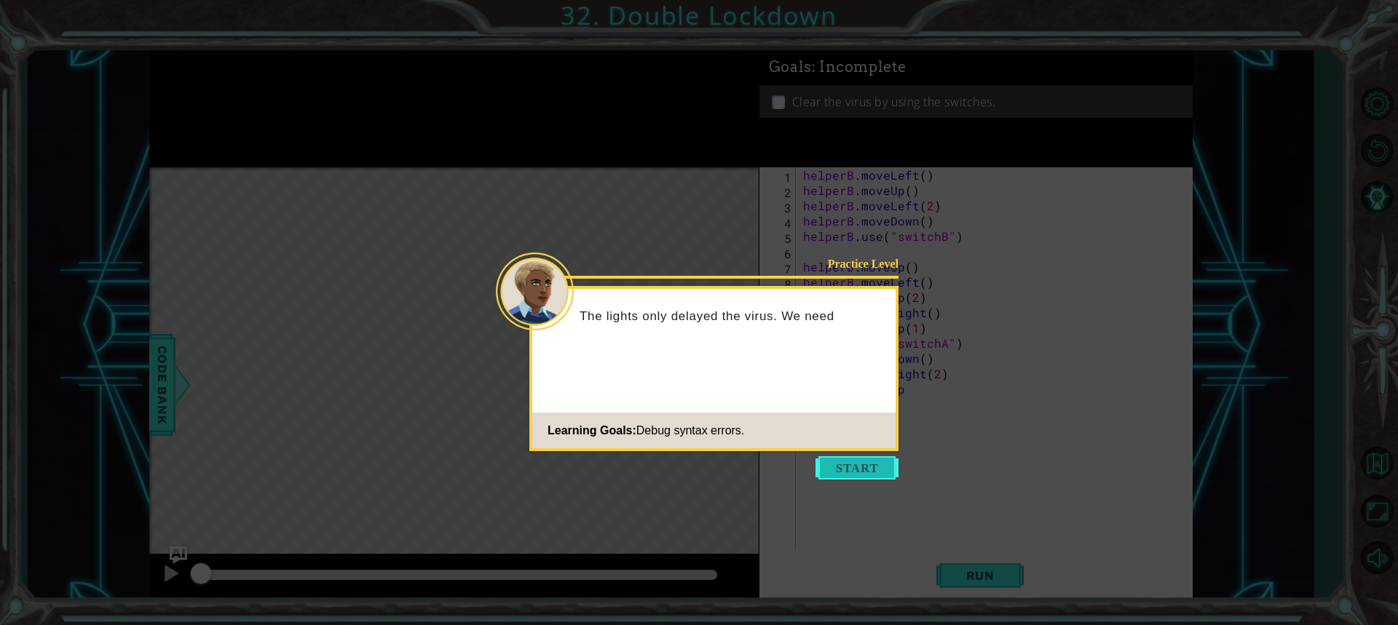
click at [865, 466] on button "Start" at bounding box center [856, 467] width 83 height 23
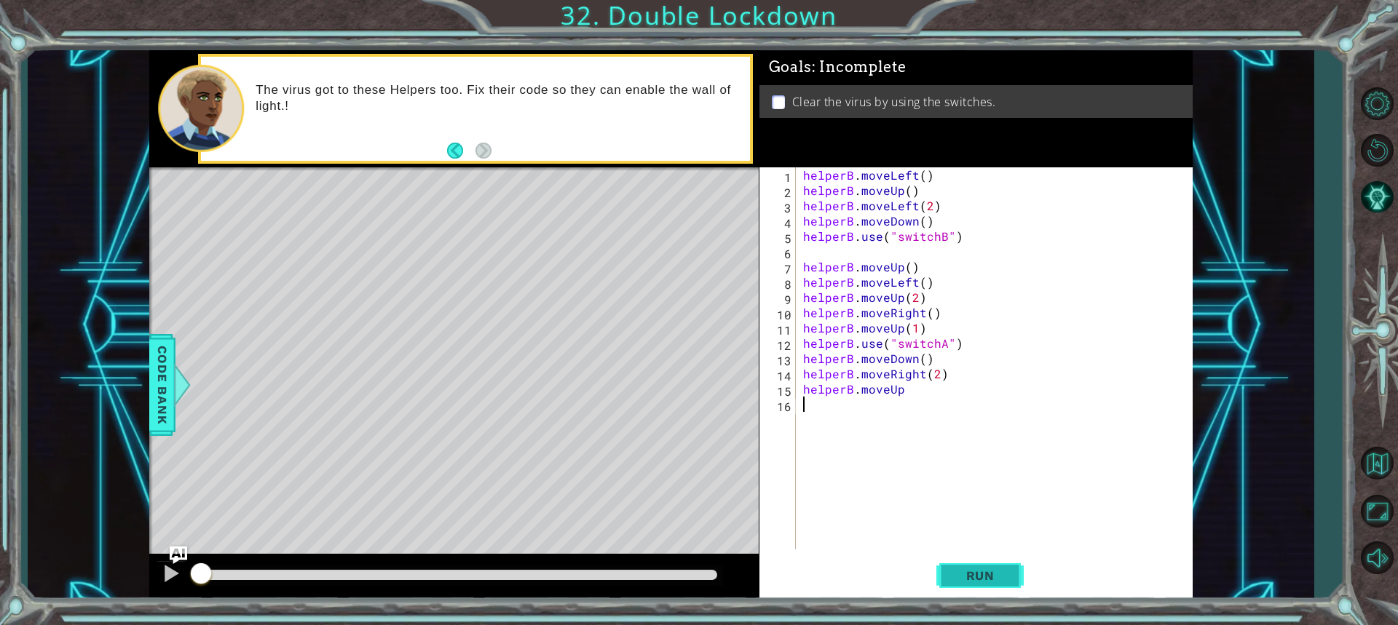
click at [999, 576] on span "Run" at bounding box center [981, 576] width 58 height 15
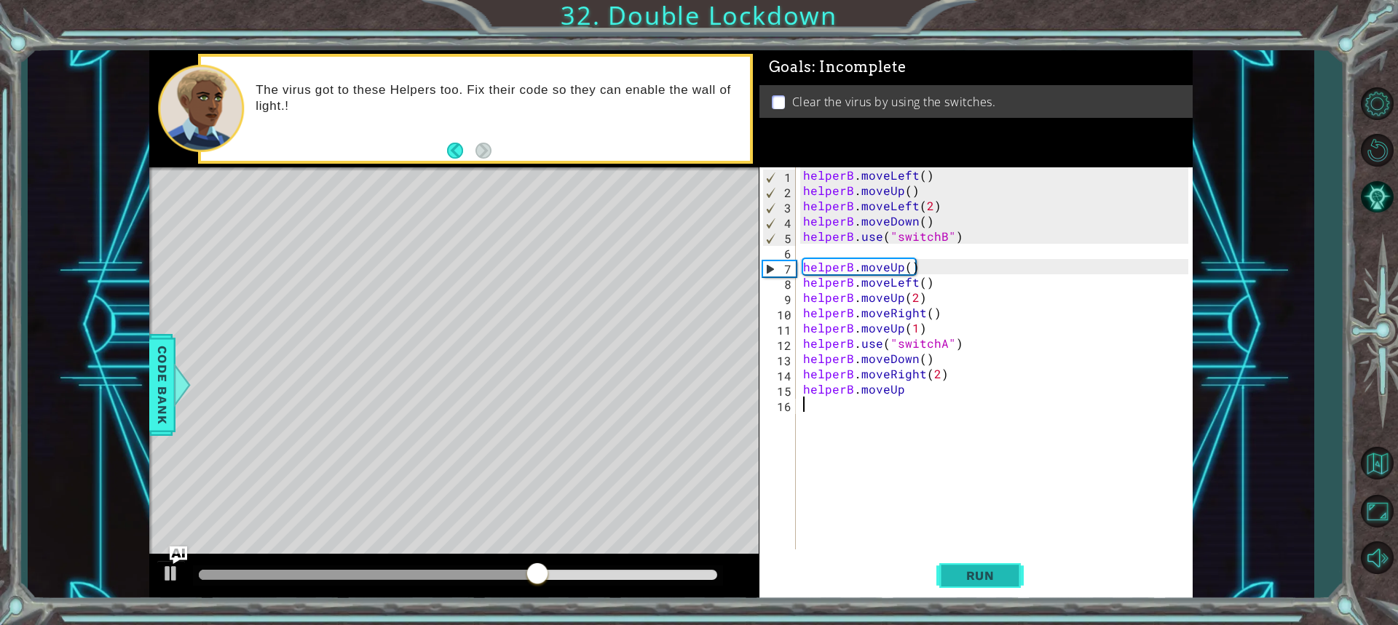
click at [964, 570] on span "Run" at bounding box center [981, 576] width 58 height 15
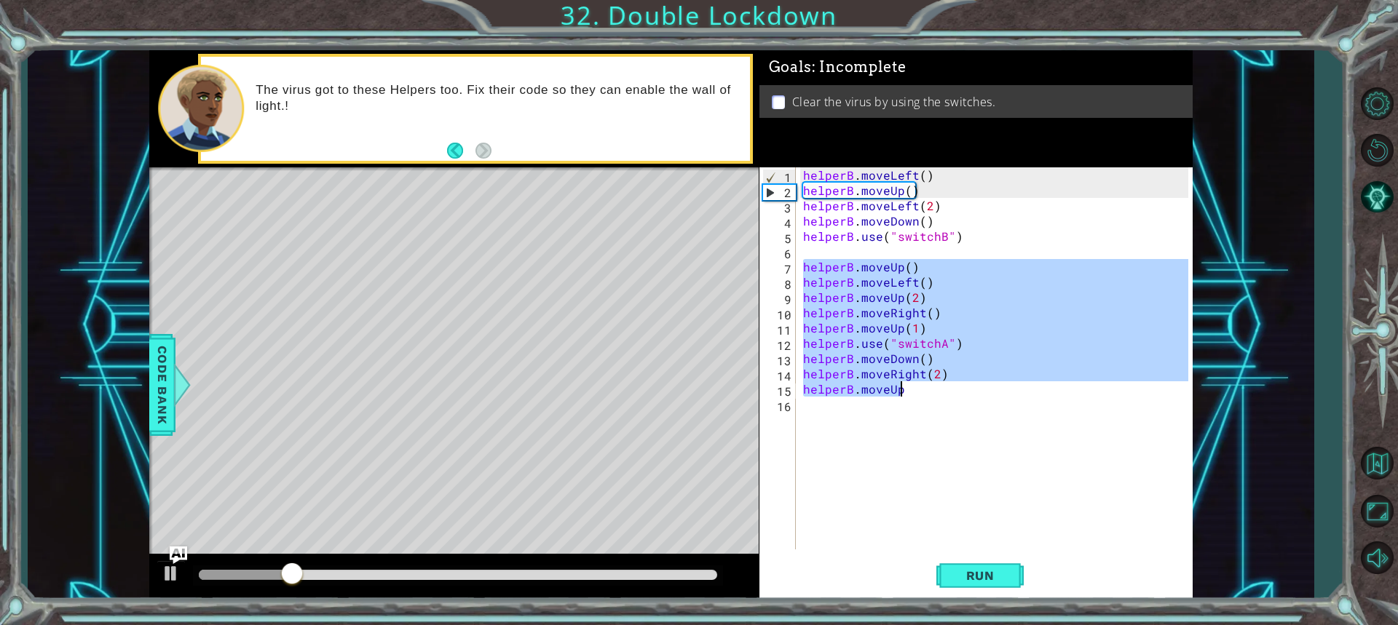
drag, startPoint x: 800, startPoint y: 264, endPoint x: 929, endPoint y: 392, distance: 182.2
click at [929, 392] on div "helperB . moveLeft ( ) helperB . moveUp ( ) helperB . moveLeft ( 2 ) helperB . …" at bounding box center [997, 373] width 395 height 413
type textarea "helperB.moveRight(2) helperB.moveUp"
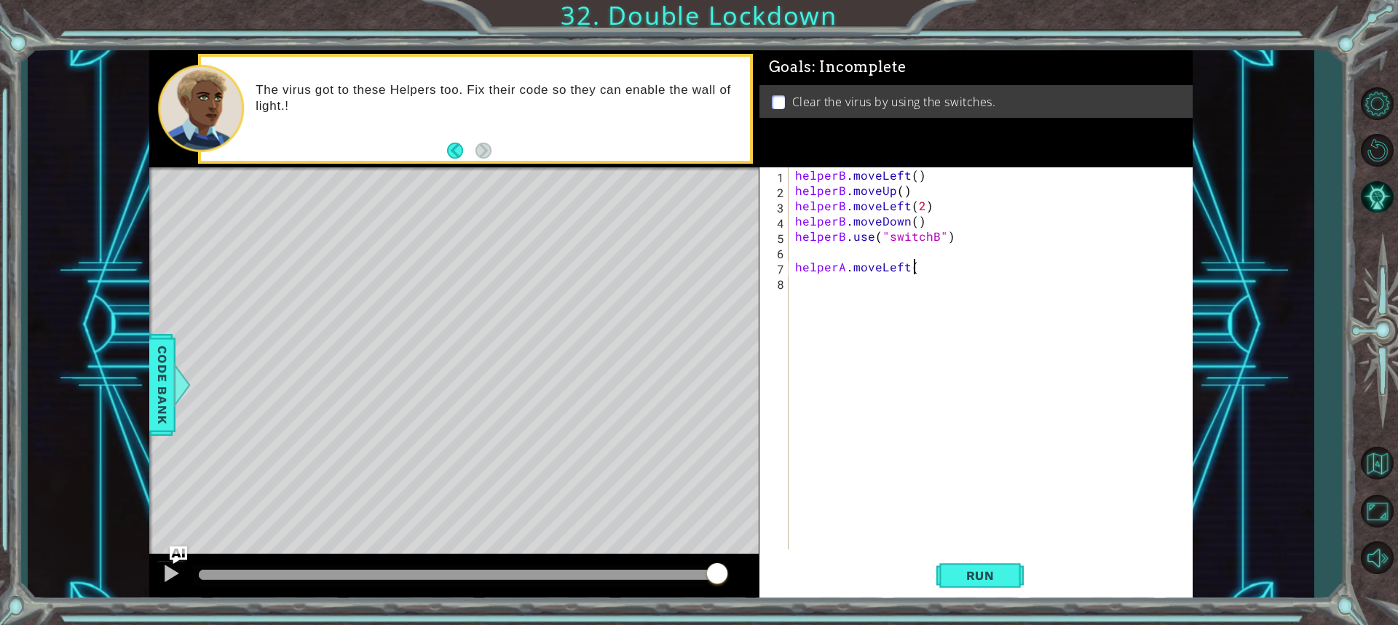
scroll to position [0, 7]
type textarea "helperA.moveLeft()"
click at [829, 281] on div "helperB . moveLeft ( ) helperB . moveUp ( ) helperB . moveLeft ( 2 ) helperB . …" at bounding box center [993, 373] width 403 height 413
type textarea "helperA.moveDown"
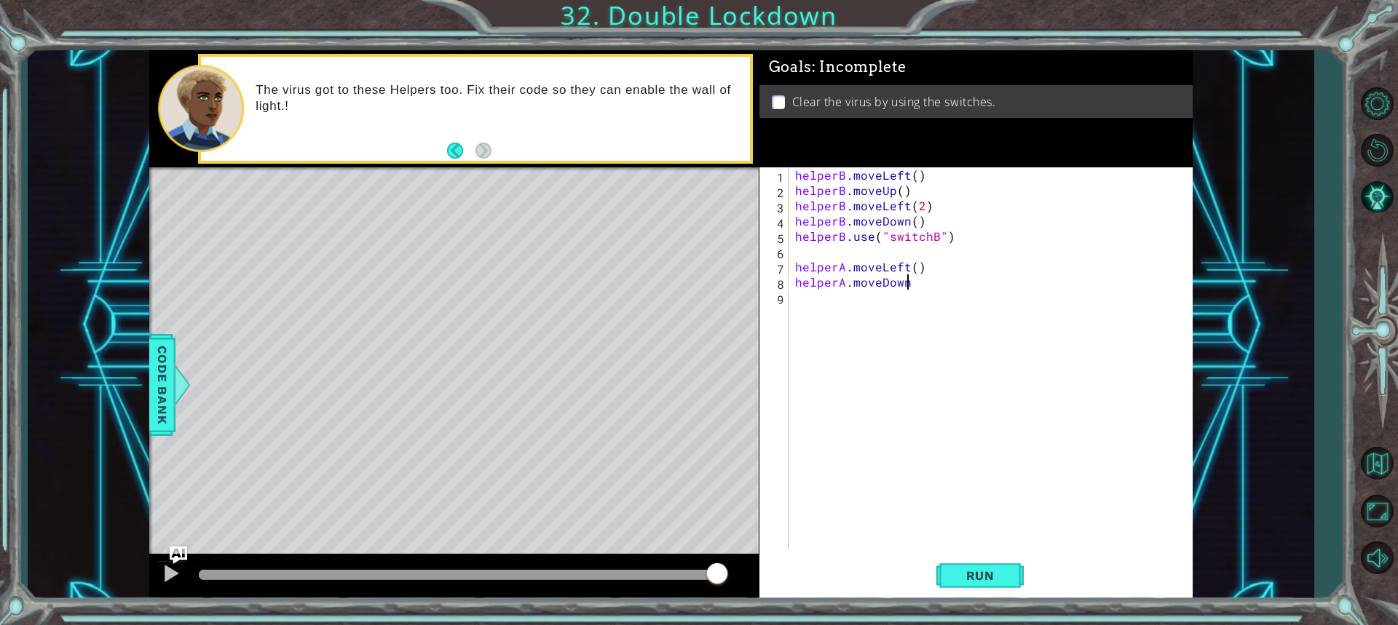
click at [858, 300] on div "helperB . moveLeft ( ) helperB . moveUp ( ) helperB . moveLeft ( 2 ) helperB . …" at bounding box center [993, 373] width 403 height 413
click at [922, 285] on div "helperB . moveLeft ( ) helperB . moveUp ( ) helperB . moveLeft ( 2 ) helperB . …" at bounding box center [993, 373] width 403 height 413
type textarea "helperA.moveDown()"
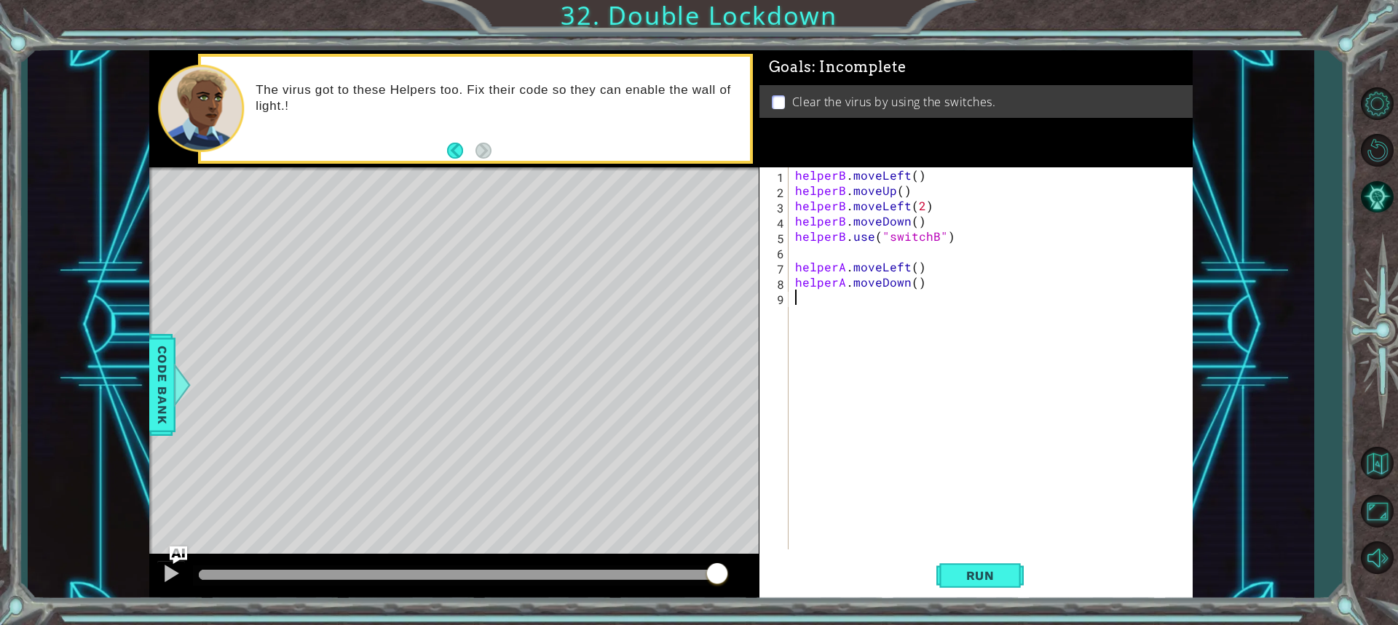
click at [863, 299] on div "helperB . moveLeft ( ) helperB . moveUp ( ) helperB . moveLeft ( 2 ) helperB . …" at bounding box center [993, 373] width 403 height 413
type textarea "helperA.moveLeft(2)"
click at [904, 309] on div "helperB . moveLeft ( ) helperB . moveUp ( ) helperB . moveLeft ( 2 ) helperB . …" at bounding box center [997, 373] width 396 height 413
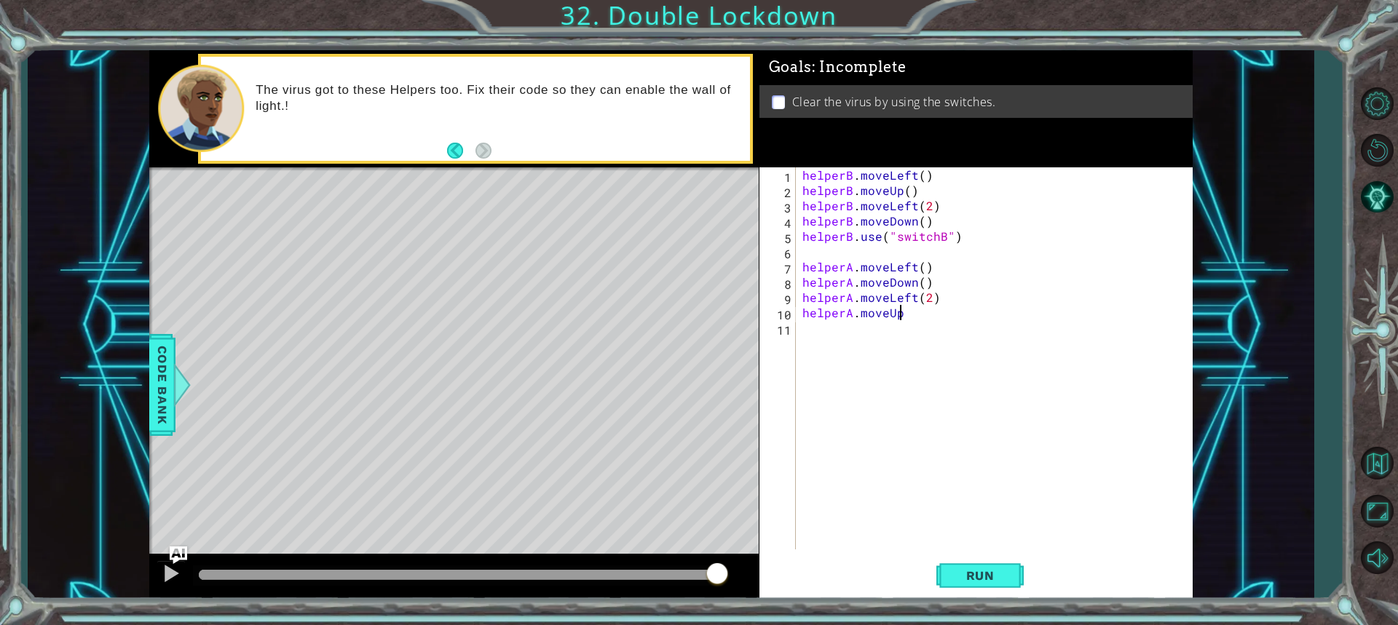
type textarea "helperA.moveUp()"
type textarea "helperA.use("switch"
